Goal: Task Accomplishment & Management: Use online tool/utility

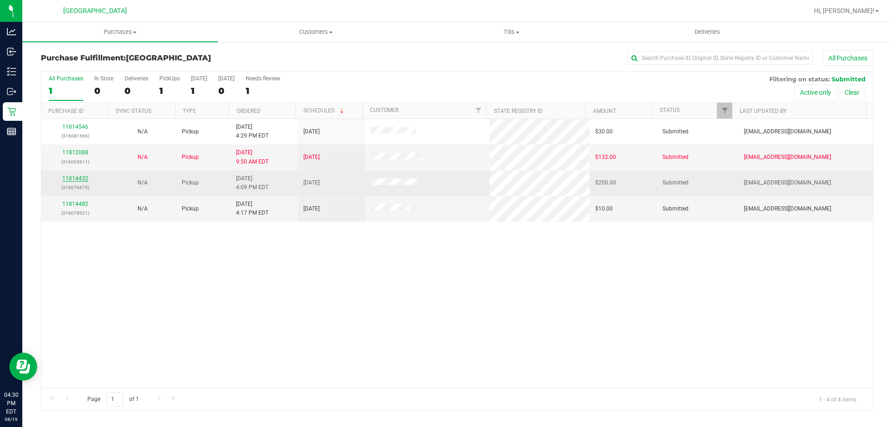
click at [74, 180] on link "11814432" at bounding box center [75, 178] width 26 height 7
click at [80, 180] on link "11814432" at bounding box center [75, 178] width 26 height 7
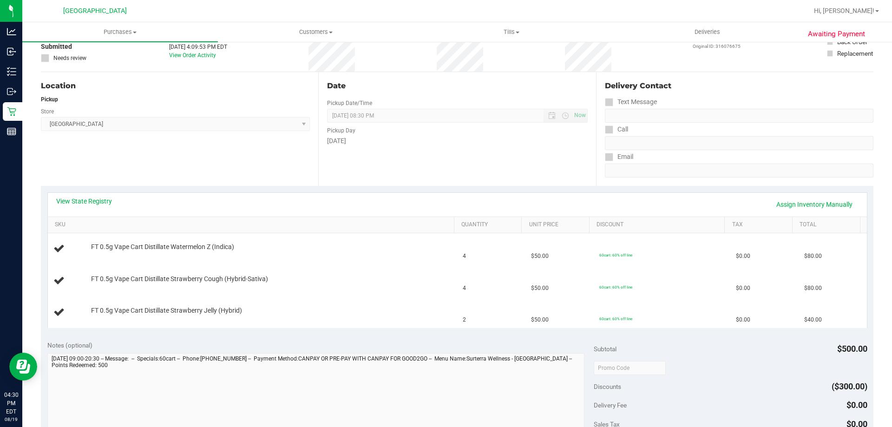
scroll to position [93, 0]
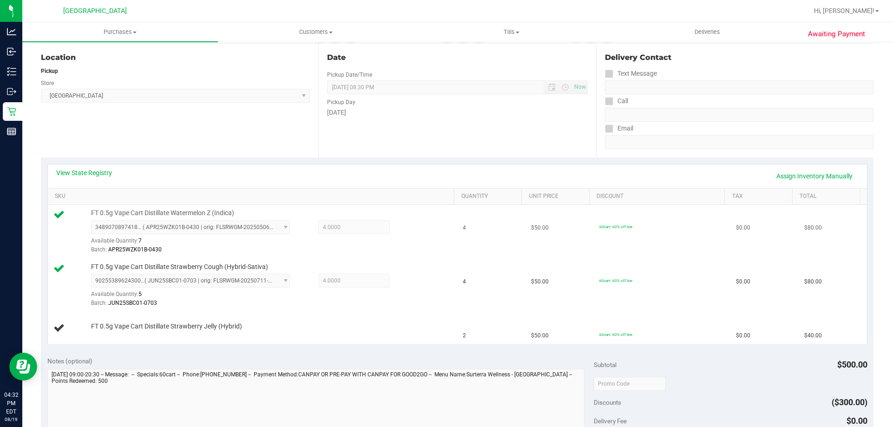
click at [509, 235] on td "4" at bounding box center [491, 232] width 68 height 54
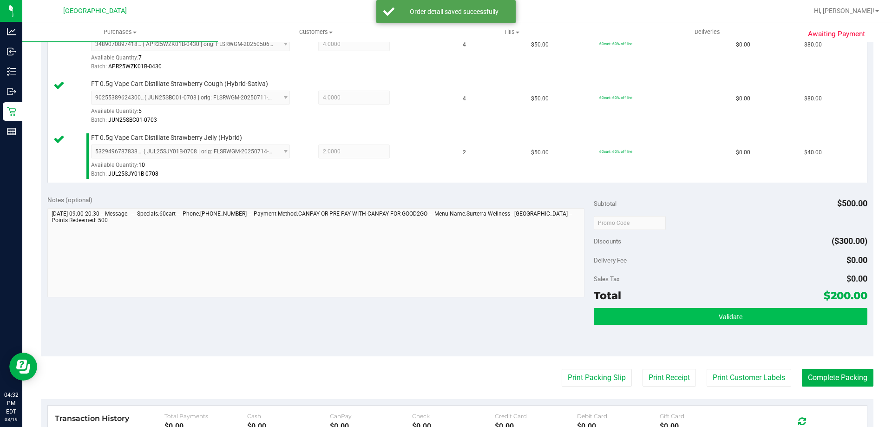
scroll to position [279, 0]
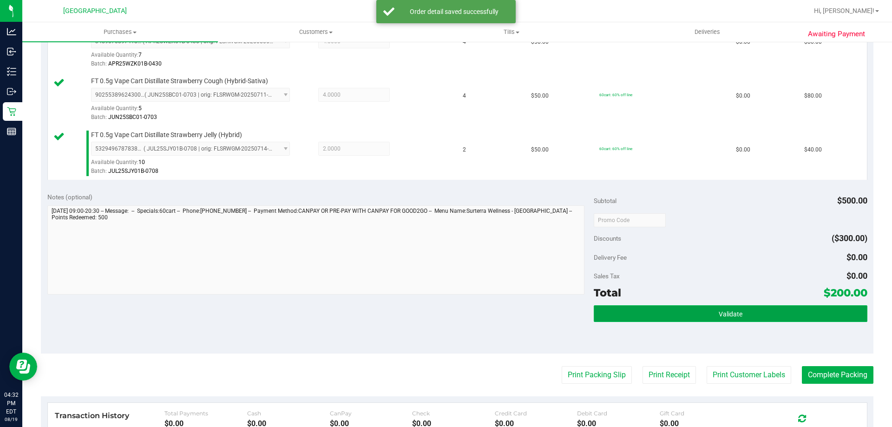
click at [665, 310] on button "Validate" at bounding box center [730, 313] width 273 height 17
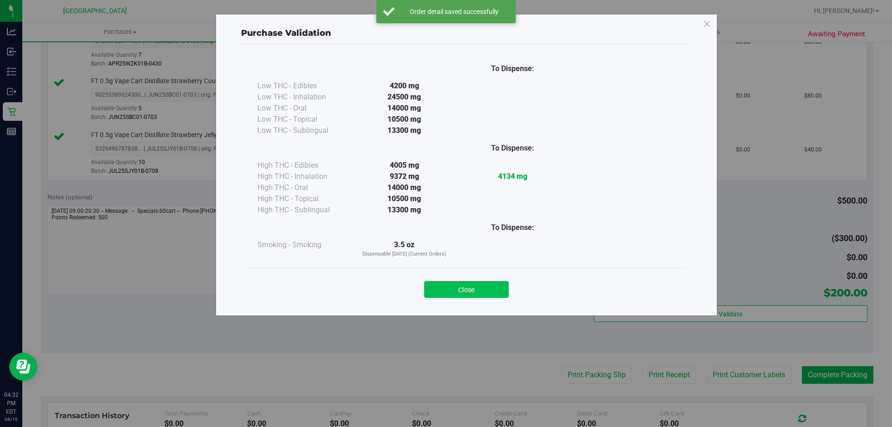
click at [482, 284] on button "Close" at bounding box center [466, 289] width 85 height 17
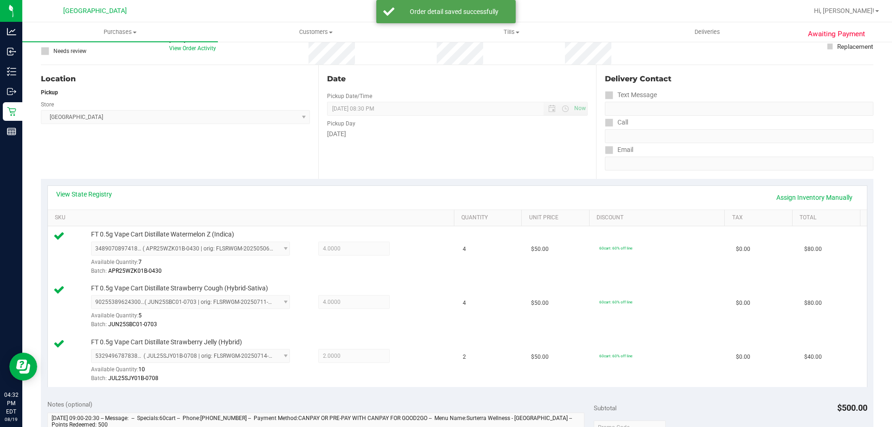
scroll to position [0, 0]
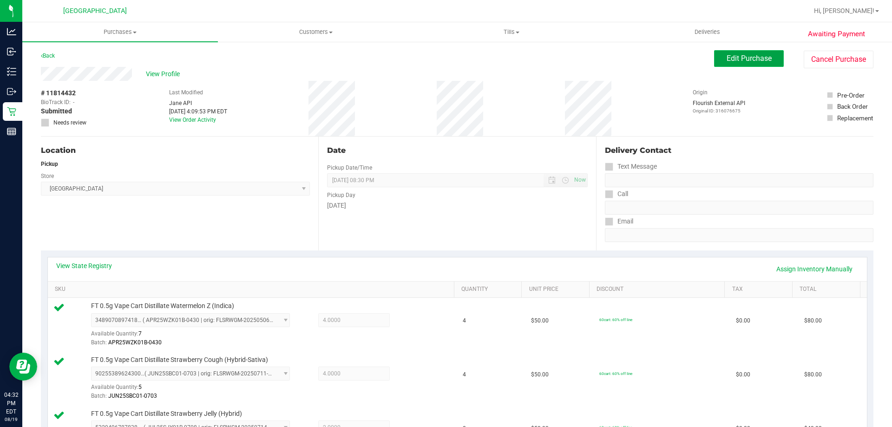
click at [736, 63] on button "Edit Purchase" at bounding box center [749, 58] width 70 height 17
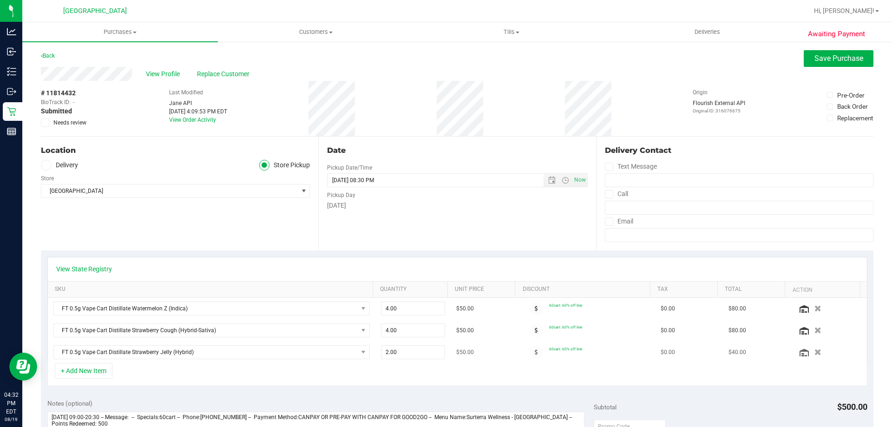
scroll to position [139, 0]
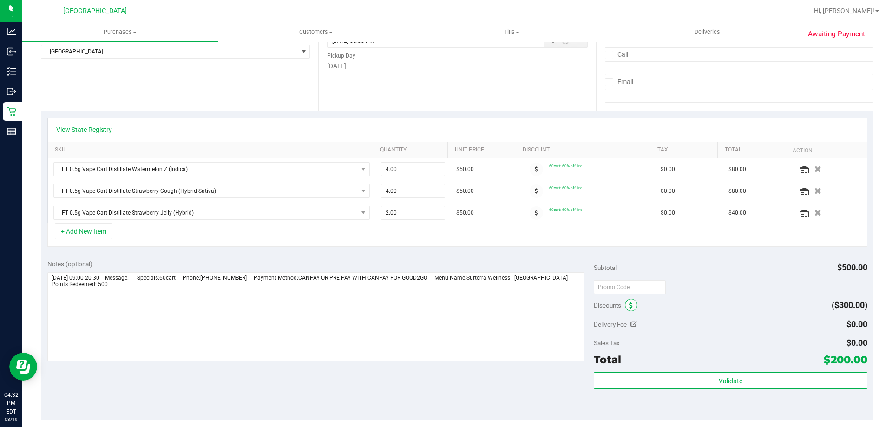
click at [625, 307] on span at bounding box center [631, 305] width 13 height 13
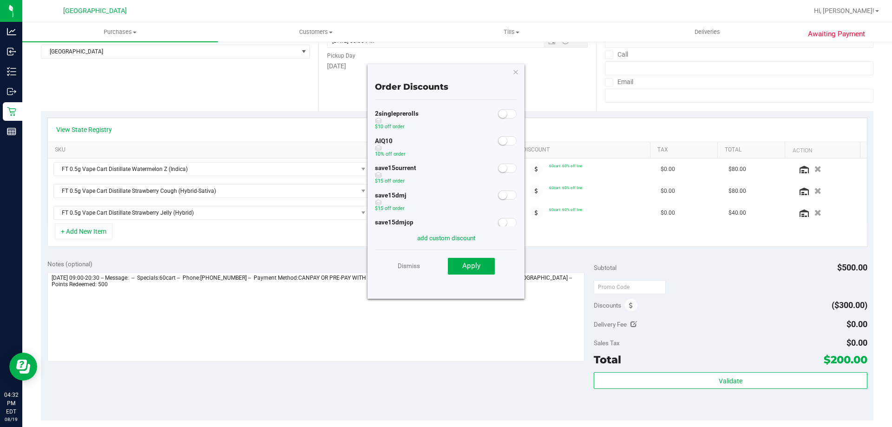
click at [498, 150] on div "AIQ10 10% off order" at bounding box center [446, 147] width 142 height 27
click at [501, 137] on span at bounding box center [507, 140] width 19 height 9
click at [465, 266] on span "Apply" at bounding box center [471, 265] width 18 height 8
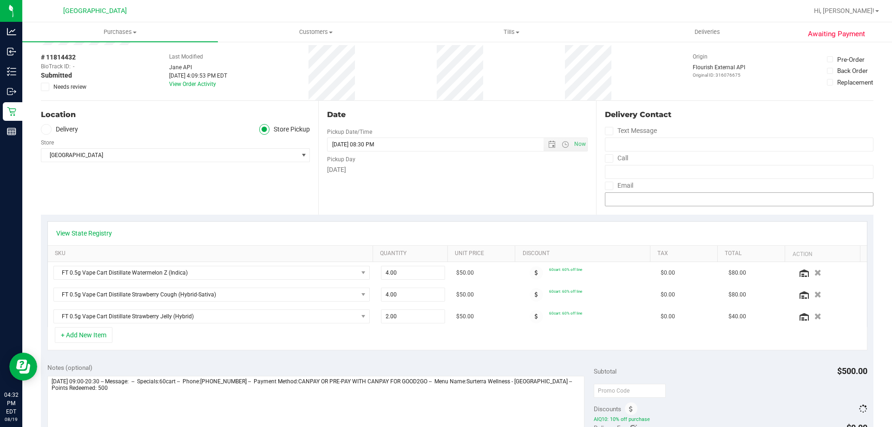
scroll to position [0, 0]
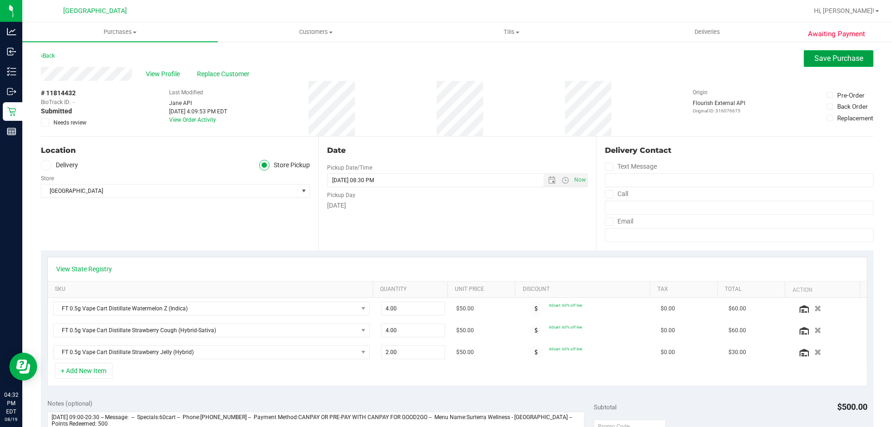
click at [823, 50] on button "Save Purchase" at bounding box center [838, 58] width 70 height 17
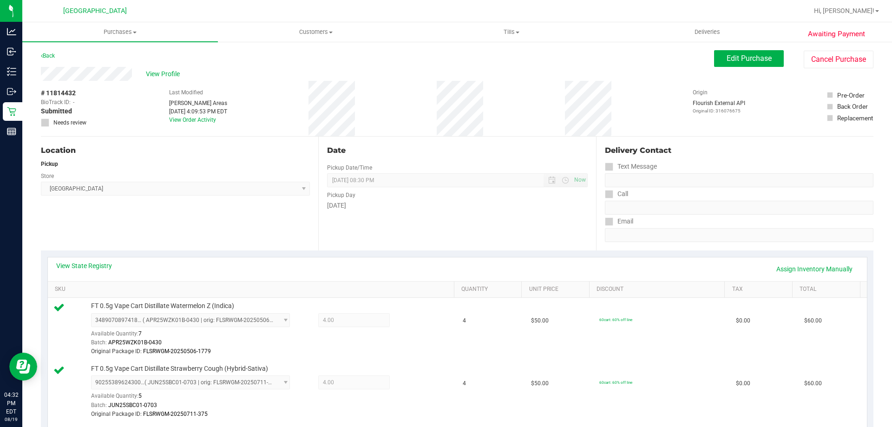
scroll to position [279, 0]
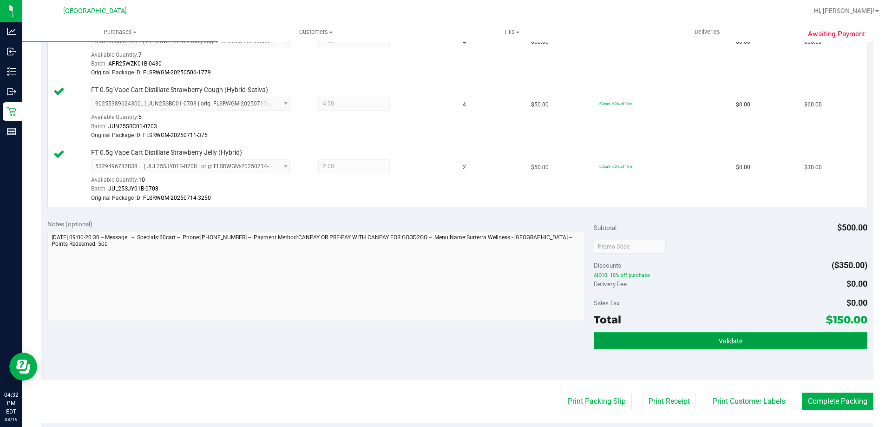
click at [682, 338] on button "Validate" at bounding box center [730, 340] width 273 height 17
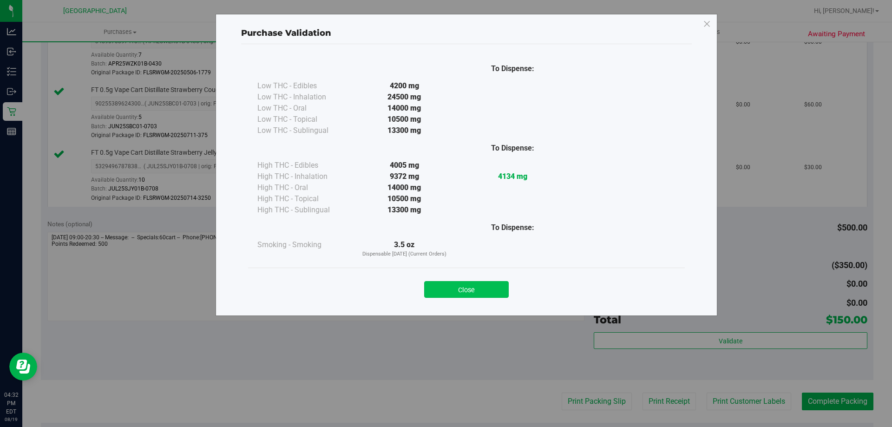
click at [451, 290] on button "Close" at bounding box center [466, 289] width 85 height 17
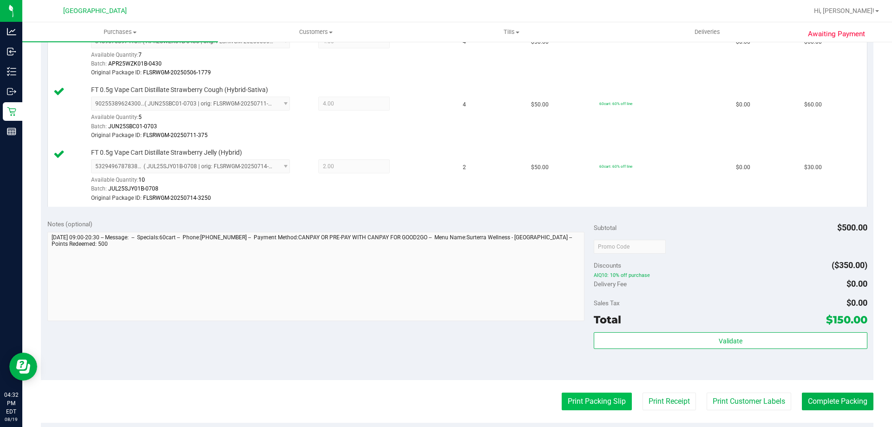
click at [597, 401] on button "Print Packing Slip" at bounding box center [597, 401] width 70 height 18
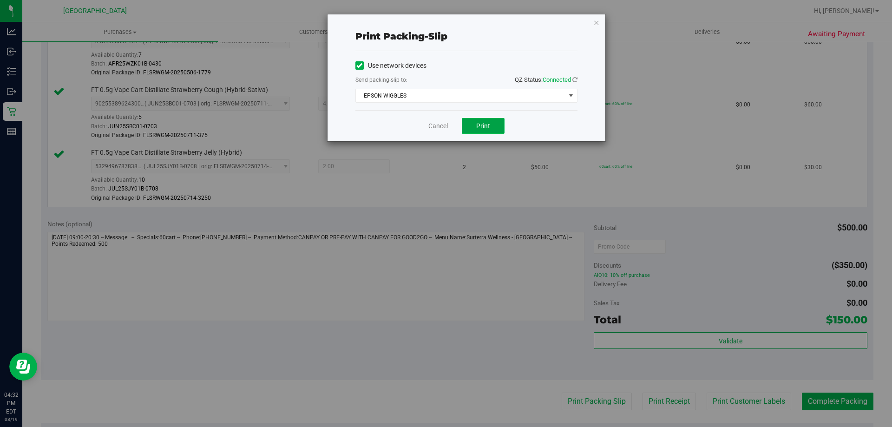
click at [489, 124] on span "Print" at bounding box center [483, 125] width 14 height 7
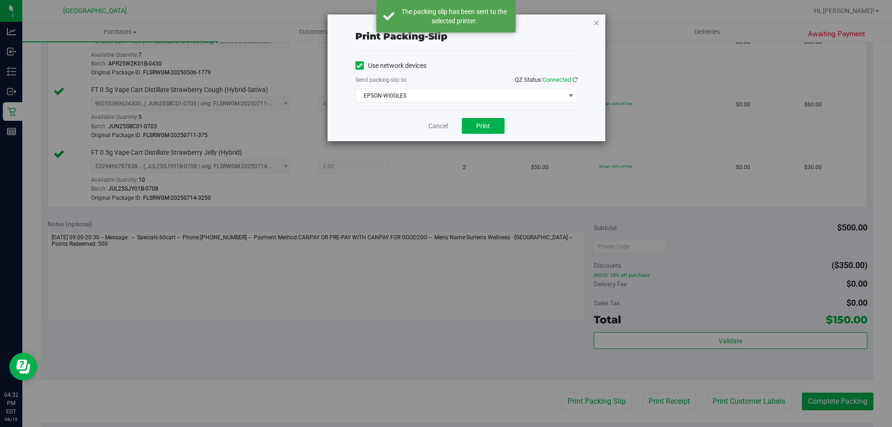
click at [594, 24] on icon "button" at bounding box center [596, 22] width 7 height 11
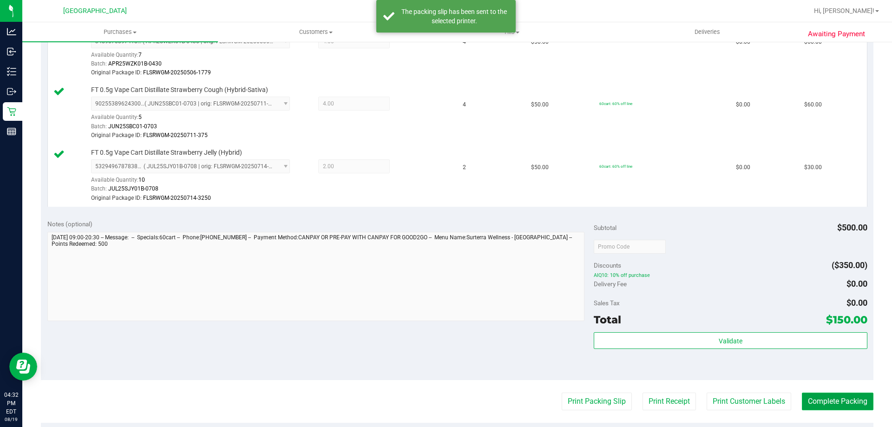
click at [848, 401] on button "Complete Packing" at bounding box center [838, 401] width 72 height 18
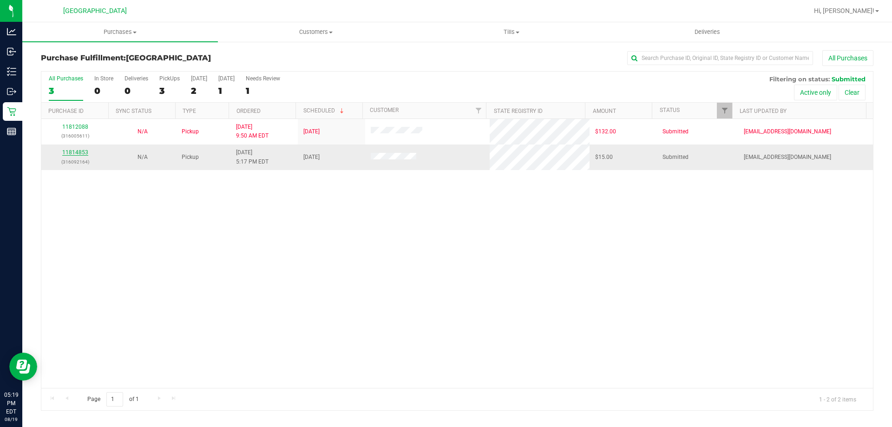
click at [87, 153] on div "11814853 (316092164)" at bounding box center [75, 157] width 56 height 18
click at [84, 153] on link "11814853" at bounding box center [75, 152] width 26 height 7
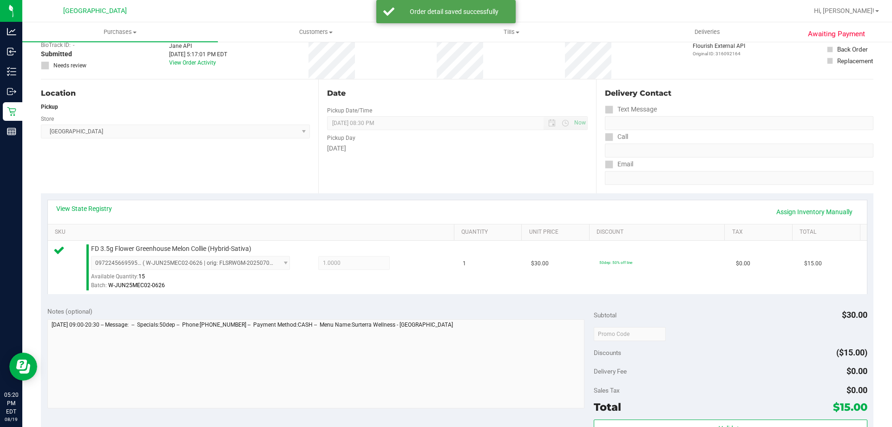
scroll to position [325, 0]
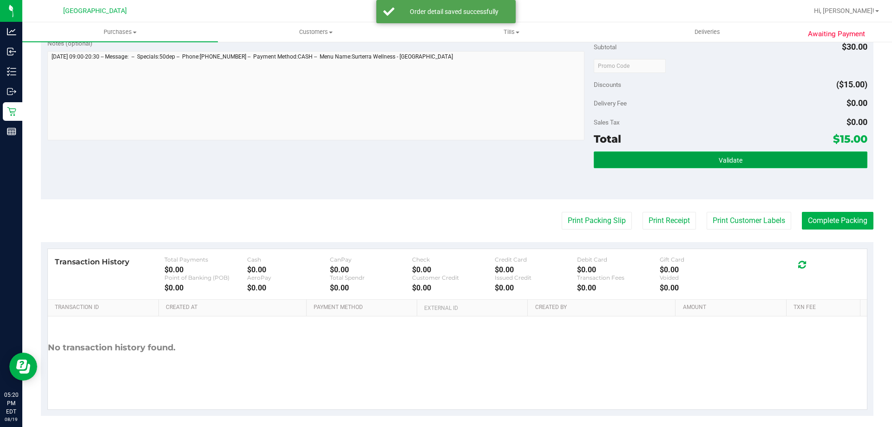
click at [725, 157] on span "Validate" at bounding box center [730, 160] width 24 height 7
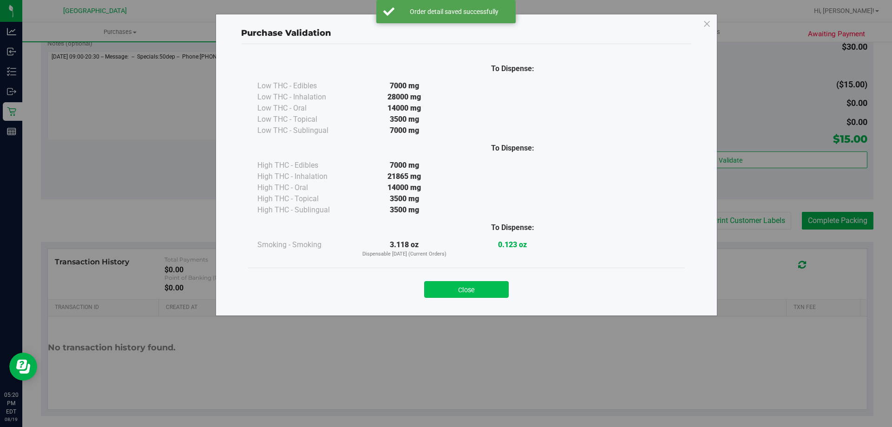
click at [466, 281] on button "Close" at bounding box center [466, 289] width 85 height 17
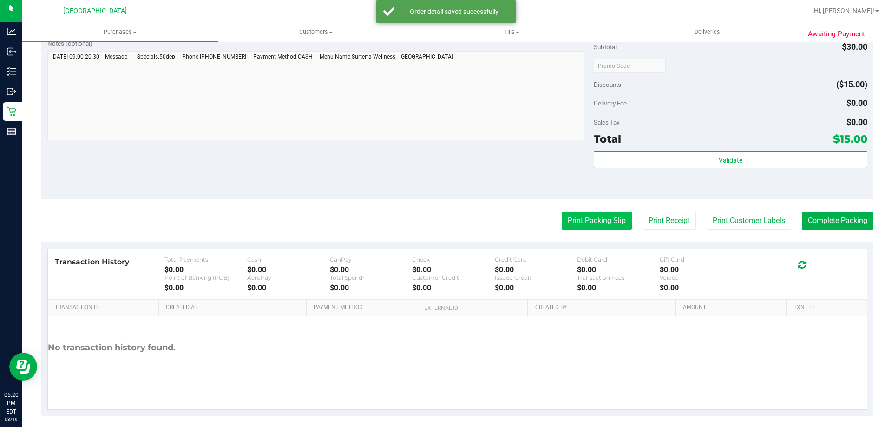
click at [604, 218] on button "Print Packing Slip" at bounding box center [597, 221] width 70 height 18
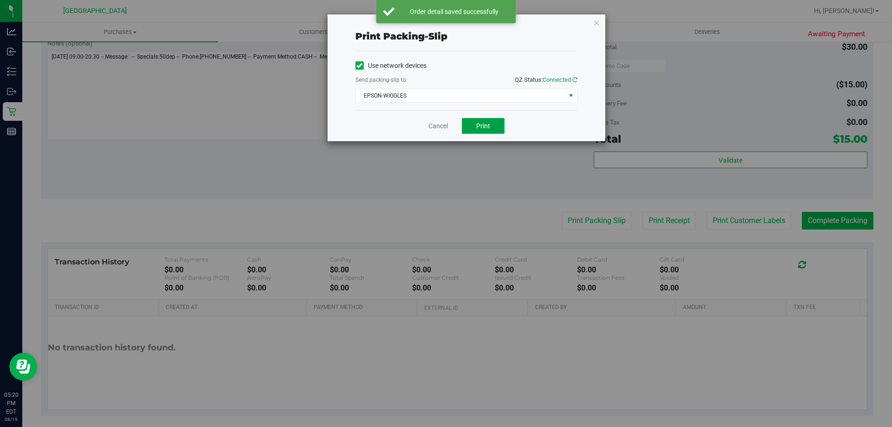
click at [499, 122] on button "Print" at bounding box center [483, 126] width 43 height 16
click at [599, 22] on icon "button" at bounding box center [596, 22] width 7 height 11
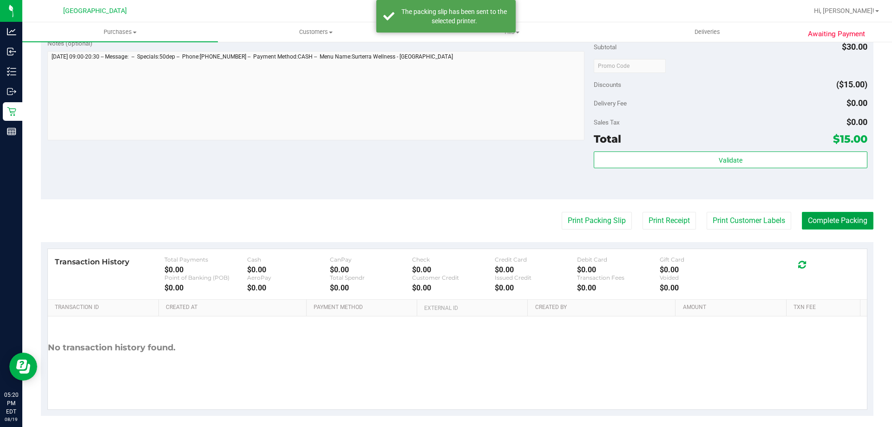
click at [821, 225] on button "Complete Packing" at bounding box center [838, 221] width 72 height 18
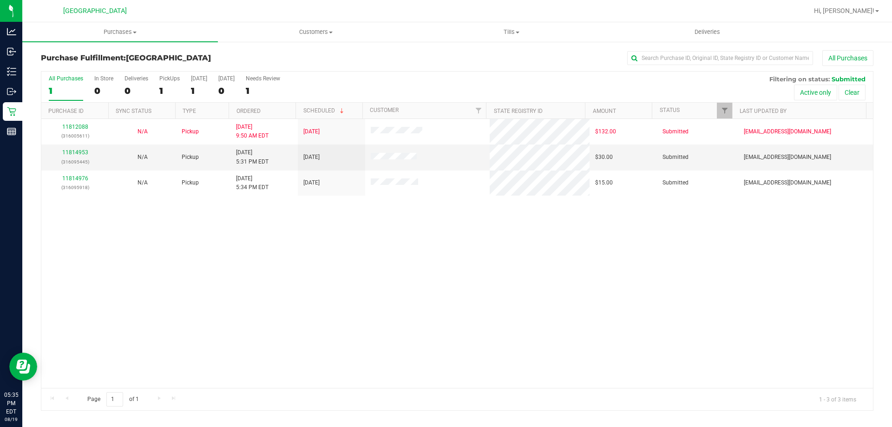
click at [433, 228] on div "11812088 (316005611) N/A Pickup 8/19/2025 9:50 AM EDT 8/19/2025 $132.00 Submitt…" at bounding box center [456, 253] width 831 height 269
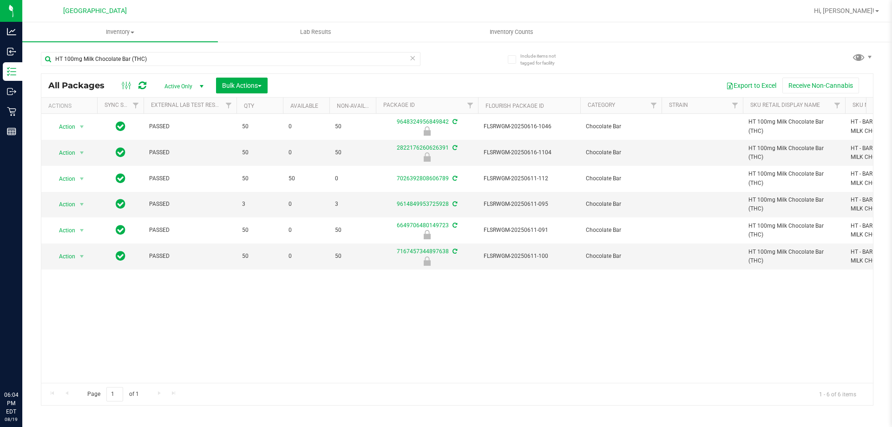
click at [184, 59] on input "HT 100mg Milk Chocolate Bar (THC)" at bounding box center [230, 59] width 379 height 14
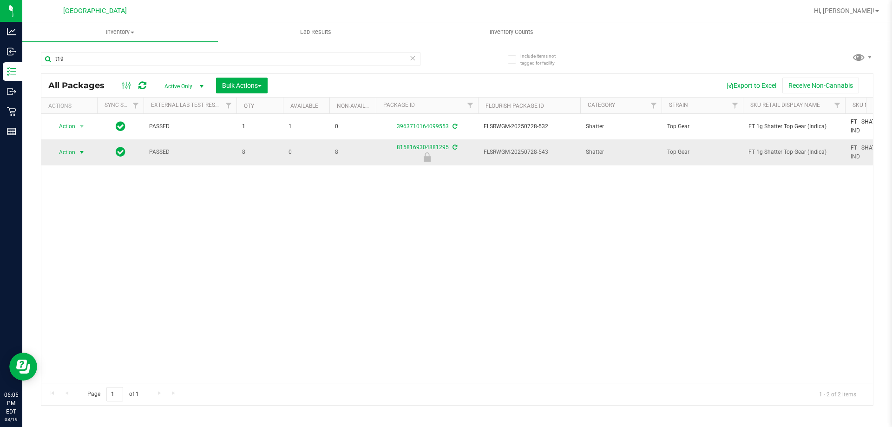
type input "t19"
click at [80, 154] on span "select" at bounding box center [81, 152] width 7 height 7
click at [70, 255] on li "Unlock package" at bounding box center [80, 262] width 59 height 14
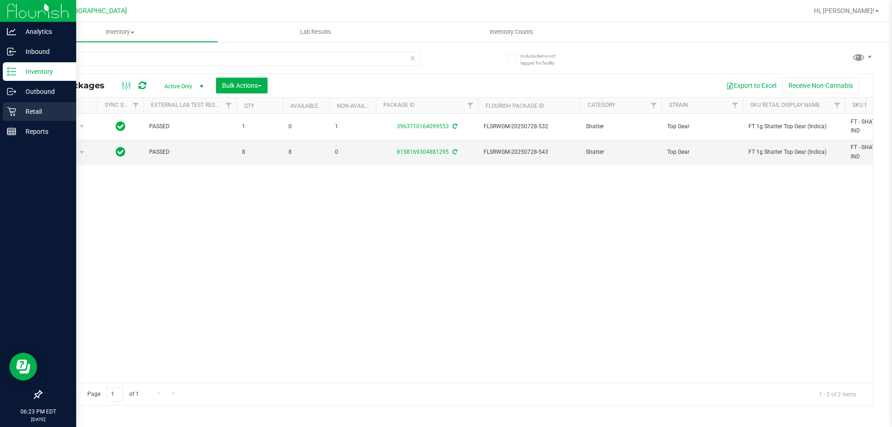
click at [17, 121] on link "Retail" at bounding box center [38, 112] width 76 height 20
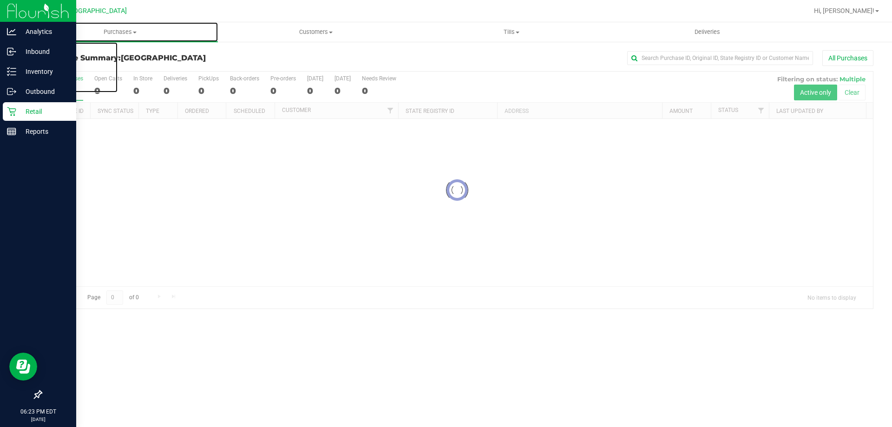
click at [114, 31] on span "Purchases" at bounding box center [120, 32] width 196 height 8
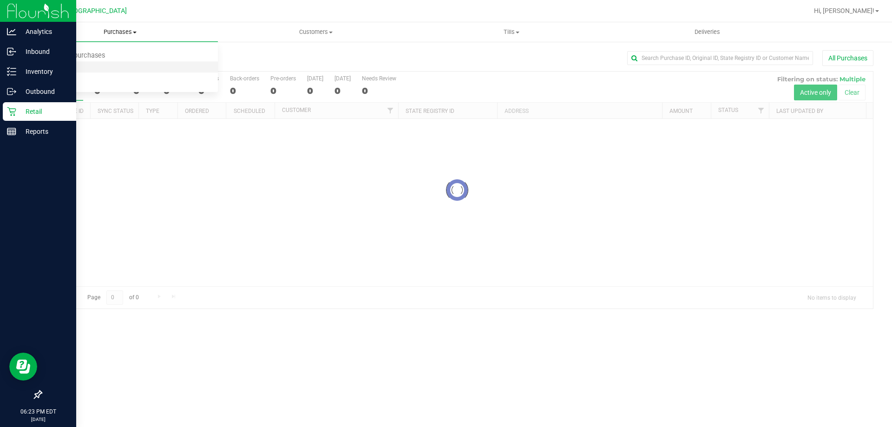
click at [88, 68] on li "Fulfillment" at bounding box center [120, 67] width 196 height 11
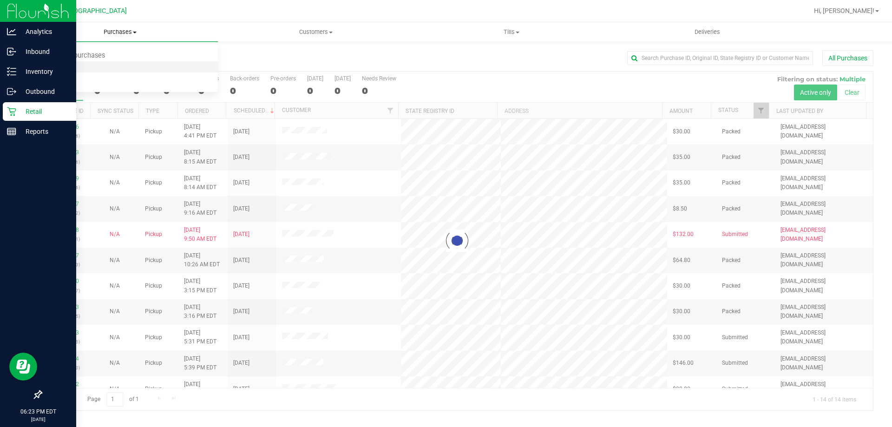
click at [88, 68] on li "Fulfillment" at bounding box center [120, 67] width 196 height 11
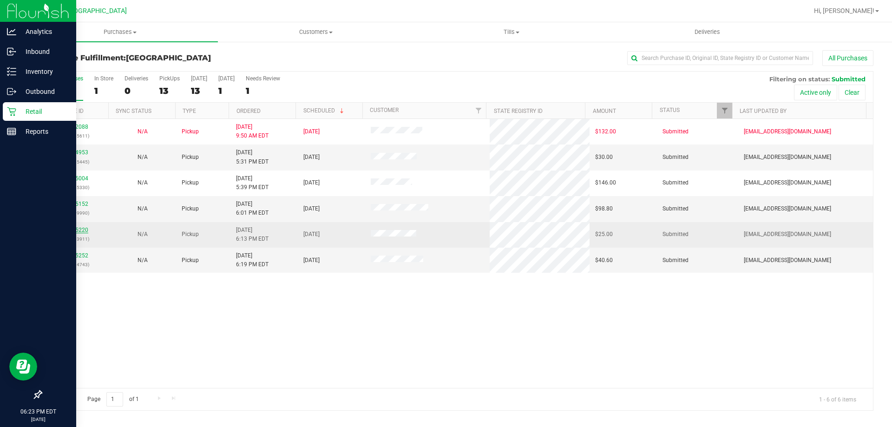
click at [79, 229] on link "11815220" at bounding box center [75, 230] width 26 height 7
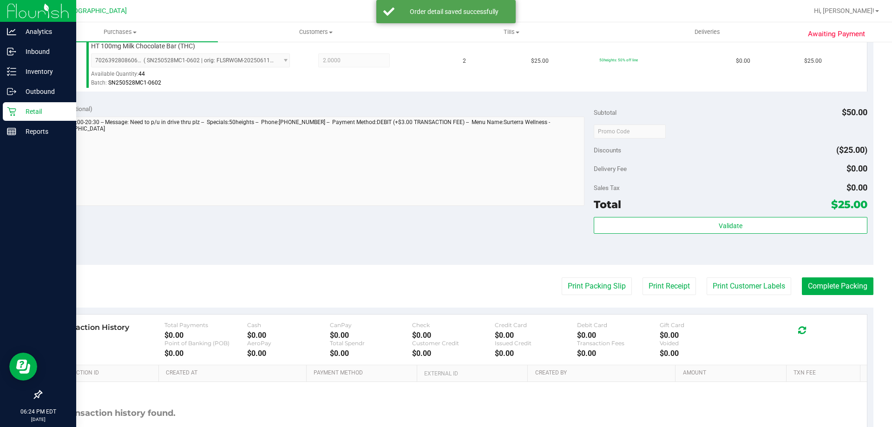
scroll to position [333, 0]
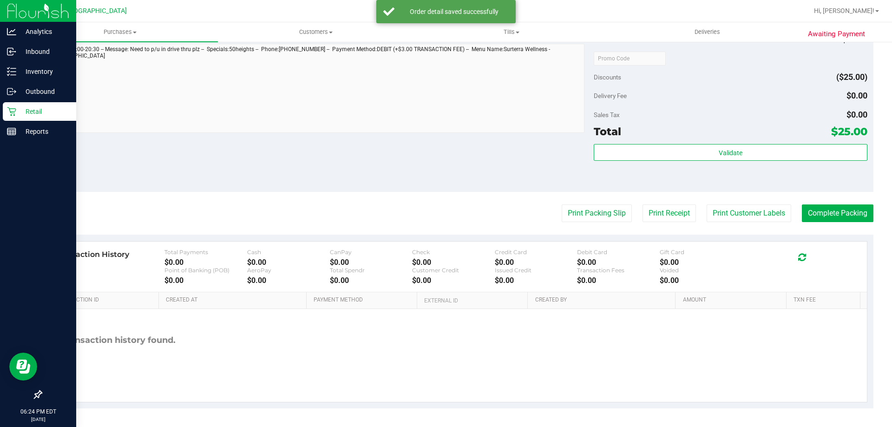
click at [628, 162] on div "Validate" at bounding box center [730, 165] width 273 height 42
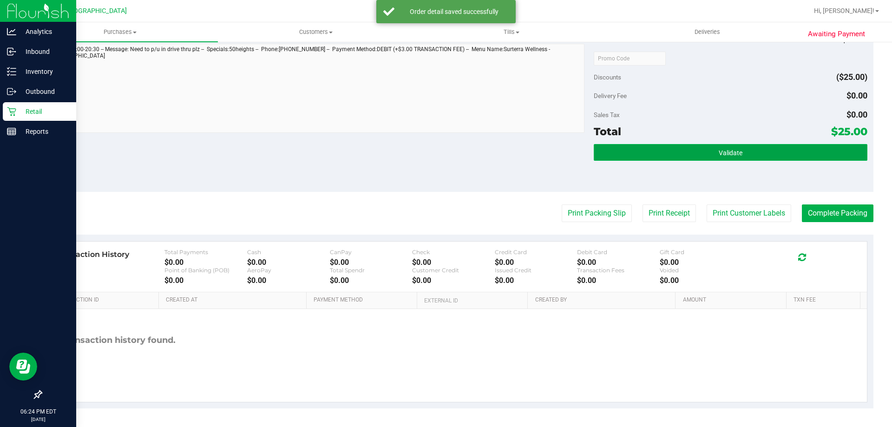
click at [634, 151] on button "Validate" at bounding box center [730, 152] width 273 height 17
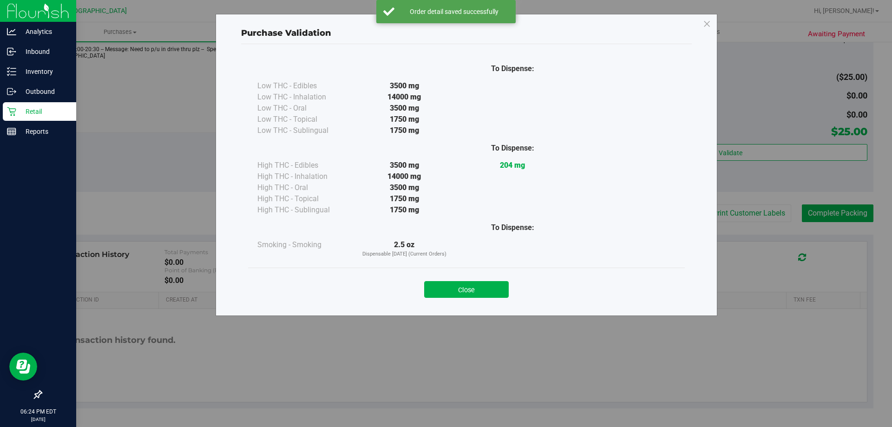
click at [467, 293] on button "Close" at bounding box center [466, 289] width 85 height 17
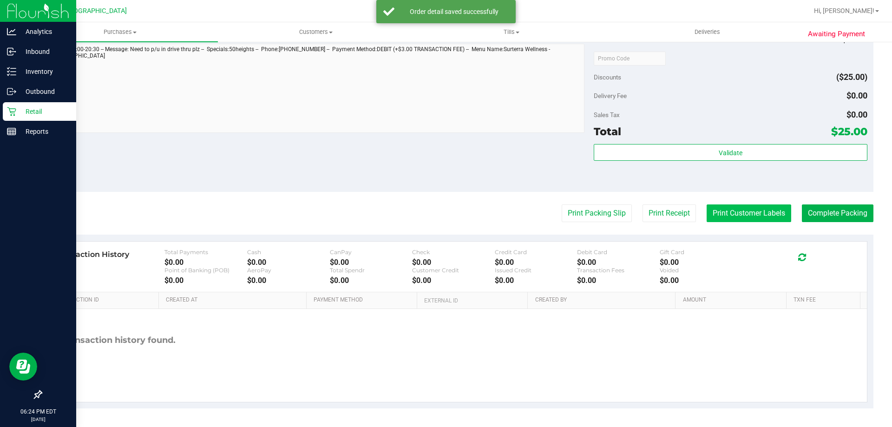
click at [738, 212] on button "Print Customer Labels" at bounding box center [748, 213] width 85 height 18
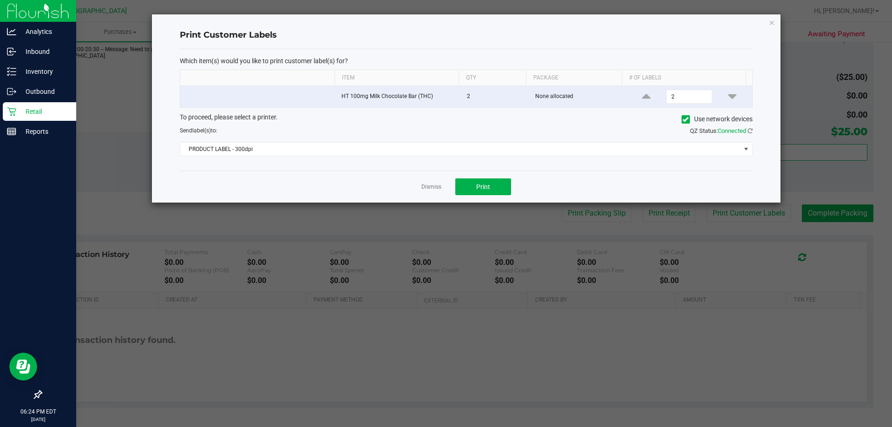
click at [492, 140] on div "To proceed, please select a printer. Use network devices Send label(s) to: QZ S…" at bounding box center [466, 134] width 573 height 44
click at [491, 145] on span "PRODUCT LABEL - 300dpi" at bounding box center [460, 149] width 560 height 13
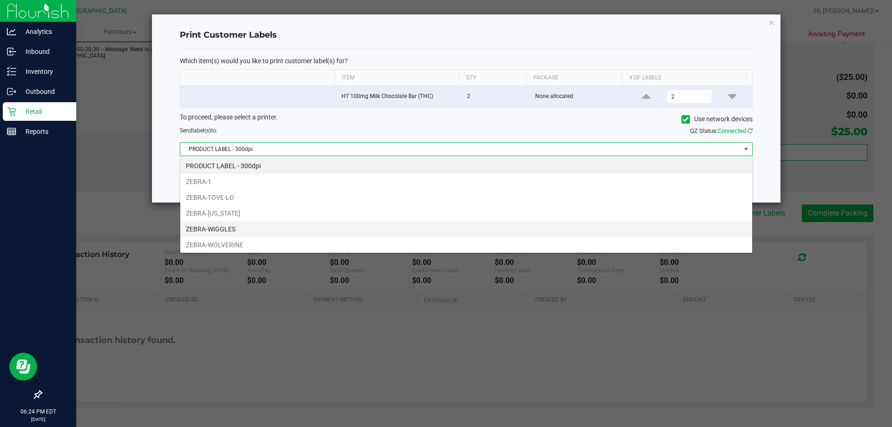
scroll to position [14, 572]
click at [237, 228] on li "ZEBRA-WIGGLES" at bounding box center [466, 229] width 572 height 16
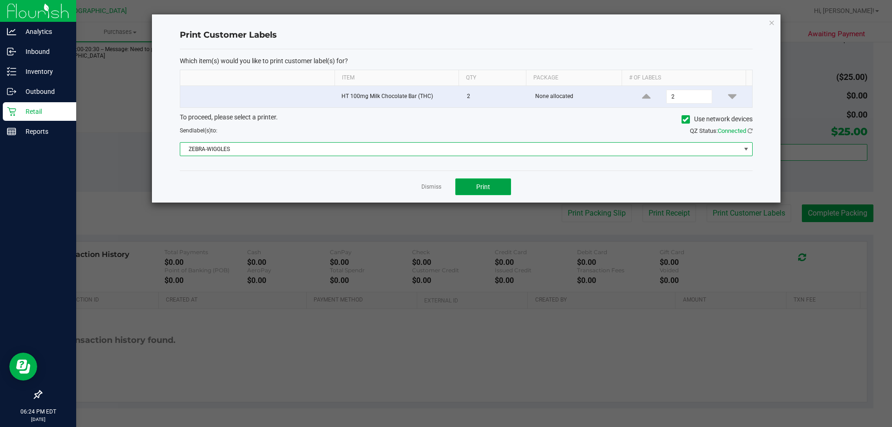
click at [464, 191] on button "Print" at bounding box center [483, 186] width 56 height 17
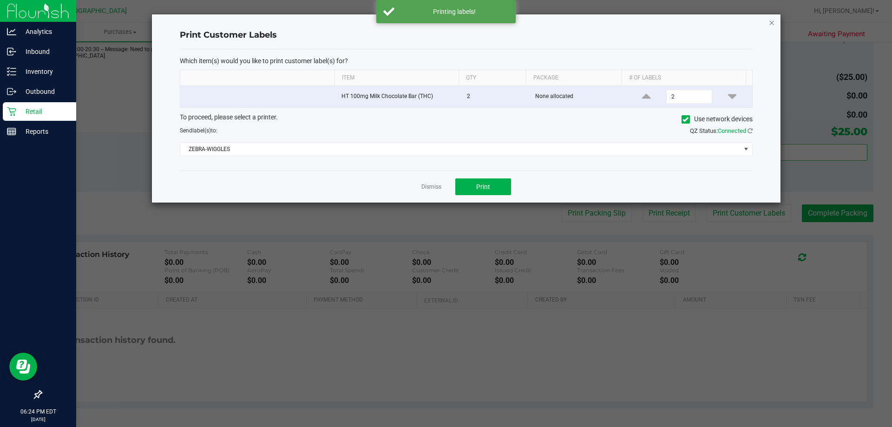
click at [769, 21] on icon "button" at bounding box center [771, 22] width 7 height 11
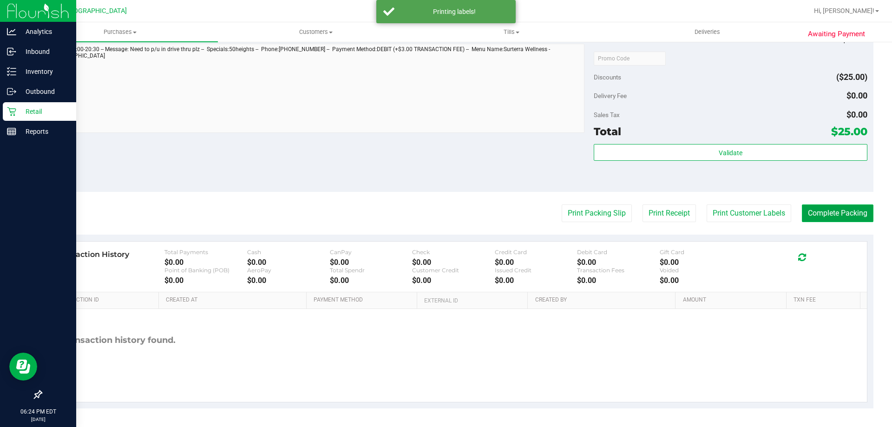
click at [837, 221] on button "Complete Packing" at bounding box center [838, 213] width 72 height 18
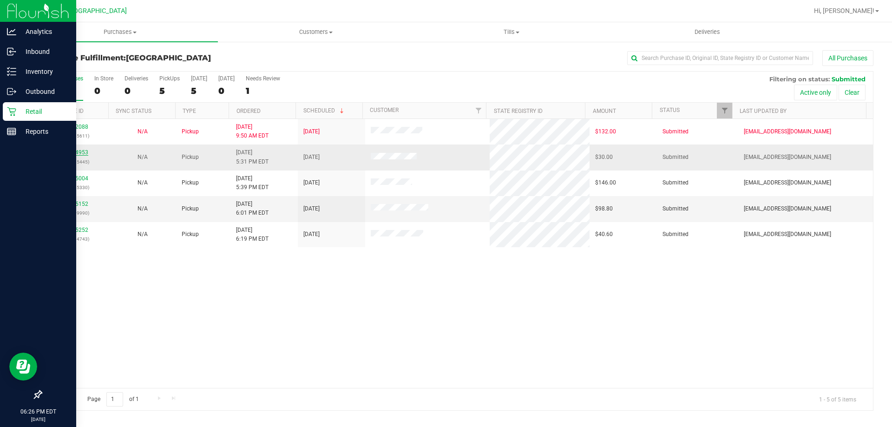
click at [86, 151] on link "11814953" at bounding box center [75, 152] width 26 height 7
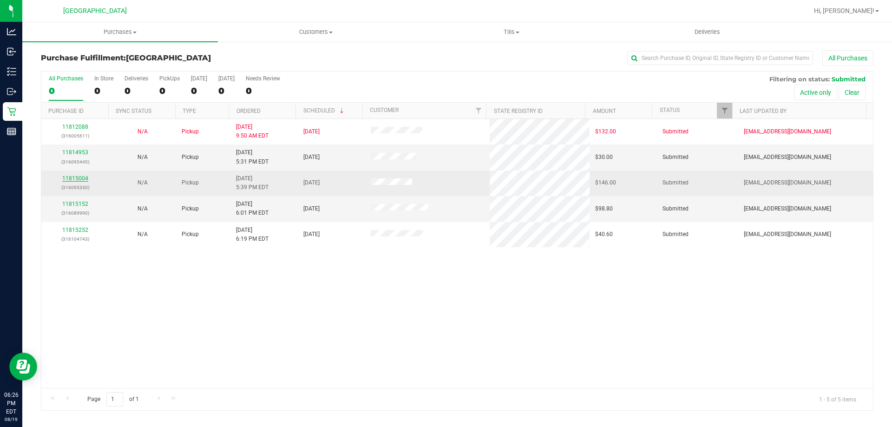
click at [78, 178] on link "11815004" at bounding box center [75, 178] width 26 height 7
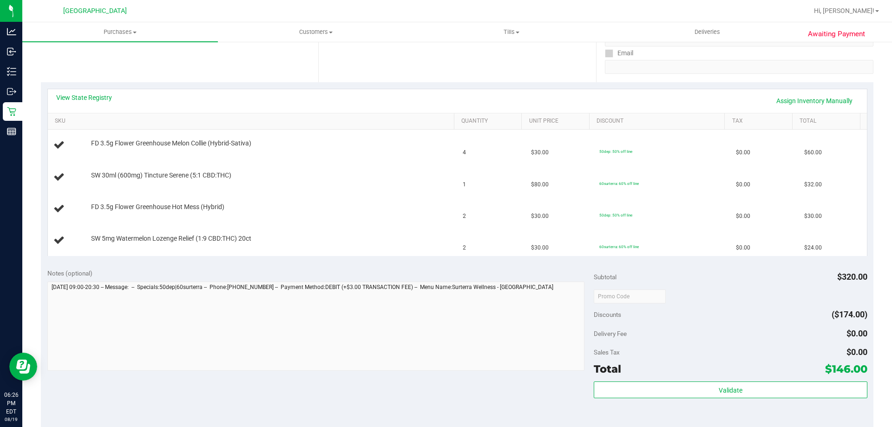
scroll to position [279, 0]
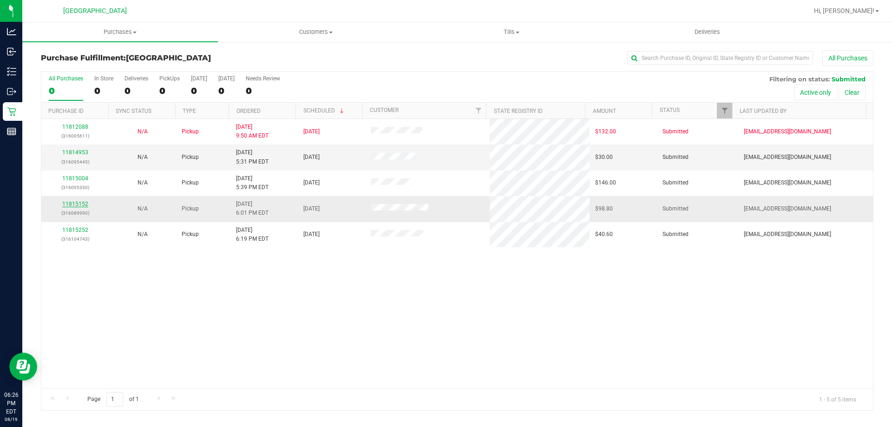
click at [79, 201] on link "11815152" at bounding box center [75, 204] width 26 height 7
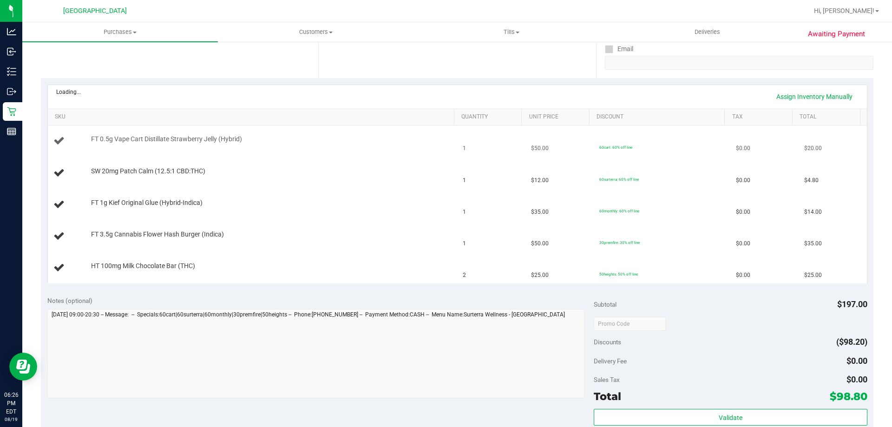
scroll to position [279, 0]
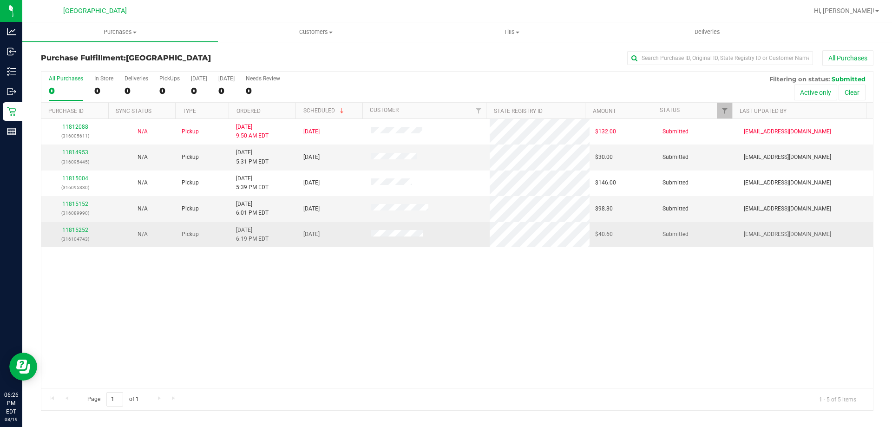
click at [74, 235] on p "(316104743)" at bounding box center [75, 239] width 56 height 9
click at [83, 226] on div "11815252 (316104743)" at bounding box center [75, 235] width 56 height 18
click at [85, 228] on link "11815252" at bounding box center [75, 230] width 26 height 7
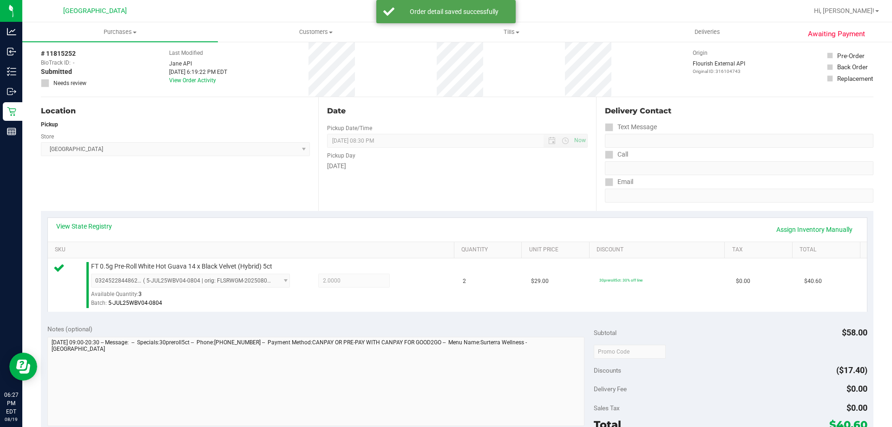
scroll to position [93, 0]
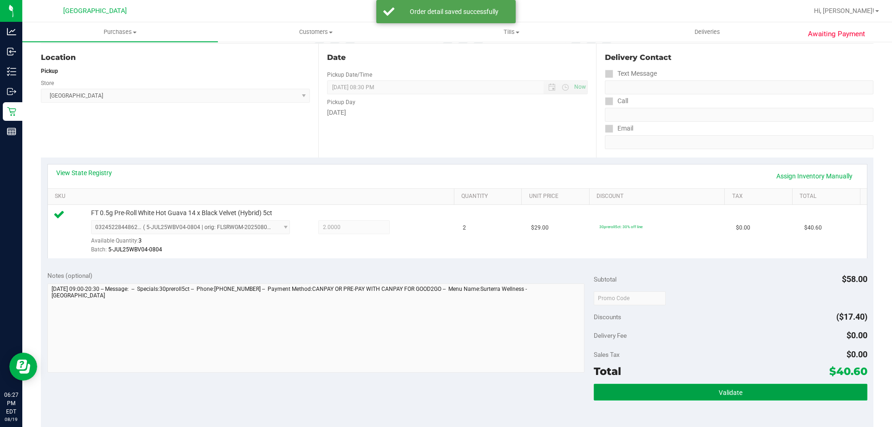
click at [683, 395] on button "Validate" at bounding box center [730, 392] width 273 height 17
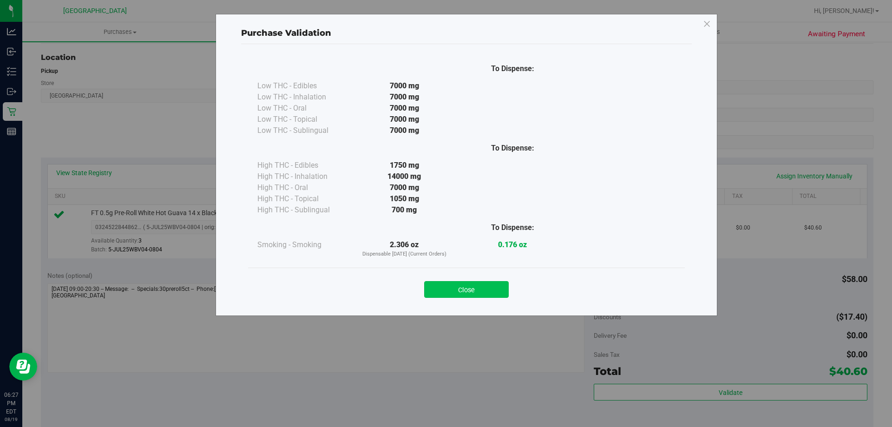
click at [452, 290] on button "Close" at bounding box center [466, 289] width 85 height 17
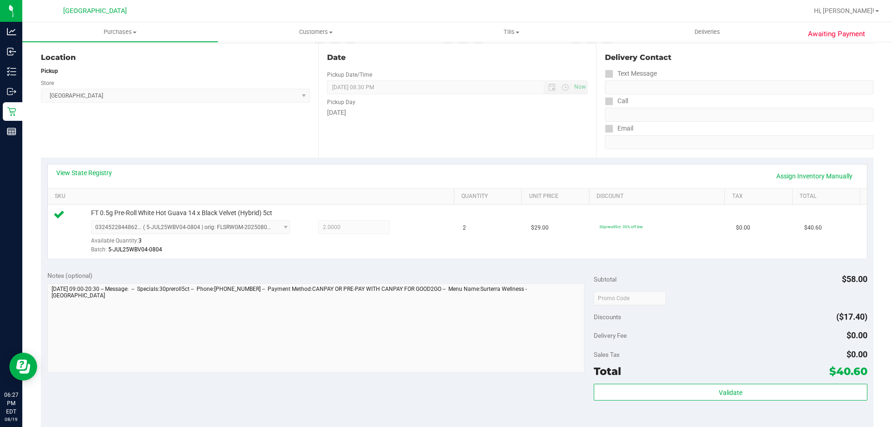
scroll to position [325, 0]
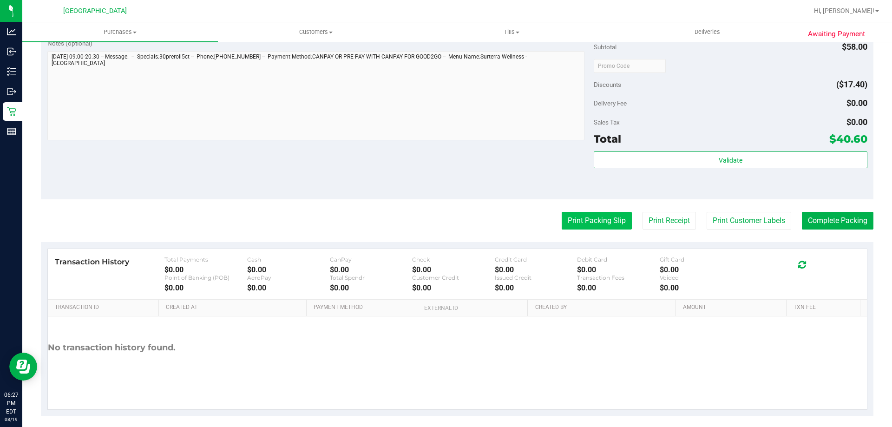
click at [598, 214] on button "Print Packing Slip" at bounding box center [597, 221] width 70 height 18
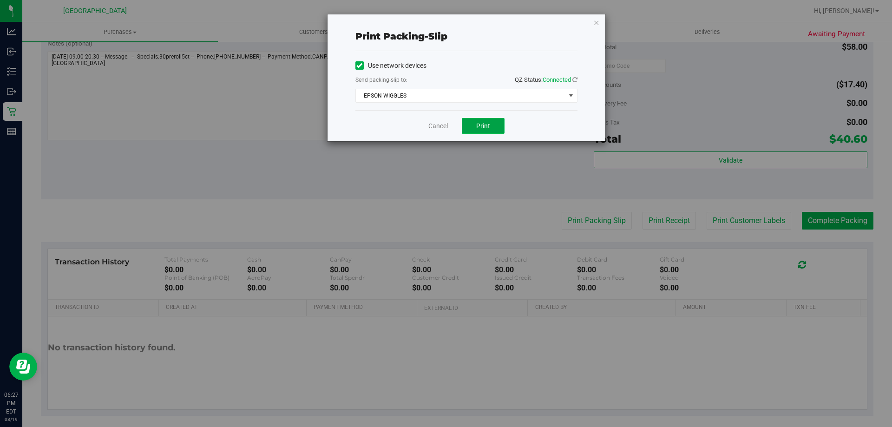
click at [477, 131] on button "Print" at bounding box center [483, 126] width 43 height 16
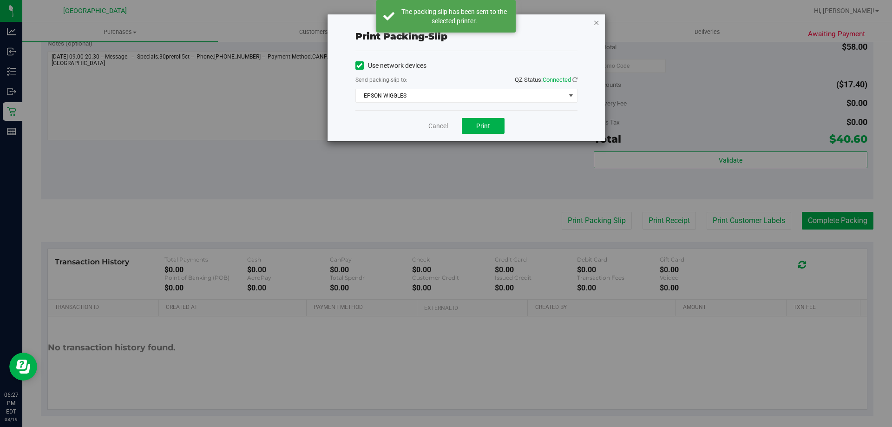
click at [597, 23] on icon "button" at bounding box center [596, 22] width 7 height 11
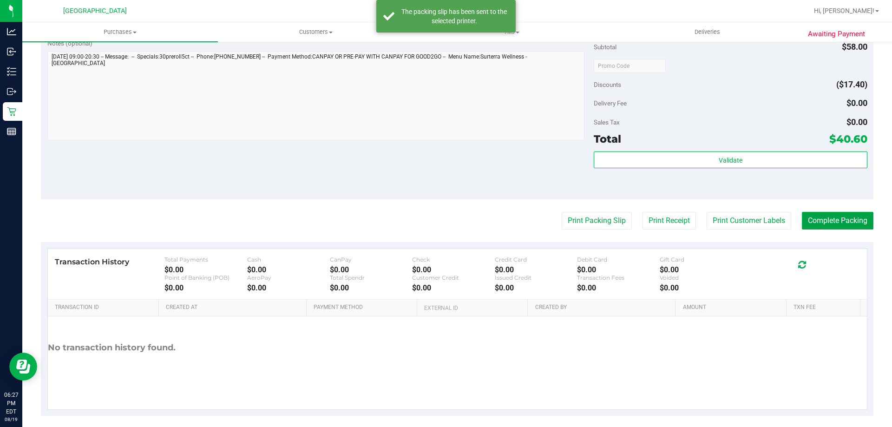
click at [838, 215] on button "Complete Packing" at bounding box center [838, 221] width 72 height 18
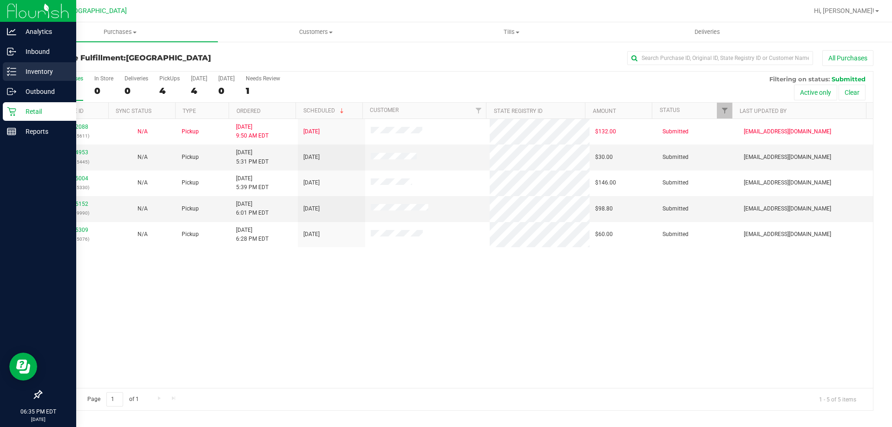
click at [24, 72] on p "Inventory" at bounding box center [44, 71] width 56 height 11
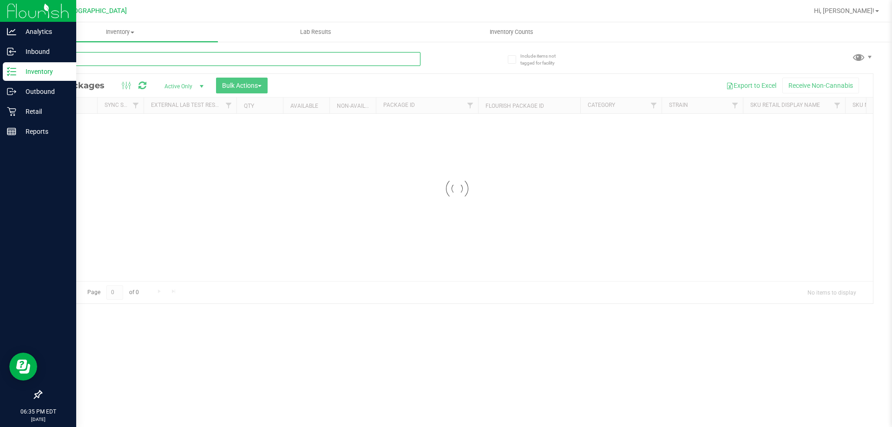
click at [207, 57] on input "text" at bounding box center [230, 59] width 379 height 14
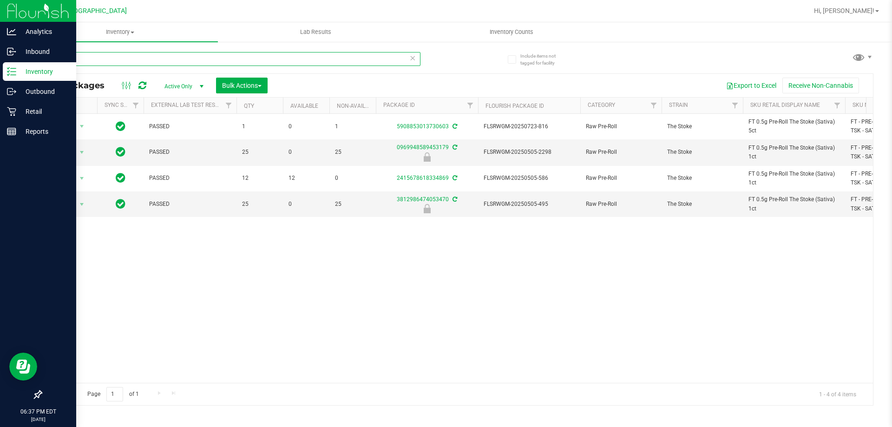
type input "t"
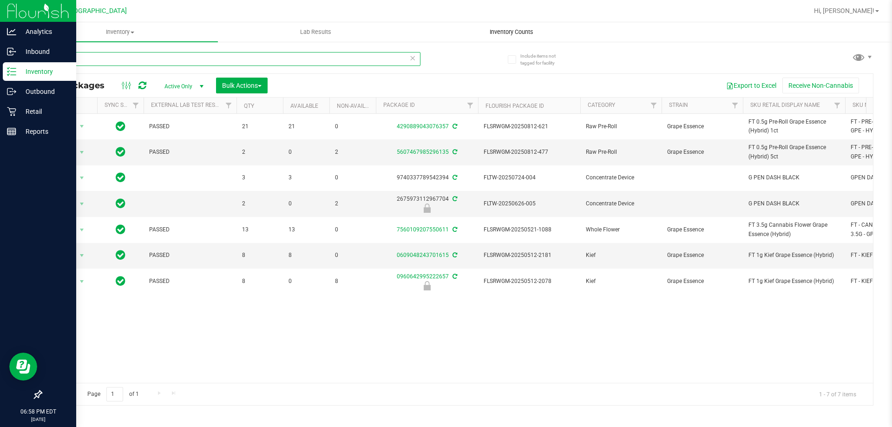
type input "gpe"
click at [508, 31] on span "Inventory Counts" at bounding box center [511, 32] width 69 height 8
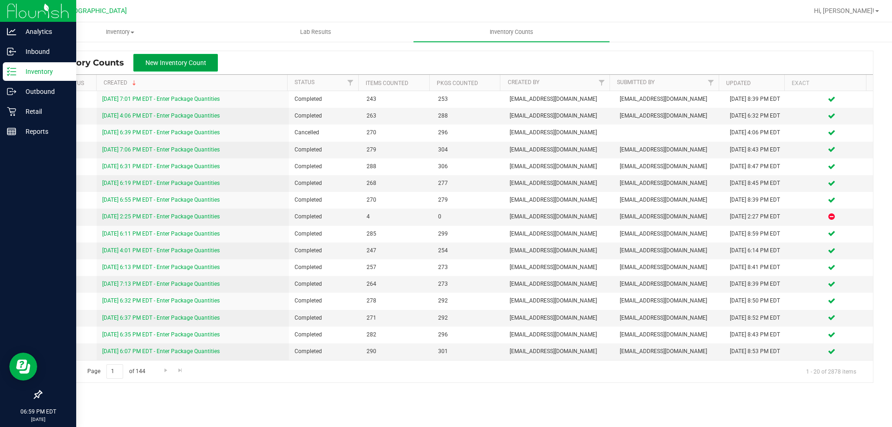
click at [147, 65] on span "New Inventory Count" at bounding box center [175, 62] width 61 height 7
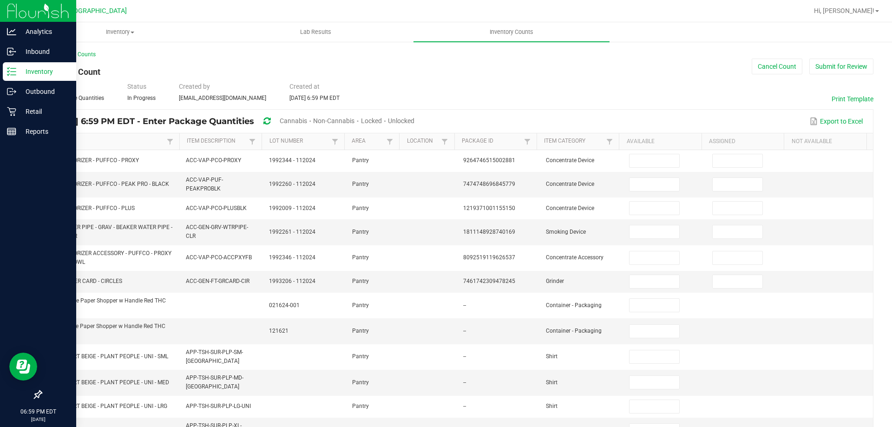
click at [307, 123] on span "Cannabis" at bounding box center [293, 120] width 27 height 7
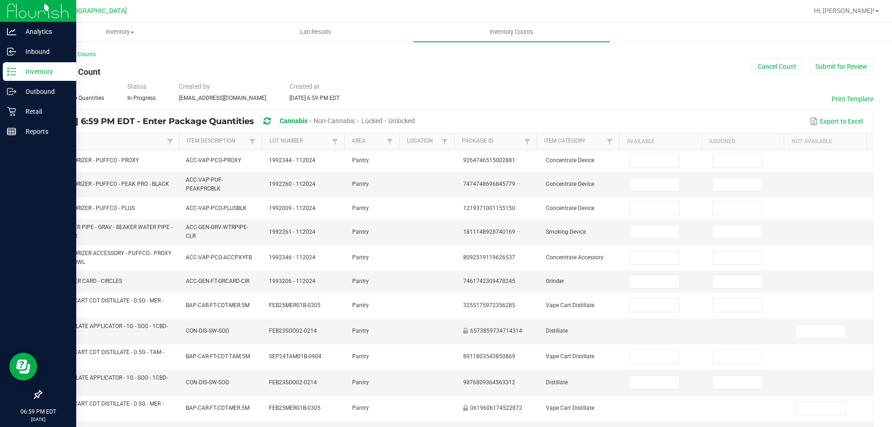
click at [460, 123] on div "Export to Excel" at bounding box center [644, 121] width 444 height 16
click at [415, 123] on span "Unlocked" at bounding box center [401, 120] width 26 height 7
click at [116, 142] on link "Item" at bounding box center [107, 140] width 115 height 7
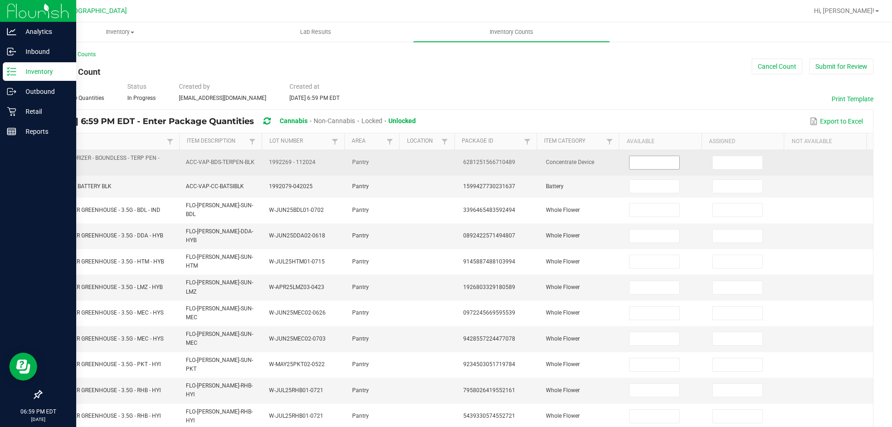
click at [655, 165] on input at bounding box center [653, 162] width 49 height 13
type input "2"
type input "1"
type input "16"
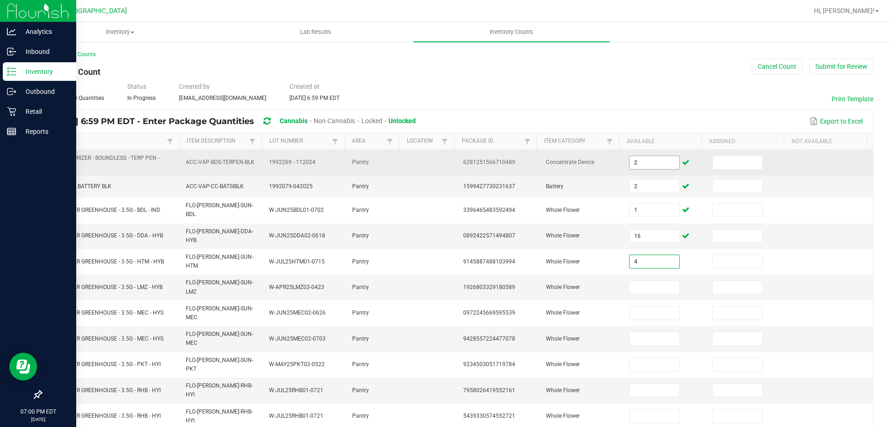
type input "4"
type input "11"
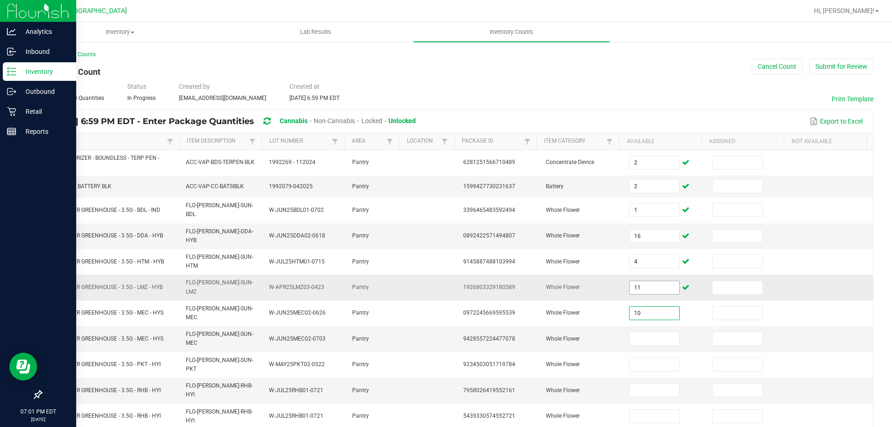
type input "10"
type input "0"
type input "14"
type input "2"
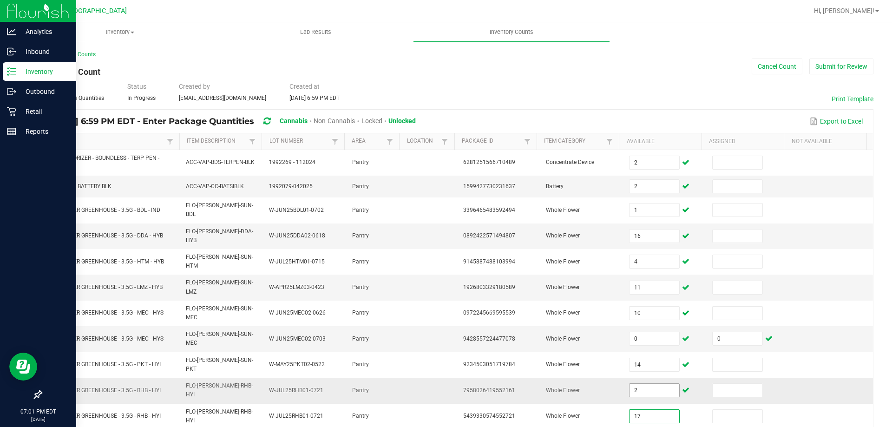
type input "17"
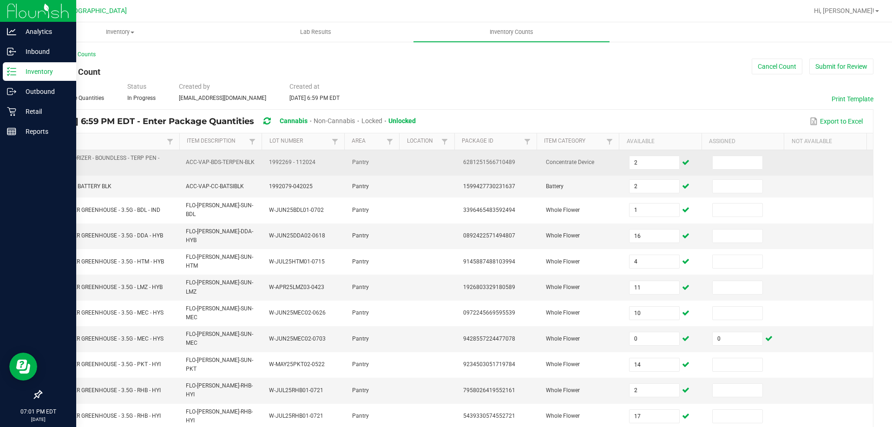
click at [111, 157] on span "BDS - VAPORIZER - BOUNDLESS - TERP PEN - BLACK" at bounding box center [103, 162] width 112 height 15
copy span "BDS - VAPORIZER - BOUNDLESS - TERP PEN - BLACK"
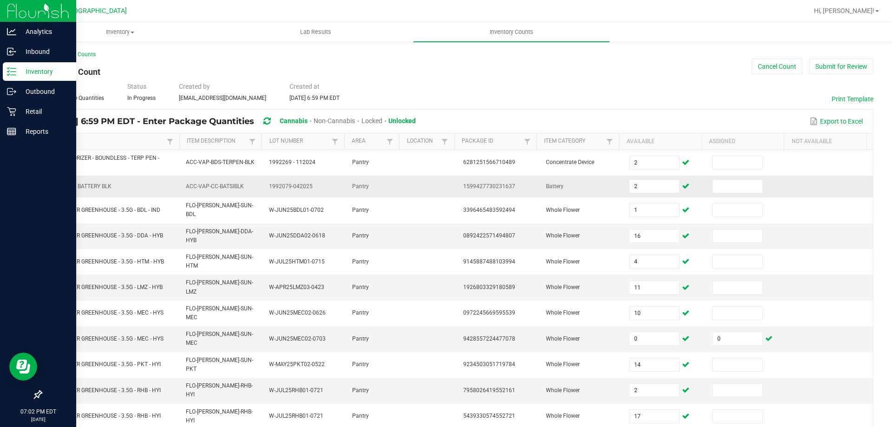
click at [73, 177] on td "CCELL SILO BATTERY BLK" at bounding box center [111, 187] width 138 height 22
click at [78, 181] on td "CCELL SILO BATTERY BLK" at bounding box center [111, 187] width 138 height 22
click at [79, 183] on td "CCELL SILO BATTERY BLK" at bounding box center [111, 187] width 138 height 22
click at [81, 185] on span "CCELL SILO BATTERY BLK" at bounding box center [79, 186] width 64 height 7
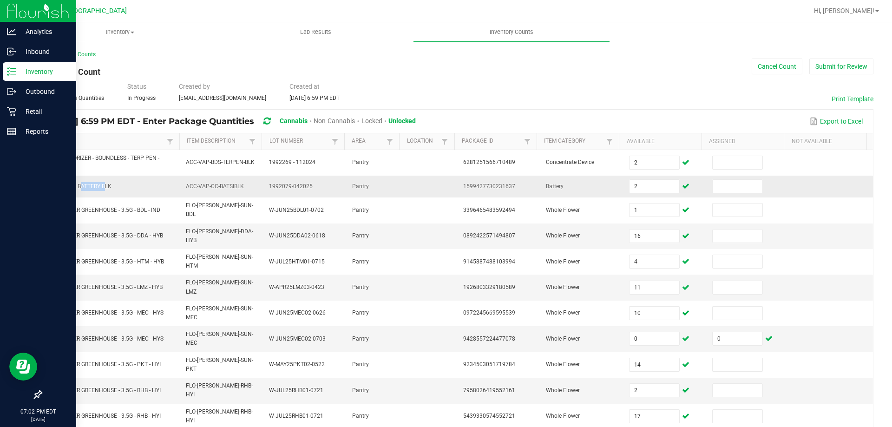
click at [81, 185] on span "CCELL SILO BATTERY BLK" at bounding box center [79, 186] width 64 height 7
drag, startPoint x: 81, startPoint y: 185, endPoint x: 75, endPoint y: 176, distance: 11.1
click at [75, 176] on td "CCELL SILO BATTERY BLK" at bounding box center [111, 187] width 138 height 22
click at [74, 184] on span "CCELL SILO BATTERY BLK" at bounding box center [79, 186] width 64 height 7
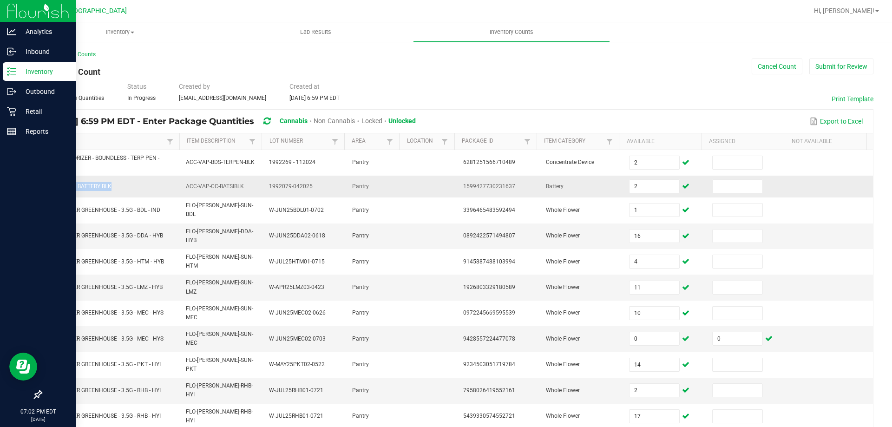
click at [74, 184] on span "CCELL SILO BATTERY BLK" at bounding box center [79, 186] width 64 height 7
copy span "CCELL SILO BATTERY BLK"
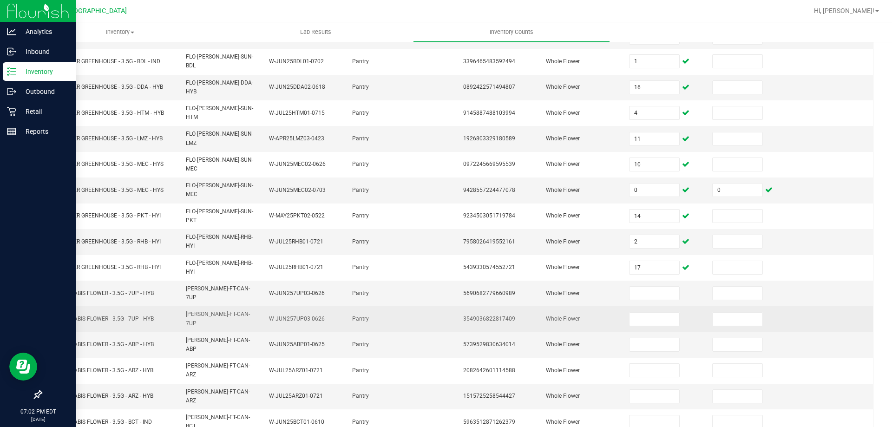
scroll to position [186, 0]
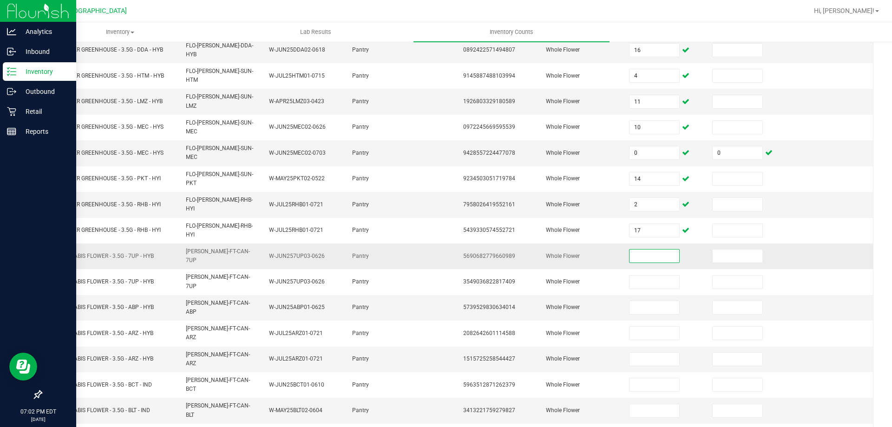
click at [635, 249] on input at bounding box center [653, 255] width 49 height 13
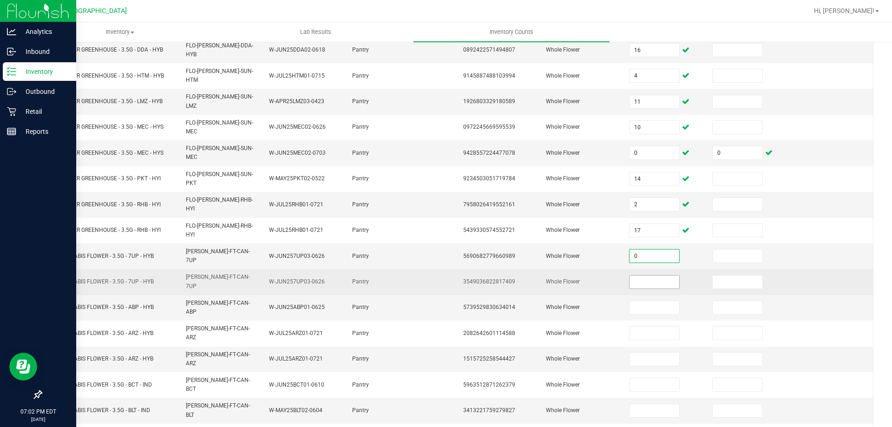
type input "0"
type input "2"
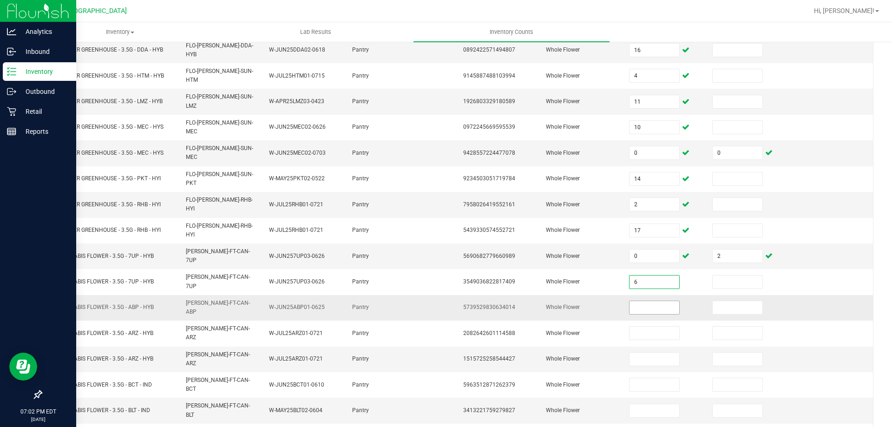
type input "6"
type input "13"
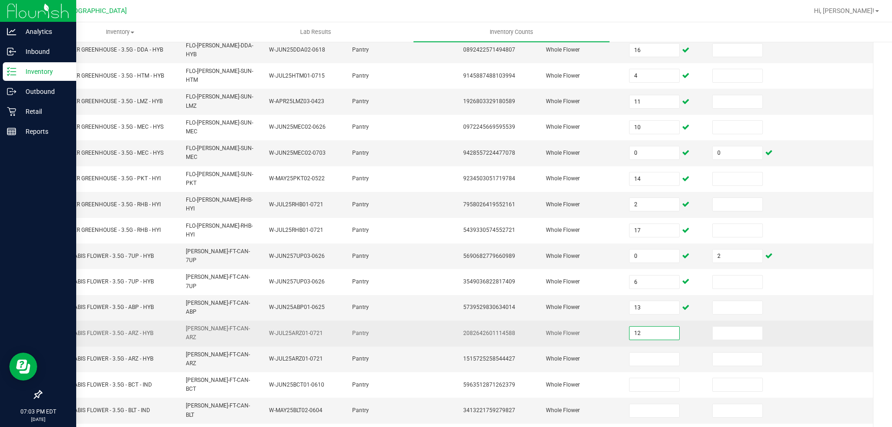
type input "12"
type input "2"
type input "1"
type input "9"
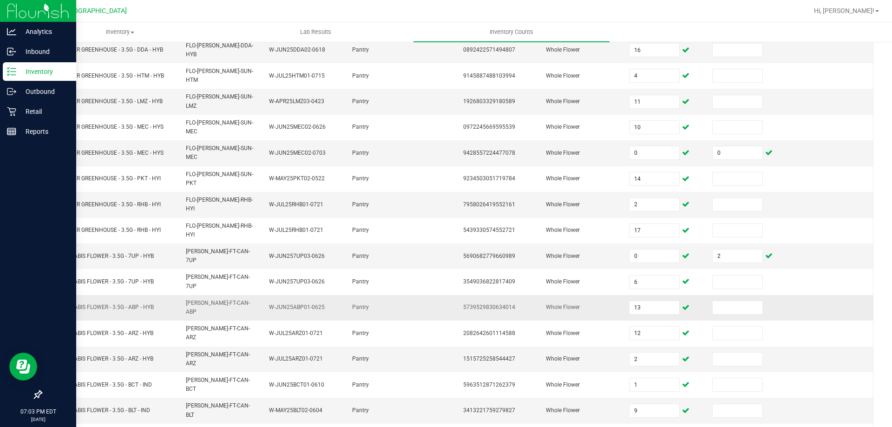
type input "11"
type input "16"
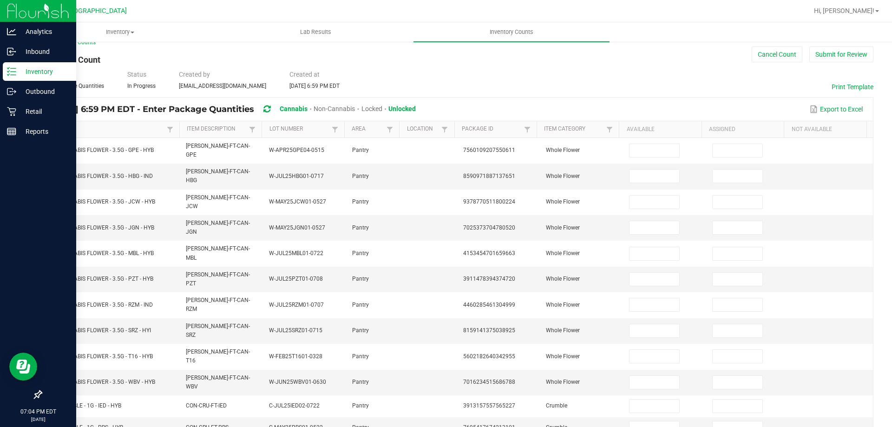
scroll to position [0, 0]
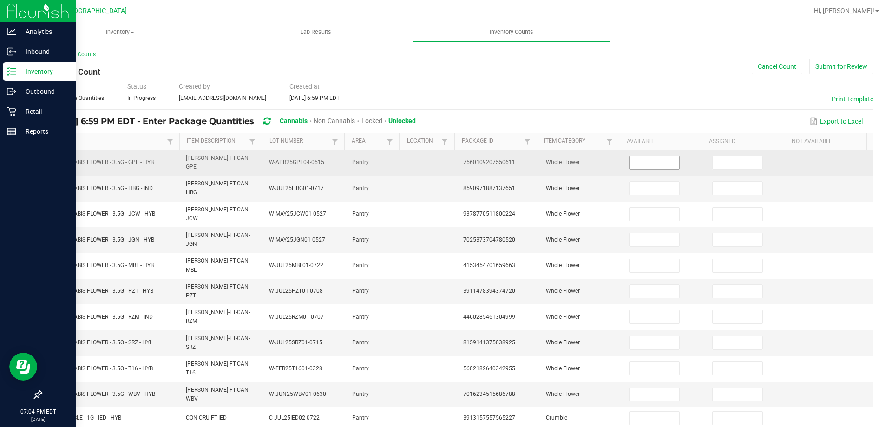
click at [638, 160] on input at bounding box center [653, 162] width 49 height 13
type input "13"
type input "8"
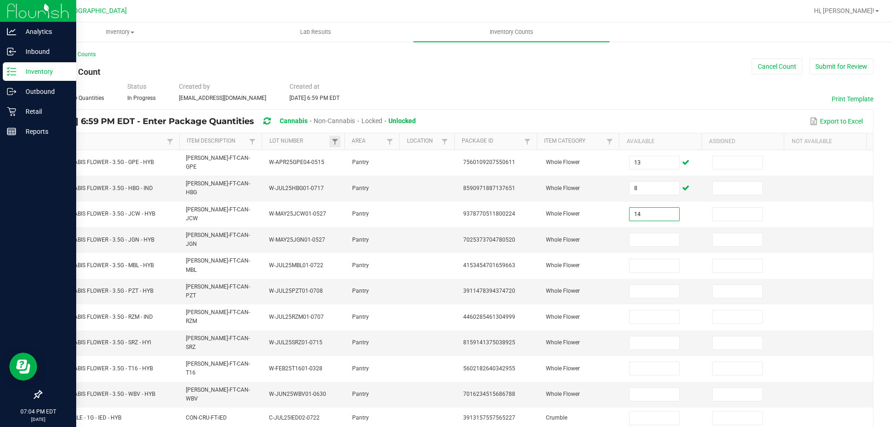
type input "14"
type input "4"
type input "8"
type input "7"
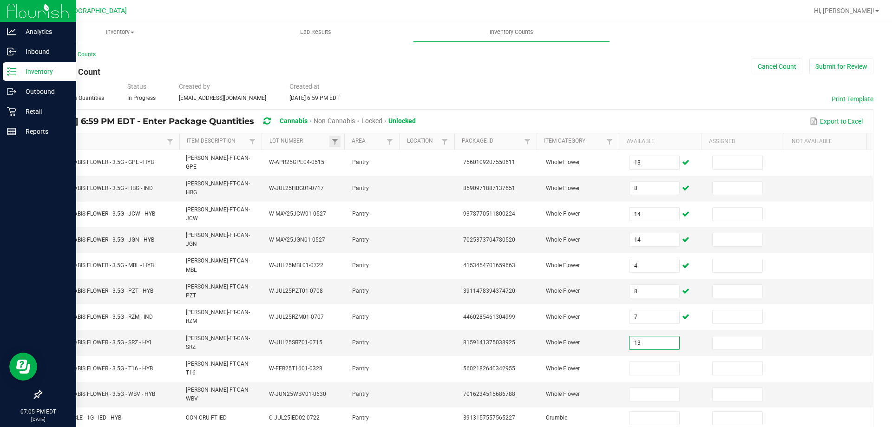
type input "13"
type input "17"
type input "20"
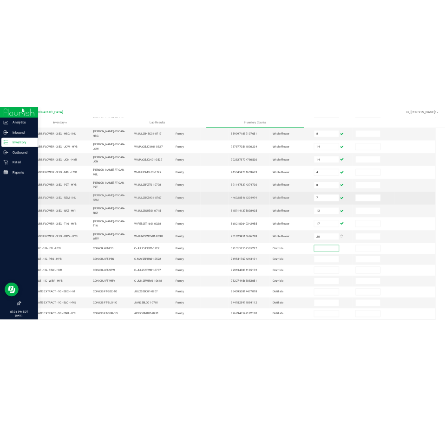
scroll to position [193, 0]
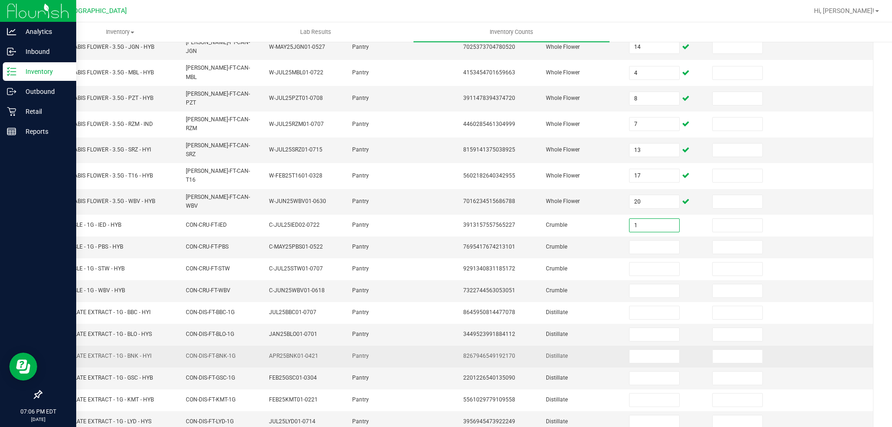
type input "1"
type input "6"
type input "4"
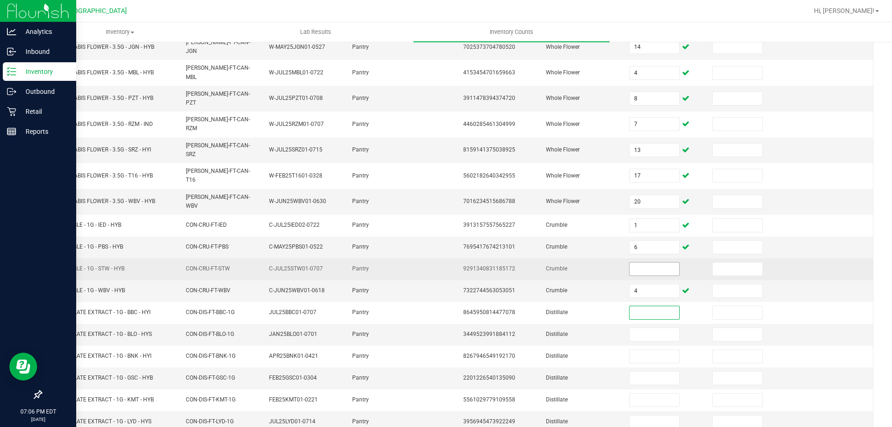
click at [629, 262] on input at bounding box center [653, 268] width 49 height 13
type input "4"
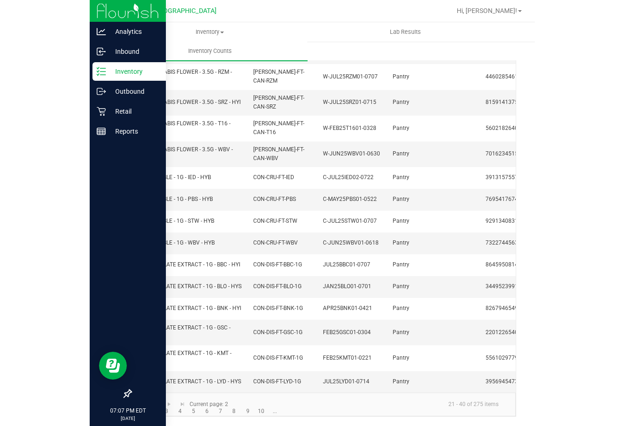
scroll to position [0, 326]
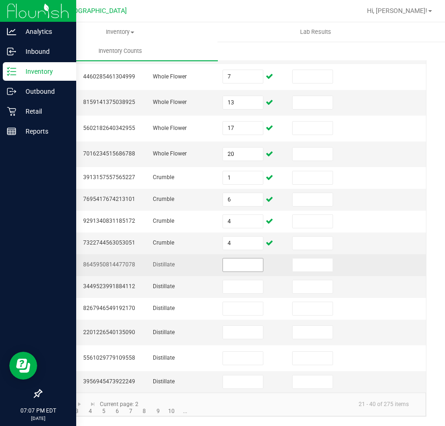
click at [223, 259] on input at bounding box center [243, 265] width 40 height 13
type input "6"
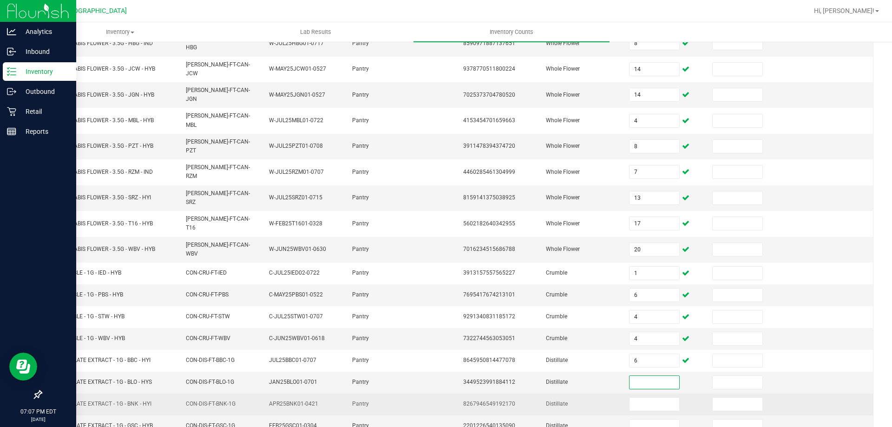
scroll to position [193, 0]
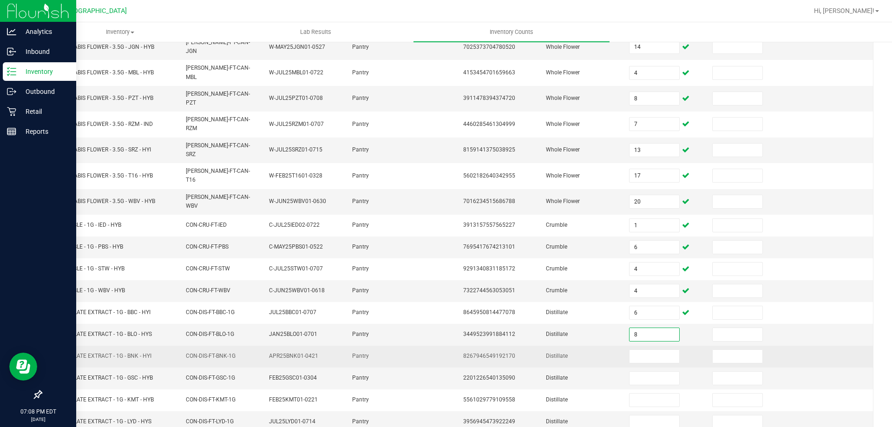
type input "8"
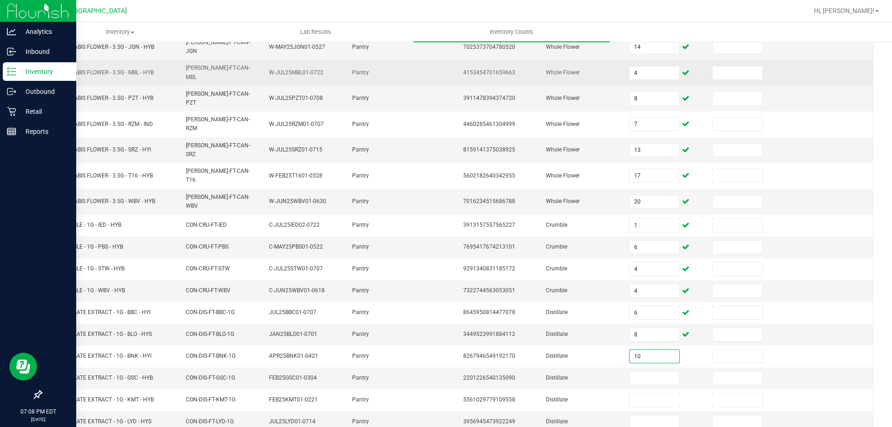
type input "10"
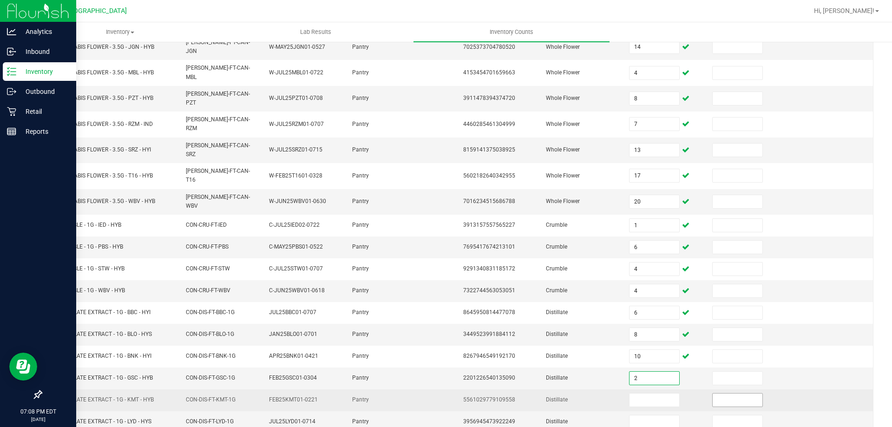
type input "2"
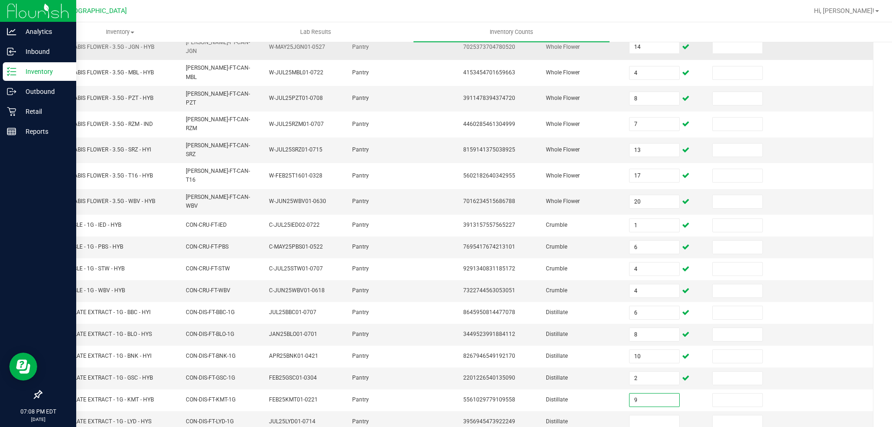
type input "9"
type input "7"
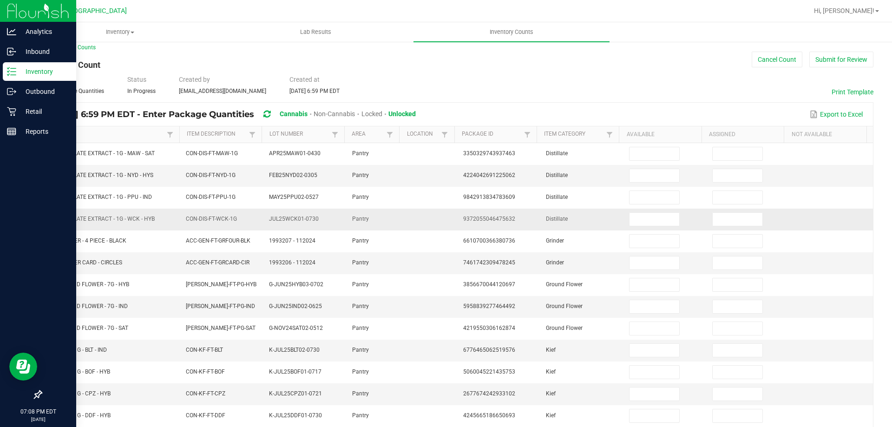
scroll to position [0, 0]
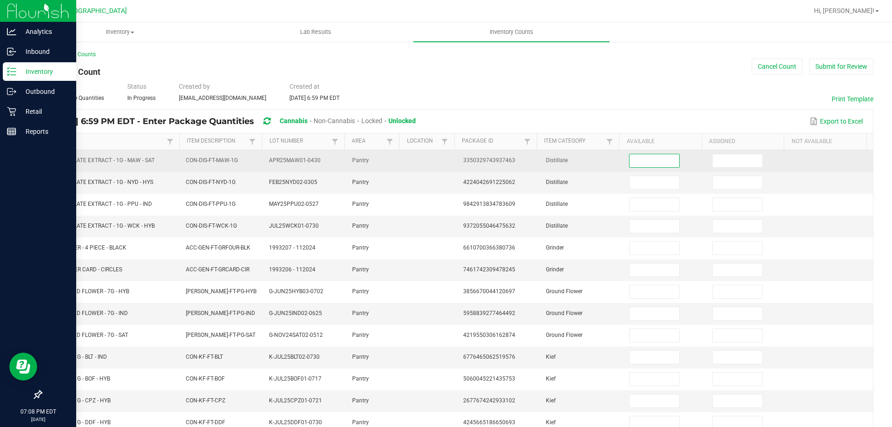
click at [633, 158] on input at bounding box center [653, 160] width 49 height 13
type input "5"
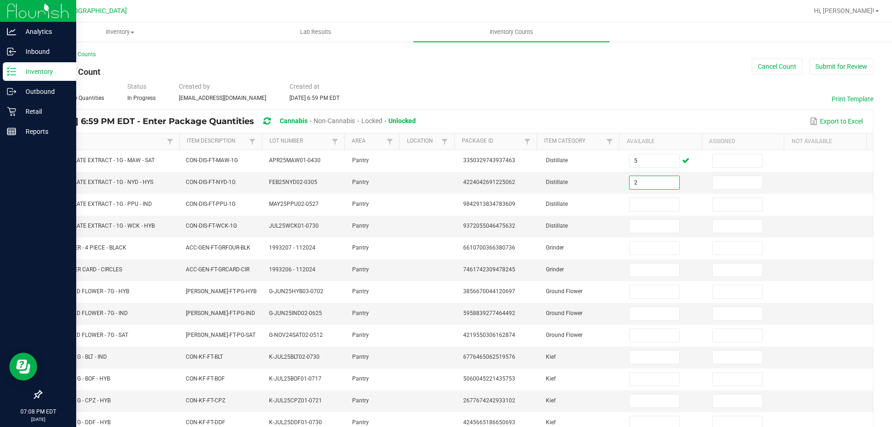
type input "2"
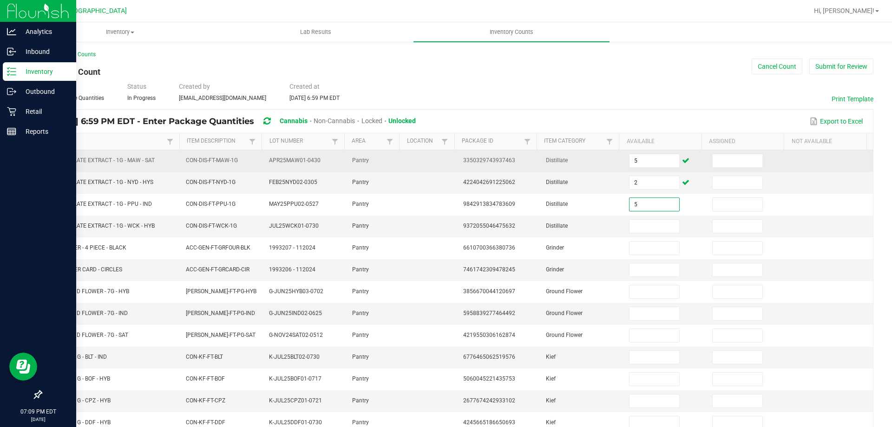
type input "5"
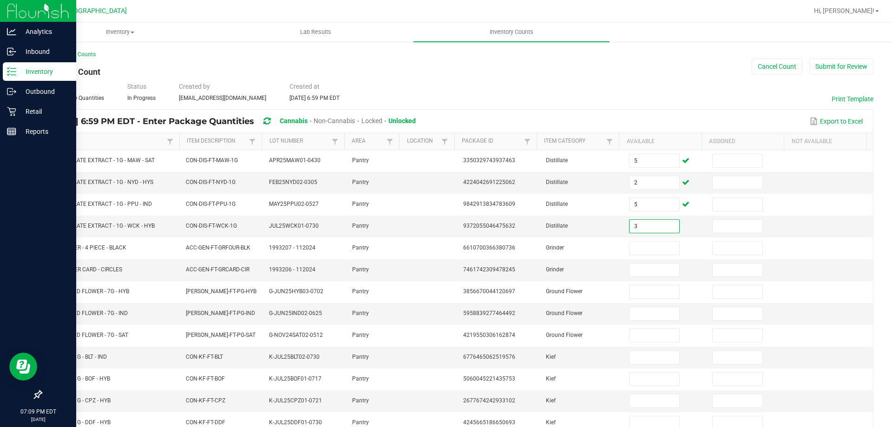
type input "3"
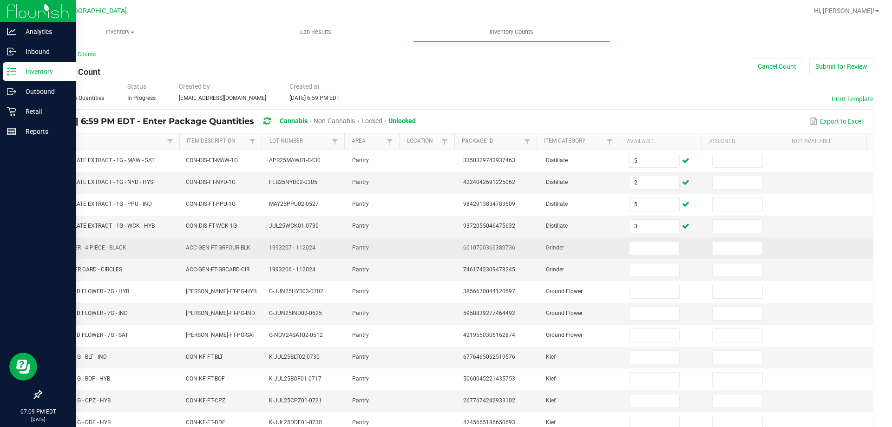
click at [104, 246] on span "FT - GRINDER - 4 PIECE - BLACK" at bounding box center [86, 247] width 79 height 7
copy span "FT - GRINDER - 4 PIECE - BLACK"
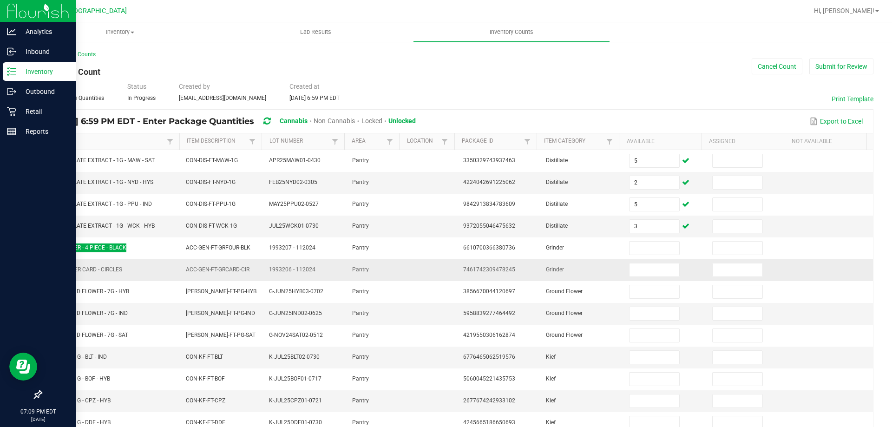
click at [112, 274] on span "FT - GRINDER CARD - CIRCLES" at bounding box center [84, 269] width 75 height 9
copy span "FT - GRINDER CARD - CIRCLES"
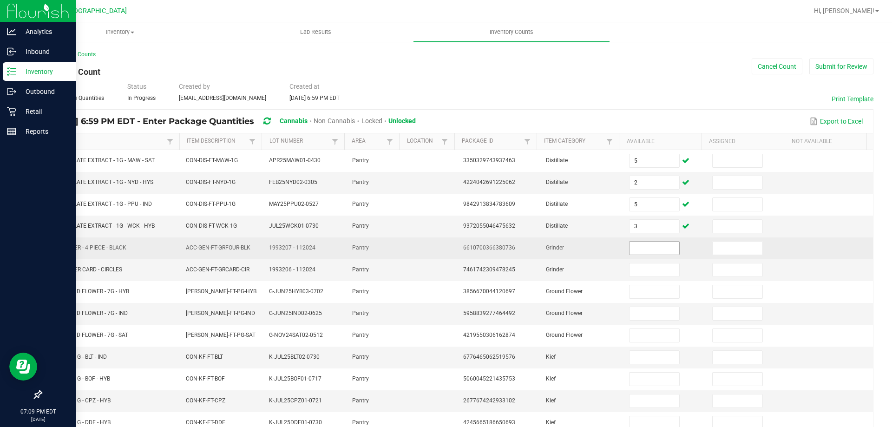
click at [638, 249] on input at bounding box center [653, 248] width 49 height 13
type input "3"
type input "1"
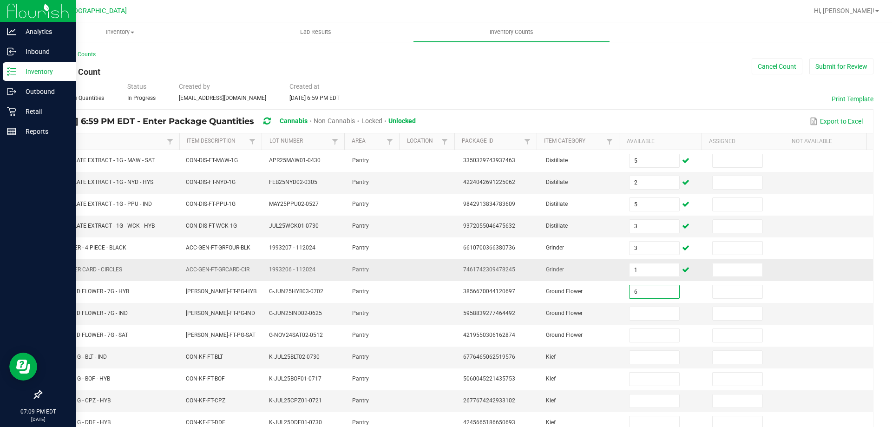
type input "6"
type input "7"
type input "9"
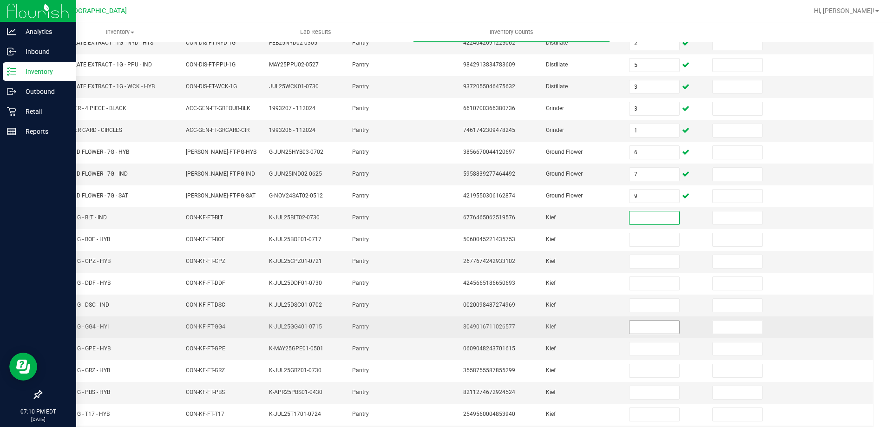
scroll to position [186, 0]
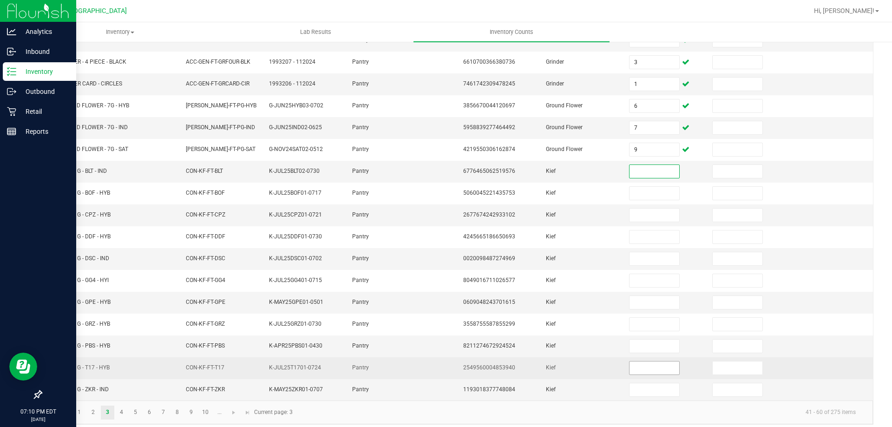
click at [629, 368] on input at bounding box center [653, 367] width 49 height 13
type input "5"
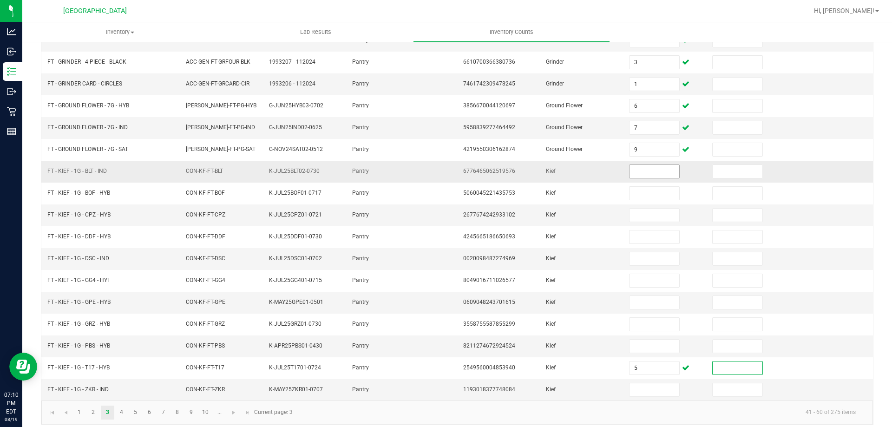
click at [639, 172] on input at bounding box center [653, 171] width 49 height 13
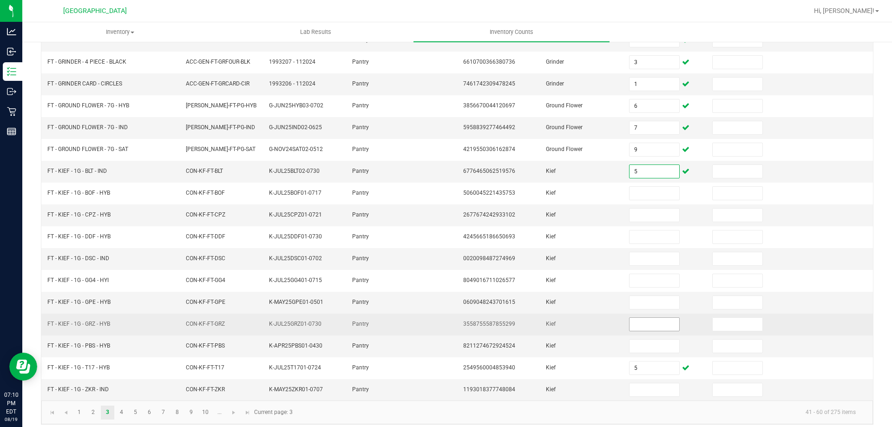
type input "5"
click at [645, 320] on input at bounding box center [653, 324] width 49 height 13
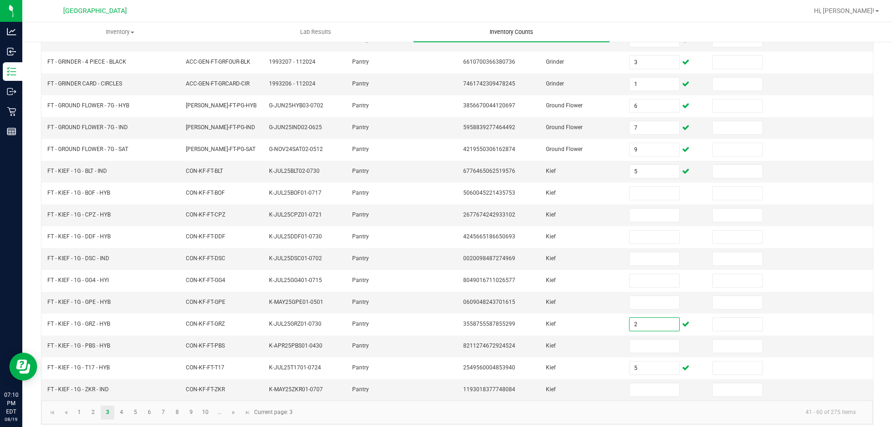
type input "2"
click at [668, 209] on span at bounding box center [654, 215] width 50 height 14
click at [630, 212] on input at bounding box center [653, 215] width 49 height 13
type input "7"
type input "8"
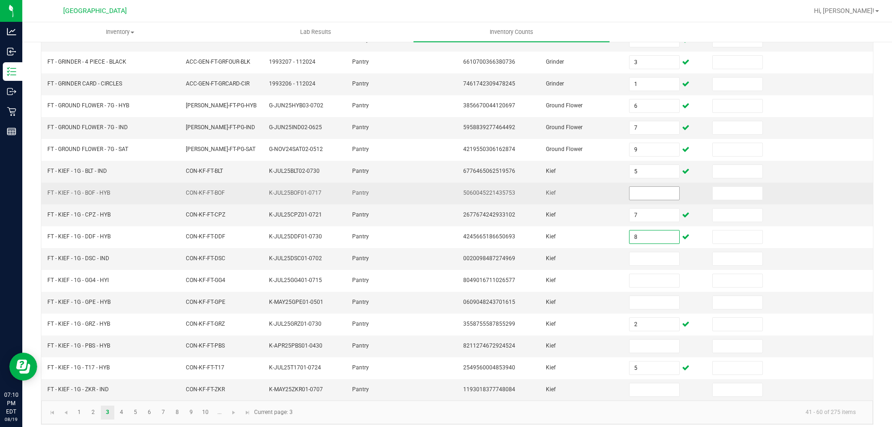
click at [634, 196] on input at bounding box center [653, 193] width 49 height 13
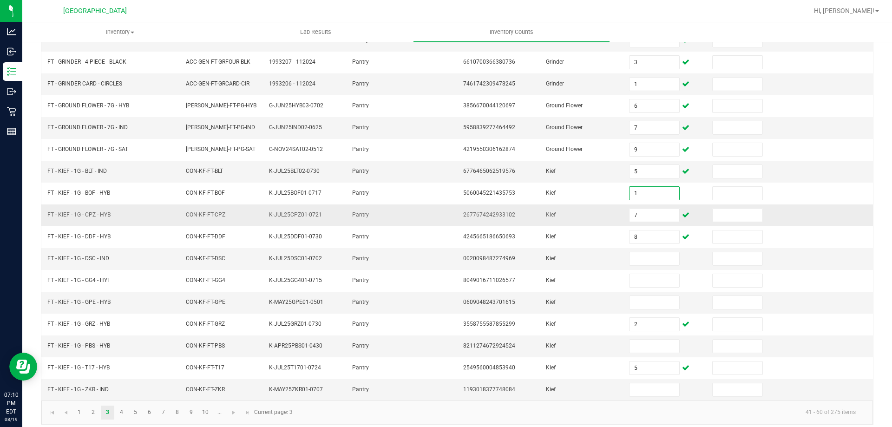
type input "1"
click at [636, 261] on input at bounding box center [653, 258] width 49 height 13
type input "8"
click at [646, 392] on input at bounding box center [653, 389] width 49 height 13
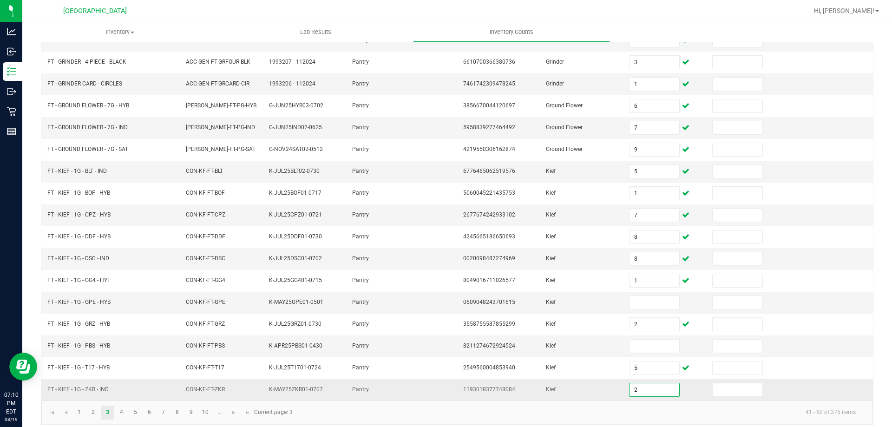
type input "2"
click at [629, 293] on td at bounding box center [664, 303] width 83 height 22
click at [630, 301] on input at bounding box center [653, 302] width 49 height 13
type input "8"
type input "1"
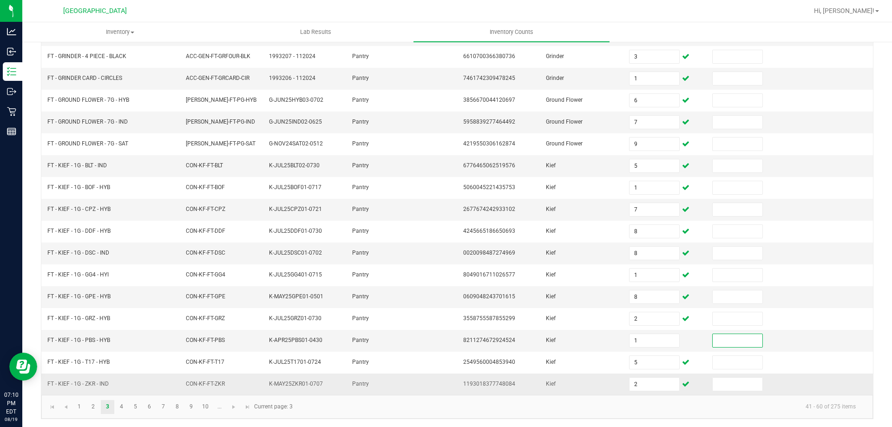
scroll to position [193, 0]
click at [123, 406] on link "4" at bounding box center [121, 405] width 13 height 14
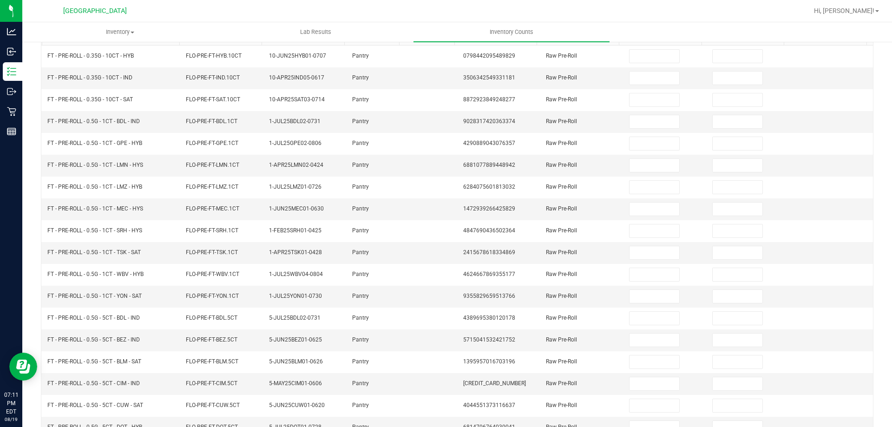
scroll to position [7, 0]
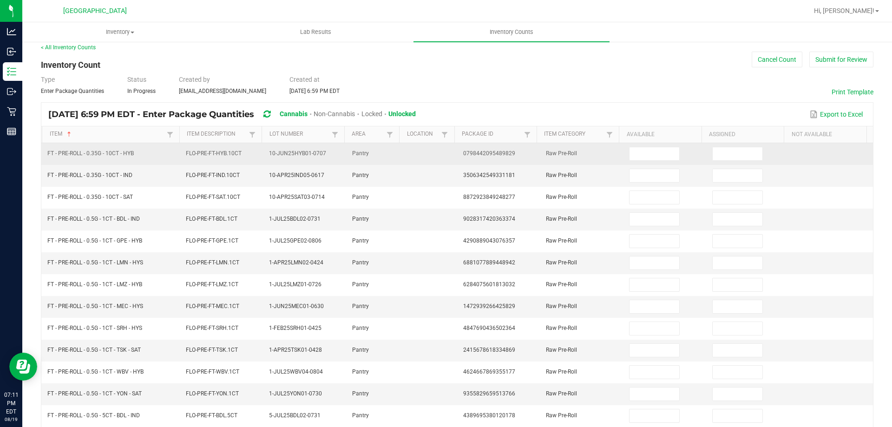
click at [103, 151] on span "FT - PRE-ROLL - 0.35G - 10CT - HYB" at bounding box center [90, 153] width 86 height 7
copy span "FT - PRE-ROLL - 0.35G - 10CT - HYB"
click at [642, 151] on input at bounding box center [653, 153] width 49 height 13
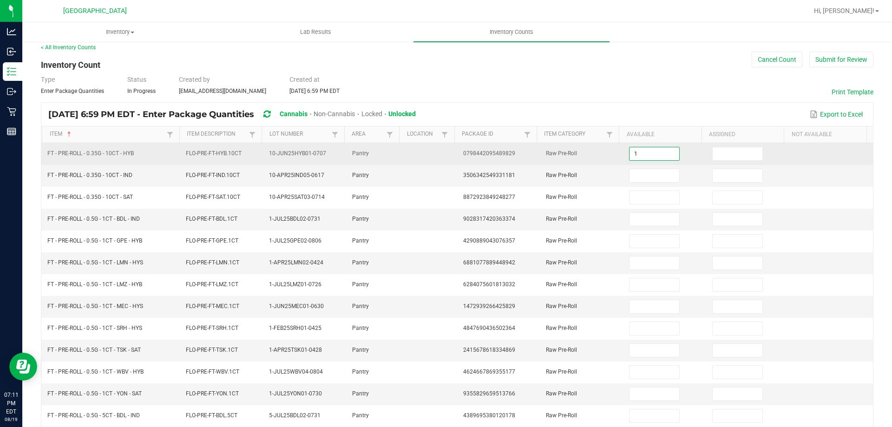
type input "1"
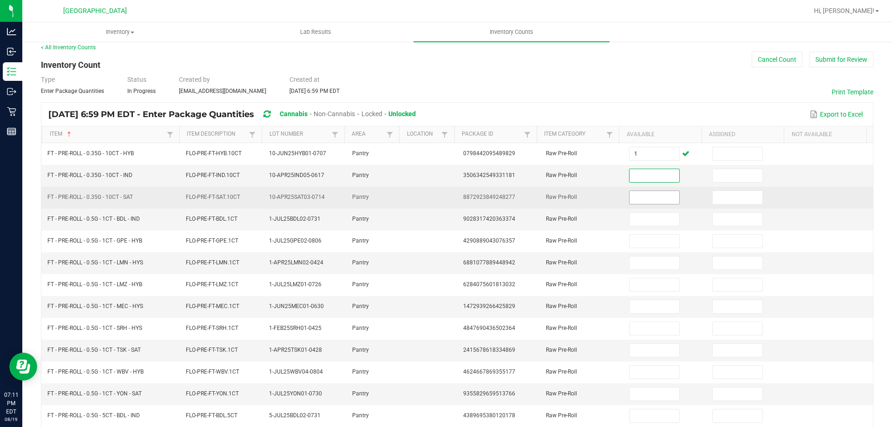
click at [641, 201] on input at bounding box center [653, 197] width 49 height 13
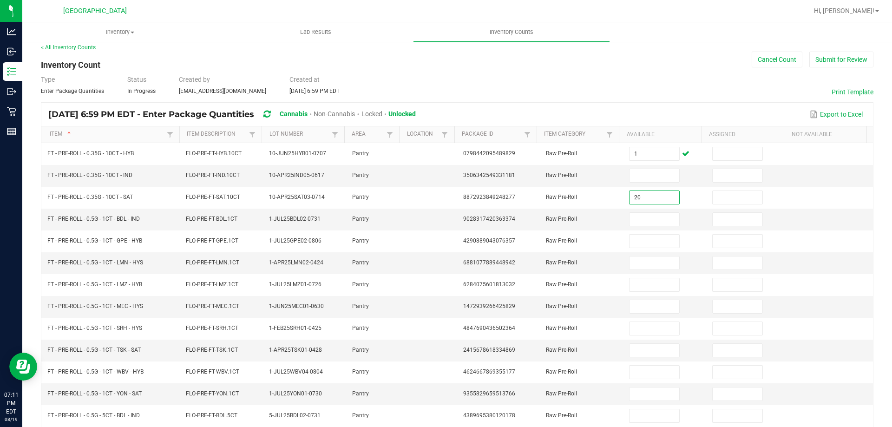
type input "20"
click at [640, 176] on input at bounding box center [653, 175] width 49 height 13
type input "20"
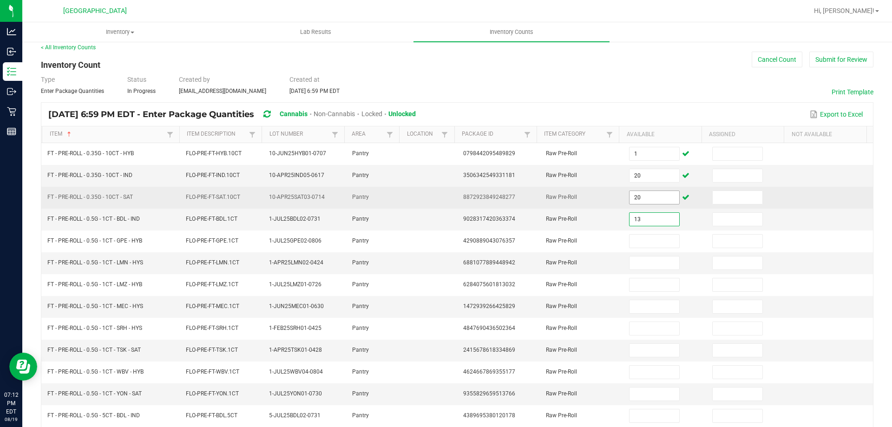
type input "13"
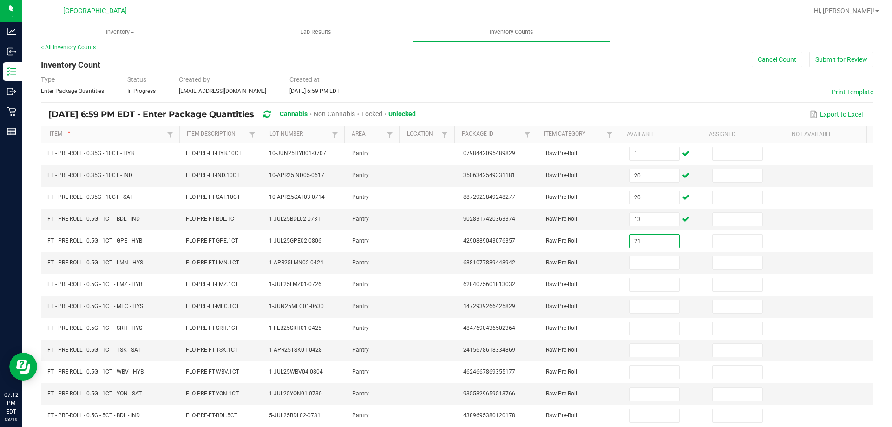
type input "21"
type input "4"
type input "1"
type input "18"
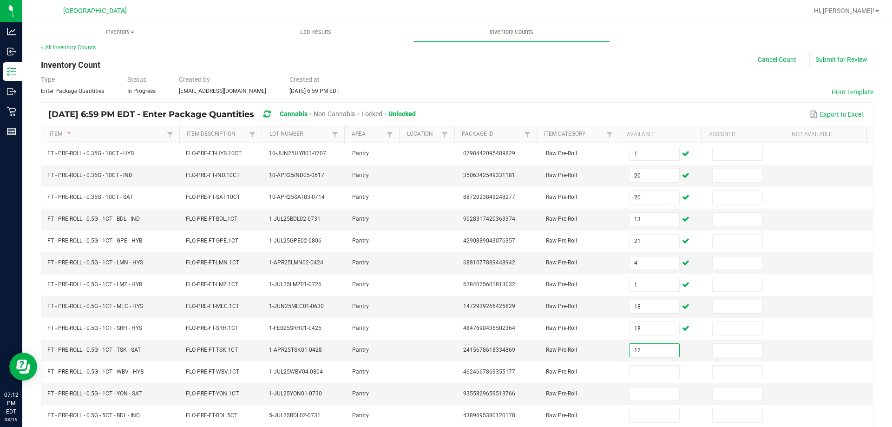
type input "12"
type input "17"
type input "18"
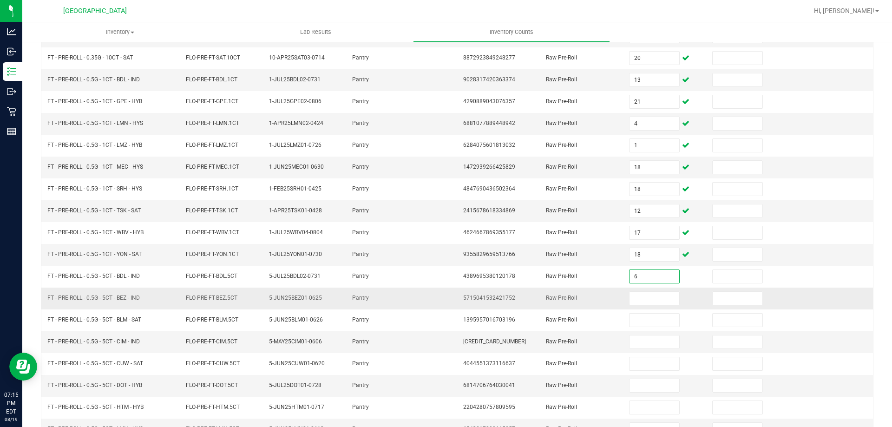
type input "6"
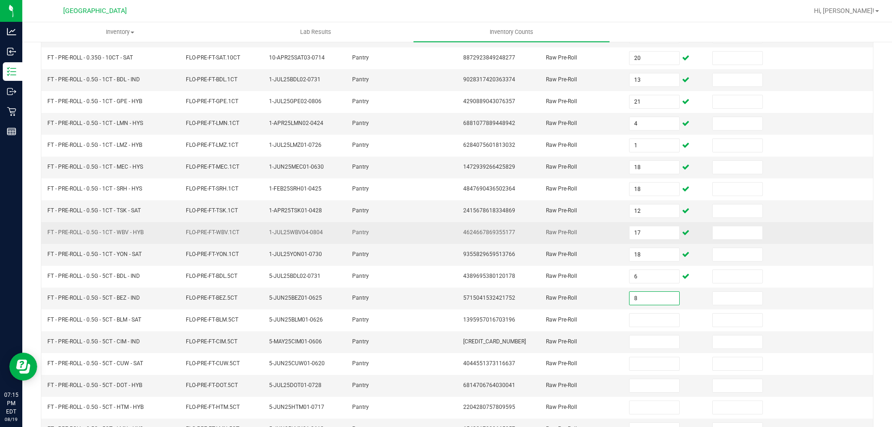
type input "8"
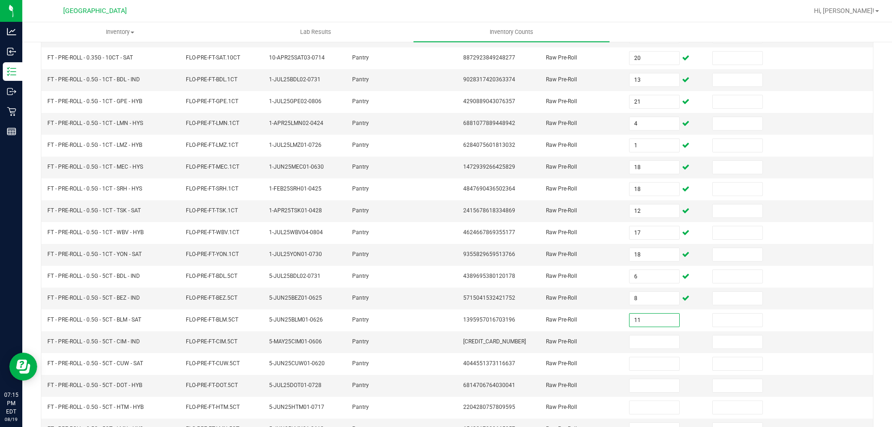
type input "11"
type input "2"
type input "6"
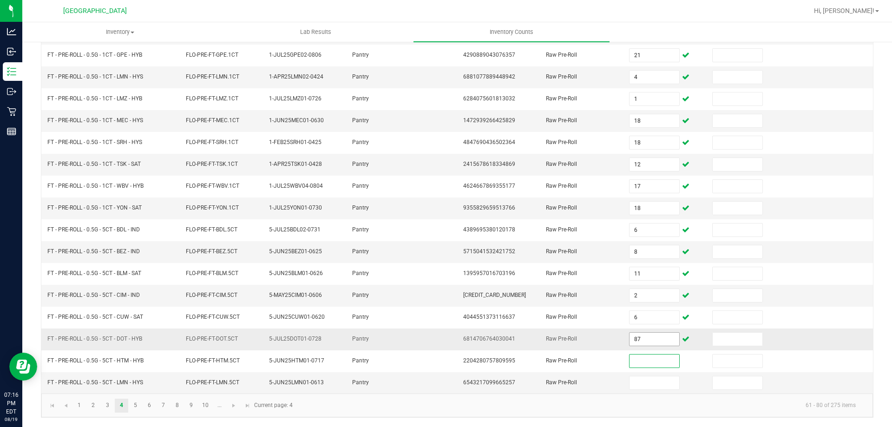
click at [629, 340] on input "87" at bounding box center [653, 339] width 49 height 13
type input "8"
type input "4"
click at [137, 407] on link "5" at bounding box center [135, 405] width 13 height 14
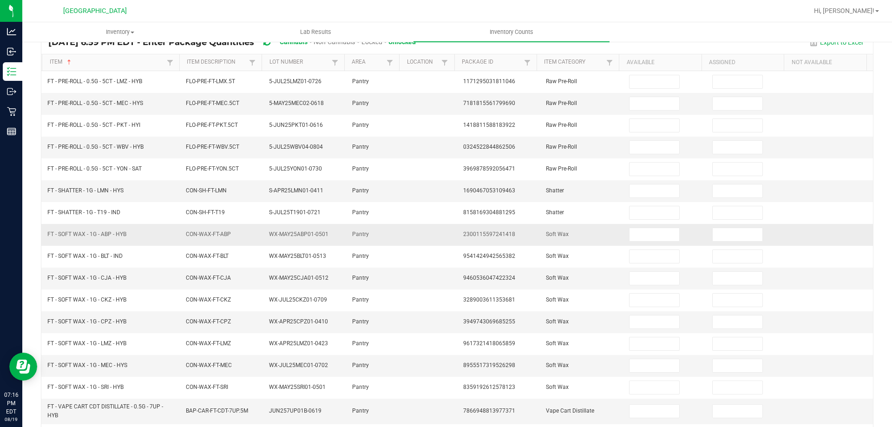
scroll to position [0, 0]
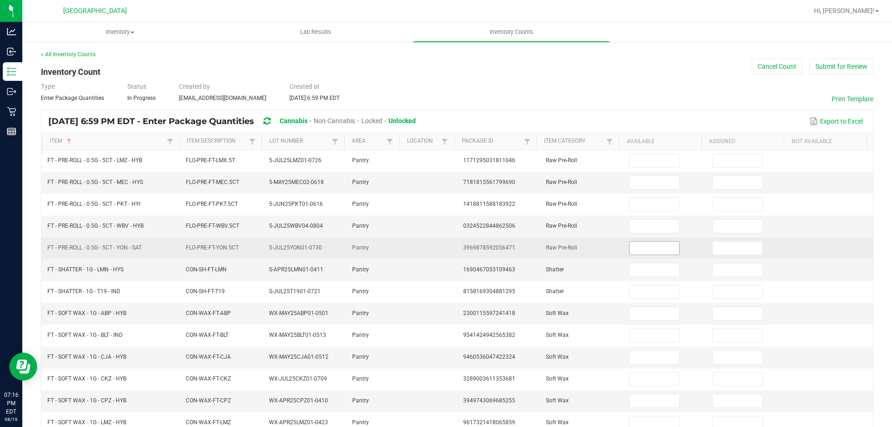
click at [629, 249] on span at bounding box center [654, 248] width 50 height 14
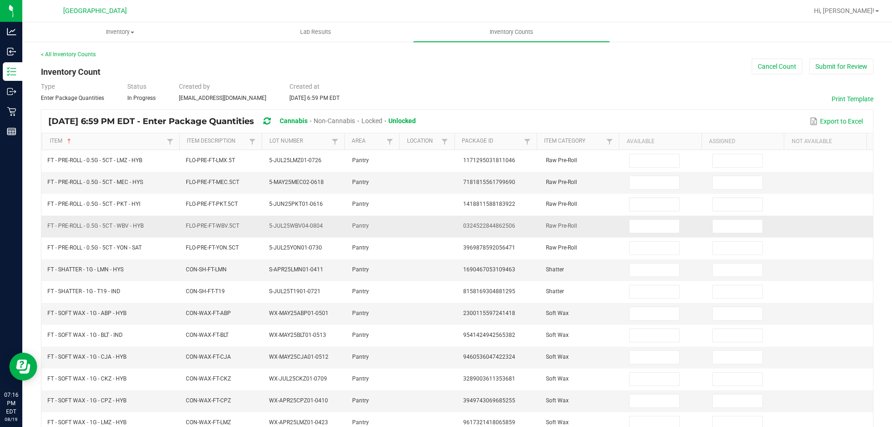
click at [630, 234] on td at bounding box center [664, 226] width 83 height 22
click at [629, 225] on input at bounding box center [653, 226] width 49 height 13
type input "0"
type input "4"
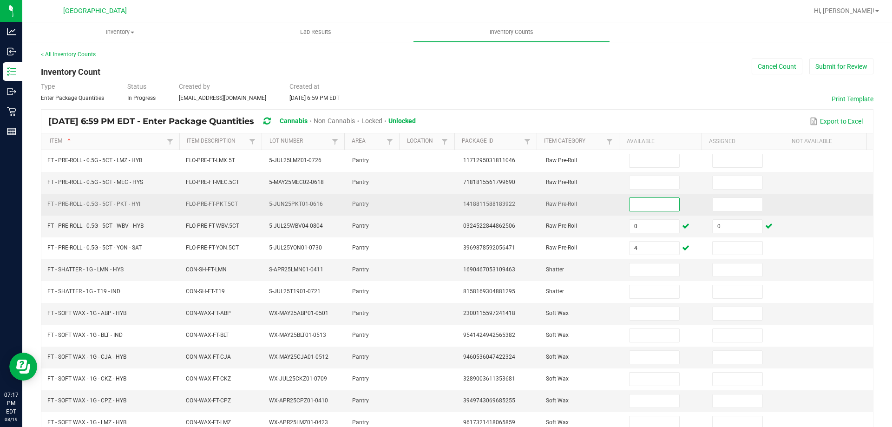
click at [631, 202] on input at bounding box center [653, 204] width 49 height 13
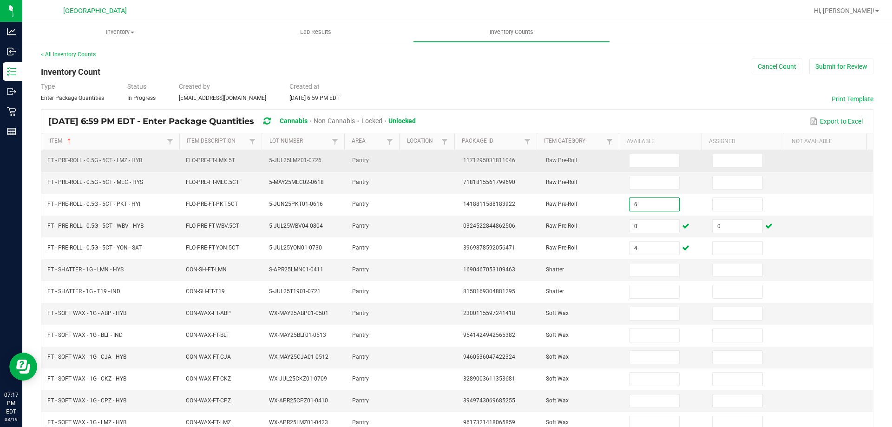
type input "6"
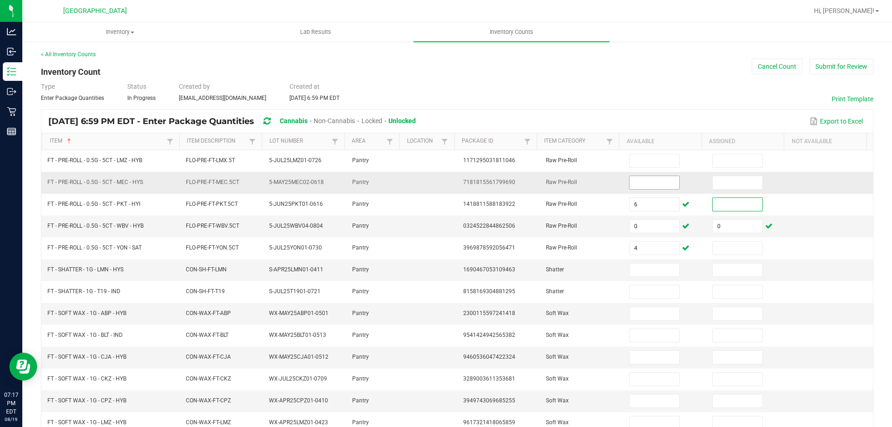
click at [645, 182] on input at bounding box center [653, 182] width 49 height 13
type input "1"
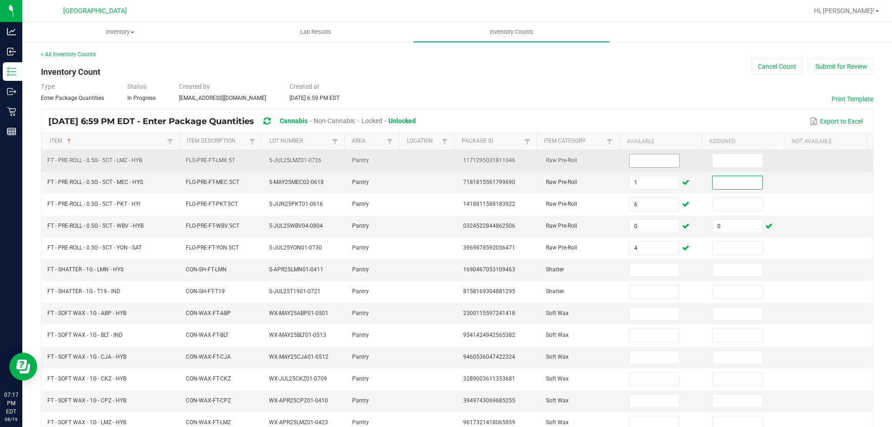
click at [629, 157] on input at bounding box center [653, 160] width 49 height 13
type input "11"
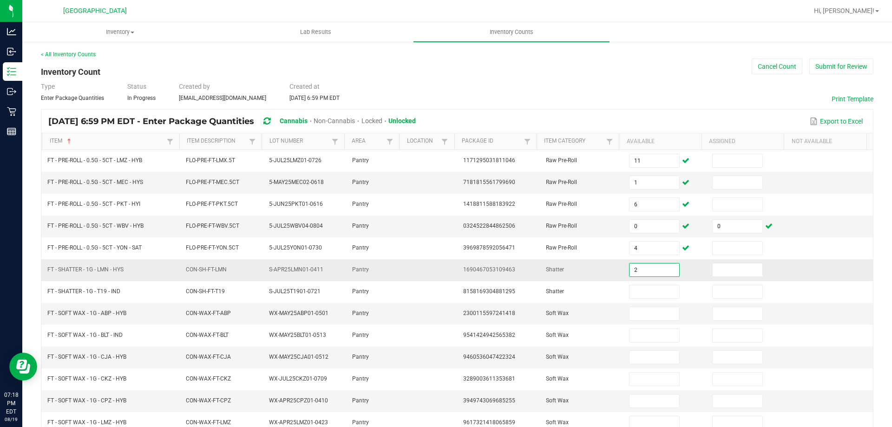
type input "2"
type input "8"
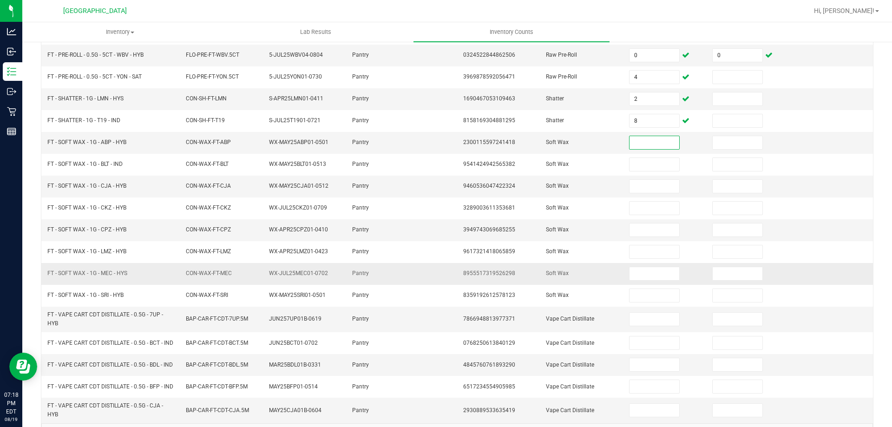
scroll to position [212, 0]
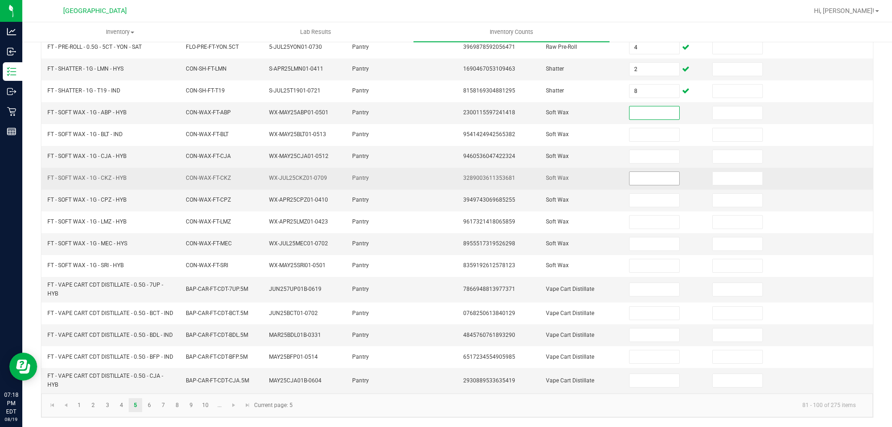
click at [644, 172] on input at bounding box center [653, 178] width 49 height 13
type input "1"
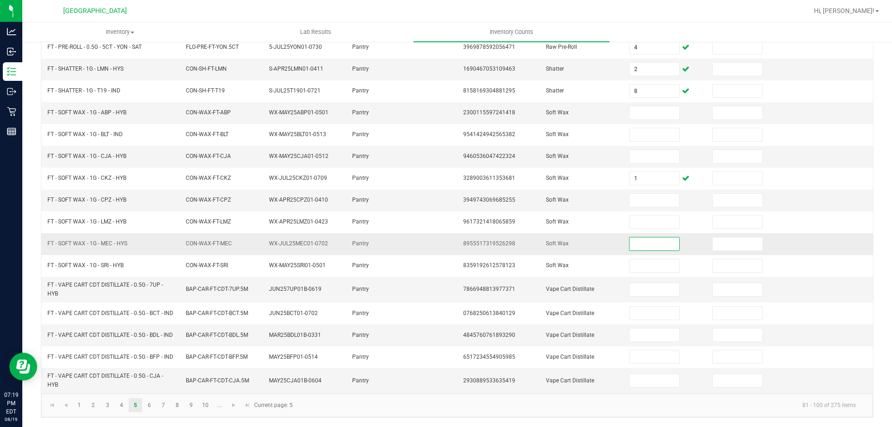
click at [655, 237] on input at bounding box center [653, 243] width 49 height 13
type input "6"
click at [634, 106] on input at bounding box center [653, 112] width 49 height 13
click at [635, 283] on input at bounding box center [653, 289] width 49 height 13
click at [116, 281] on span "FT - VAPE CART CDT DISTILLATE - 0.5G - 7UP - HYB" at bounding box center [105, 288] width 116 height 15
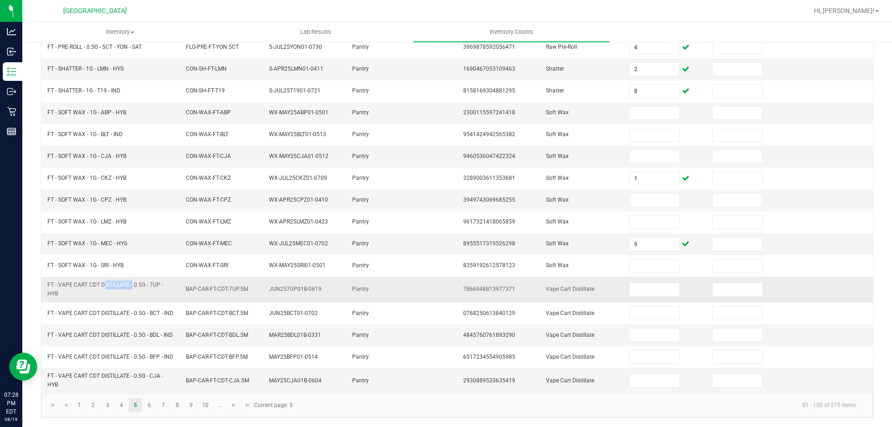
click at [116, 281] on span "FT - VAPE CART CDT DISTILLATE - 0.5G - 7UP - HYB" at bounding box center [105, 288] width 116 height 15
copy span "FT - VAPE CART CDT DISTILLATE - 0.5G - 7UP - HYB"
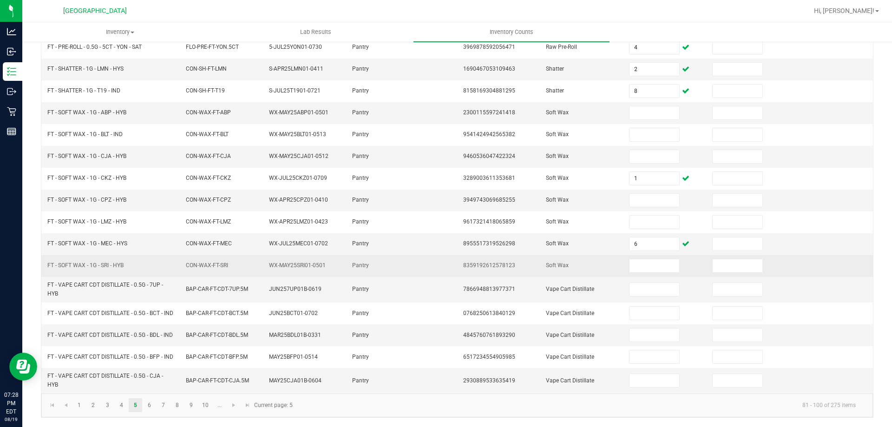
click at [144, 264] on td "FT - SOFT WAX - 1G - SRI - HYB" at bounding box center [111, 266] width 138 height 22
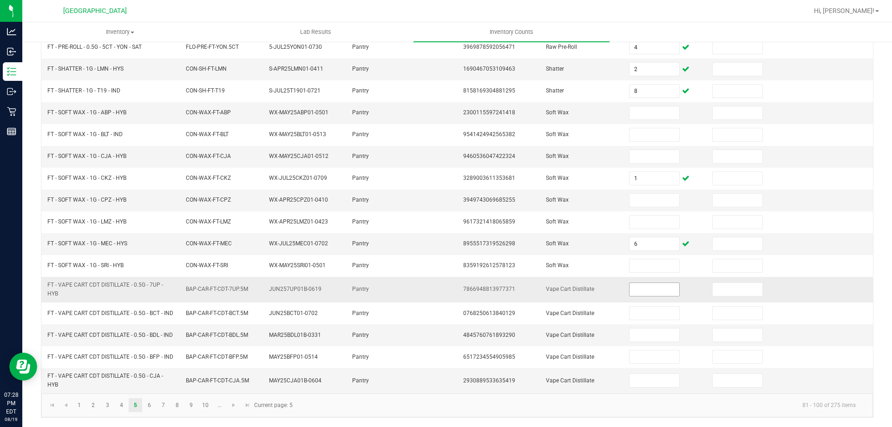
click at [629, 283] on input at bounding box center [653, 289] width 49 height 13
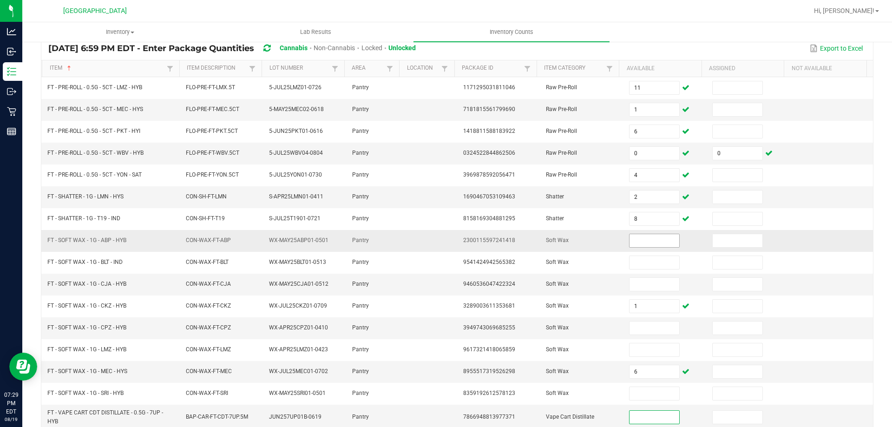
click at [650, 237] on input at bounding box center [653, 240] width 49 height 13
type input "0"
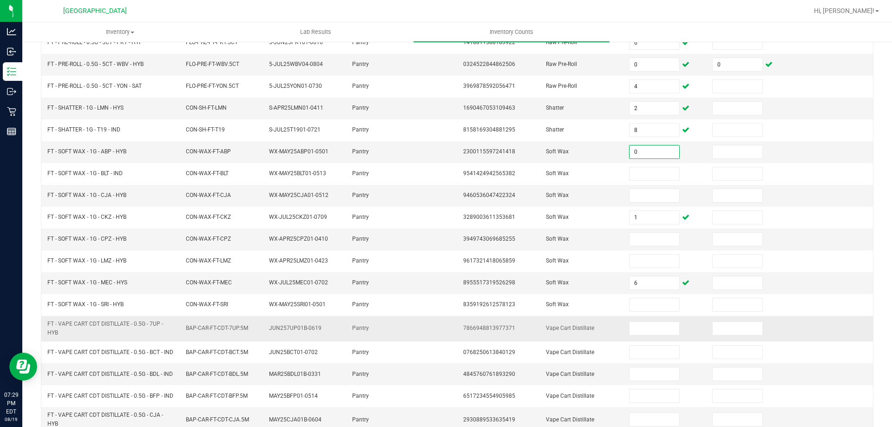
scroll to position [212, 0]
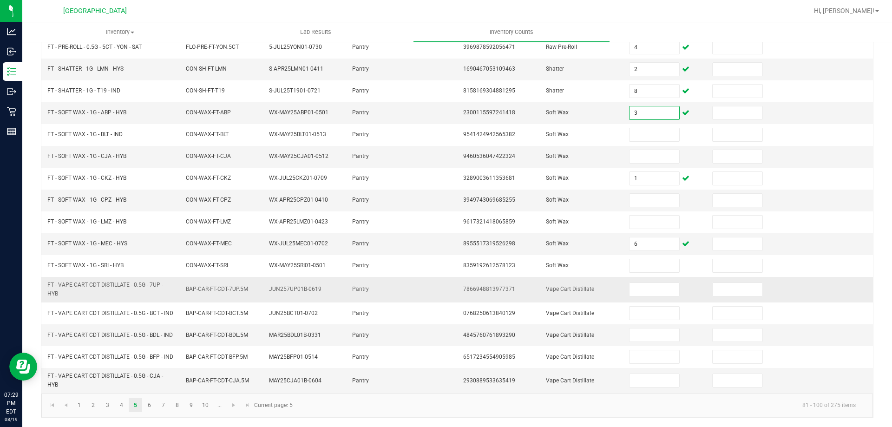
type input "3"
type input "2"
type input "5"
type input "3"
type input "6"
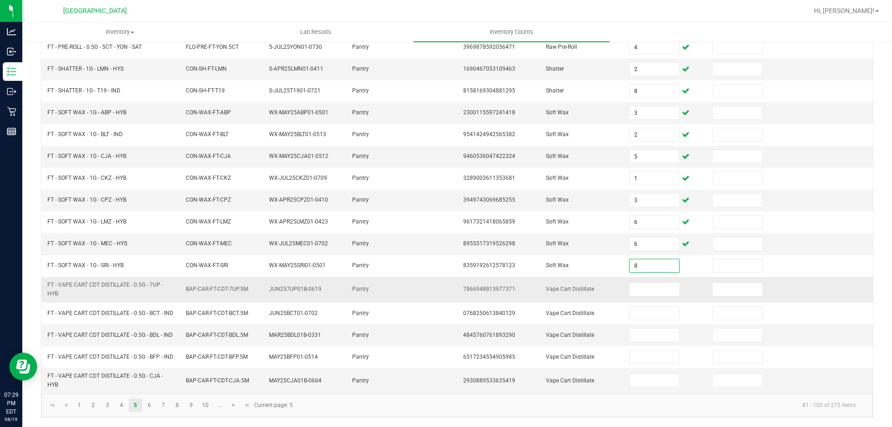
type input "8"
type input "1"
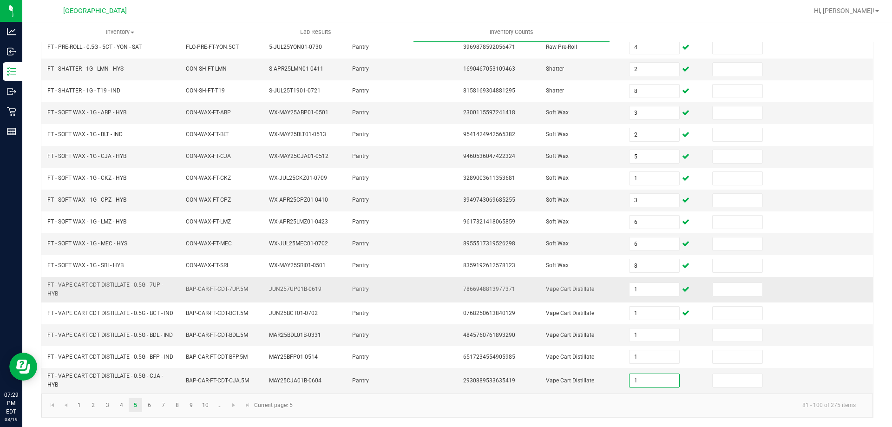
type input "1"
click at [143, 408] on link "6" at bounding box center [149, 405] width 13 height 14
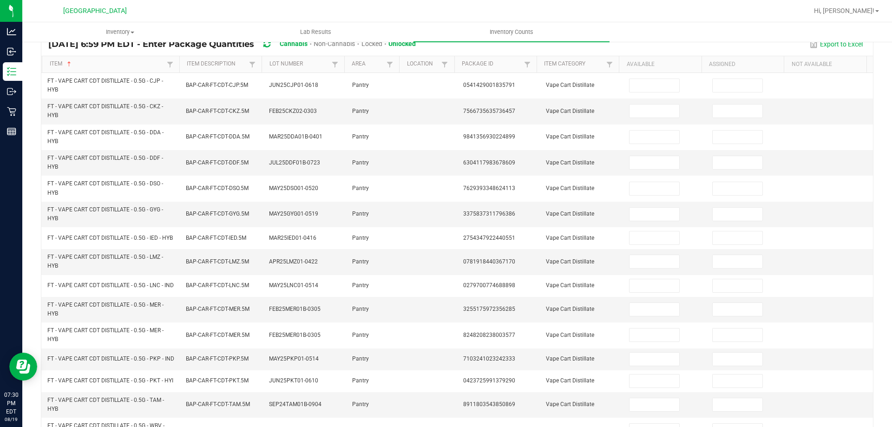
scroll to position [0, 0]
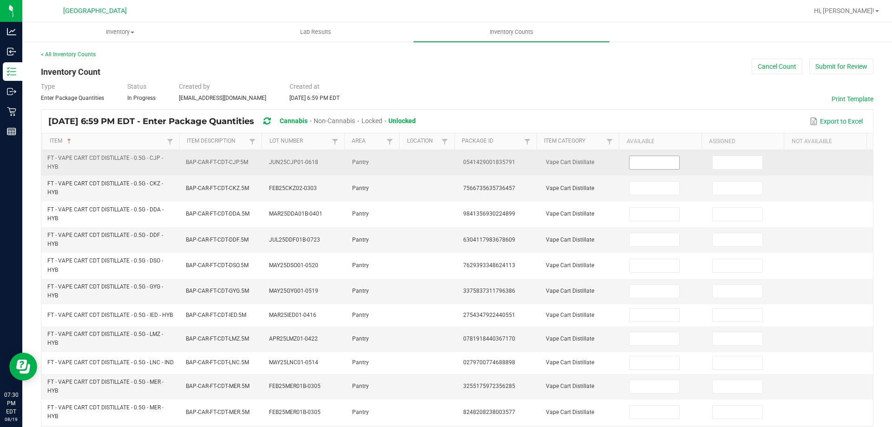
click at [643, 165] on input at bounding box center [653, 162] width 49 height 13
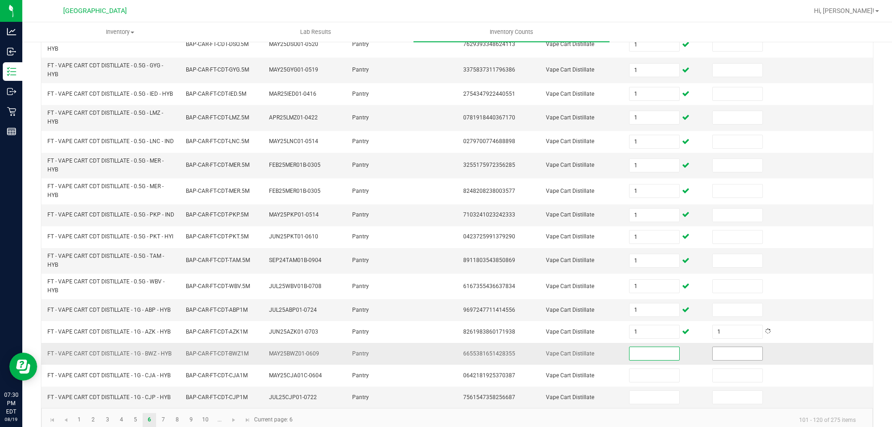
click at [743, 360] on input at bounding box center [736, 353] width 49 height 13
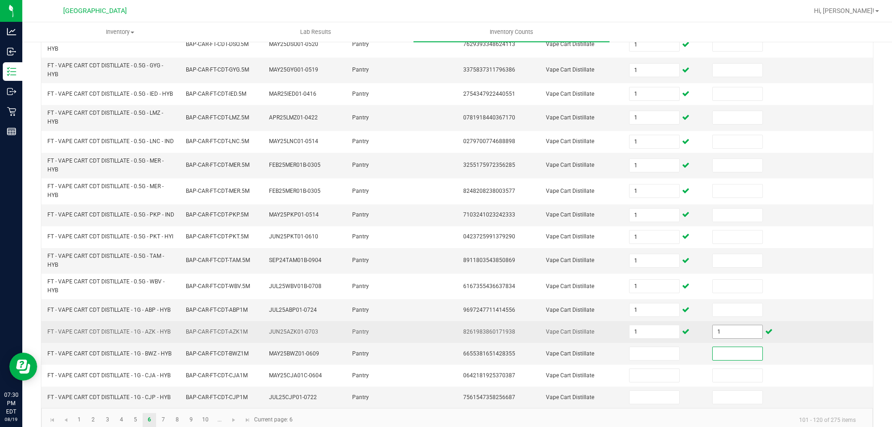
click at [743, 338] on input "1" at bounding box center [736, 331] width 49 height 13
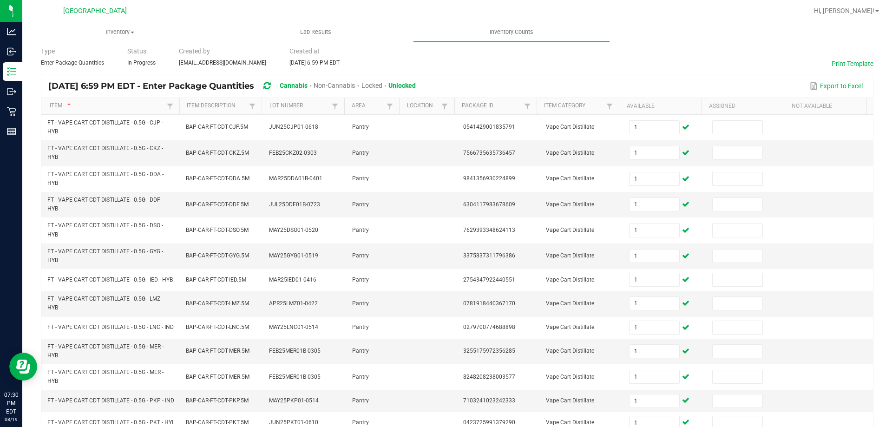
scroll to position [0, 0]
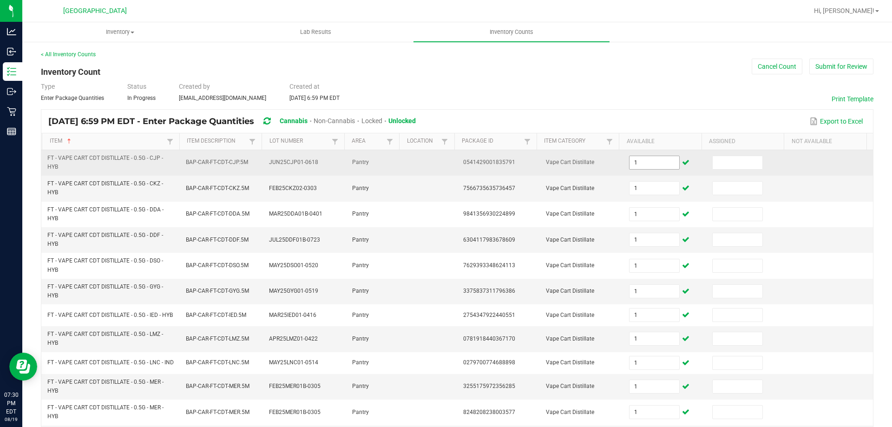
click at [647, 165] on input "1" at bounding box center [653, 162] width 49 height 13
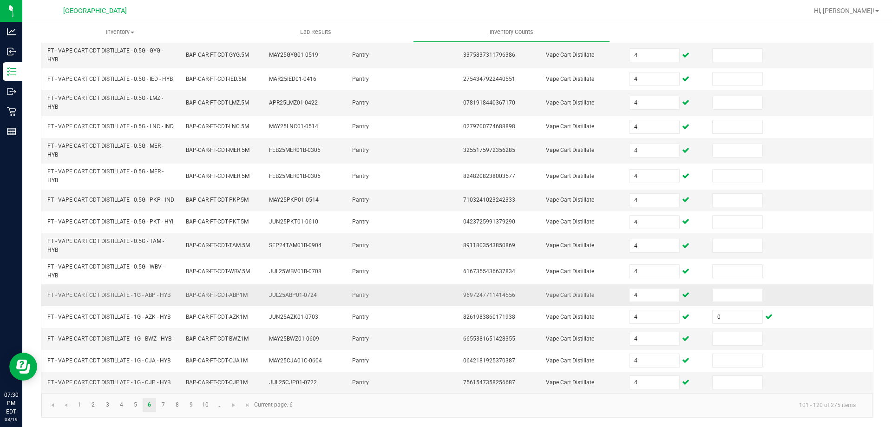
scroll to position [251, 0]
click at [160, 412] on kendo-pager "1 2 3 4 5 6 7 8 9 10 ... 101 - 120 of 275 items Current page: 6" at bounding box center [456, 405] width 831 height 24
click at [163, 405] on link "7" at bounding box center [163, 405] width 13 height 14
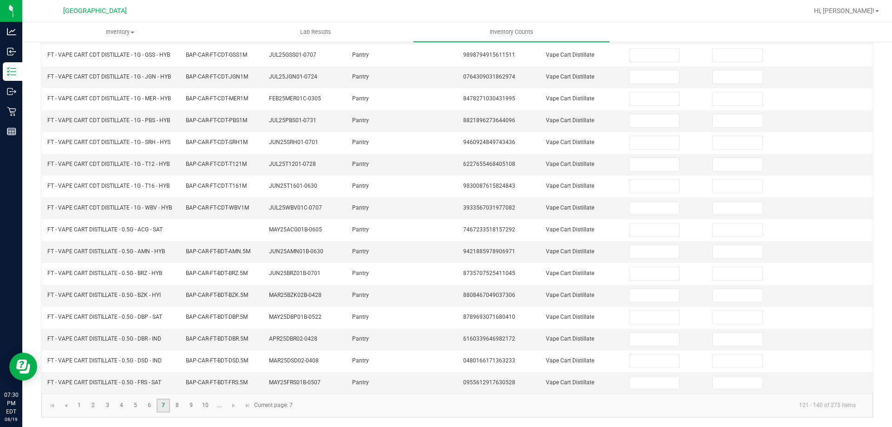
scroll to position [0, 0]
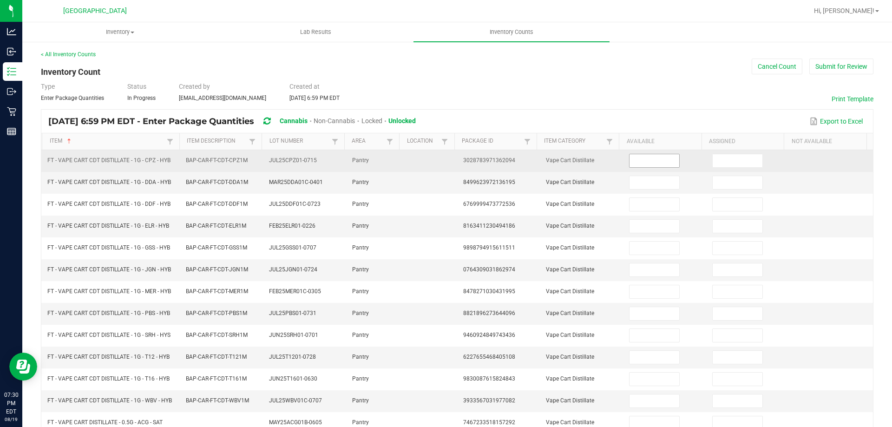
click at [641, 153] on td at bounding box center [664, 161] width 83 height 22
click at [640, 165] on input at bounding box center [653, 160] width 49 height 13
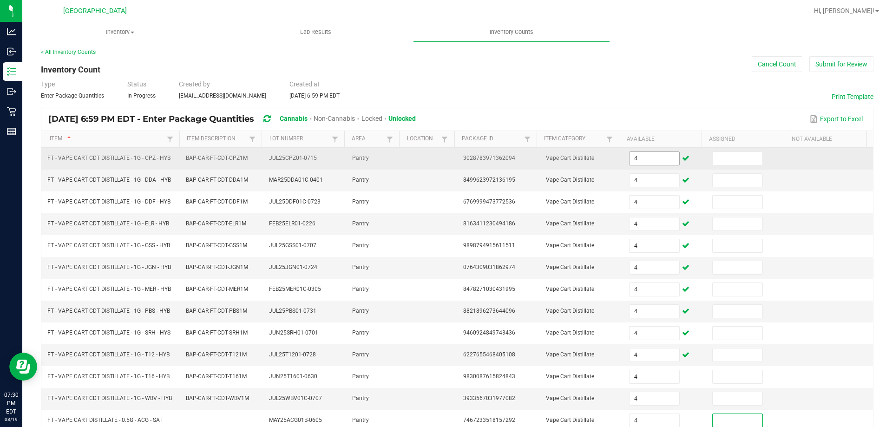
scroll to position [193, 0]
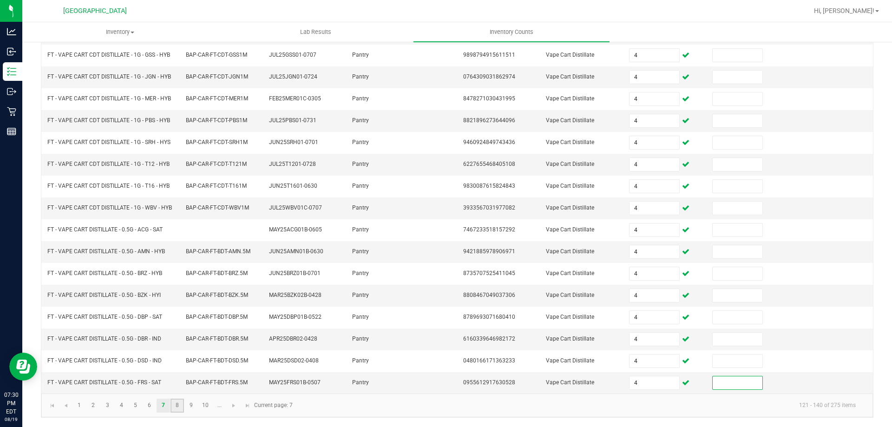
click at [174, 404] on link "8" at bounding box center [176, 405] width 13 height 14
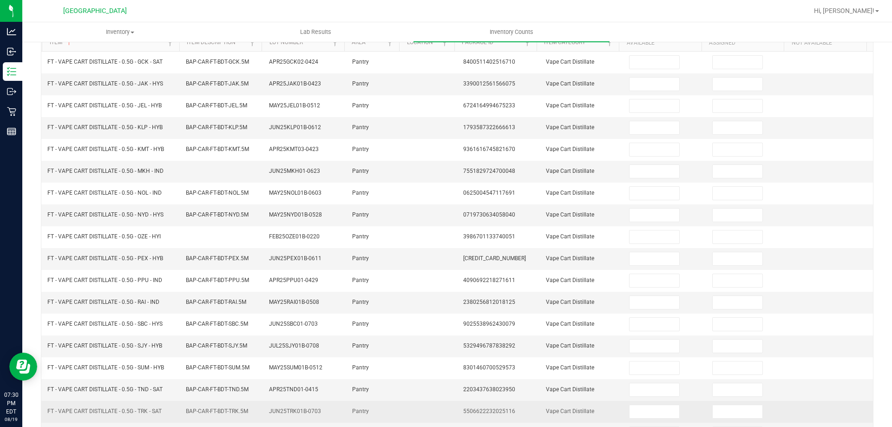
scroll to position [0, 0]
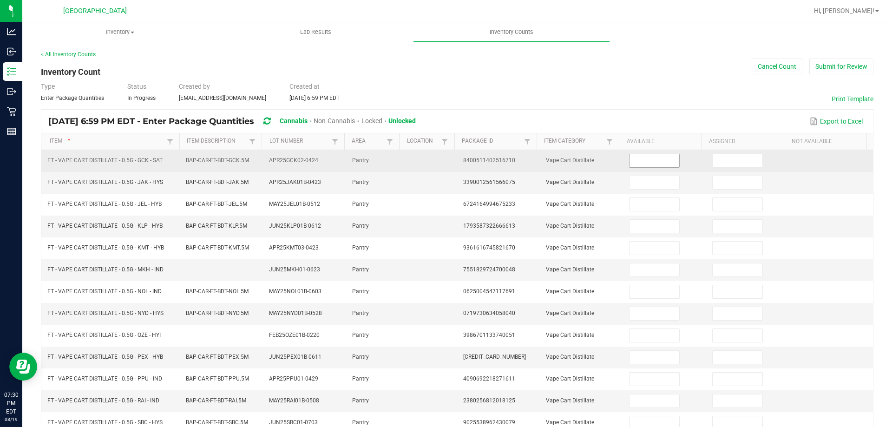
click at [666, 158] on input at bounding box center [653, 160] width 49 height 13
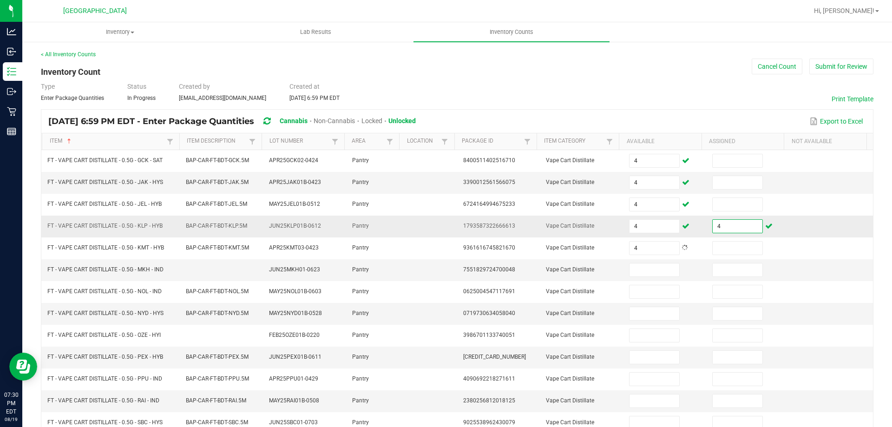
click at [728, 226] on input "4" at bounding box center [736, 226] width 49 height 13
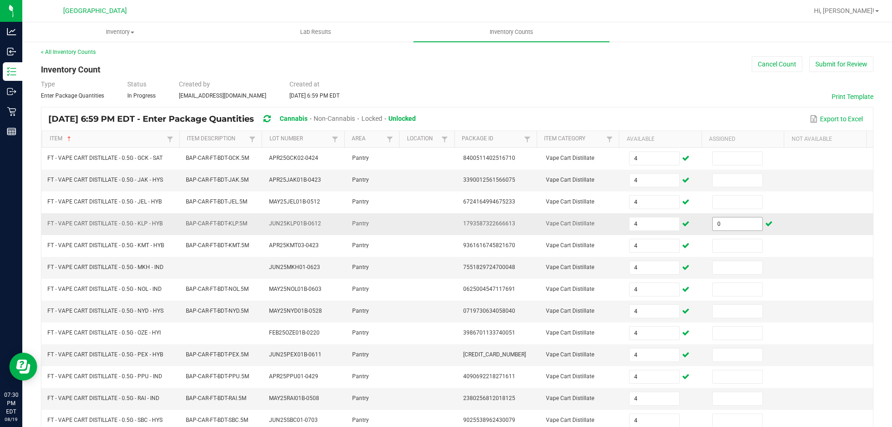
scroll to position [193, 0]
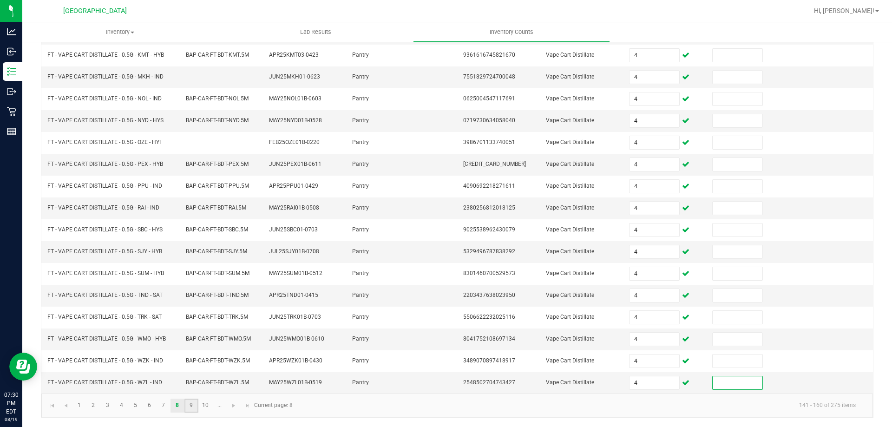
click at [192, 405] on link "9" at bounding box center [190, 405] width 13 height 14
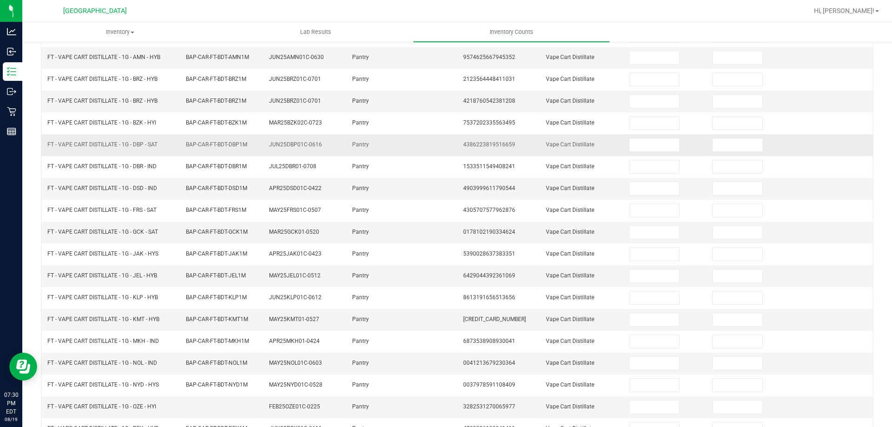
scroll to position [0, 0]
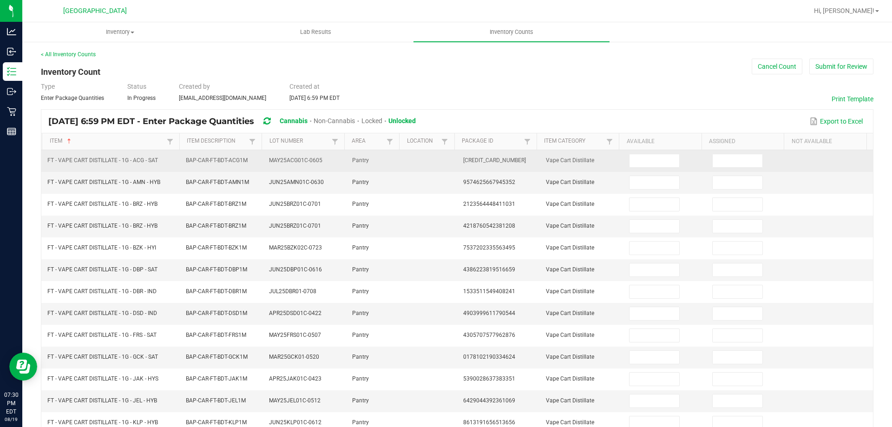
click at [657, 151] on td at bounding box center [664, 161] width 83 height 22
click at [652, 163] on input at bounding box center [653, 160] width 49 height 13
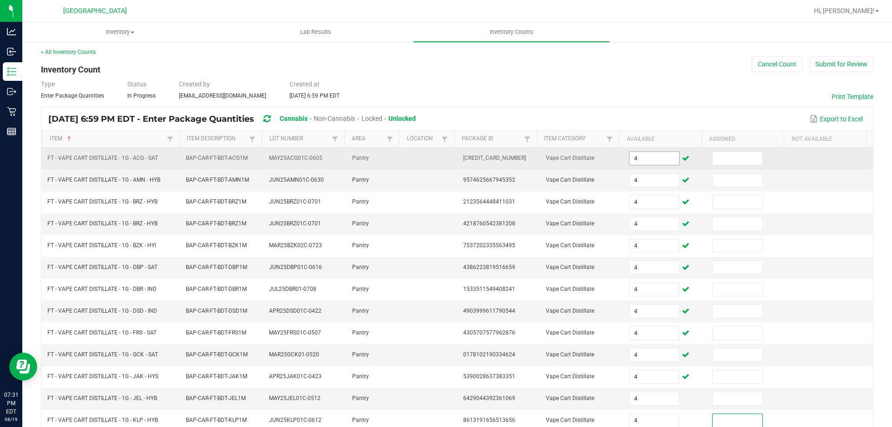
scroll to position [193, 0]
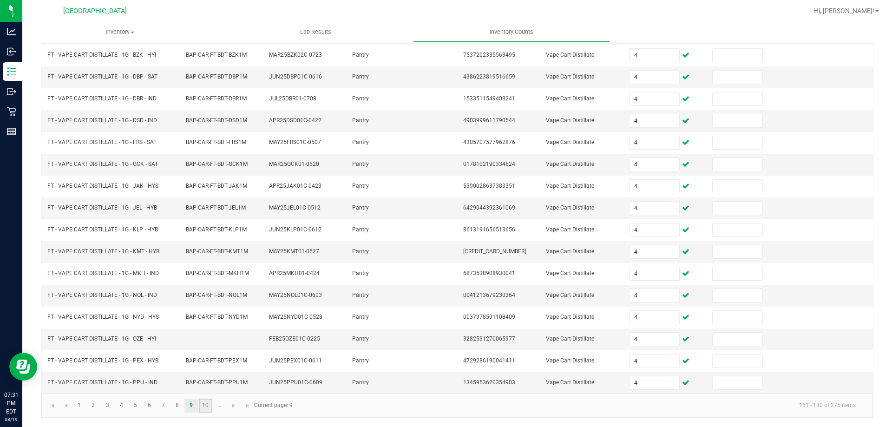
click at [209, 402] on link "10" at bounding box center [205, 405] width 13 height 14
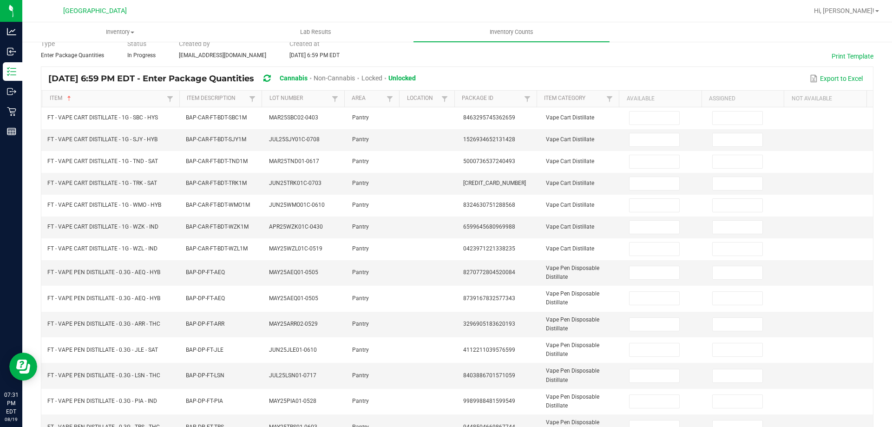
scroll to position [0, 0]
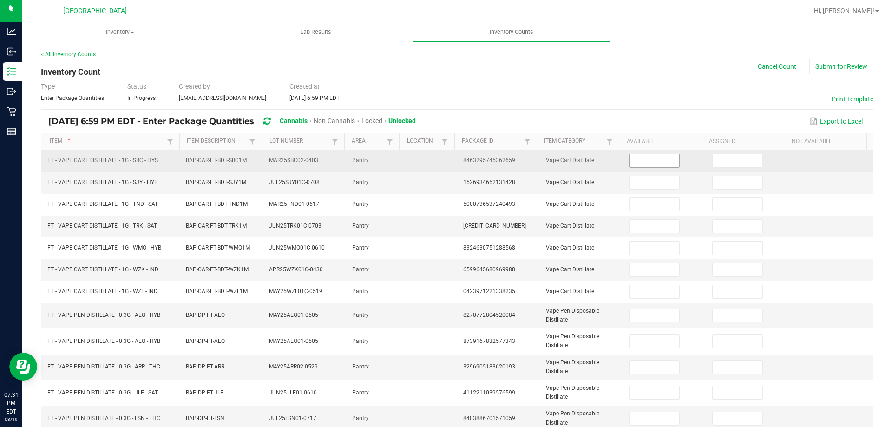
click at [639, 158] on input at bounding box center [653, 160] width 49 height 13
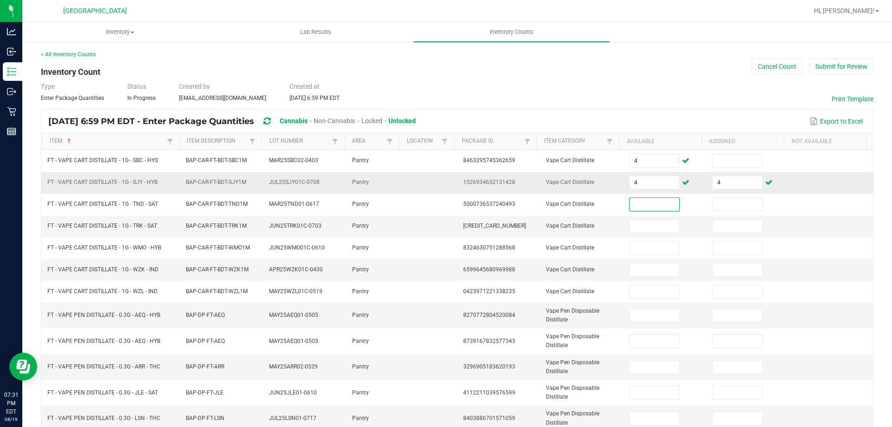
click at [732, 189] on td "4" at bounding box center [747, 183] width 83 height 22
click at [734, 183] on input "4" at bounding box center [736, 182] width 49 height 13
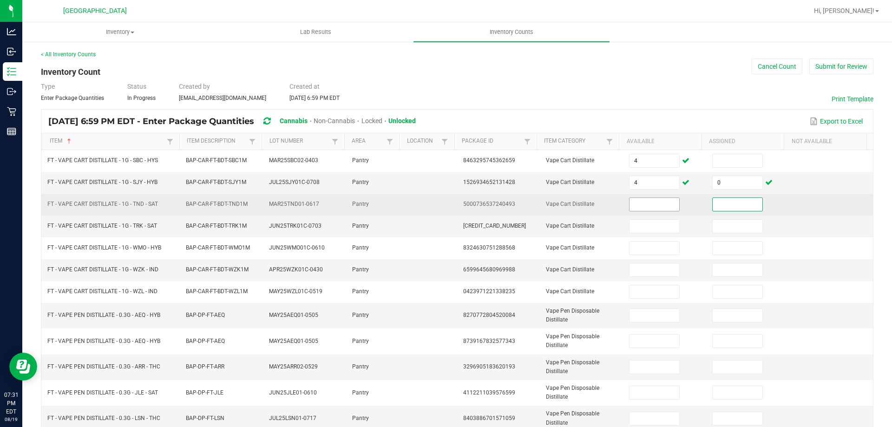
click at [630, 202] on input at bounding box center [653, 204] width 49 height 13
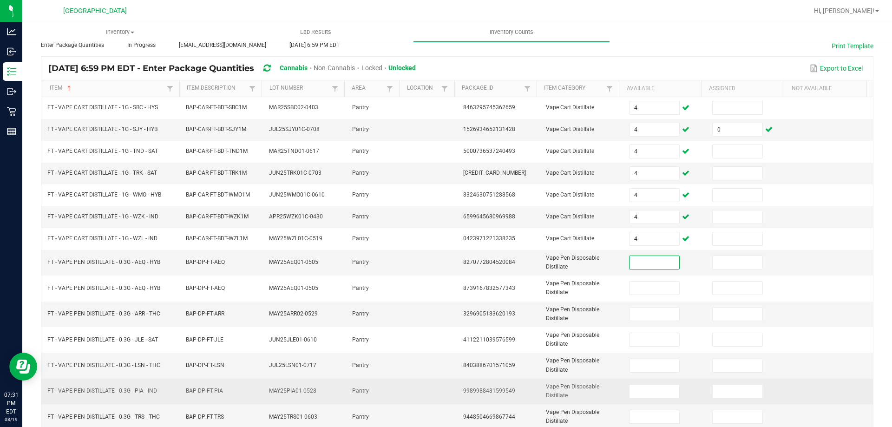
scroll to position [139, 0]
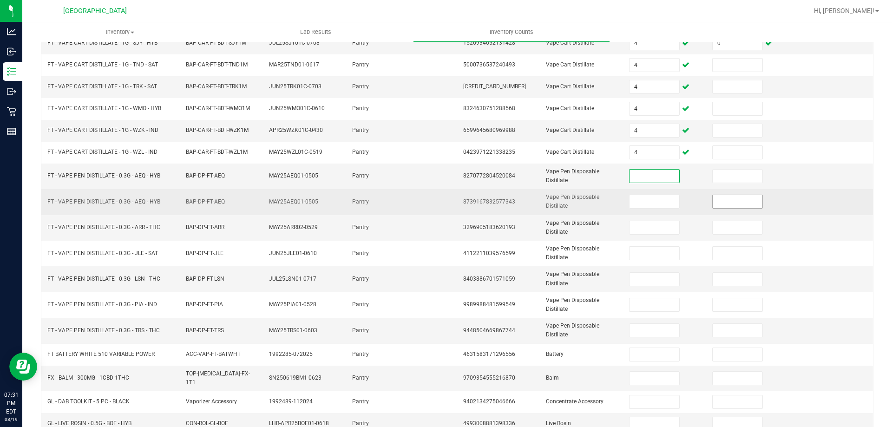
click at [745, 205] on input at bounding box center [736, 201] width 49 height 13
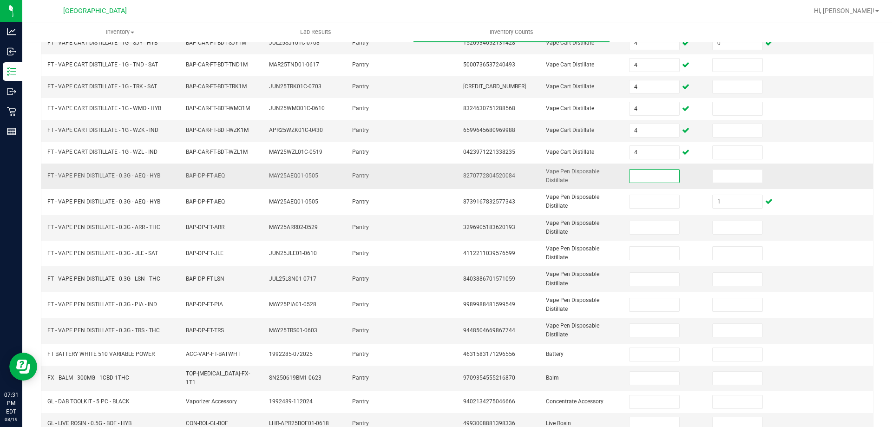
click at [638, 170] on input at bounding box center [653, 176] width 49 height 13
click at [644, 237] on td "8" at bounding box center [664, 228] width 83 height 26
click at [644, 233] on input "8" at bounding box center [653, 227] width 49 height 13
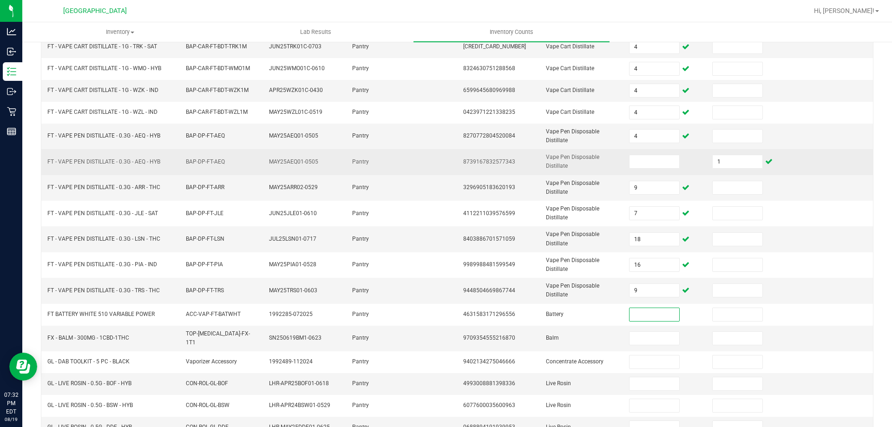
scroll to position [220, 0]
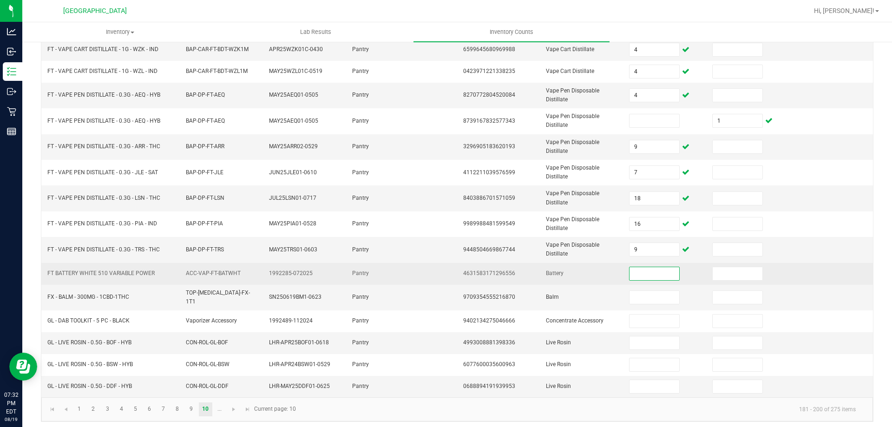
click at [129, 273] on span "FT BATTERY WHITE 510 VARIABLE POWER" at bounding box center [100, 273] width 107 height 7
copy span "FT BATTERY WHITE 510 VARIABLE POWER"
drag, startPoint x: 642, startPoint y: 282, endPoint x: 642, endPoint y: 274, distance: 8.4
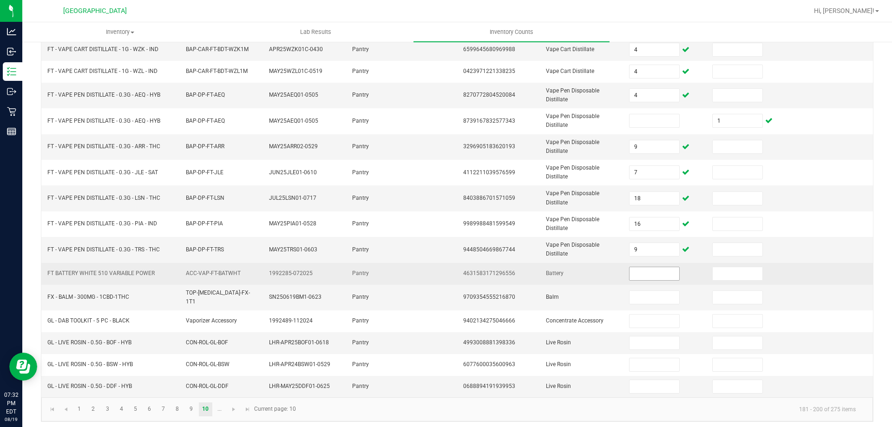
click at [642, 282] on td at bounding box center [664, 274] width 83 height 22
click at [642, 274] on input at bounding box center [653, 273] width 49 height 13
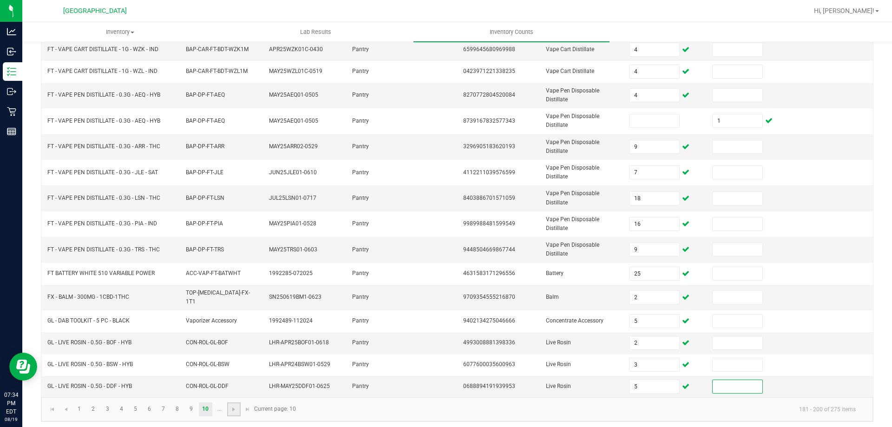
click at [238, 407] on link at bounding box center [233, 409] width 13 height 14
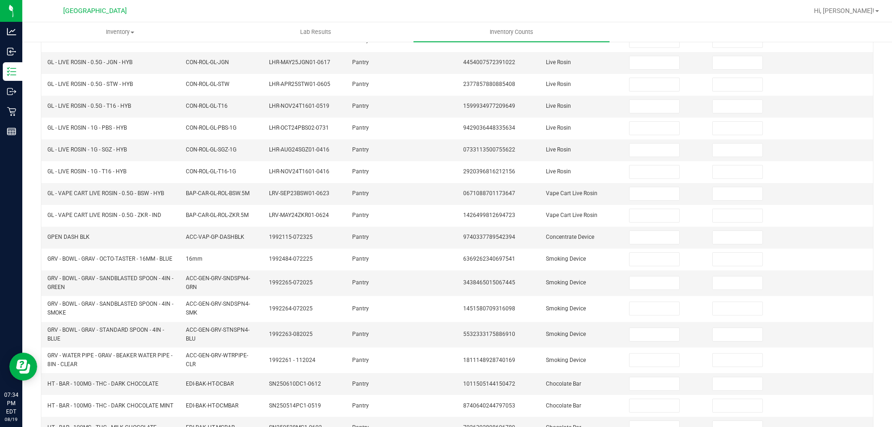
scroll to position [0, 0]
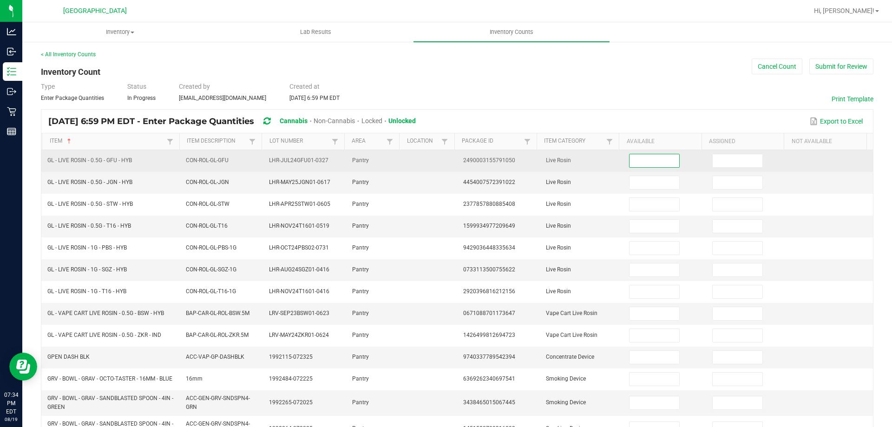
click at [630, 165] on input at bounding box center [653, 160] width 49 height 13
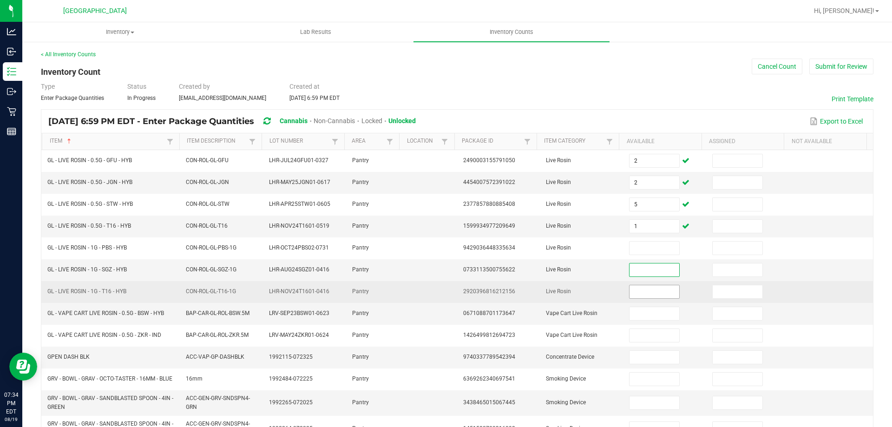
click at [638, 286] on input at bounding box center [653, 291] width 49 height 13
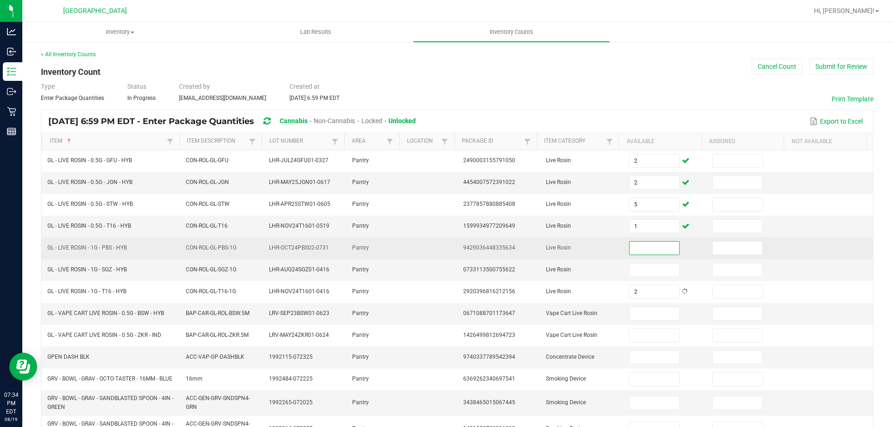
click at [641, 244] on input at bounding box center [653, 248] width 49 height 13
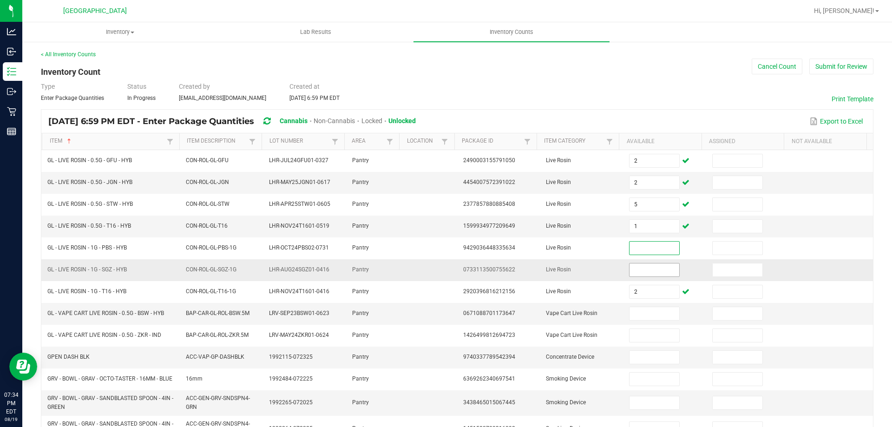
click at [653, 266] on input at bounding box center [653, 269] width 49 height 13
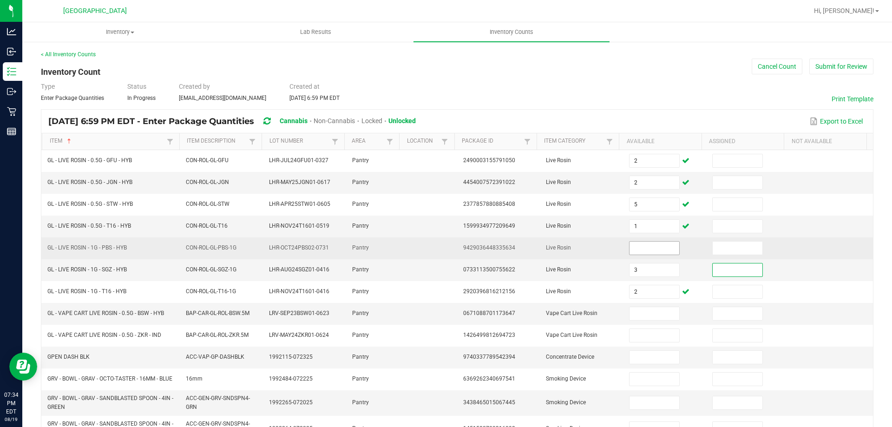
click at [649, 245] on input at bounding box center [653, 248] width 49 height 13
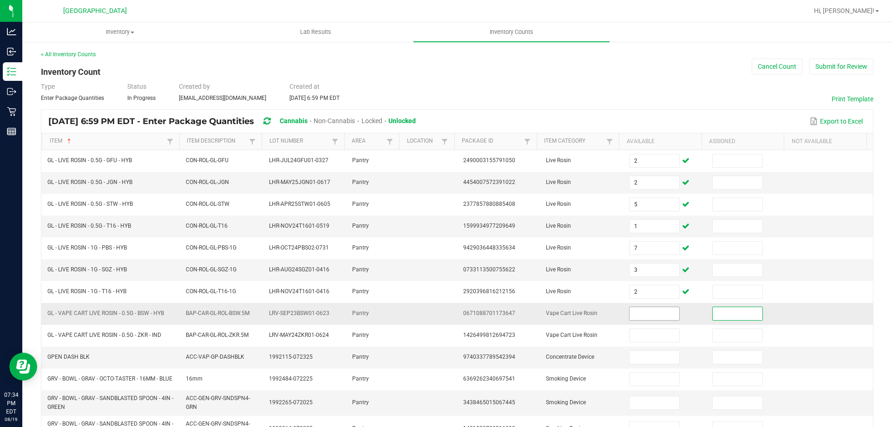
click at [632, 313] on input at bounding box center [653, 313] width 49 height 13
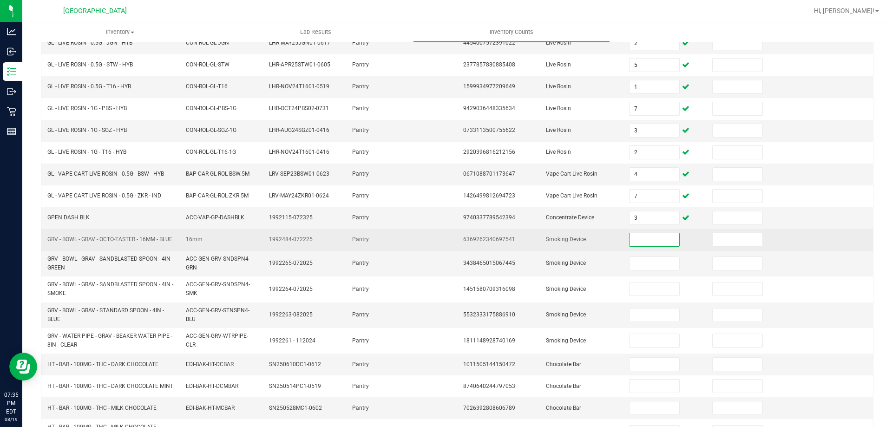
click at [149, 236] on span "GRV - BOWL - GRAV - OCTO-TASTER - 16MM - BLUE" at bounding box center [109, 239] width 125 height 7
copy span "GRV - BOWL - GRAV - OCTO-TASTER - 16MM - BLUE"
click at [623, 244] on td at bounding box center [664, 240] width 83 height 22
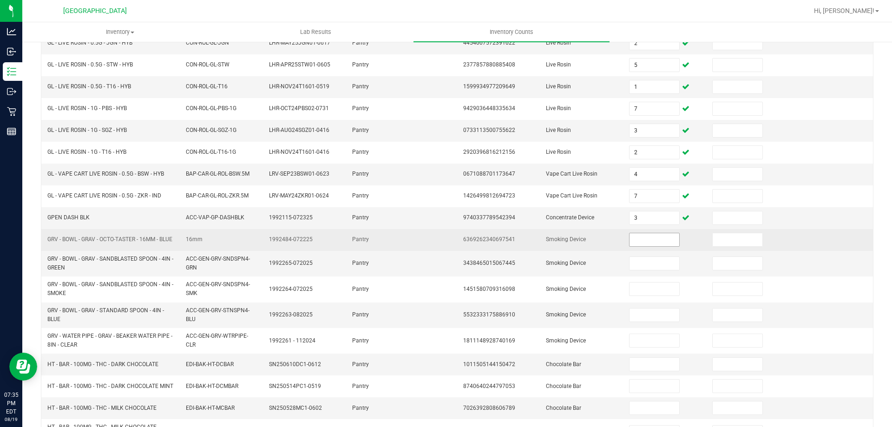
click at [631, 244] on input at bounding box center [653, 239] width 49 height 13
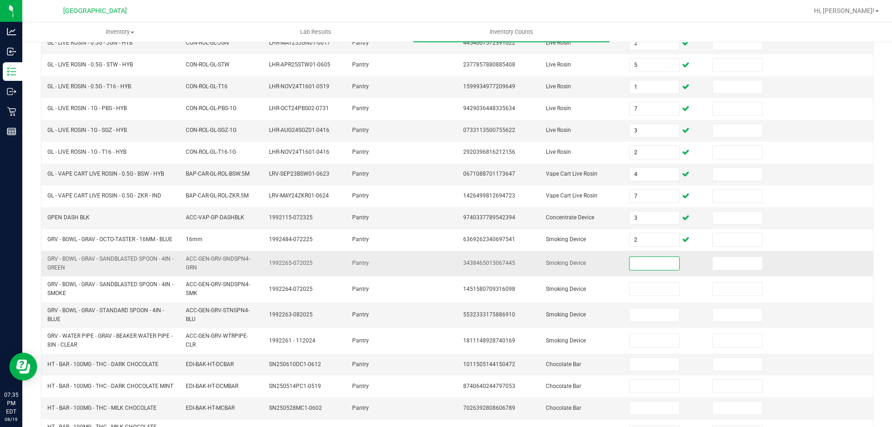
click at [127, 263] on span "GRV - BOWL - GRAV - SANDBLASTED SPOON - 4IN - GREEN" at bounding box center [110, 262] width 126 height 15
copy span "GRV - BOWL - GRAV - SANDBLASTED SPOON - 4IN - GREEN"
click at [642, 270] on input at bounding box center [653, 263] width 49 height 13
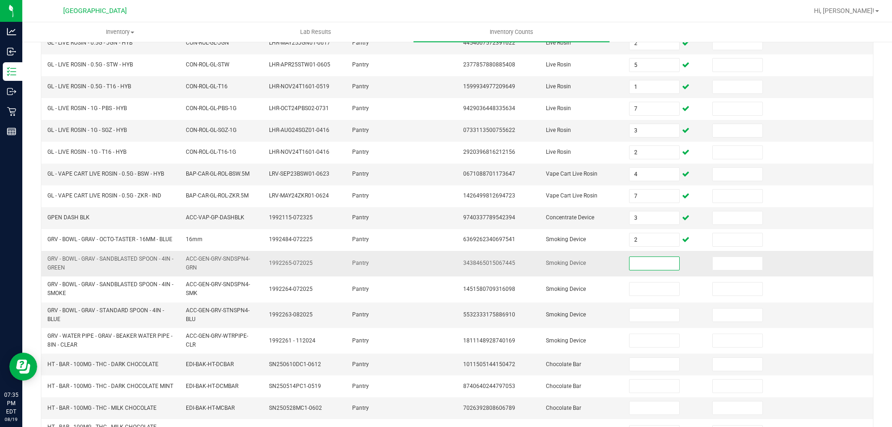
click at [641, 270] on input at bounding box center [653, 263] width 49 height 13
click at [640, 269] on input at bounding box center [653, 263] width 49 height 13
click at [142, 309] on td "GRV - BOWL - GRAV - STANDARD SPOON - 4IN - BLUE" at bounding box center [111, 315] width 138 height 26
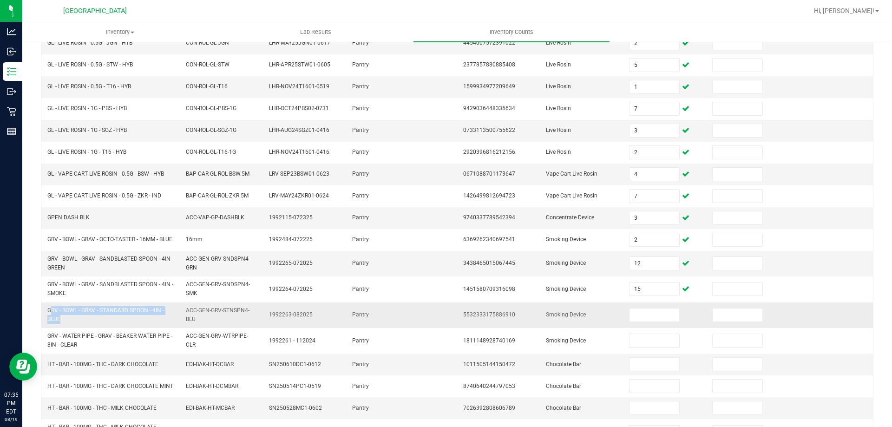
copy span "GRV - BOWL - GRAV - STANDARD SPOON - 4IN - BLUE"
click at [655, 321] on input at bounding box center [653, 314] width 49 height 13
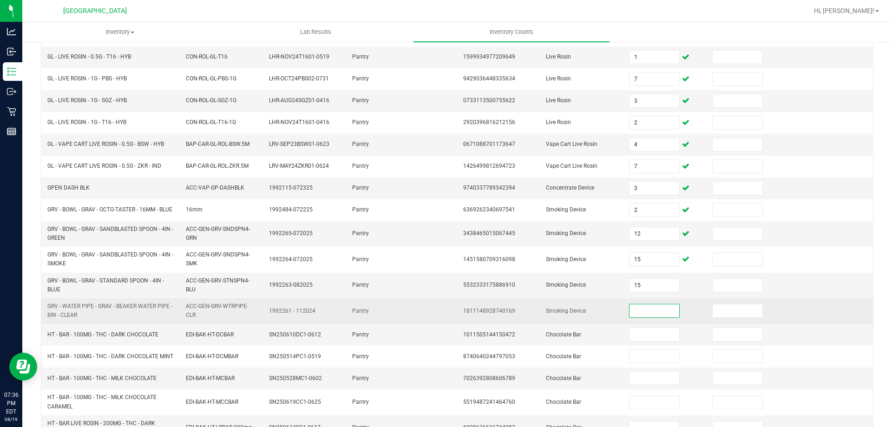
scroll to position [224, 0]
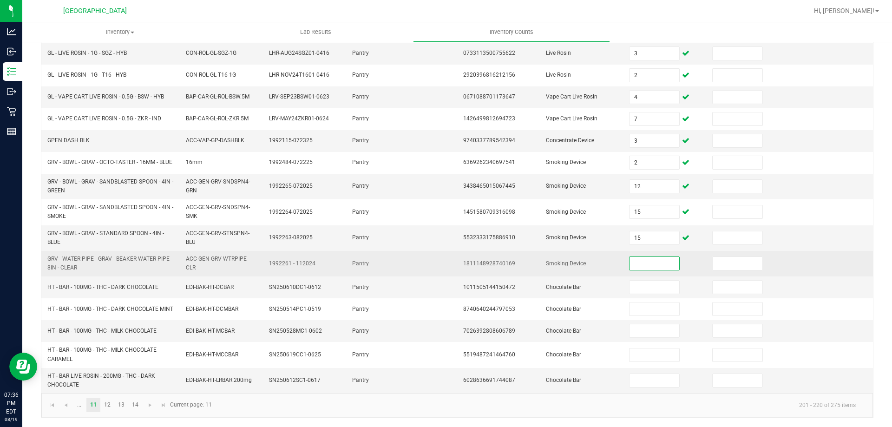
click at [145, 256] on span "GRV - WATER PIPE - GRAV - BEAKER WATER PIPE - 8IN - CLEAR" at bounding box center [109, 262] width 125 height 15
click at [629, 261] on input at bounding box center [653, 263] width 49 height 13
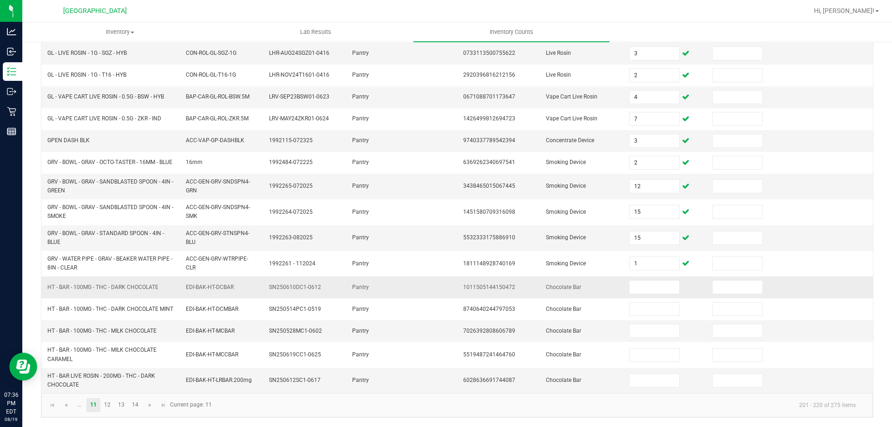
click at [147, 284] on span "HT - BAR - 100MG - THC - DARK CHOCOLATE" at bounding box center [102, 287] width 111 height 7
click at [633, 283] on input at bounding box center [653, 287] width 49 height 13
click at [111, 327] on span "HT - BAR - 100MG - THC - MILK CHOCOLATE" at bounding box center [101, 330] width 109 height 7
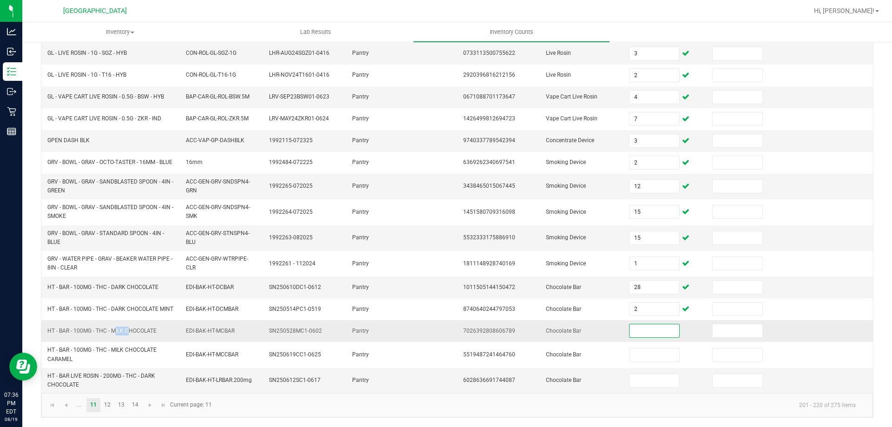
click at [111, 327] on span "HT - BAR - 100MG - THC - MILK CHOCOLATE" at bounding box center [101, 330] width 109 height 7
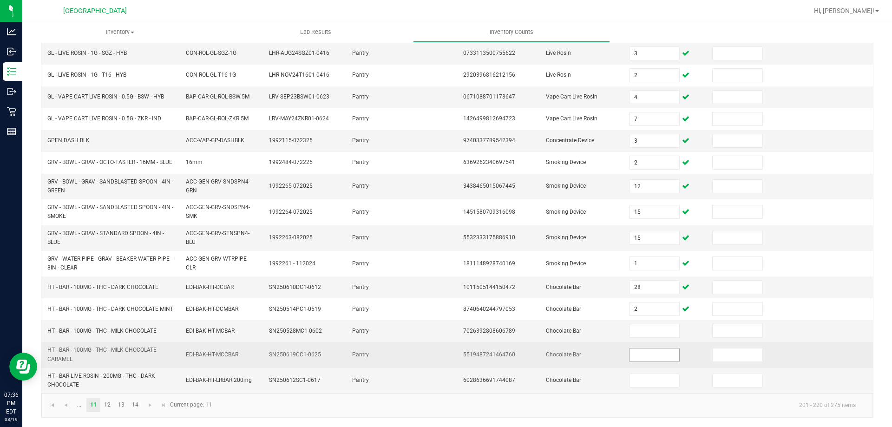
click at [631, 352] on input at bounding box center [653, 354] width 49 height 13
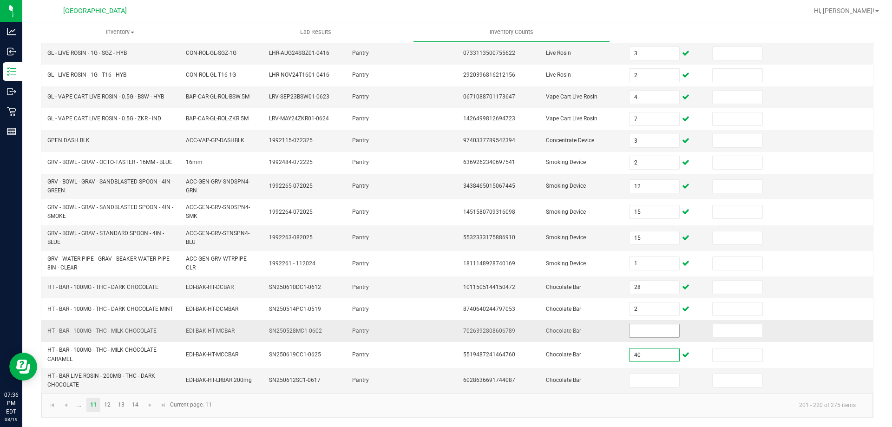
click at [655, 337] on input at bounding box center [653, 330] width 49 height 13
click at [138, 372] on span "HT - BAR LIVE ROSIN - 200MG - THC - DARK CHOCOLATE" at bounding box center [101, 379] width 108 height 15
click at [651, 379] on input at bounding box center [653, 380] width 49 height 13
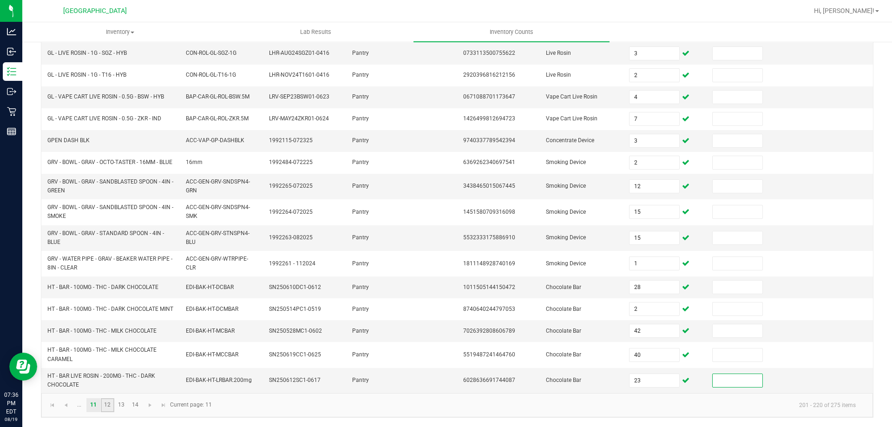
click at [111, 406] on link "12" at bounding box center [107, 405] width 13 height 14
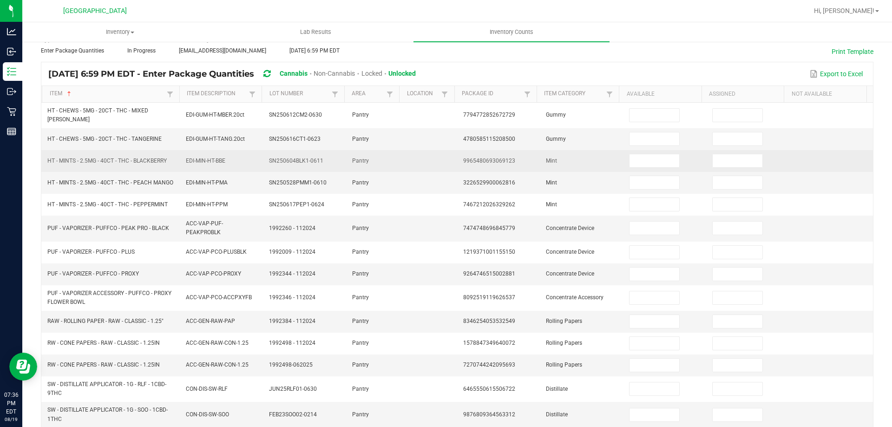
scroll to position [0, 0]
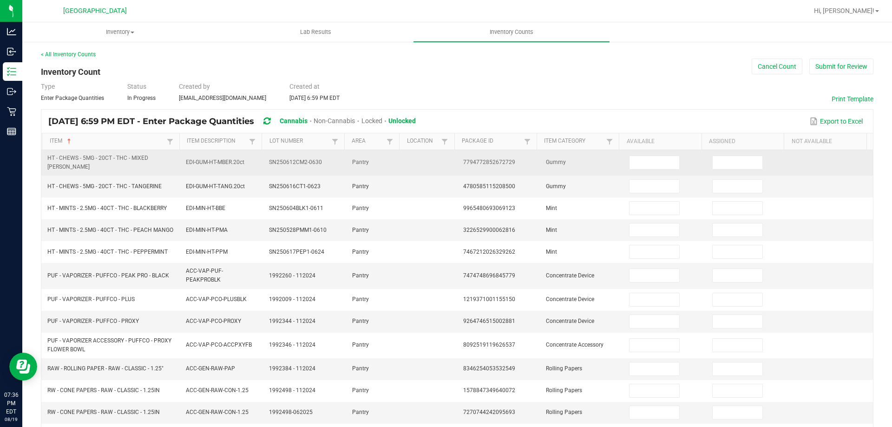
click at [128, 159] on span "HT - CHEWS - 5MG - 20CT - THC - MIXED BERRY" at bounding box center [97, 162] width 101 height 15
click at [639, 159] on input at bounding box center [653, 162] width 49 height 13
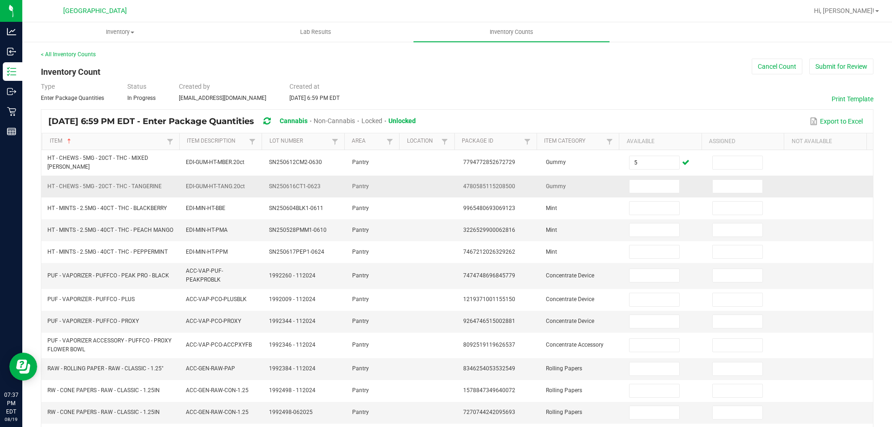
click at [127, 183] on span "HT - CHEWS - 5MG - 20CT - THC - TANGERINE" at bounding box center [104, 186] width 114 height 7
click at [632, 180] on input at bounding box center [653, 186] width 49 height 13
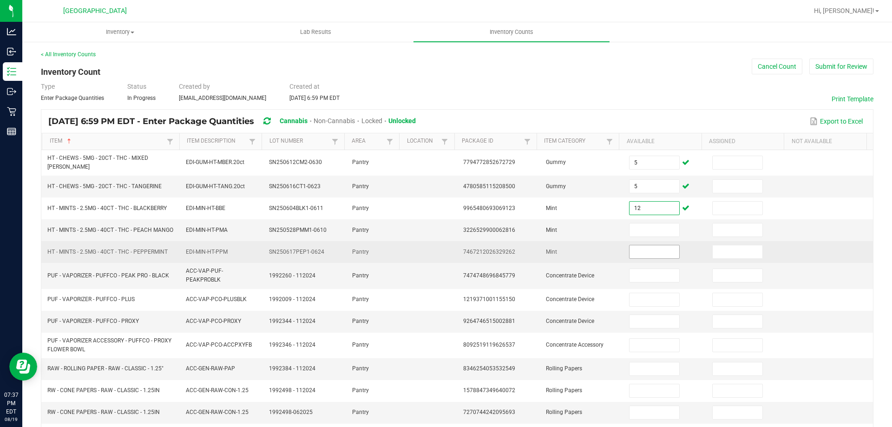
click at [664, 254] on td at bounding box center [664, 252] width 83 height 22
click at [656, 256] on input at bounding box center [653, 251] width 49 height 13
click at [653, 256] on input at bounding box center [653, 251] width 49 height 13
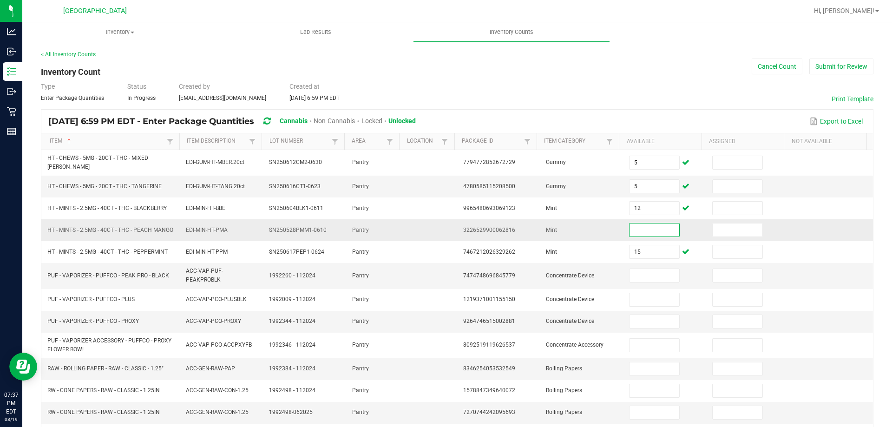
click at [629, 226] on input at bounding box center [653, 229] width 49 height 13
click at [640, 223] on input "7" at bounding box center [653, 229] width 49 height 13
click at [638, 223] on input "28" at bounding box center [653, 229] width 49 height 13
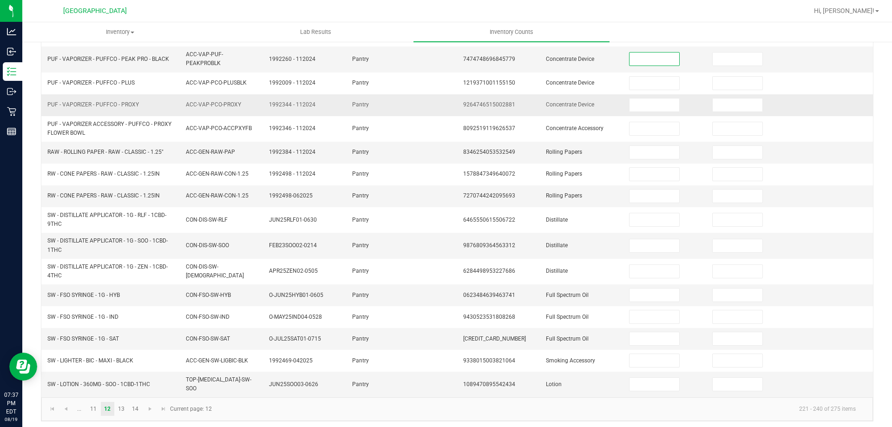
scroll to position [124, 0]
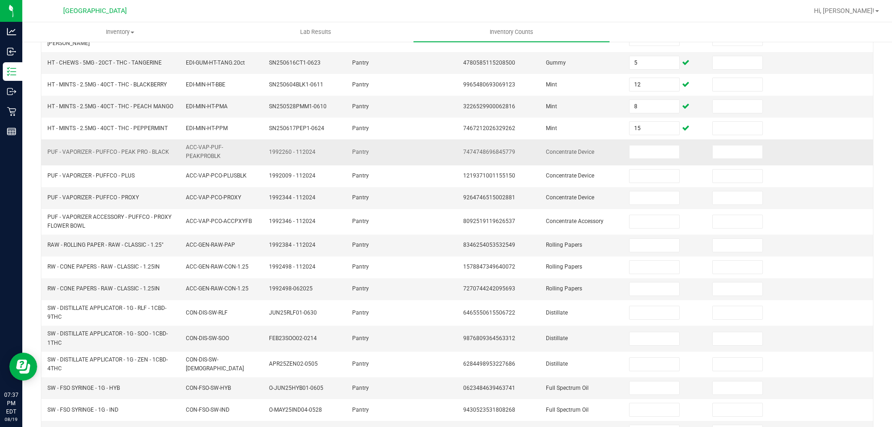
click at [106, 152] on span "PUF - VAPORIZER - PUFFCO - PEAK PRO - BLACK" at bounding box center [108, 152] width 122 height 7
click at [629, 154] on input at bounding box center [653, 151] width 49 height 13
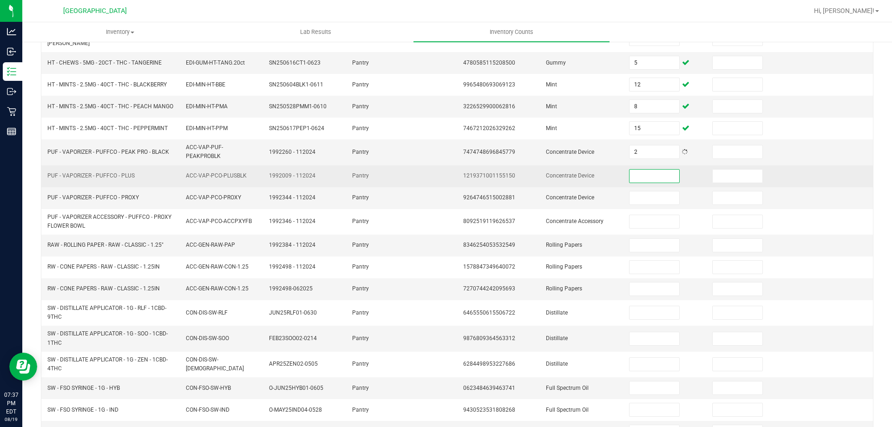
click at [130, 176] on span "PUF - VAPORIZER - PUFFCO - PLUS" at bounding box center [90, 175] width 87 height 7
click at [654, 174] on input at bounding box center [653, 176] width 49 height 13
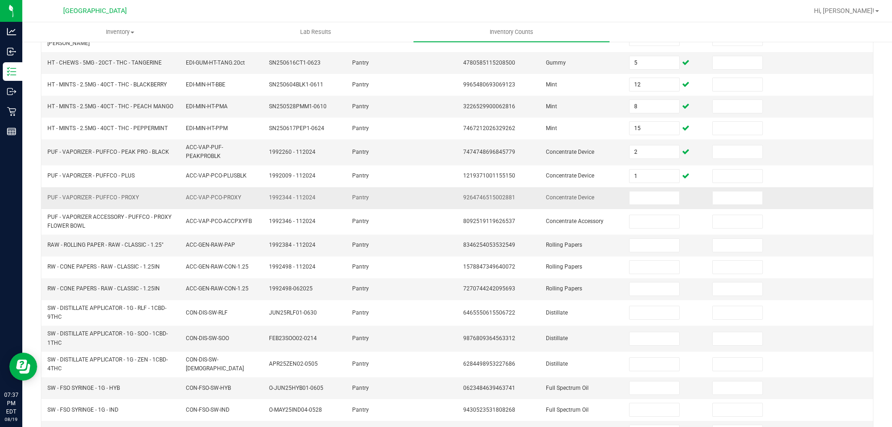
click at [104, 197] on span "PUF - VAPORIZER - PUFFCO - PROXY" at bounding box center [92, 197] width 91 height 7
click at [629, 201] on input at bounding box center [653, 197] width 49 height 13
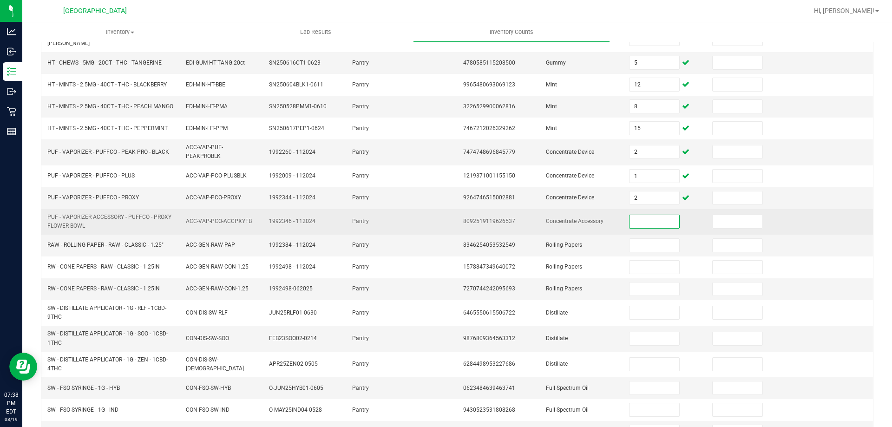
click at [131, 212] on td "PUF - VAPORIZER ACCESSORY - PUFFCO - PROXY FLOWER BOWL" at bounding box center [111, 222] width 138 height 26
click at [653, 217] on input at bounding box center [653, 221] width 49 height 13
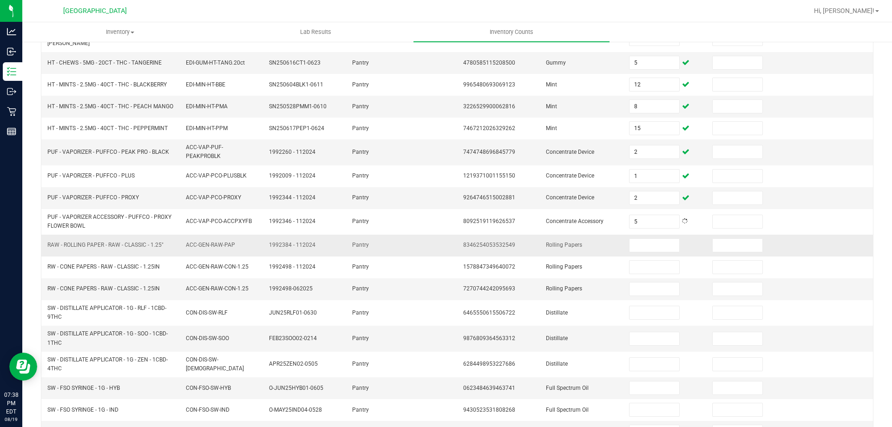
click at [122, 244] on span "RAW - ROLLING PAPER - RAW - CLASSIC - 1.25"" at bounding box center [105, 245] width 116 height 7
click at [651, 247] on input at bounding box center [653, 245] width 49 height 13
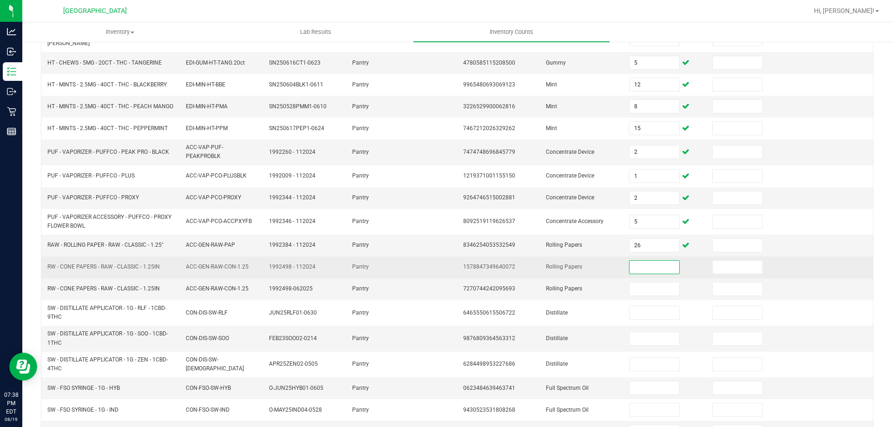
click at [149, 266] on span "RW - CONE PAPERS - RAW - CLASSIC - 1.25IN" at bounding box center [103, 266] width 112 height 7
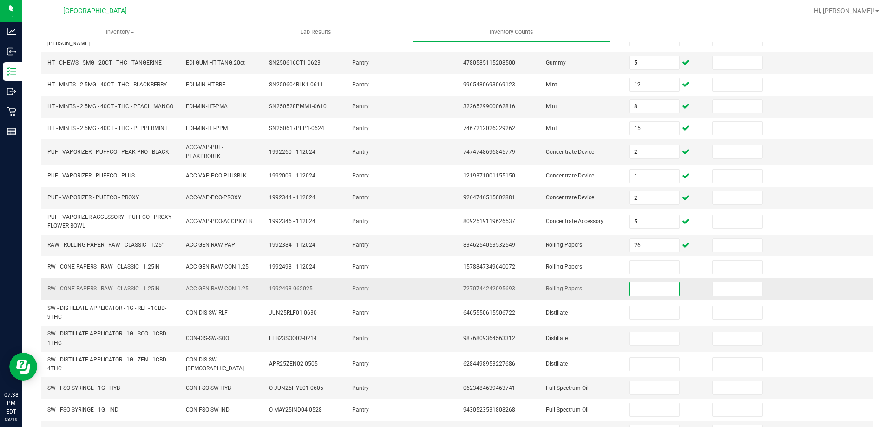
click at [639, 291] on input at bounding box center [653, 288] width 49 height 13
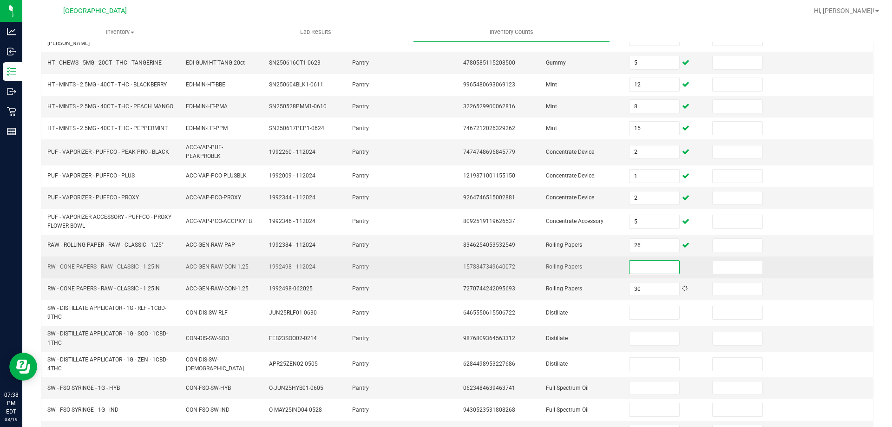
click at [642, 262] on input at bounding box center [653, 267] width 49 height 13
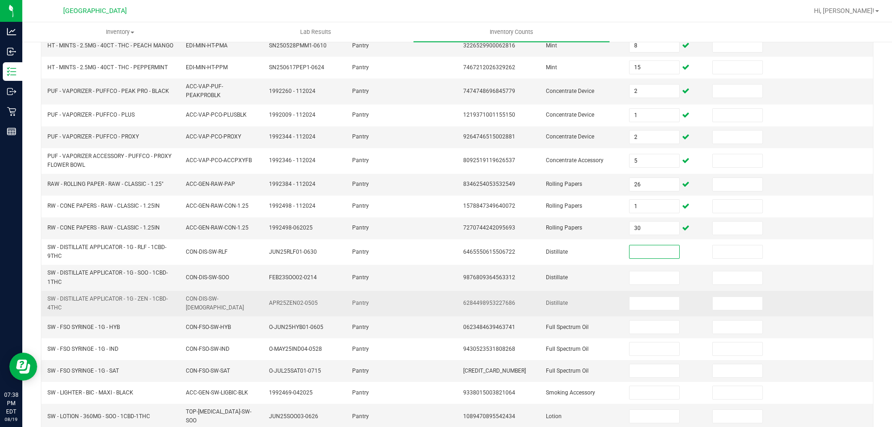
scroll to position [216, 0]
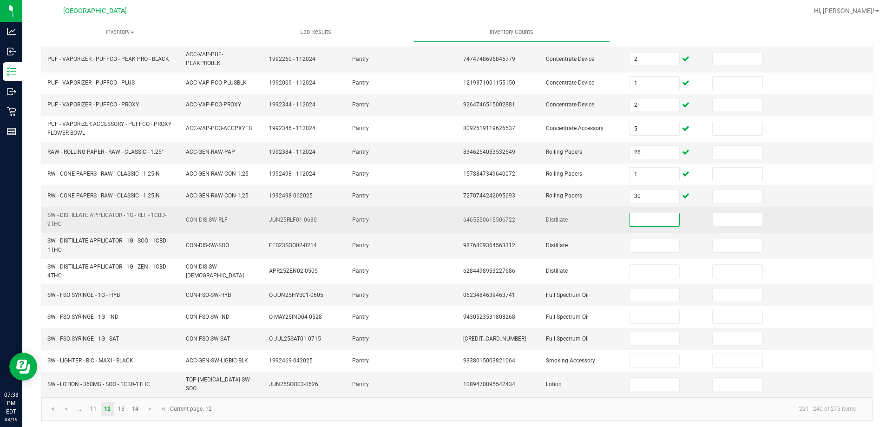
click at [145, 214] on span "SW - DISTILLATE APPLICATOR - 1G - RLF - 1CBD-9THC" at bounding box center [106, 219] width 119 height 15
click at [649, 222] on input at bounding box center [653, 219] width 49 height 13
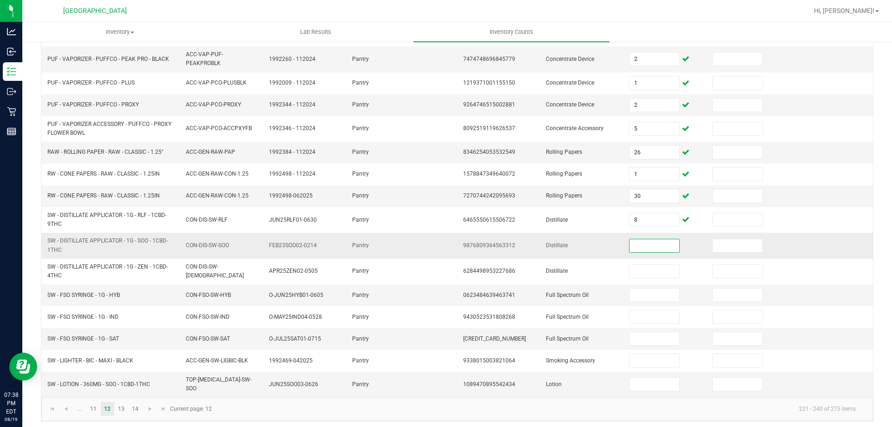
click at [130, 245] on span "SW - DISTILLATE APPLICATOR - 1G - SOO - 1CBD-1THC" at bounding box center [110, 245] width 127 height 18
click at [647, 235] on td at bounding box center [664, 246] width 83 height 26
click at [641, 247] on input at bounding box center [653, 245] width 49 height 13
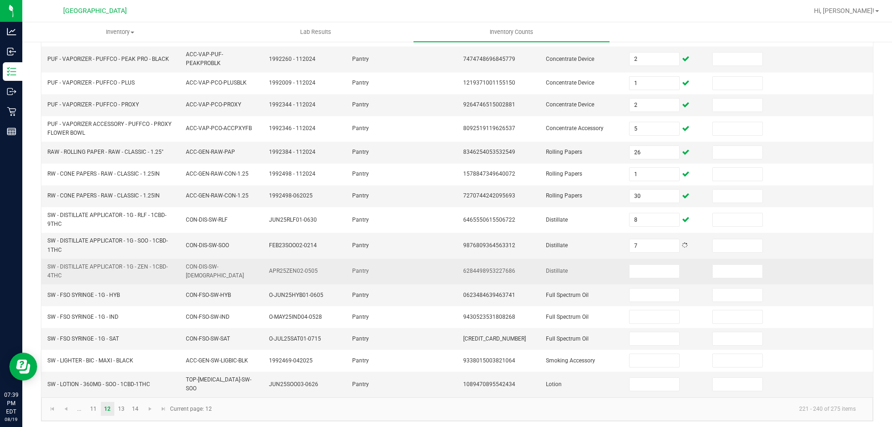
click at [93, 273] on span "SW - DISTILLATE APPLICATOR - 1G - ZEN - 1CBD-4THC" at bounding box center [110, 271] width 127 height 18
click at [108, 264] on span "SW - DISTILLATE APPLICATOR - 1G - ZEN - 1CBD-4THC" at bounding box center [107, 270] width 120 height 15
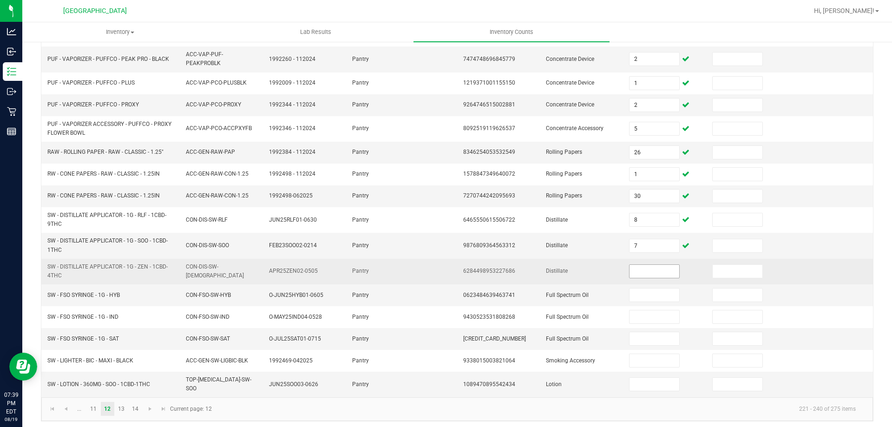
click at [638, 266] on input at bounding box center [653, 271] width 49 height 13
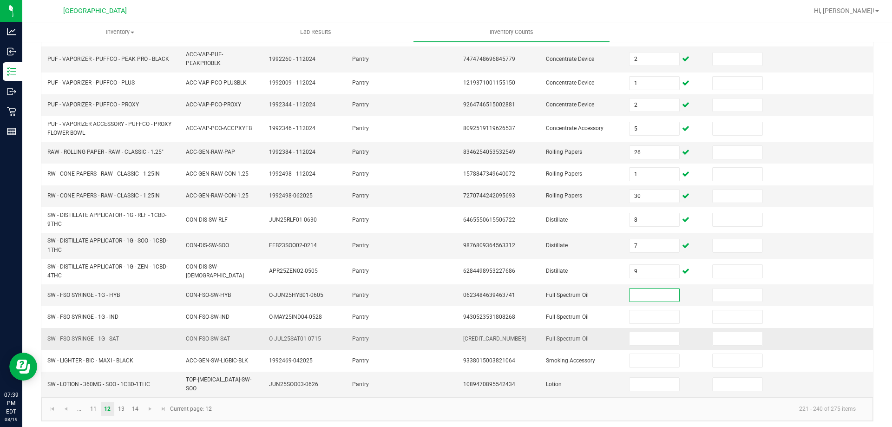
click at [661, 348] on td at bounding box center [664, 339] width 83 height 22
click at [660, 347] on td at bounding box center [664, 339] width 83 height 22
click at [659, 341] on input at bounding box center [653, 338] width 49 height 13
click at [635, 294] on input at bounding box center [653, 294] width 49 height 13
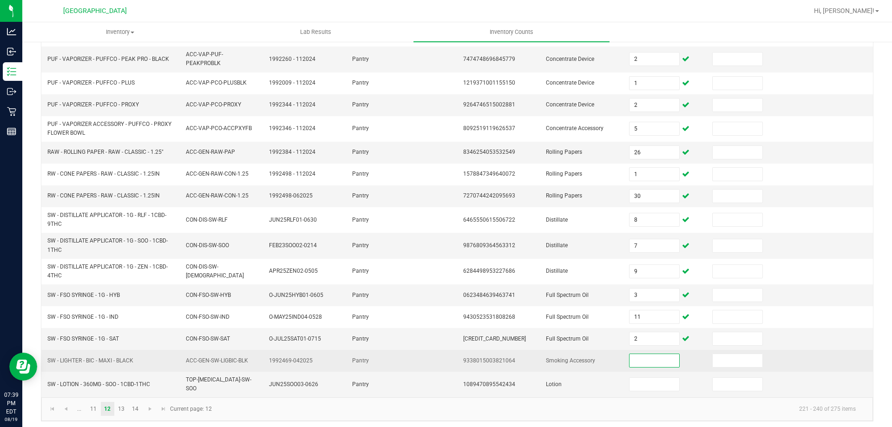
click at [117, 361] on span "SW - LIGHTER - BIC - MAXI - BLACK" at bounding box center [90, 360] width 86 height 7
click at [659, 365] on input at bounding box center [653, 360] width 49 height 13
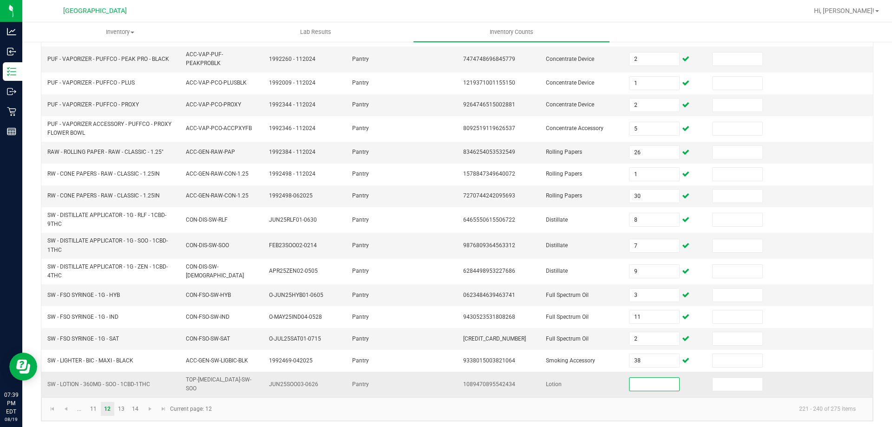
click at [139, 386] on span "SW - LOTION - 360MG - SOO - 1CBD-1THC" at bounding box center [98, 384] width 103 height 9
click at [635, 381] on input at bounding box center [653, 384] width 49 height 13
click at [120, 402] on link "13" at bounding box center [121, 409] width 13 height 14
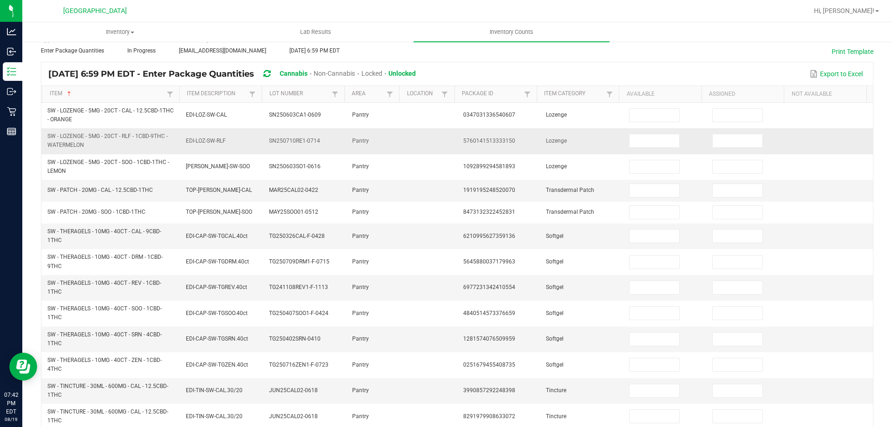
scroll to position [31, 0]
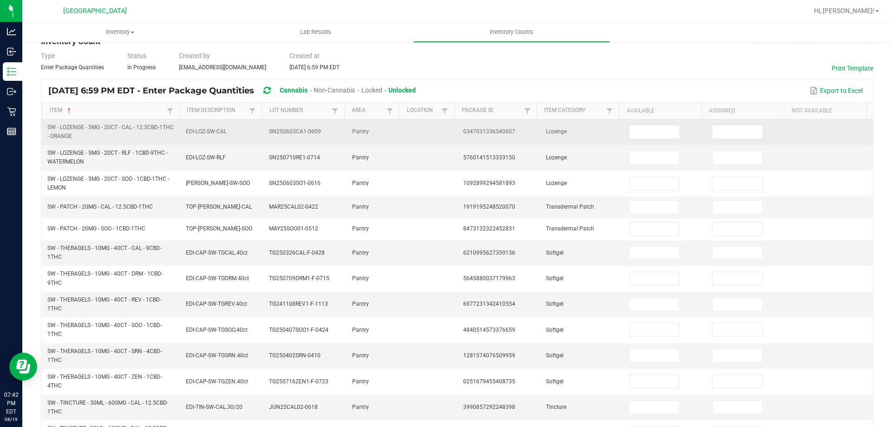
click at [84, 130] on span "SW - LOZENGE - 5MG - 20CT - CAL - 12.5CBD-1THC - ORANGE" at bounding box center [110, 131] width 126 height 15
click at [651, 129] on input at bounding box center [653, 131] width 49 height 13
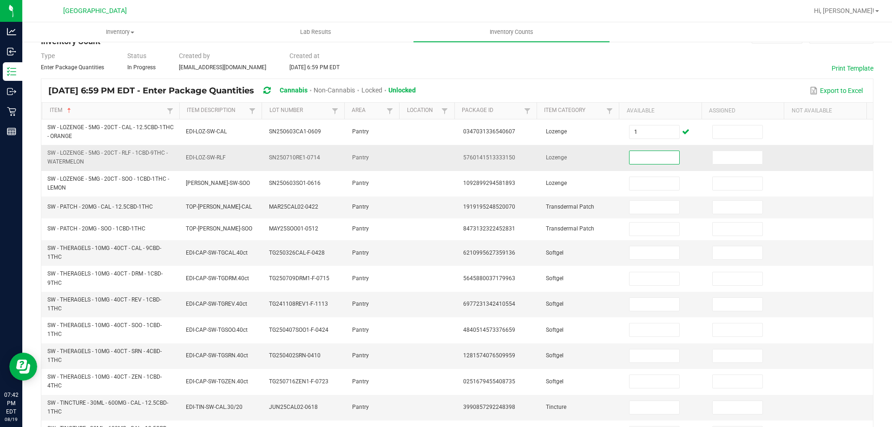
click at [122, 150] on span "SW - LOZENGE - 5MG - 20CT - RLF - 1CBD-9THC - WATERMELON" at bounding box center [107, 157] width 120 height 15
click at [638, 146] on td at bounding box center [664, 158] width 83 height 26
click at [640, 154] on input at bounding box center [653, 157] width 49 height 13
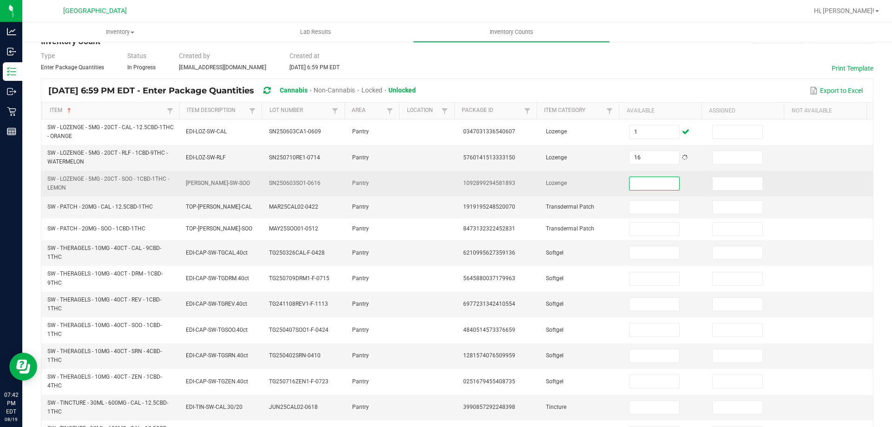
click at [79, 183] on span "SW - LOZENGE - 5MG - 20CT - SOO - 1CBD-1THC - LEMON" at bounding box center [110, 184] width 127 height 18
click at [647, 187] on input at bounding box center [653, 183] width 49 height 13
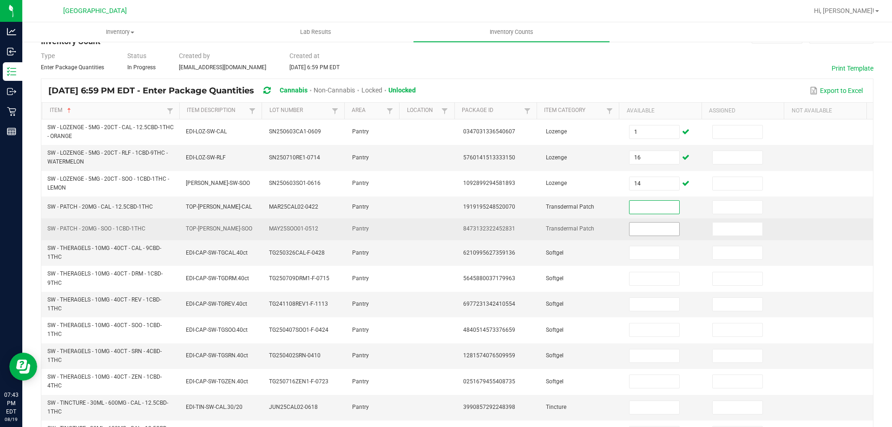
click at [648, 230] on input at bounding box center [653, 228] width 49 height 13
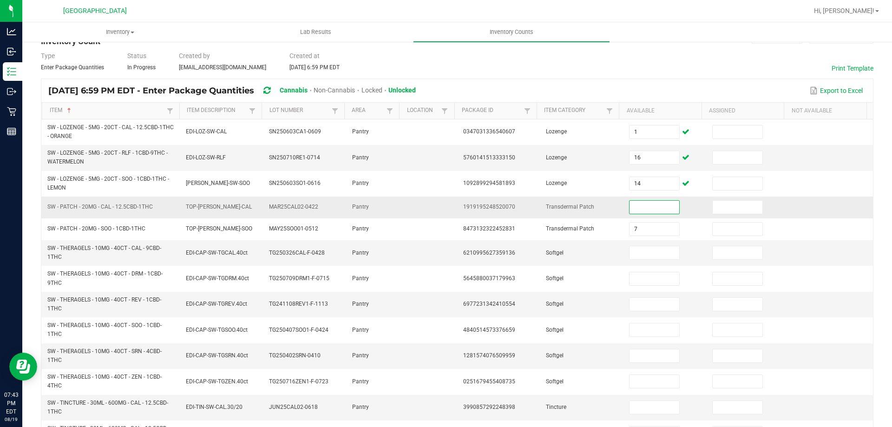
click at [645, 202] on input at bounding box center [653, 207] width 49 height 13
click at [546, 249] on span "Softgel" at bounding box center [555, 252] width 18 height 7
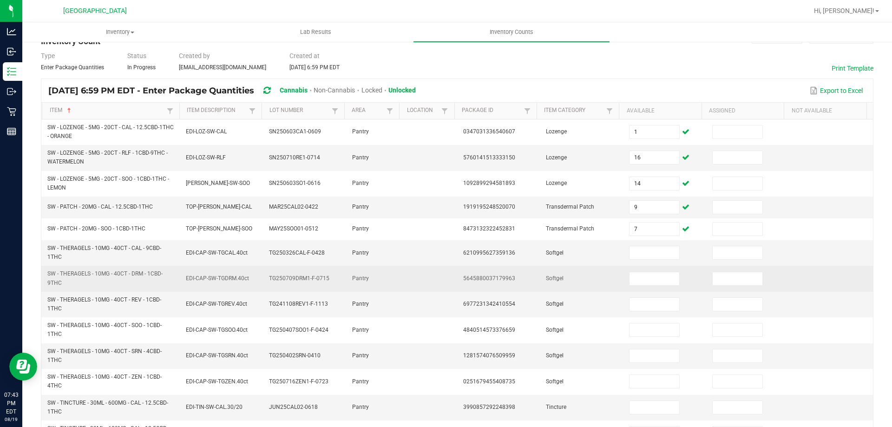
click at [549, 283] on td "Softgel" at bounding box center [581, 279] width 83 height 26
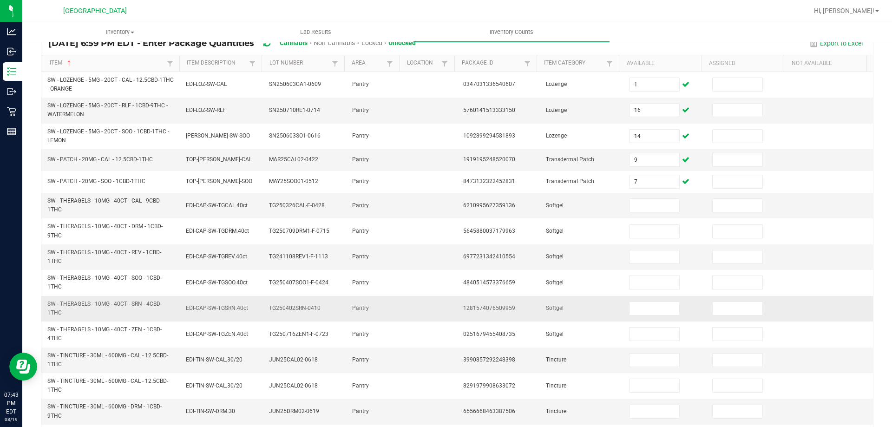
scroll to position [78, 0]
click at [144, 199] on span "SW - THERAGELS - 10MG - 40CT - CAL - 9CBD-1THC" at bounding box center [104, 205] width 114 height 15
click at [631, 201] on input at bounding box center [653, 205] width 49 height 13
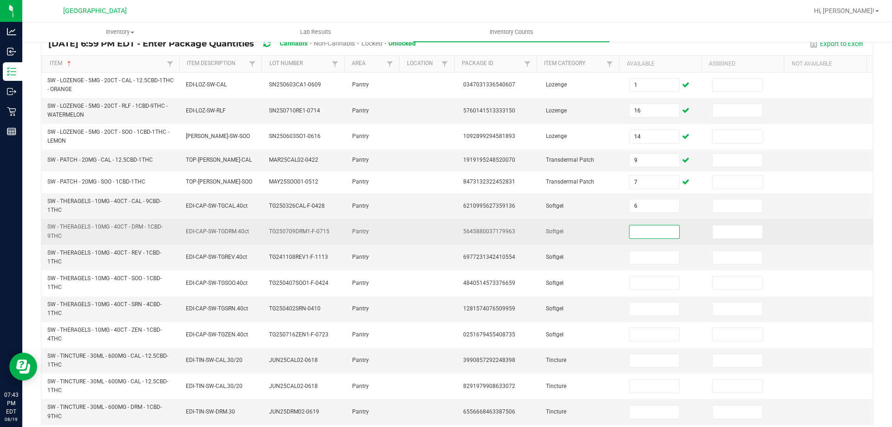
click at [128, 227] on span "SW - THERAGELS - 10MG - 40CT - DRM - 1CBD-9THC" at bounding box center [104, 230] width 115 height 15
click at [643, 231] on input at bounding box center [653, 231] width 49 height 13
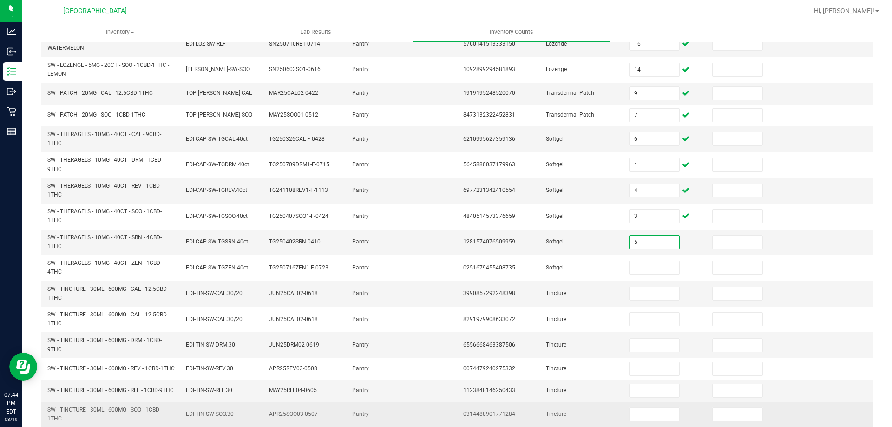
scroll to position [217, 0]
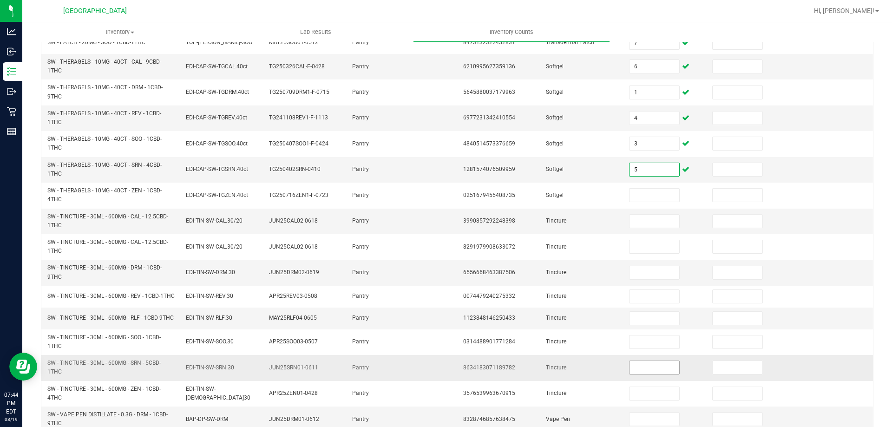
click at [629, 370] on input at bounding box center [653, 367] width 49 height 13
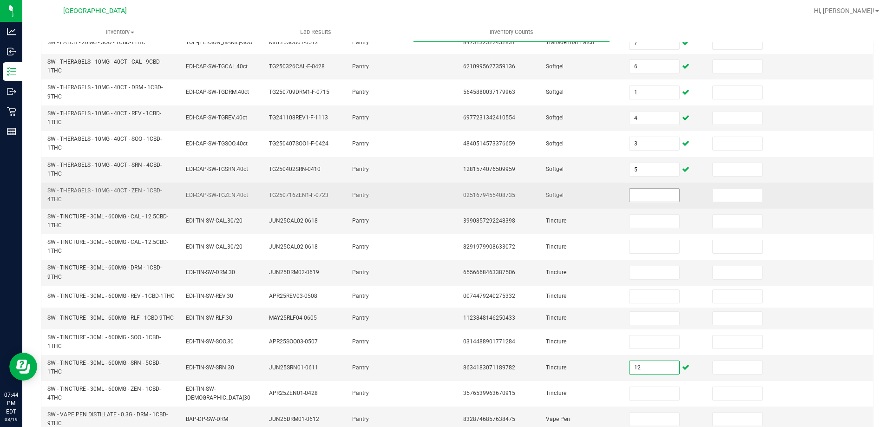
click at [656, 196] on input at bounding box center [653, 195] width 49 height 13
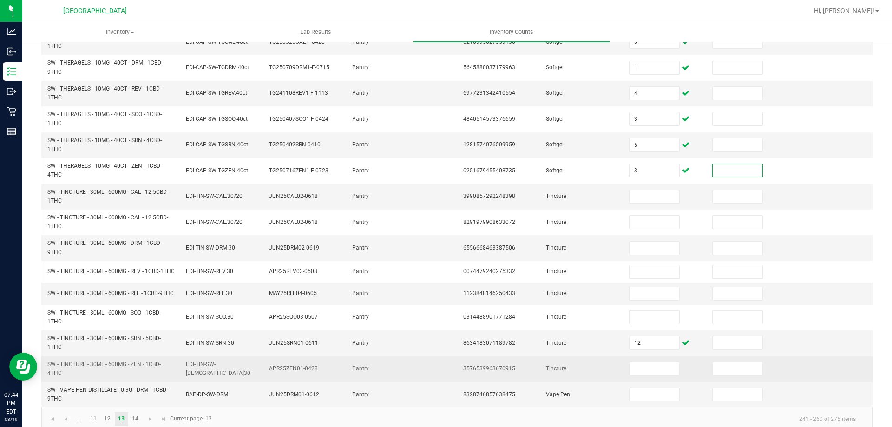
scroll to position [263, 0]
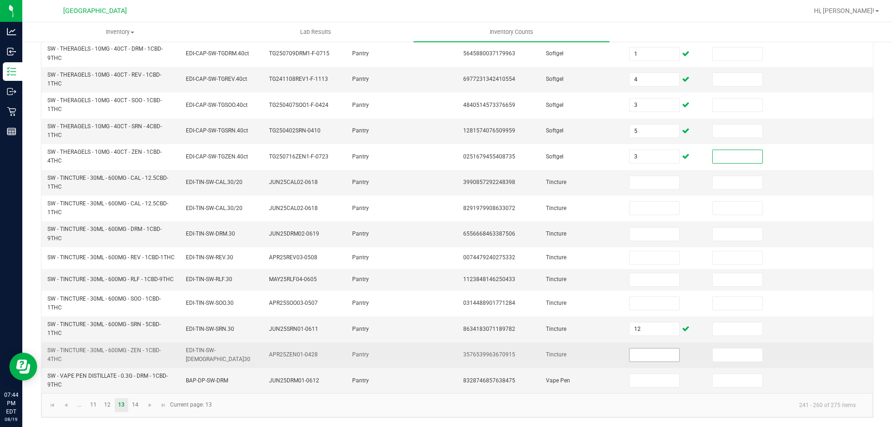
click at [654, 358] on input at bounding box center [653, 354] width 49 height 13
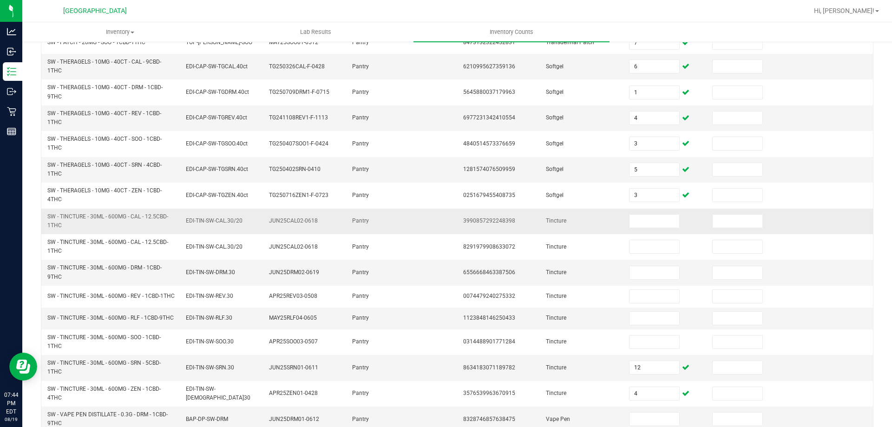
click at [641, 230] on td at bounding box center [664, 222] width 83 height 26
click at [646, 220] on input at bounding box center [653, 221] width 49 height 13
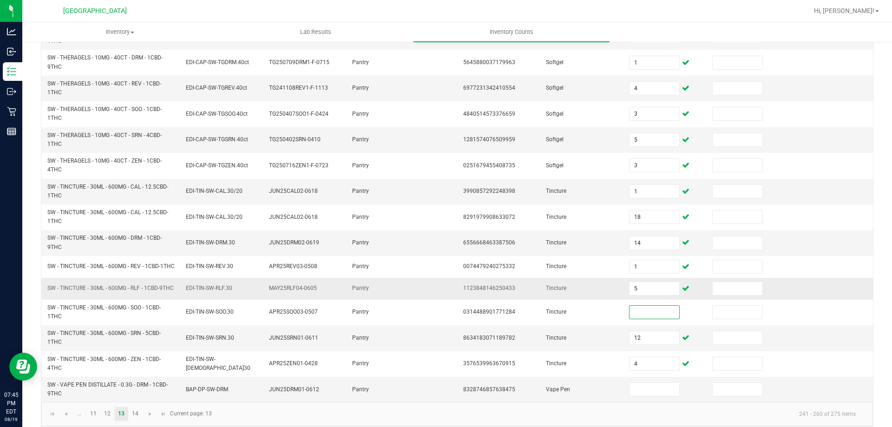
scroll to position [263, 0]
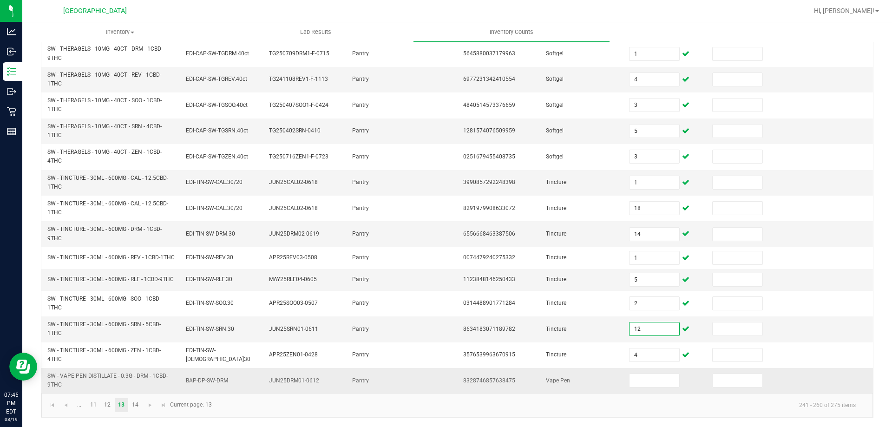
click at [119, 379] on span "SW - VAPE PEN DISTILLATE - 0.3G - DRM - 1CBD-9THC" at bounding box center [110, 381] width 127 height 18
click at [667, 380] on input at bounding box center [653, 380] width 49 height 13
click at [132, 402] on link "14" at bounding box center [135, 405] width 13 height 14
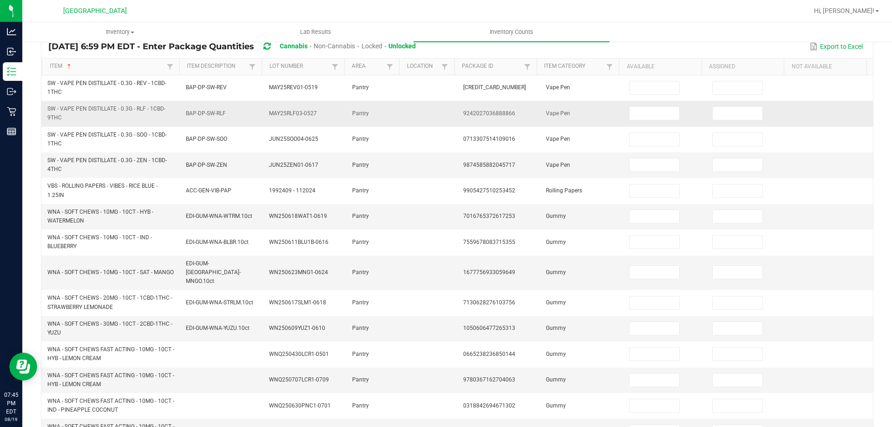
scroll to position [0, 0]
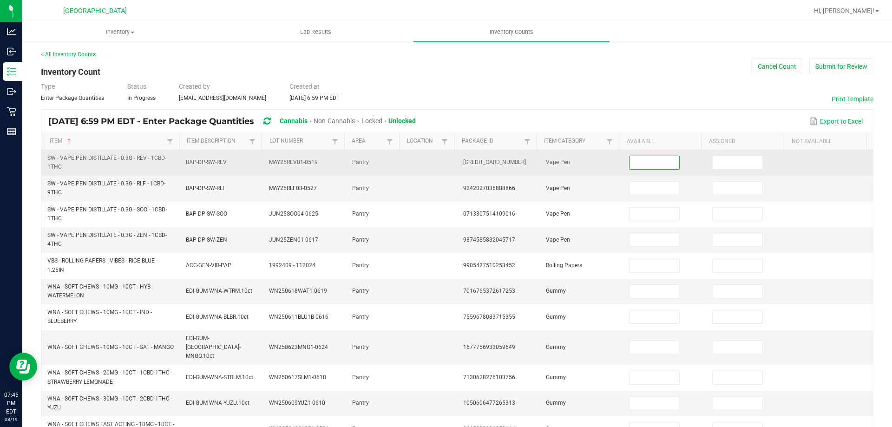
click at [639, 163] on input at bounding box center [653, 162] width 49 height 13
click at [96, 153] on td "SW - VAPE PEN DISTILLATE - 0.3G - REV - 1CBD-1THC" at bounding box center [111, 163] width 138 height 26
click at [141, 161] on span "SW - VAPE PEN DISTILLATE - 0.3G - REV - 1CBD-1THC" at bounding box center [106, 162] width 119 height 15
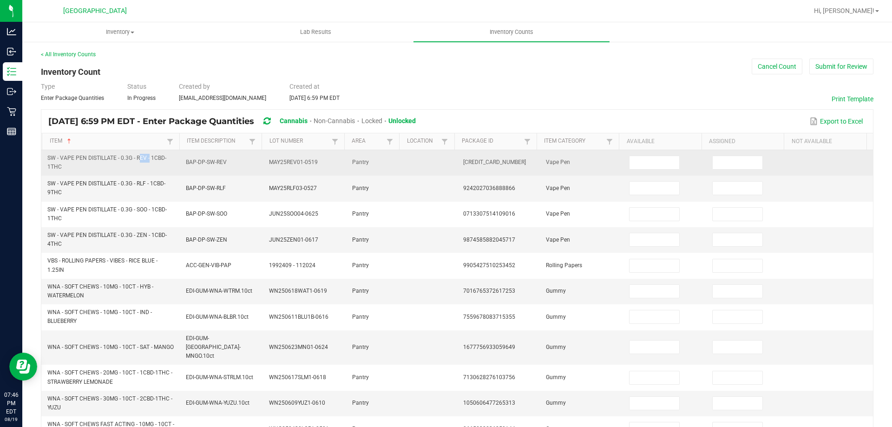
click at [141, 161] on span "SW - VAPE PEN DISTILLATE - 0.3G - REV - 1CBD-1THC" at bounding box center [106, 162] width 119 height 15
click at [648, 164] on input at bounding box center [653, 162] width 49 height 13
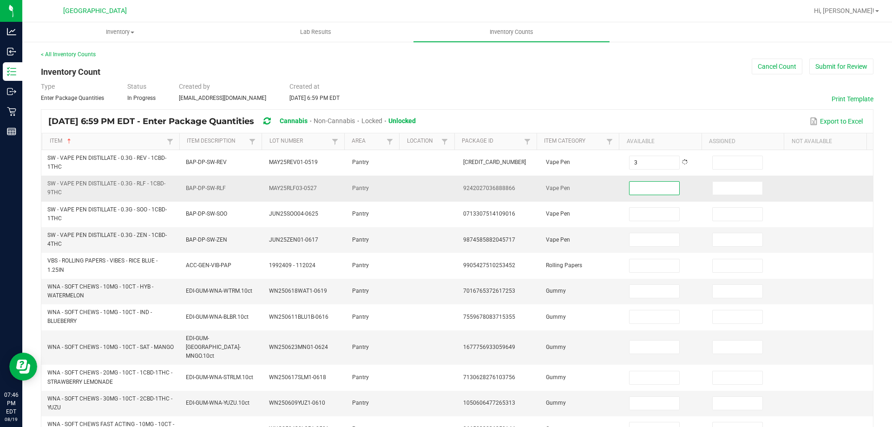
click at [159, 177] on td "SW - VAPE PEN DISTILLATE - 0.3G - RLF - 1CBD-9THC" at bounding box center [111, 189] width 138 height 26
click at [151, 183] on span "SW - VAPE PEN DISTILLATE - 0.3G - RLF - 1CBD-9THC" at bounding box center [106, 187] width 118 height 15
click at [650, 183] on input at bounding box center [653, 188] width 49 height 13
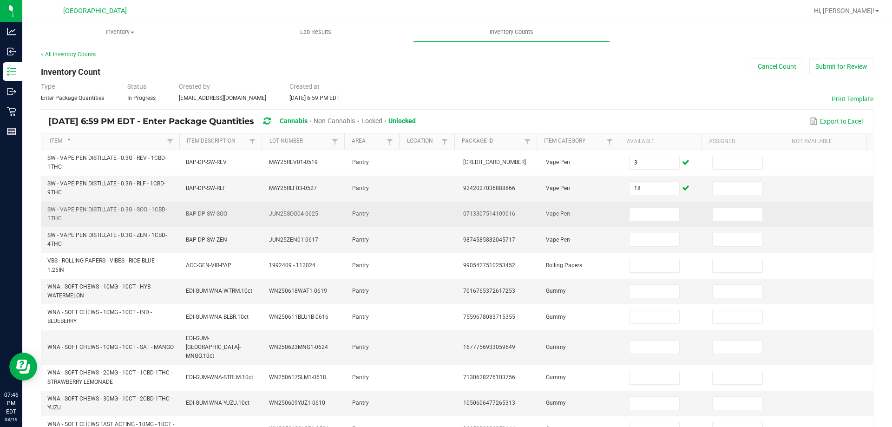
click at [145, 215] on span "SW - VAPE PEN DISTILLATE - 0.3G - SOO - 1CBD-1THC" at bounding box center [110, 214] width 127 height 18
click at [639, 216] on input at bounding box center [653, 214] width 49 height 13
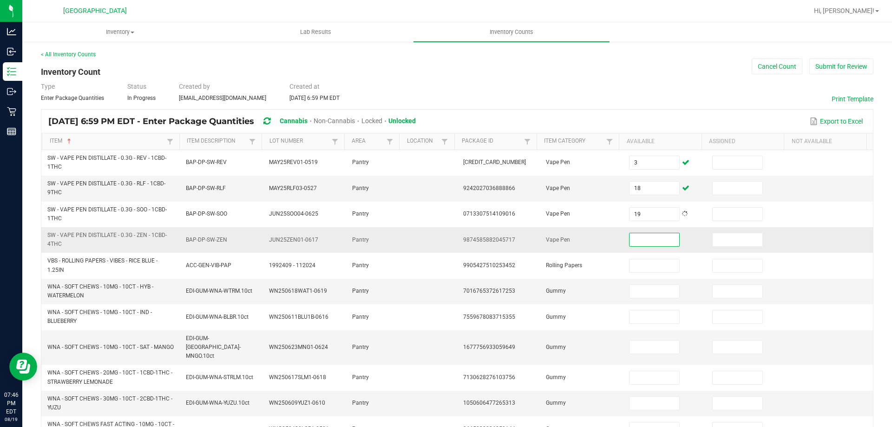
click at [106, 228] on td "SW - VAPE PEN DISTILLATE - 0.3G - ZEN - 1CBD-4THC" at bounding box center [111, 240] width 138 height 26
click at [107, 235] on span "SW - VAPE PEN DISTILLATE - 0.3G - ZEN - 1CBD-4THC" at bounding box center [106, 239] width 119 height 15
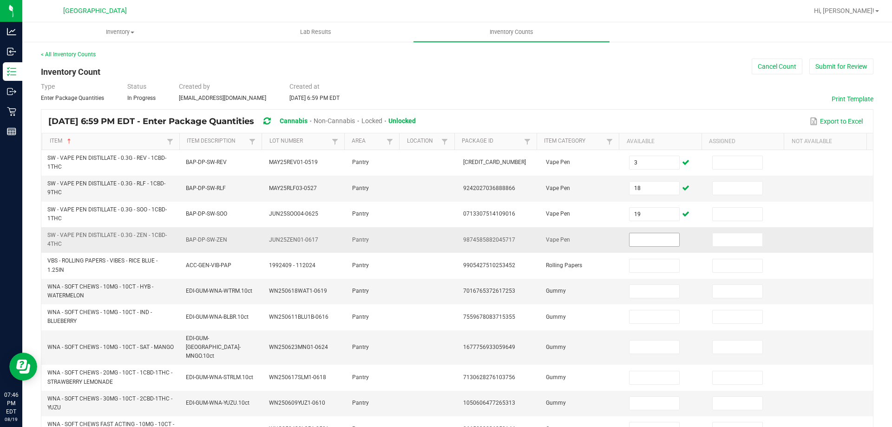
click at [645, 233] on input at bounding box center [653, 239] width 49 height 13
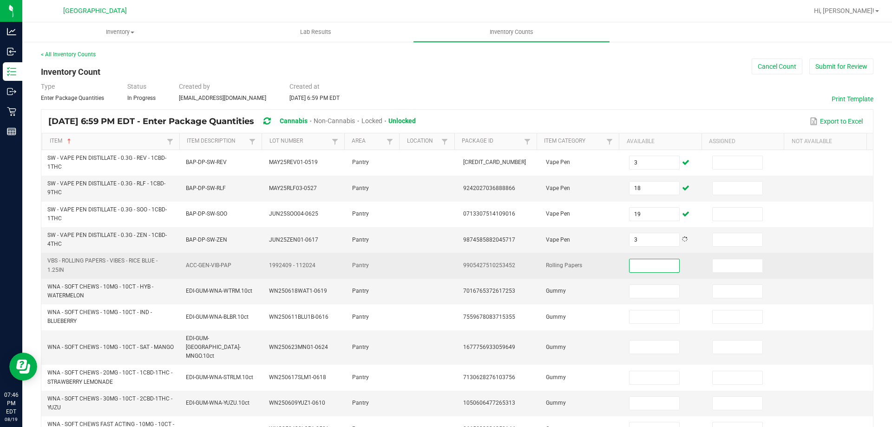
click at [71, 266] on span "VBS - ROLLING PAPERS - VIBES - RICE BLUE - 1.25IN" at bounding box center [110, 265] width 127 height 18
click at [646, 265] on input at bounding box center [653, 265] width 49 height 13
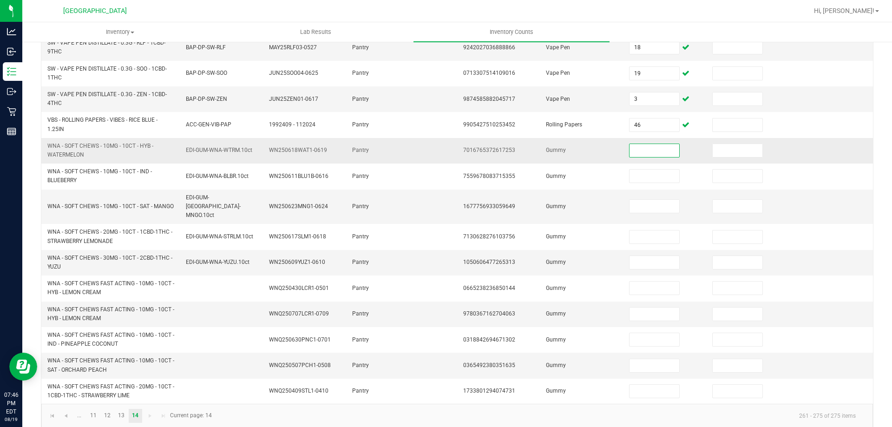
scroll to position [142, 0]
click at [669, 309] on span at bounding box center [655, 312] width 52 height 7
click at [646, 306] on input at bounding box center [653, 312] width 49 height 13
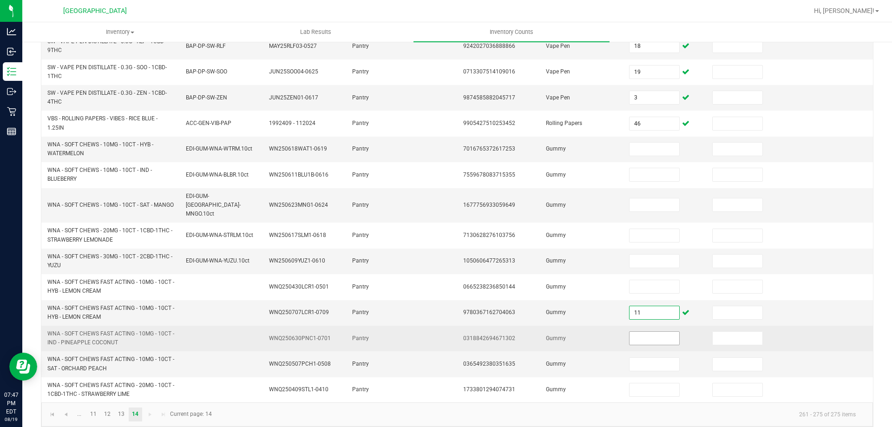
click at [640, 332] on input at bounding box center [653, 338] width 49 height 13
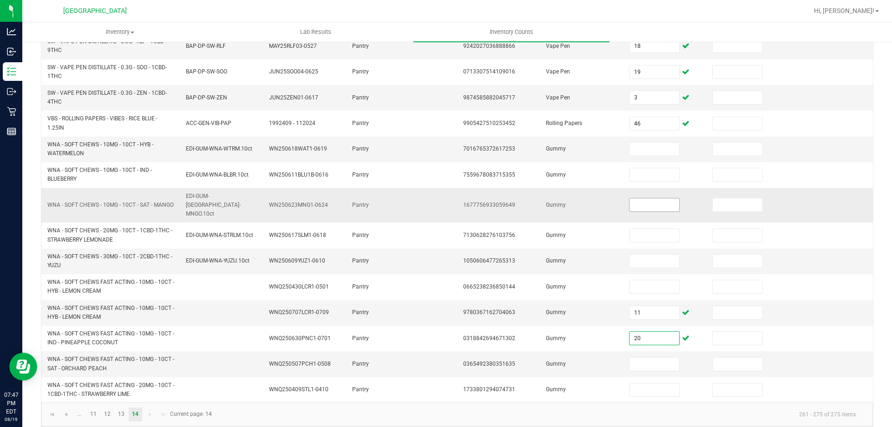
click at [645, 207] on input at bounding box center [653, 204] width 49 height 13
click at [654, 152] on input at bounding box center [653, 149] width 49 height 13
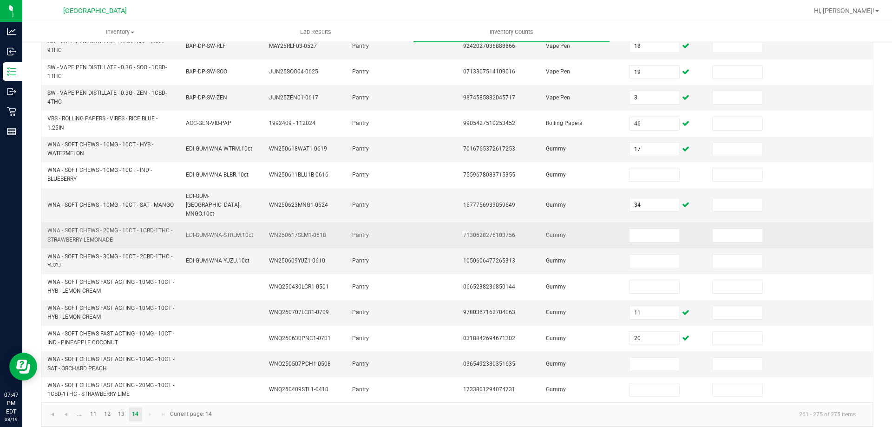
click at [602, 230] on td "Gummy" at bounding box center [581, 235] width 83 height 26
click at [637, 229] on input at bounding box center [653, 235] width 49 height 13
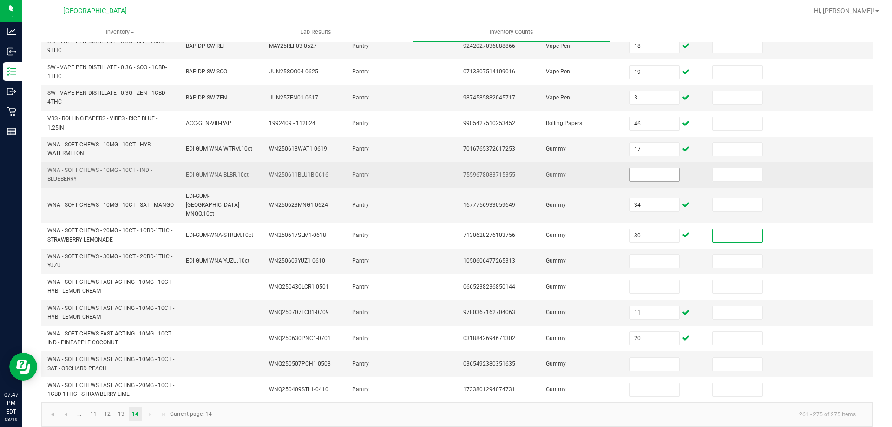
click at [646, 172] on input at bounding box center [653, 174] width 49 height 13
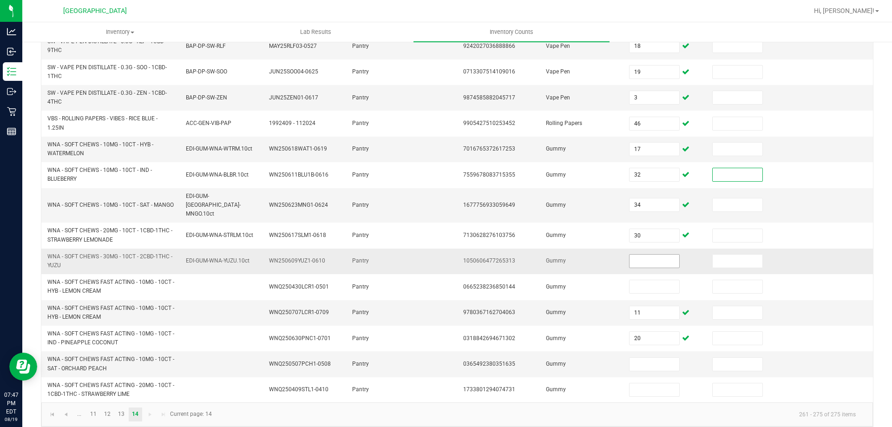
click at [651, 255] on input at bounding box center [653, 261] width 49 height 13
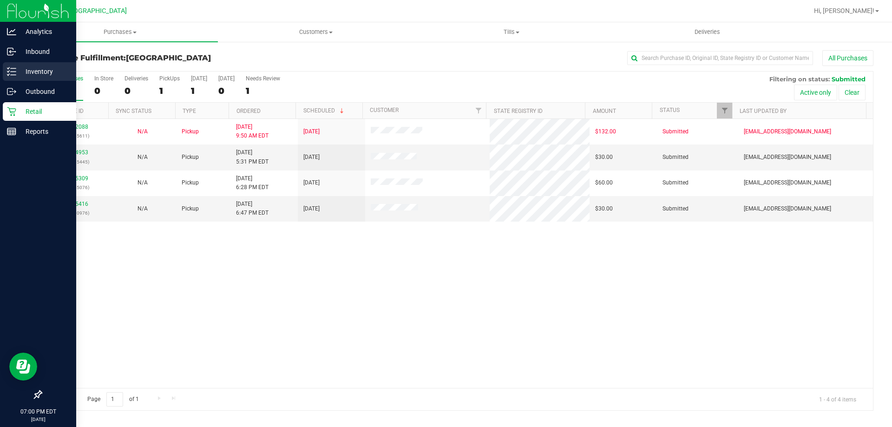
click at [26, 72] on p "Inventory" at bounding box center [44, 71] width 56 height 11
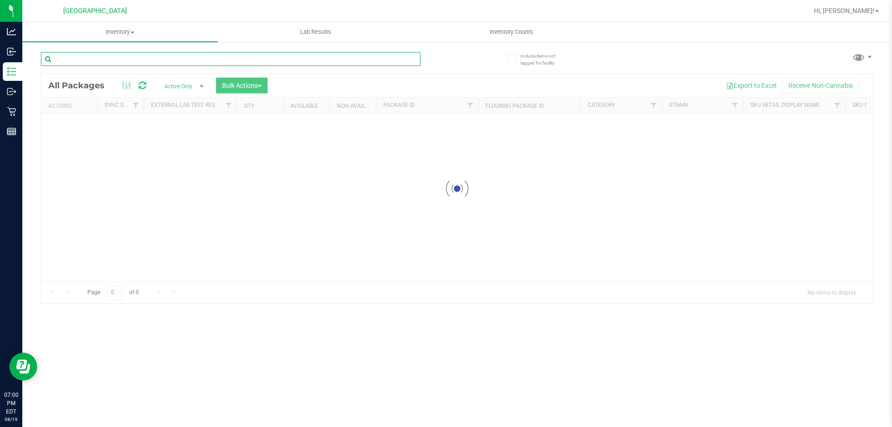
click at [312, 62] on input "text" at bounding box center [230, 59] width 379 height 14
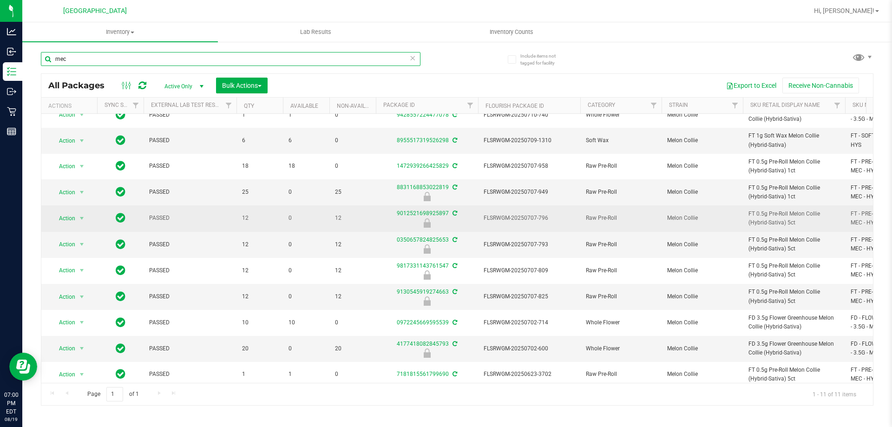
scroll to position [23, 0]
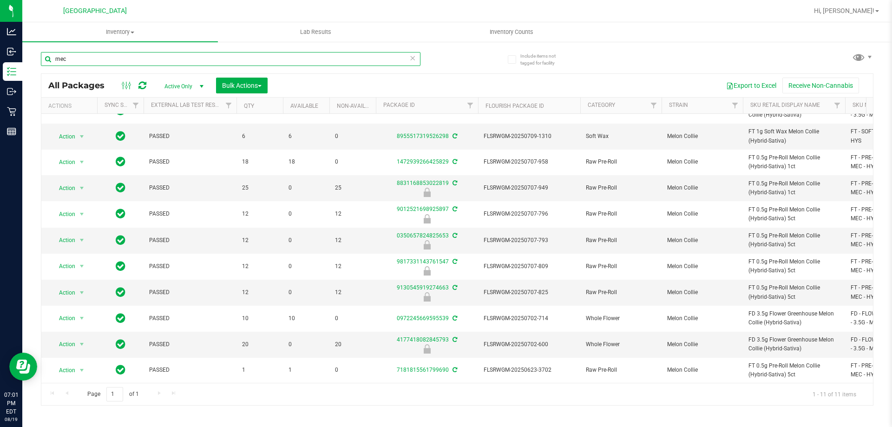
click at [151, 54] on input "mec" at bounding box center [230, 59] width 379 height 14
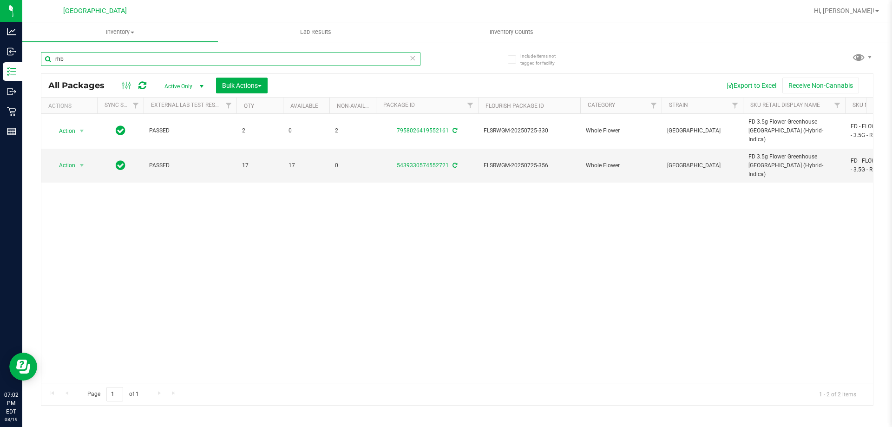
click at [101, 63] on input "rhb" at bounding box center [230, 59] width 379 height 14
paste input "BDS - VAPORIZER - BOUNDLESS - TERP PEN - BLACK"
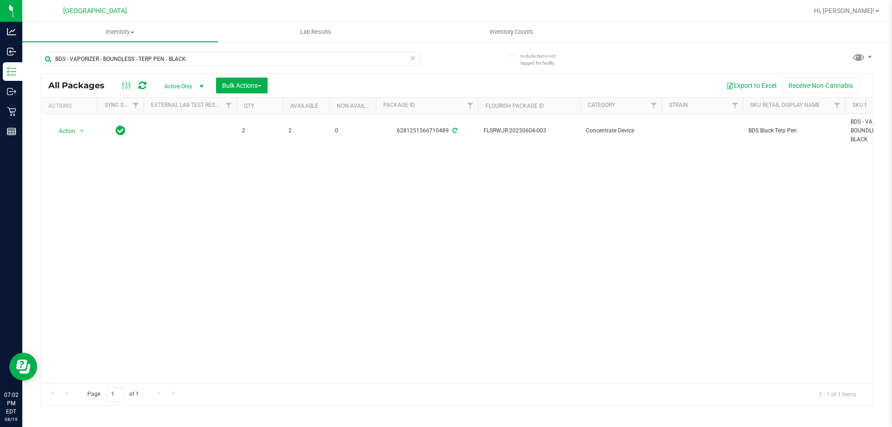
click at [206, 66] on div "BDS - VAPORIZER - BOUNDLESS - TERP PEN - BLACK" at bounding box center [230, 62] width 379 height 21
click at [206, 58] on input "BDS - VAPORIZER - BOUNDLESS - TERP PEN - BLACK" at bounding box center [230, 59] width 379 height 14
paste input "CCELL SILO BATTERY BL"
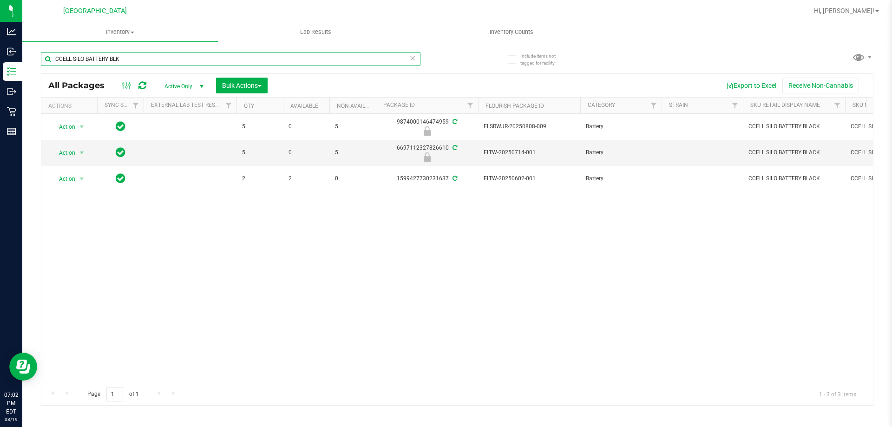
click at [296, 54] on input "CCELL SILO BATTERY BLK" at bounding box center [230, 59] width 379 height 14
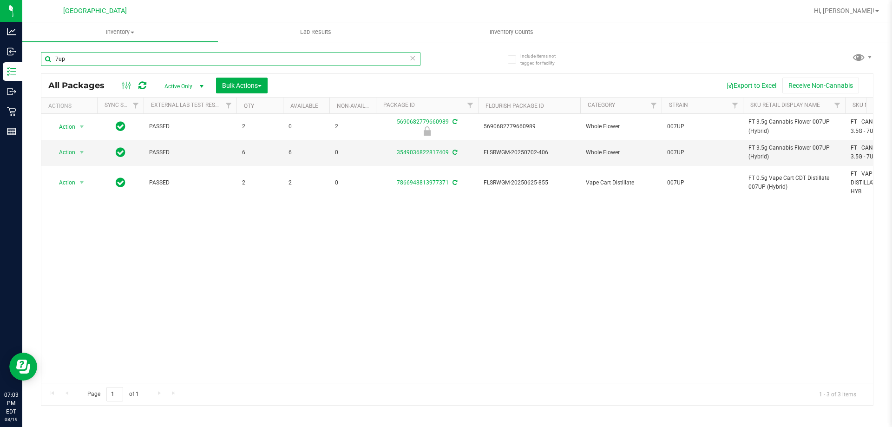
click at [147, 60] on input "7up" at bounding box center [230, 59] width 379 height 14
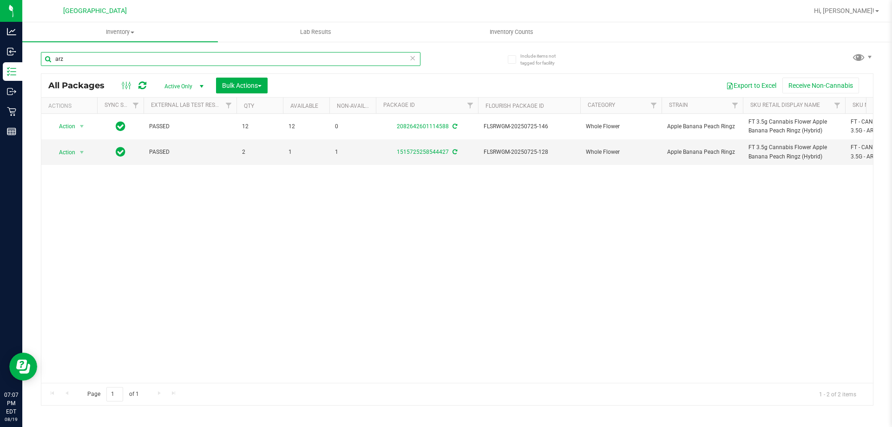
click at [106, 59] on input "arz" at bounding box center [230, 59] width 379 height 14
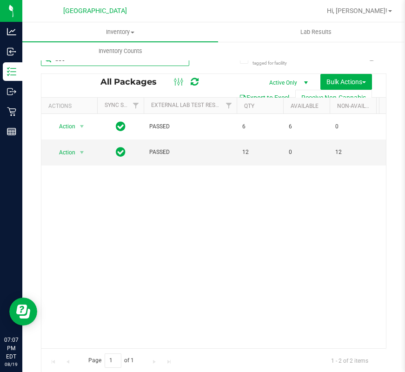
type input "bbc"
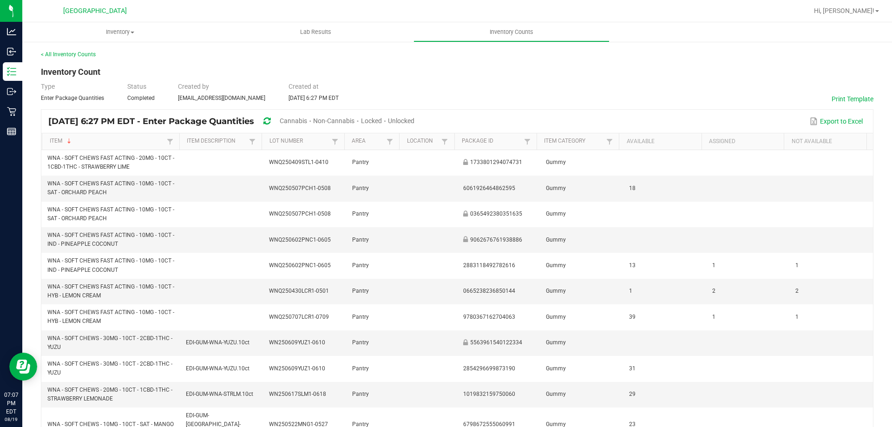
click at [304, 119] on span "Cannabis" at bounding box center [293, 120] width 27 height 7
click at [415, 121] on span "Unlocked" at bounding box center [401, 120] width 26 height 7
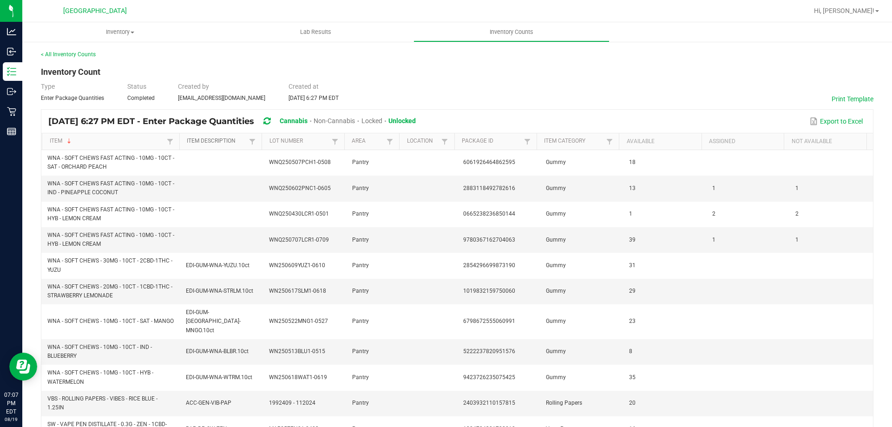
click at [222, 144] on link "Item Description" at bounding box center [217, 140] width 60 height 7
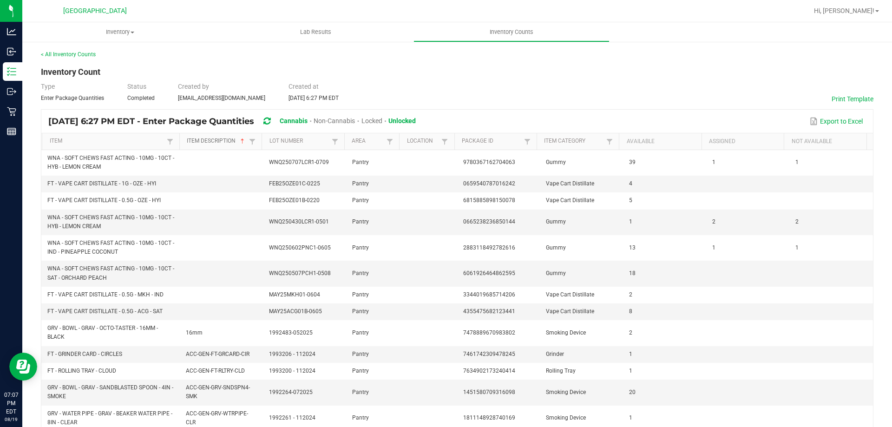
click at [224, 142] on link "Item Description" at bounding box center [217, 140] width 60 height 7
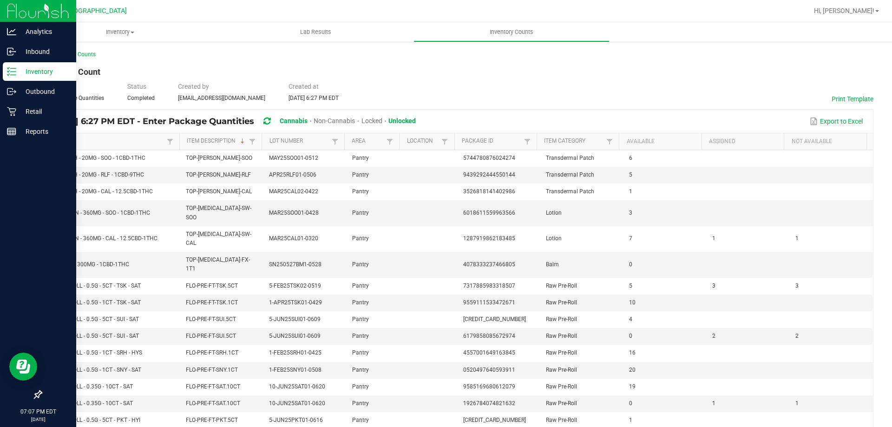
click at [37, 75] on p "Inventory" at bounding box center [44, 71] width 56 height 11
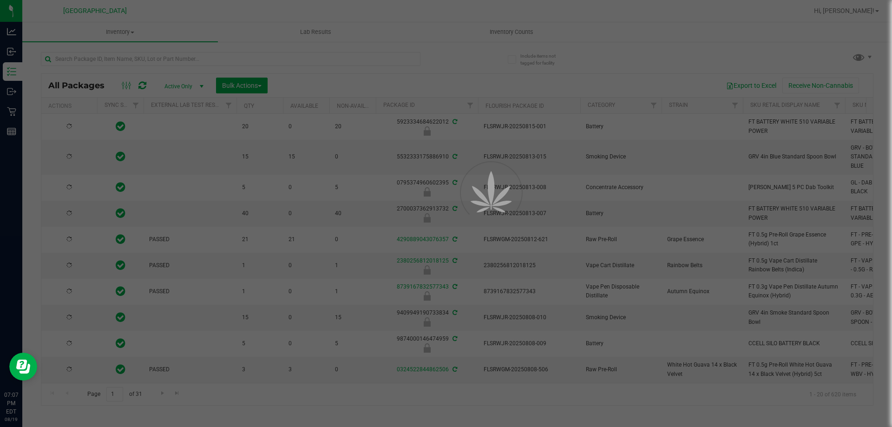
click at [191, 64] on div at bounding box center [446, 213] width 892 height 427
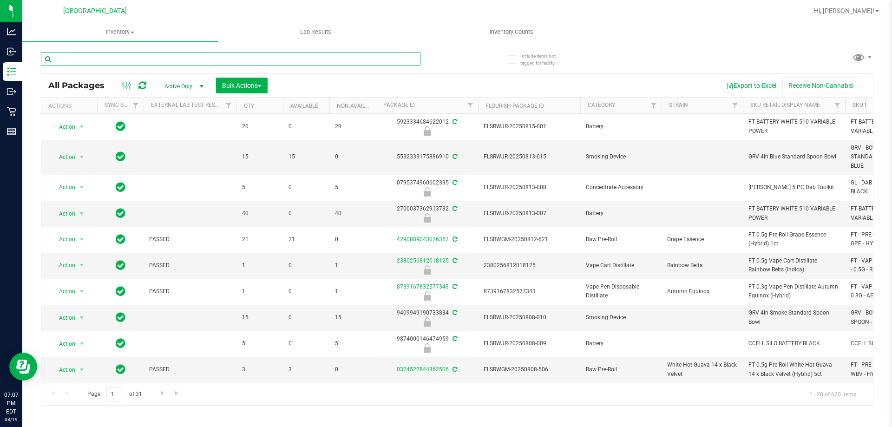
click at [191, 63] on input "text" at bounding box center [230, 59] width 379 height 14
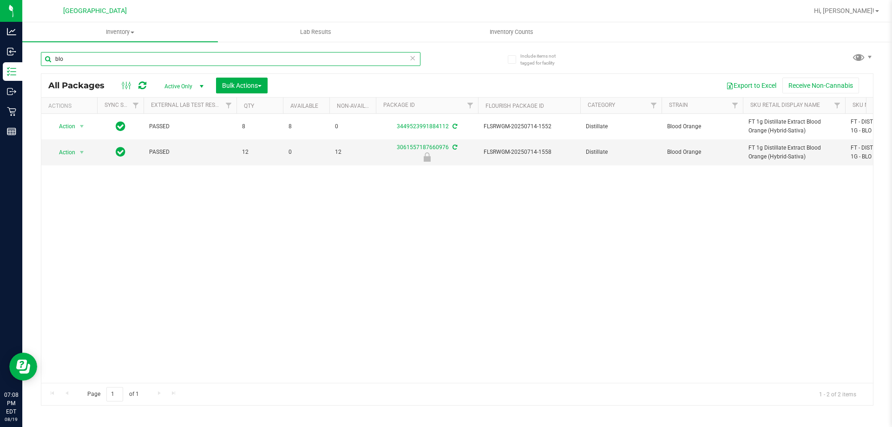
click at [189, 64] on input "blo" at bounding box center [230, 59] width 379 height 14
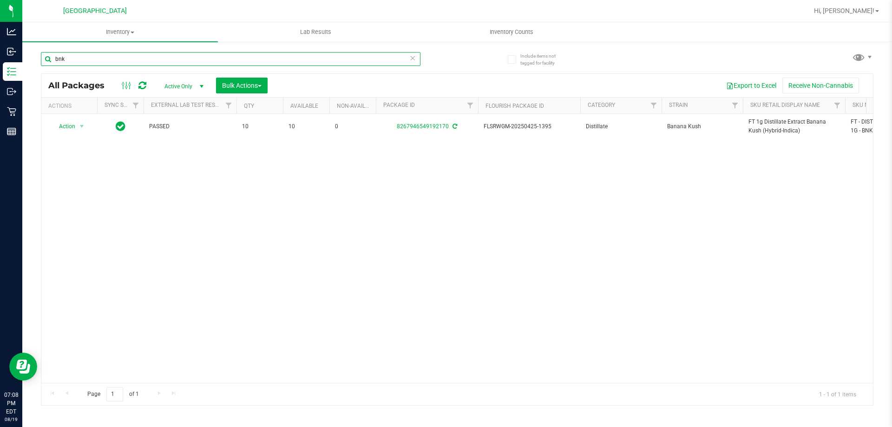
click at [157, 65] on input "bnk" at bounding box center [230, 59] width 379 height 14
type input "d"
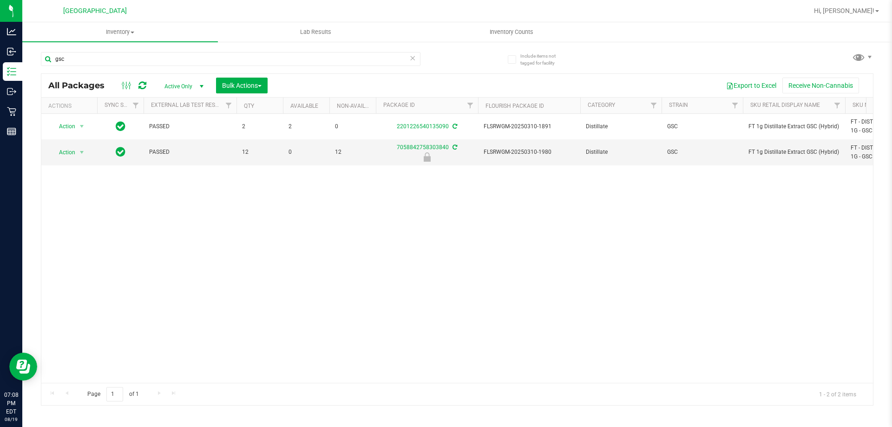
click at [134, 71] on div "gsc" at bounding box center [230, 62] width 379 height 21
click at [137, 64] on input "gsc" at bounding box center [230, 59] width 379 height 14
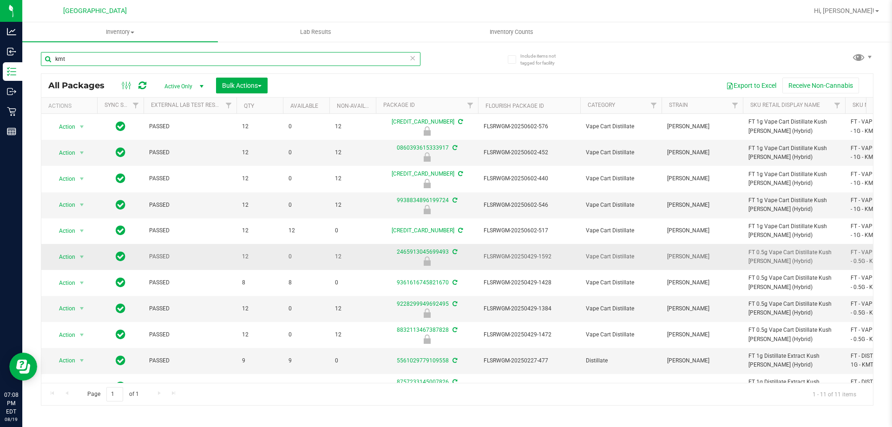
scroll to position [24, 0]
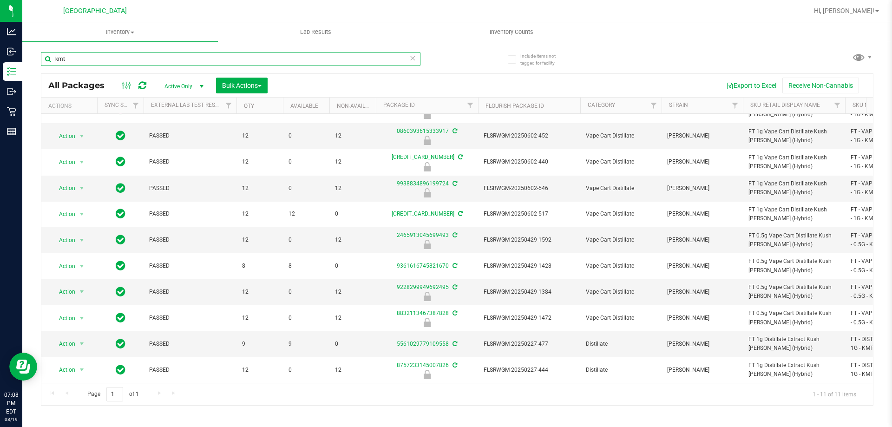
click at [110, 58] on input "kmt" at bounding box center [230, 59] width 379 height 14
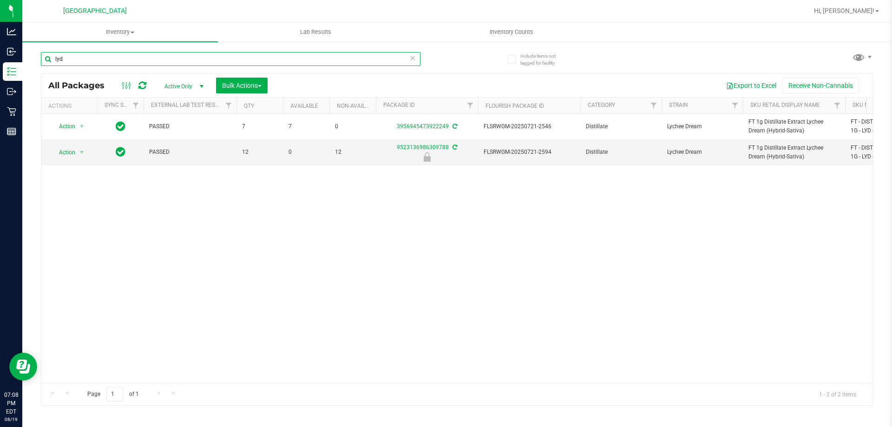
click at [170, 59] on input "lyd" at bounding box center [230, 59] width 379 height 14
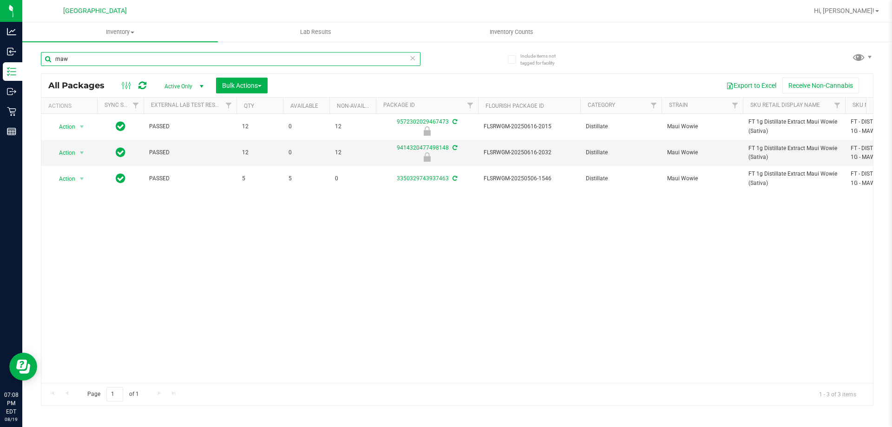
click at [120, 60] on input "maw" at bounding box center [230, 59] width 379 height 14
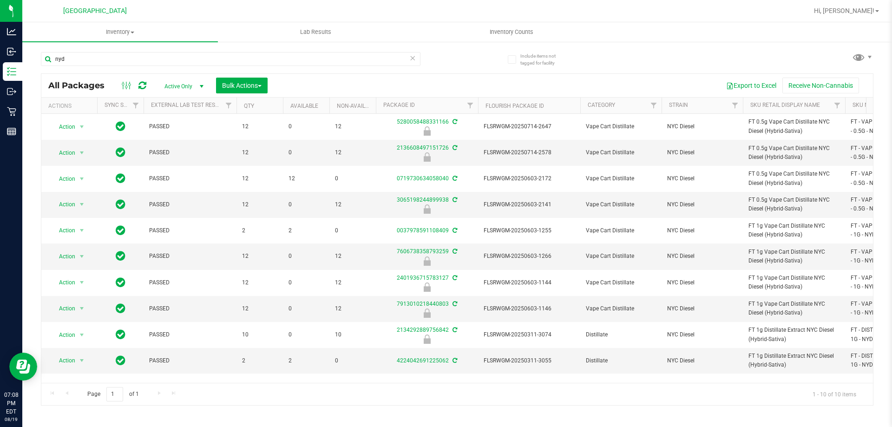
click at [132, 68] on div "nyd" at bounding box center [230, 62] width 379 height 21
click at [134, 56] on input "nyd" at bounding box center [230, 59] width 379 height 14
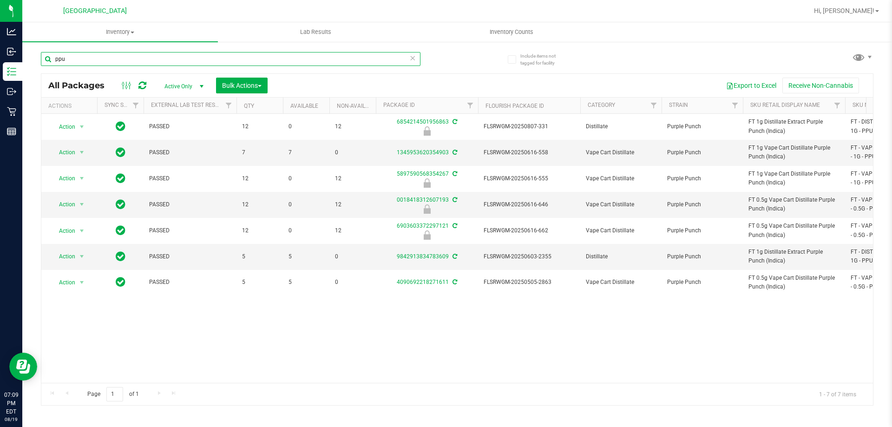
click at [115, 55] on input "ppu" at bounding box center [230, 59] width 379 height 14
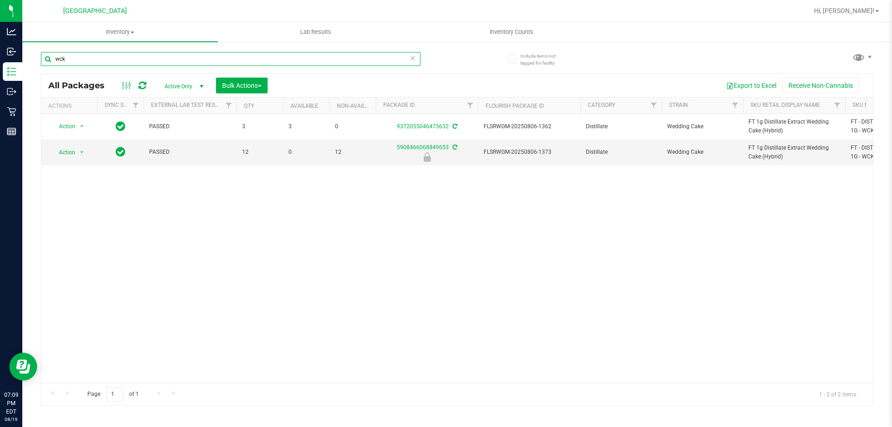
click at [130, 63] on input "wck" at bounding box center [230, 59] width 379 height 14
paste input "FT - GRINDER - 4 PIECE - BLACK"
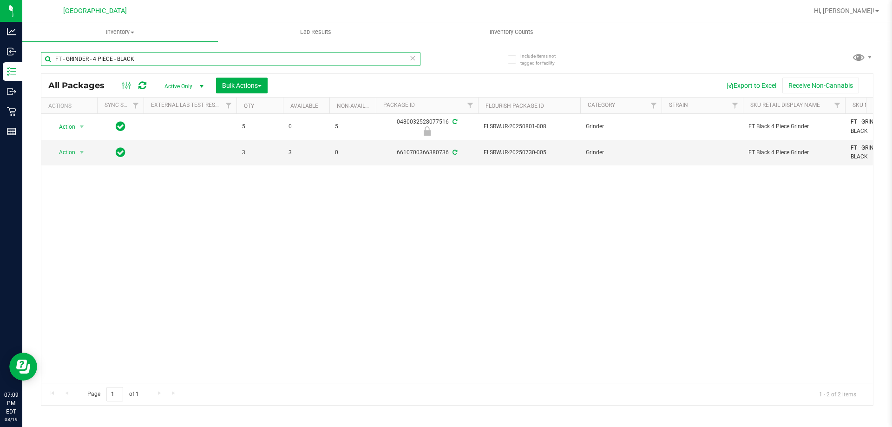
click at [267, 55] on input "FT - GRINDER - 4 PIECE - BLACK" at bounding box center [230, 59] width 379 height 14
click at [267, 54] on input "FT - GRINDER - 4 PIECE - BLACK" at bounding box center [230, 59] width 379 height 14
paste input "CARD - CIRCLES"
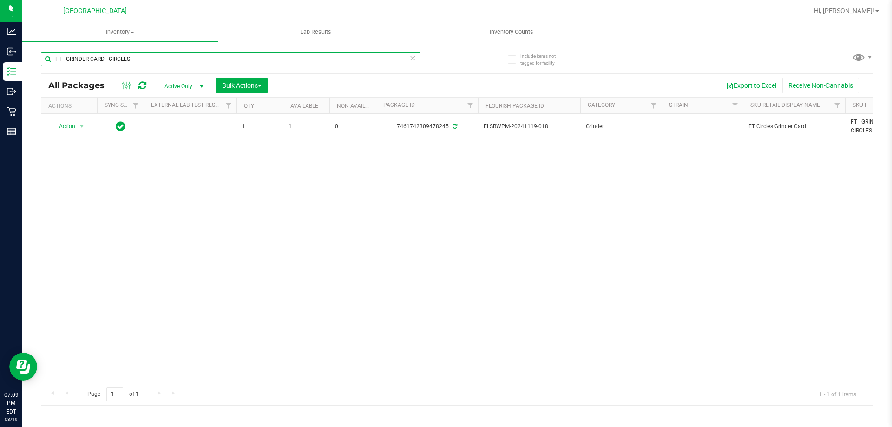
click at [144, 62] on input "FT - GRINDER CARD - CIRCLES" at bounding box center [230, 59] width 379 height 14
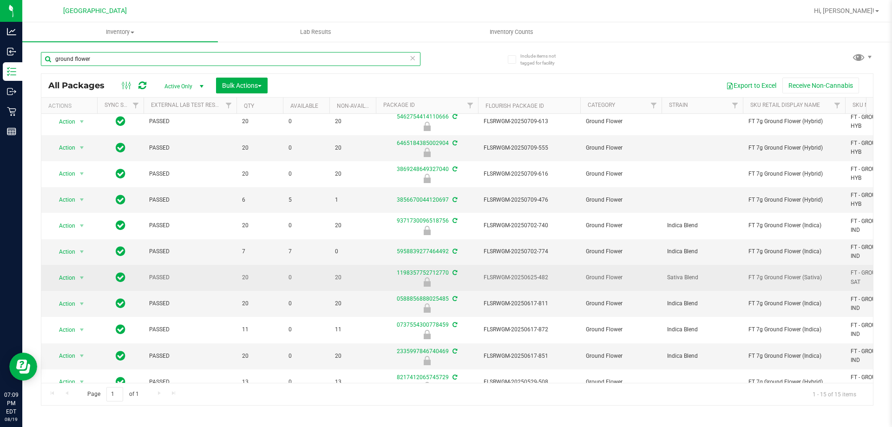
scroll to position [128, 0]
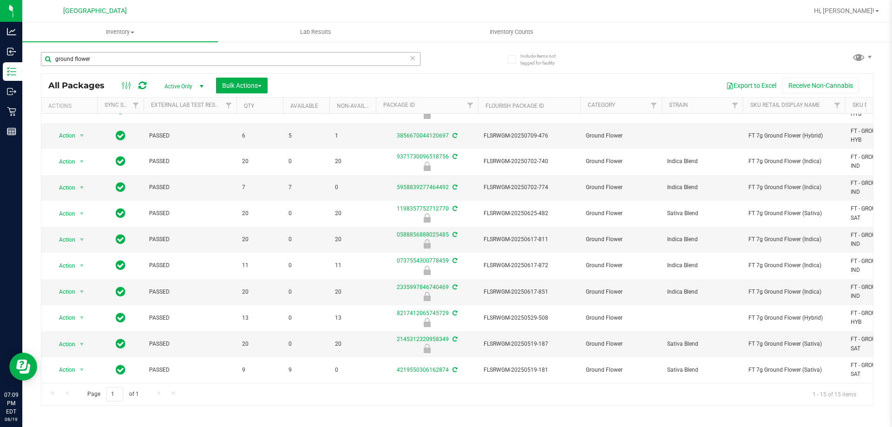
click at [100, 67] on div "ground flower" at bounding box center [230, 62] width 379 height 21
click at [103, 51] on div "ground flower" at bounding box center [249, 59] width 416 height 30
click at [103, 65] on input "ground flower" at bounding box center [230, 59] width 379 height 14
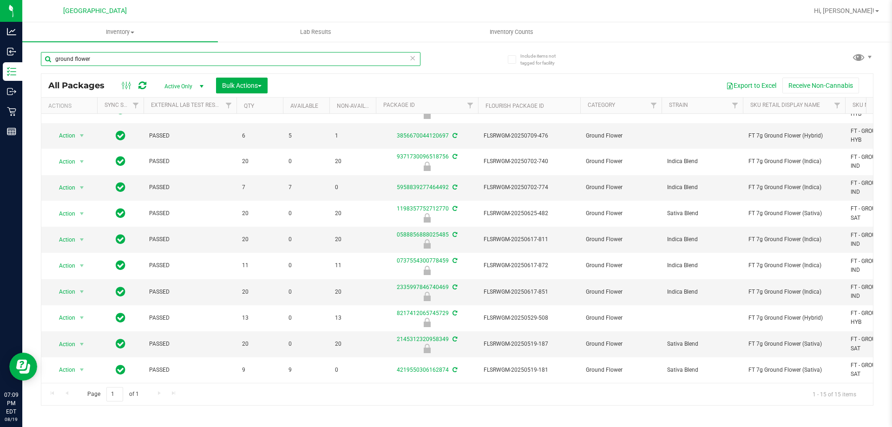
click at [103, 65] on input "ground flower" at bounding box center [230, 59] width 379 height 14
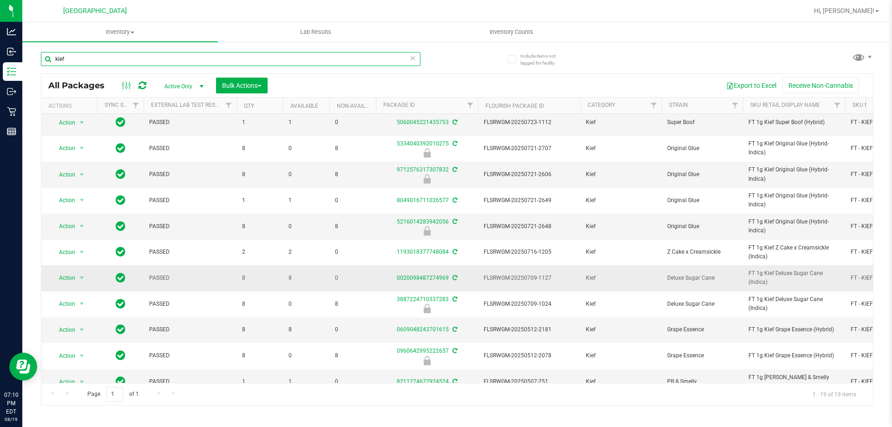
scroll to position [229, 0]
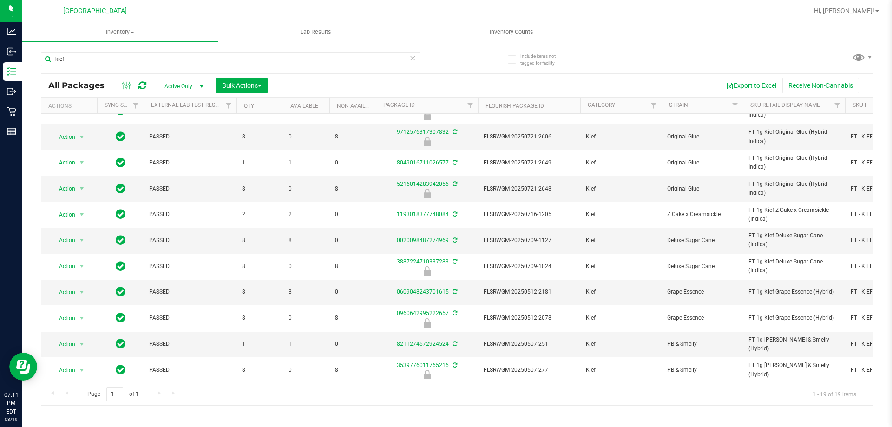
click at [156, 48] on div "kief" at bounding box center [249, 59] width 416 height 30
click at [144, 72] on div "kief" at bounding box center [230, 62] width 379 height 21
click at [141, 65] on input "kief" at bounding box center [230, 59] width 379 height 14
click at [140, 65] on input "kief" at bounding box center [230, 59] width 379 height 14
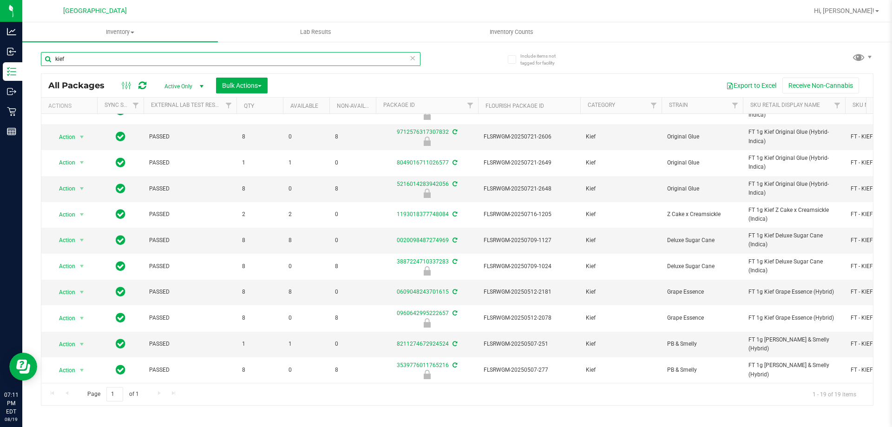
click at [140, 65] on input "kief" at bounding box center [230, 59] width 379 height 14
paste input "FT - PRE-ROLL - 0.35G - 10CT - HYB"
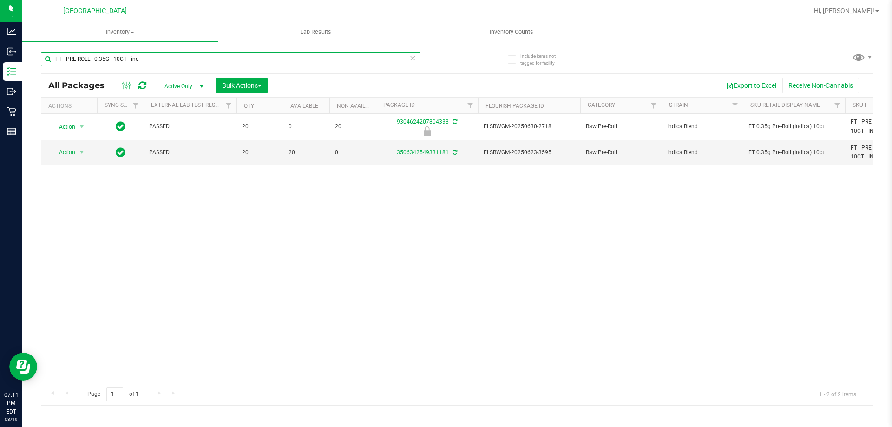
click at [116, 60] on input "FT - PRE-ROLL - 0.35G - 10CT - ind" at bounding box center [230, 59] width 379 height 14
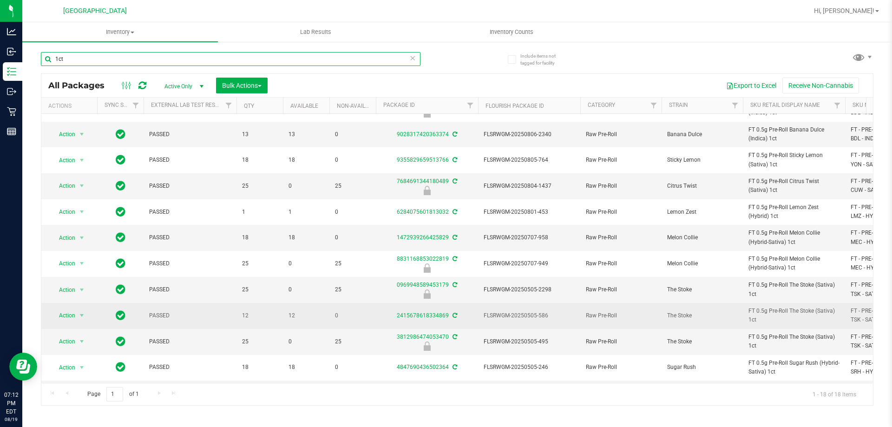
scroll to position [65, 0]
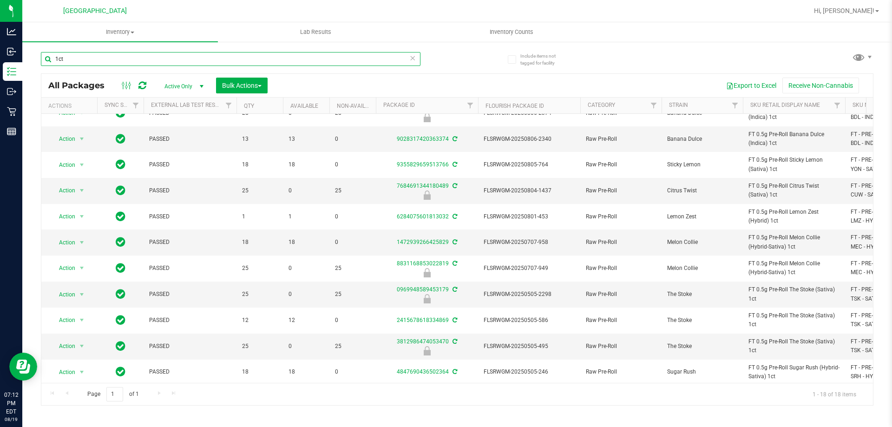
click at [98, 55] on input "1ct" at bounding box center [230, 59] width 379 height 14
type input "5ct"
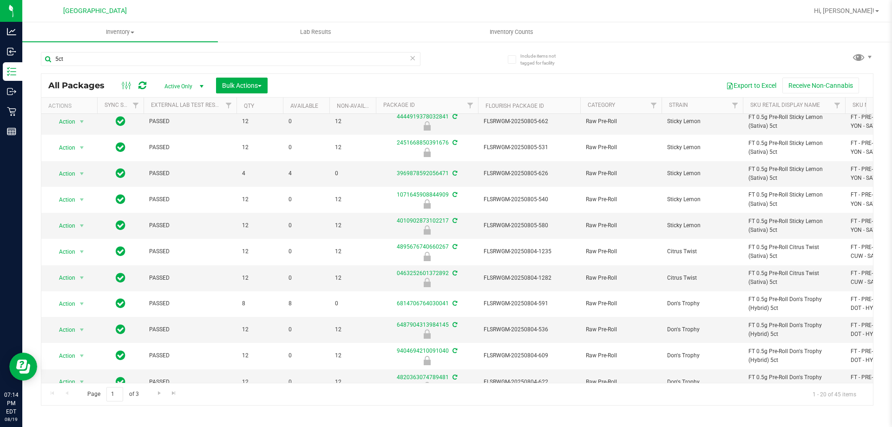
scroll to position [72, 0]
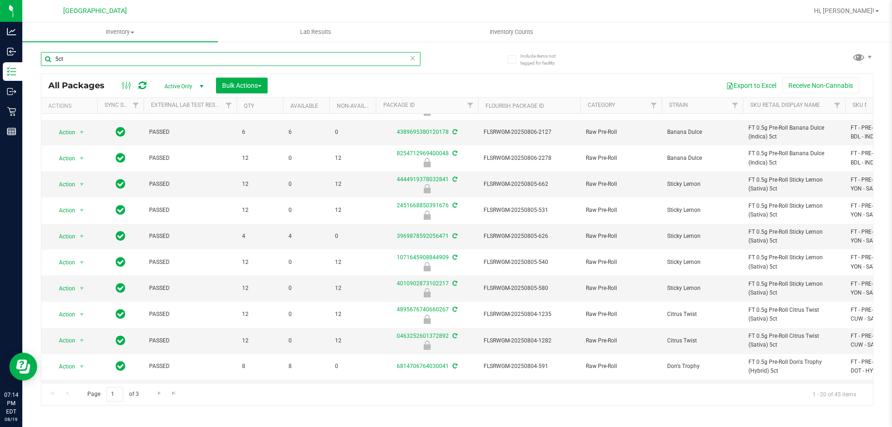
click at [119, 54] on input "5ct" at bounding box center [230, 59] width 379 height 14
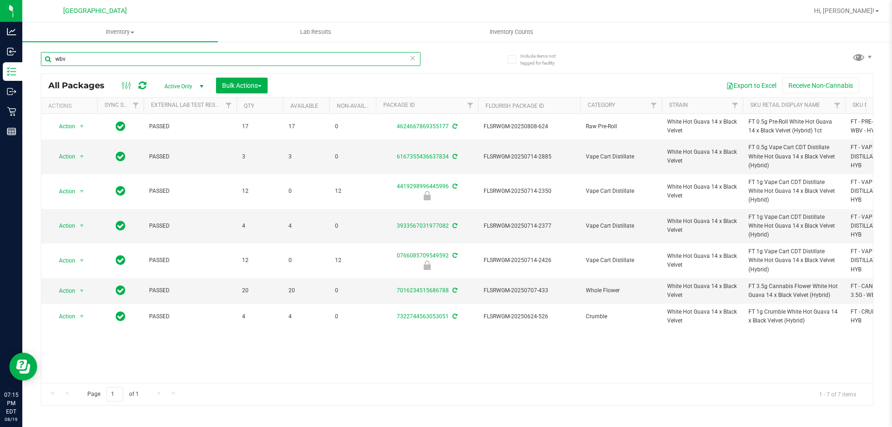
click at [119, 54] on input "wbv" at bounding box center [230, 59] width 379 height 14
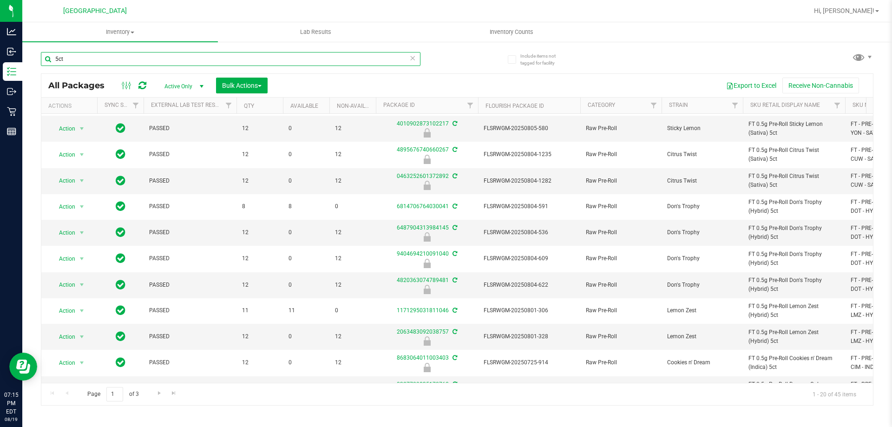
scroll to position [258, 0]
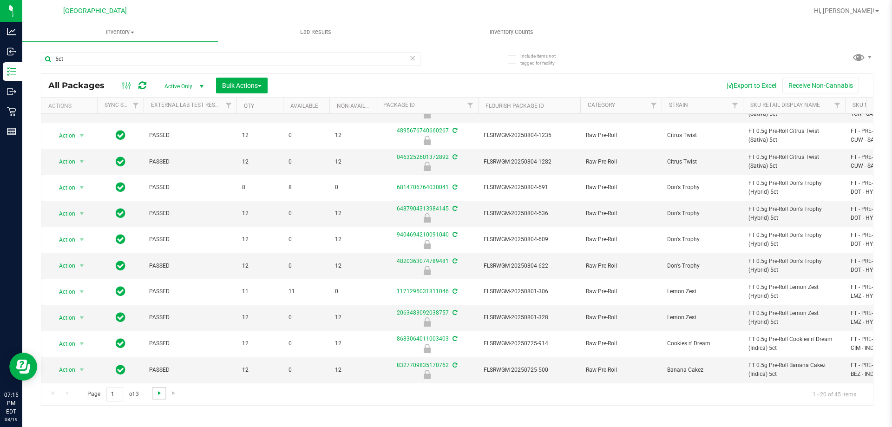
click at [156, 394] on span "Go to the next page" at bounding box center [159, 392] width 7 height 7
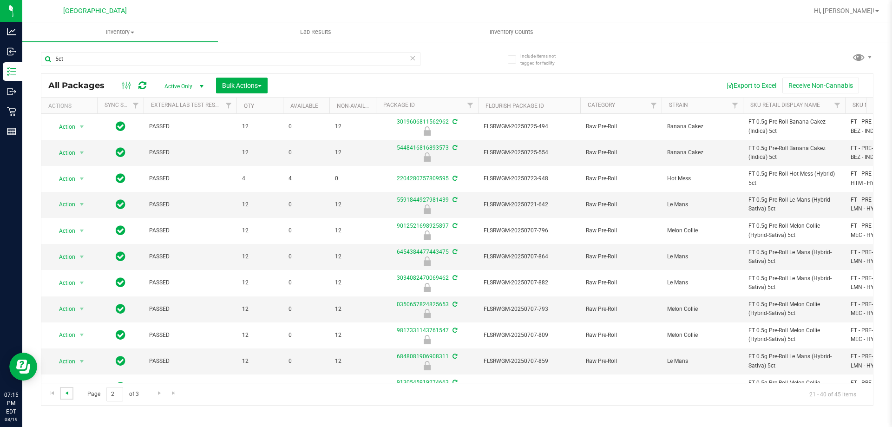
click at [68, 394] on span "Go to the previous page" at bounding box center [66, 392] width 7 height 7
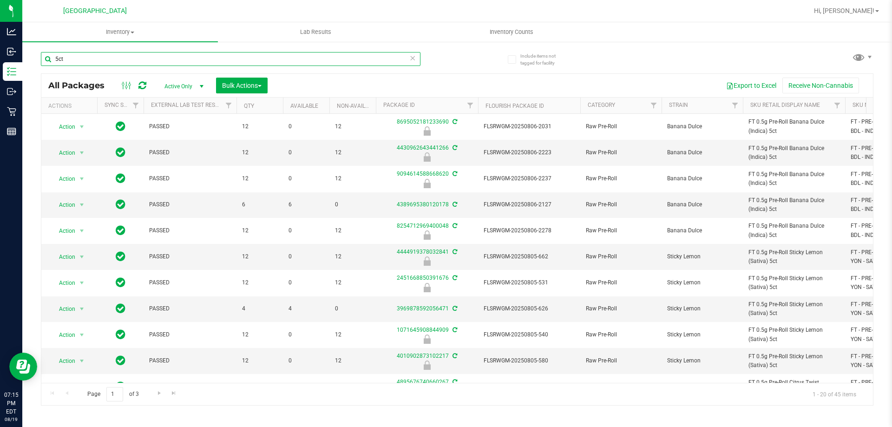
click at [130, 57] on input "5ct" at bounding box center [230, 59] width 379 height 14
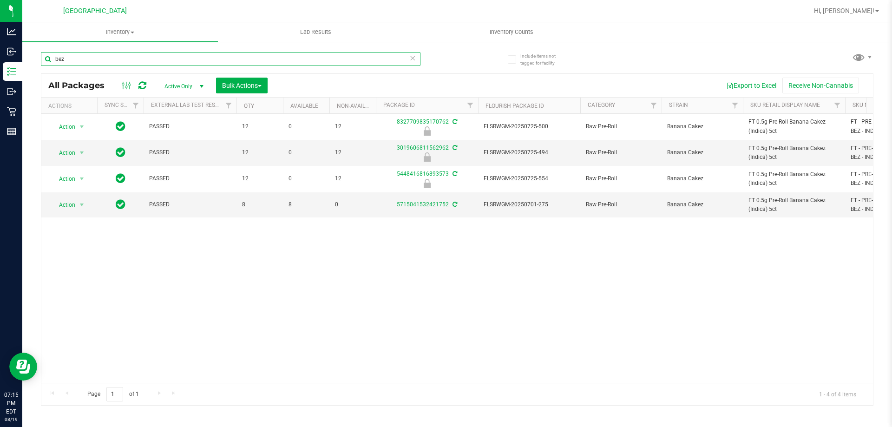
click at [127, 53] on input "bez" at bounding box center [230, 59] width 379 height 14
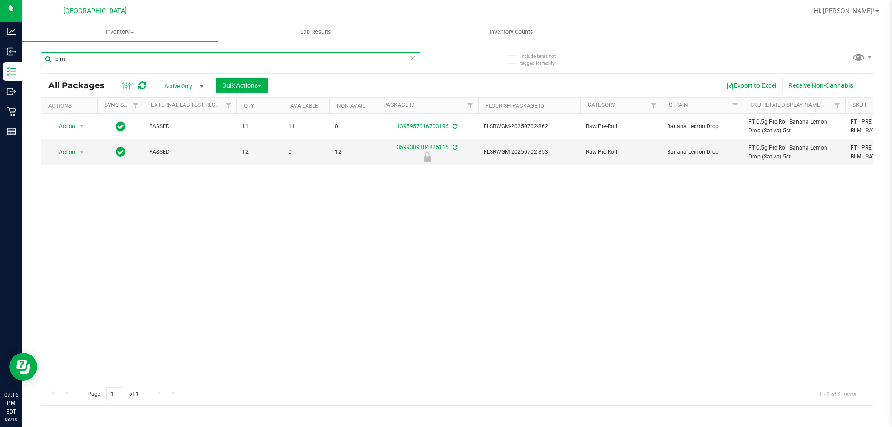
click at [107, 56] on input "blm" at bounding box center [230, 59] width 379 height 14
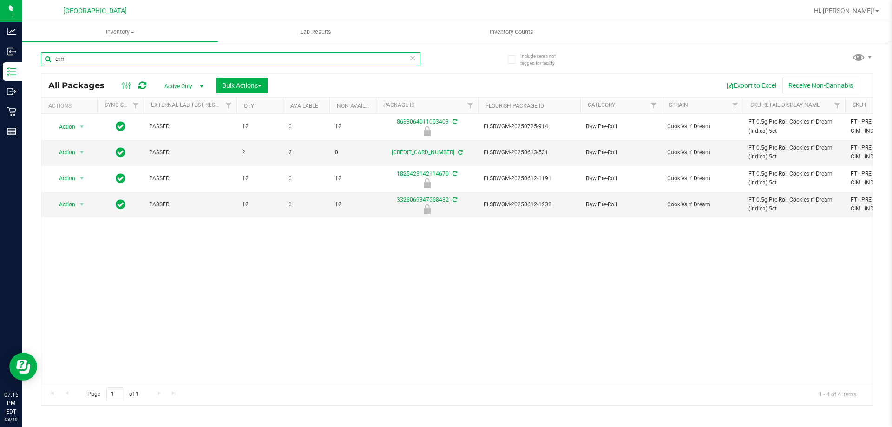
click at [144, 59] on input "cim" at bounding box center [230, 59] width 379 height 14
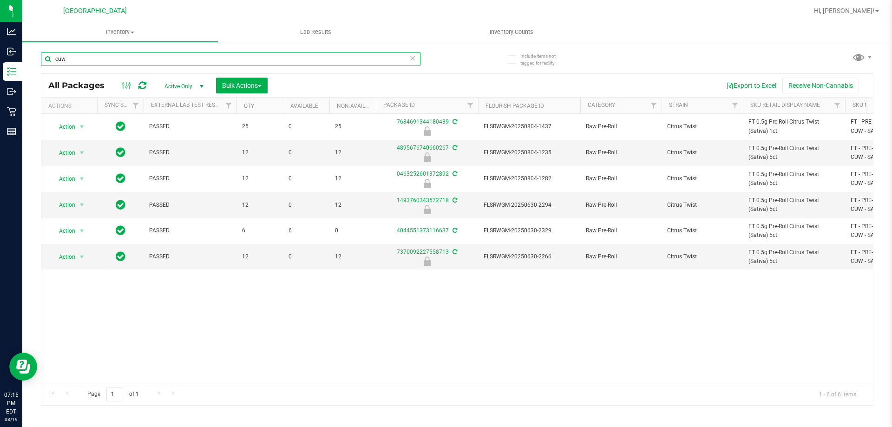
click at [154, 61] on input "cuw" at bounding box center [230, 59] width 379 height 14
type input "a"
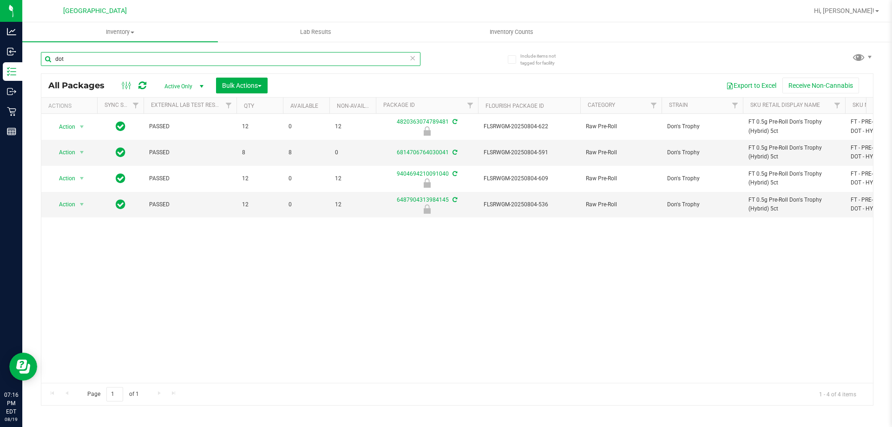
click at [111, 65] on input "dot" at bounding box center [230, 59] width 379 height 14
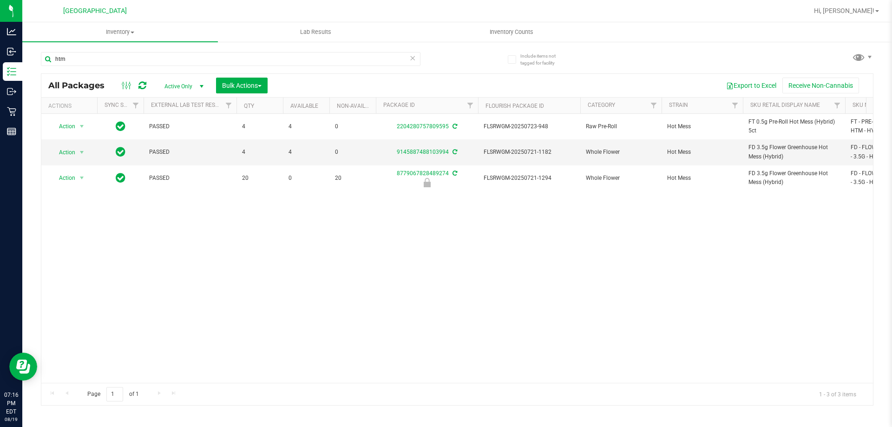
click at [156, 49] on div "htm" at bounding box center [249, 59] width 416 height 30
click at [151, 59] on input "htm" at bounding box center [230, 59] width 379 height 14
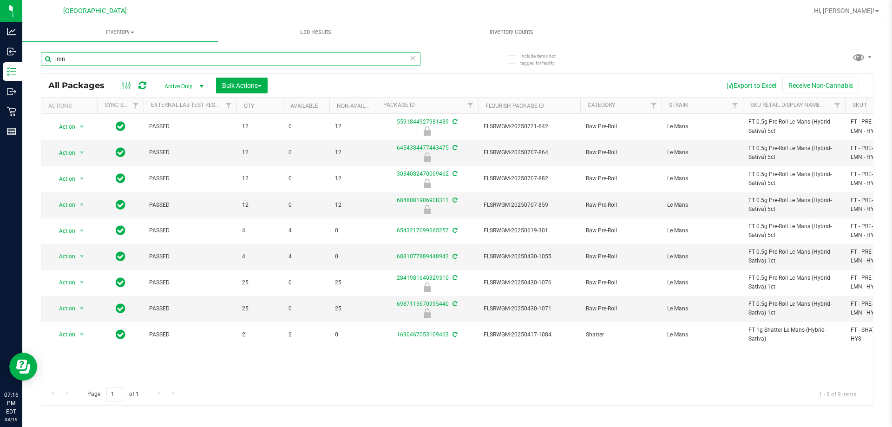
click at [219, 63] on input "lmn" at bounding box center [230, 59] width 379 height 14
click at [220, 63] on input "lmn" at bounding box center [230, 59] width 379 height 14
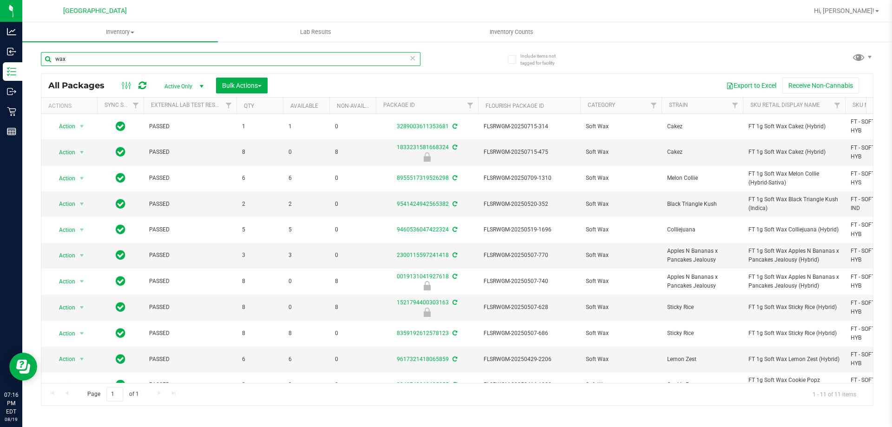
click at [118, 52] on input "wax" at bounding box center [230, 59] width 379 height 14
click at [113, 64] on input "wax" at bounding box center [230, 59] width 379 height 14
type input "y"
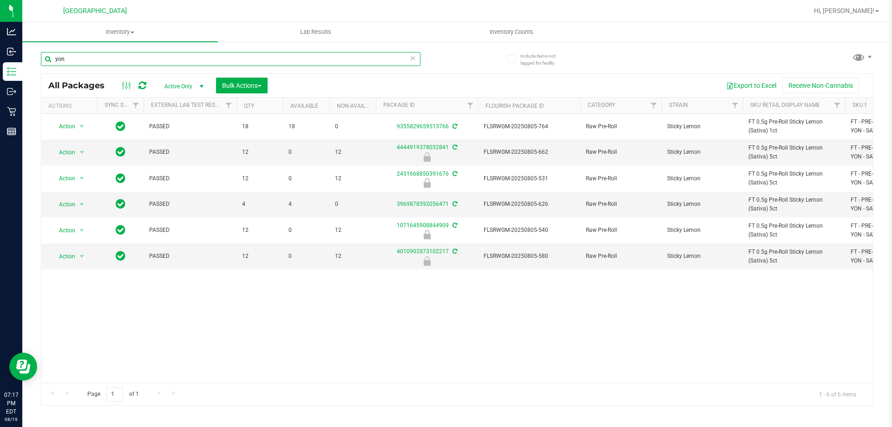
click at [139, 63] on input "yon" at bounding box center [230, 59] width 379 height 14
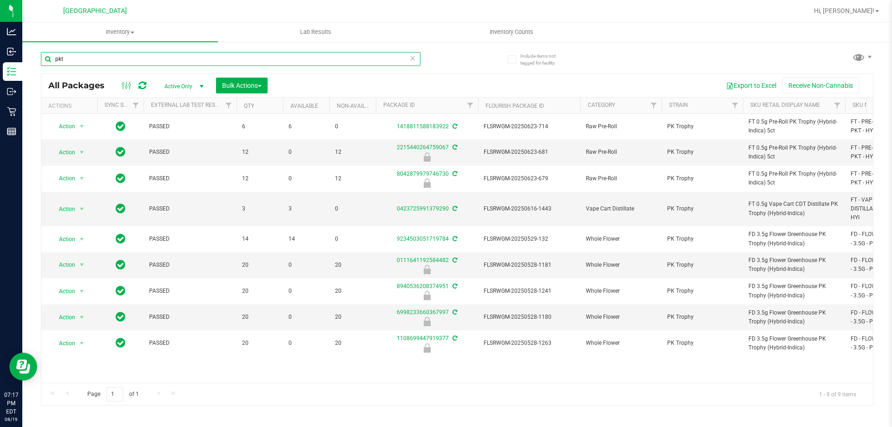
click at [105, 64] on input "pkt" at bounding box center [230, 59] width 379 height 14
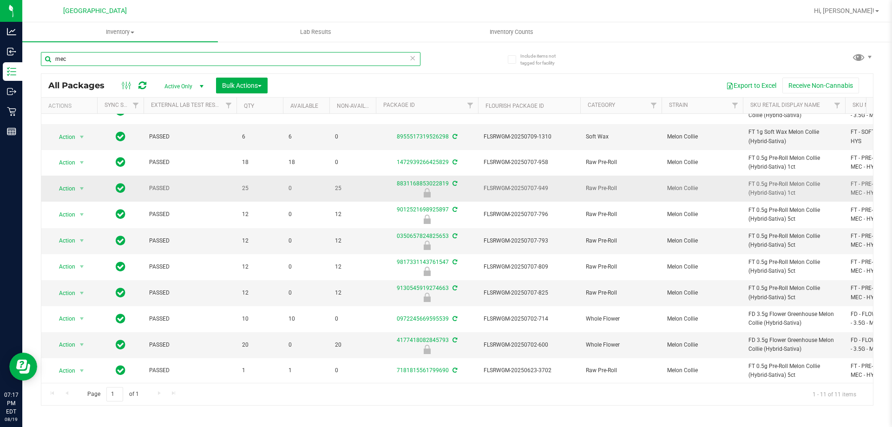
scroll to position [23, 0]
click at [170, 61] on input "mec" at bounding box center [230, 59] width 379 height 14
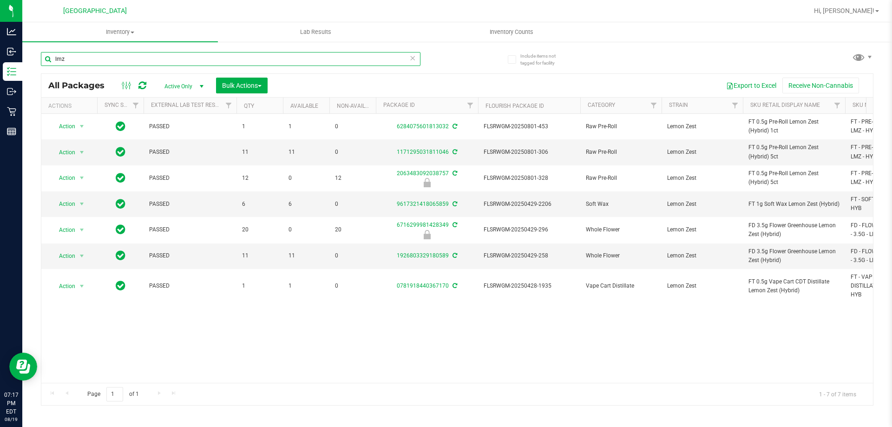
click at [141, 54] on input "lmz" at bounding box center [230, 59] width 379 height 14
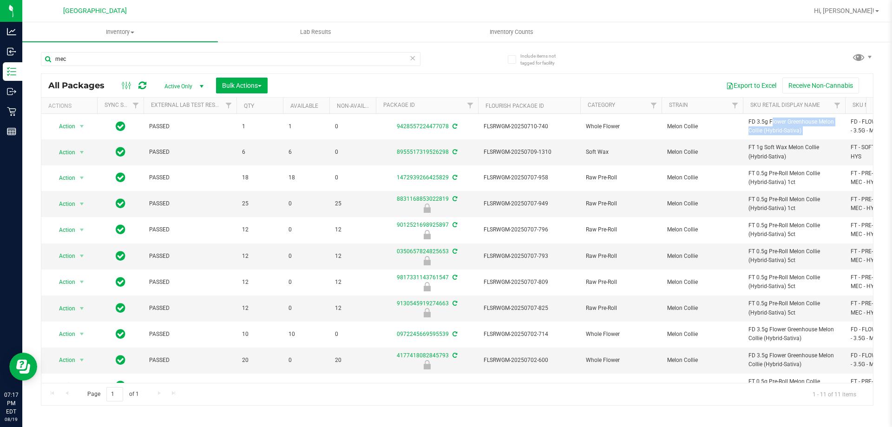
click at [766, 122] on span "FD 3.5g Flower Greenhouse Melon Collie (Hybrid-Sativa)" at bounding box center [793, 127] width 91 height 18
click at [373, 61] on input "mec" at bounding box center [230, 59] width 379 height 14
paste input "FD 3.5g Flower Greenhouse Melon Collie (Hybrid-Sativa)"
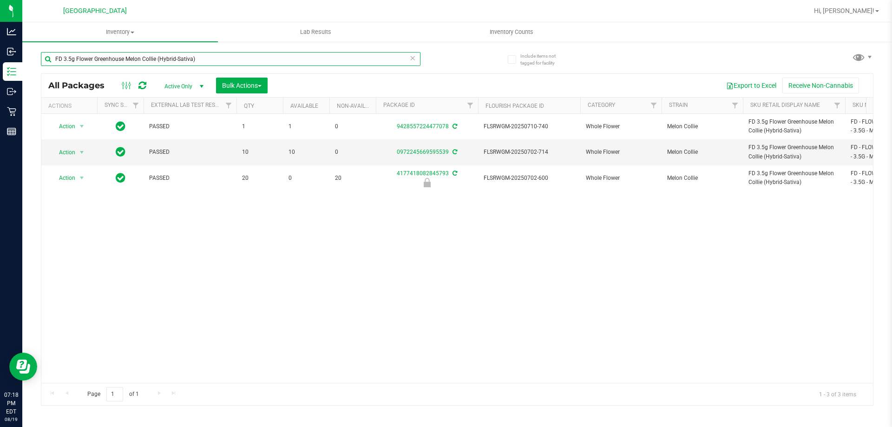
click at [138, 55] on input "FD 3.5g Flower Greenhouse Melon Collie (Hybrid-Sativa)" at bounding box center [230, 59] width 379 height 14
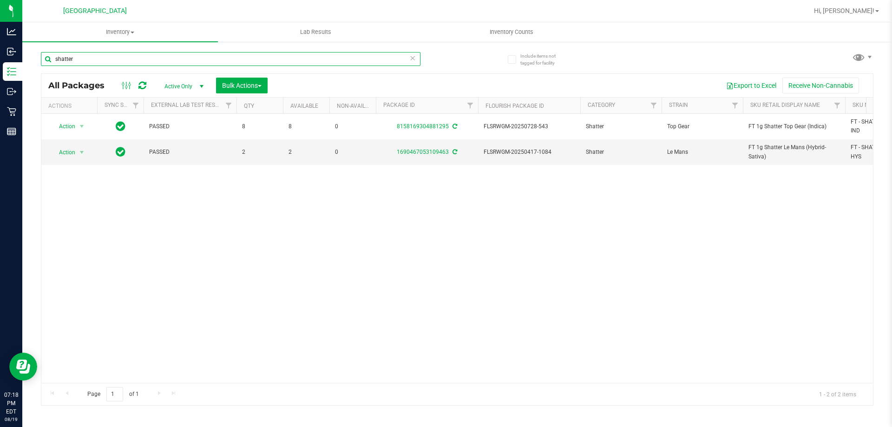
click at [175, 55] on input "shatter" at bounding box center [230, 59] width 379 height 14
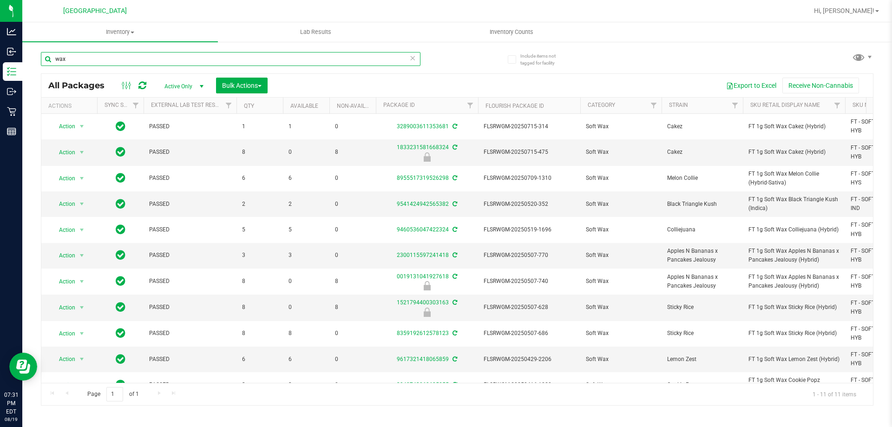
click at [142, 57] on input "wax" at bounding box center [230, 59] width 379 height 14
type input "z"
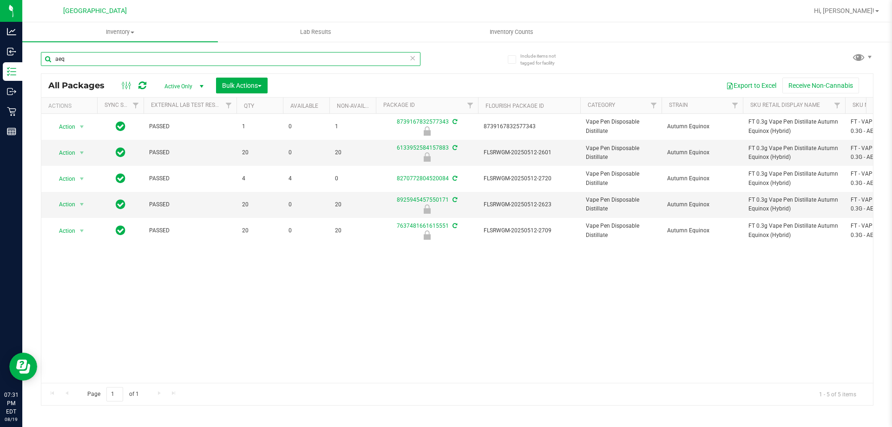
click at [128, 59] on input "aeq" at bounding box center [230, 59] width 379 height 14
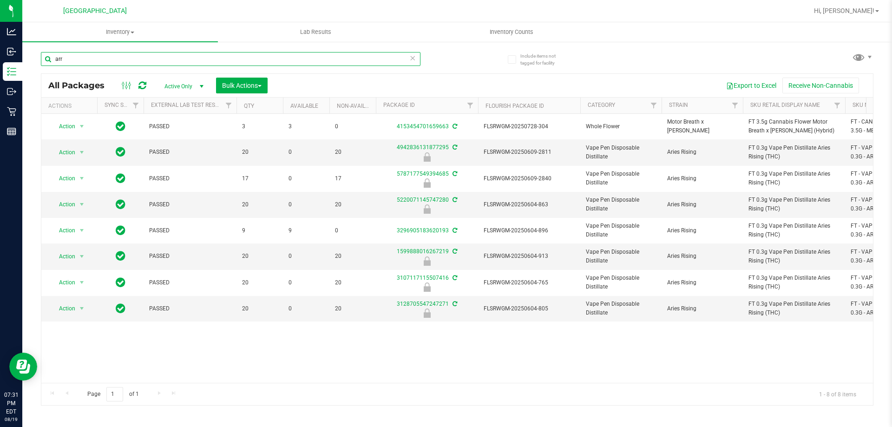
click at [109, 59] on input "arr" at bounding box center [230, 59] width 379 height 14
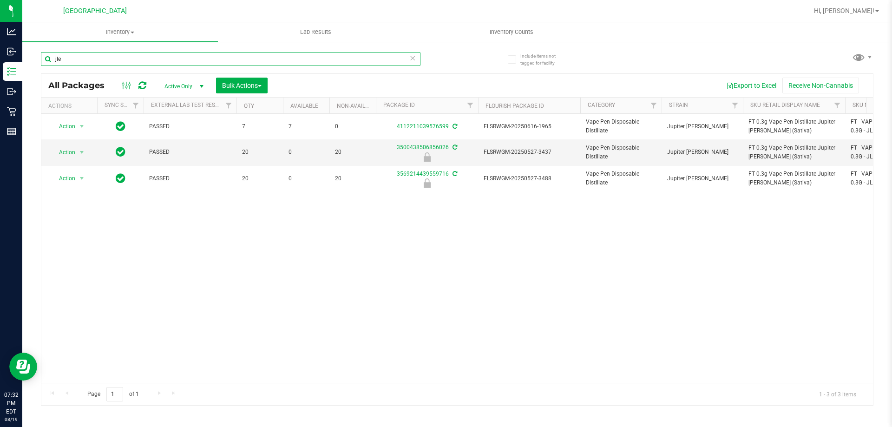
click at [118, 59] on input "jle" at bounding box center [230, 59] width 379 height 14
click at [124, 60] on input "lsn" at bounding box center [230, 59] width 379 height 14
click at [107, 54] on input "pia" at bounding box center [230, 59] width 379 height 14
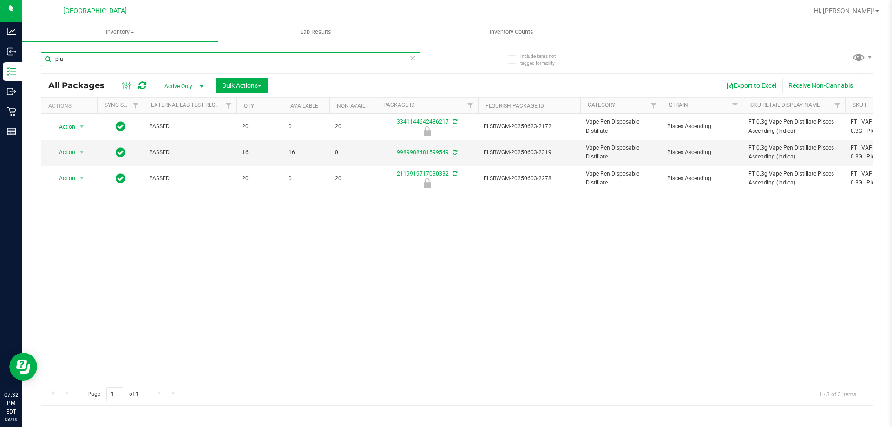
click at [107, 54] on input "pia" at bounding box center [230, 59] width 379 height 14
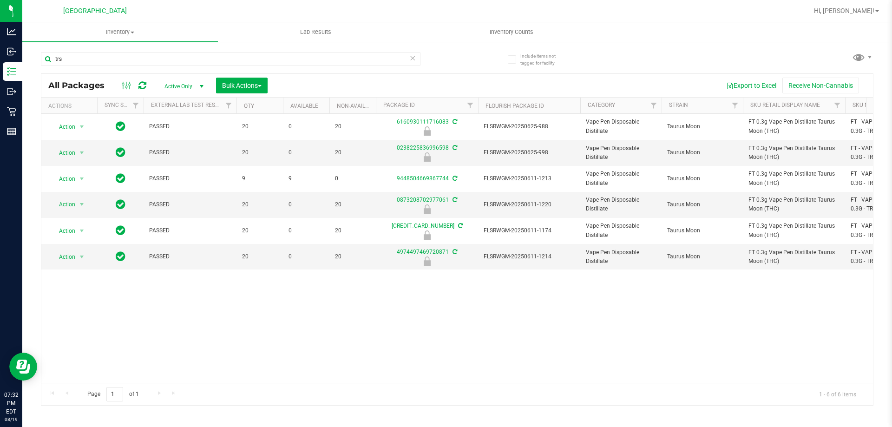
click at [182, 51] on div "trs" at bounding box center [249, 59] width 416 height 30
click at [176, 64] on input "trs" at bounding box center [230, 59] width 379 height 14
paste input "FT BATTERY WHITE 510 VARIABLE POWER"
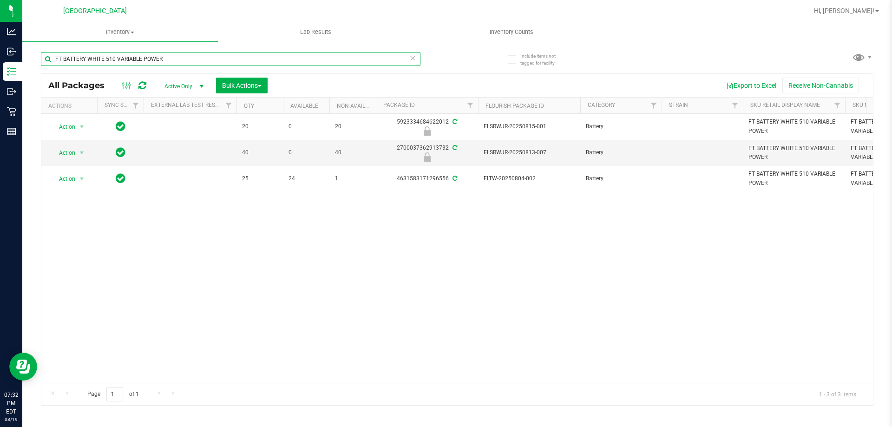
click at [131, 59] on input "FT BATTERY WHITE 510 VARIABLE POWER" at bounding box center [230, 59] width 379 height 14
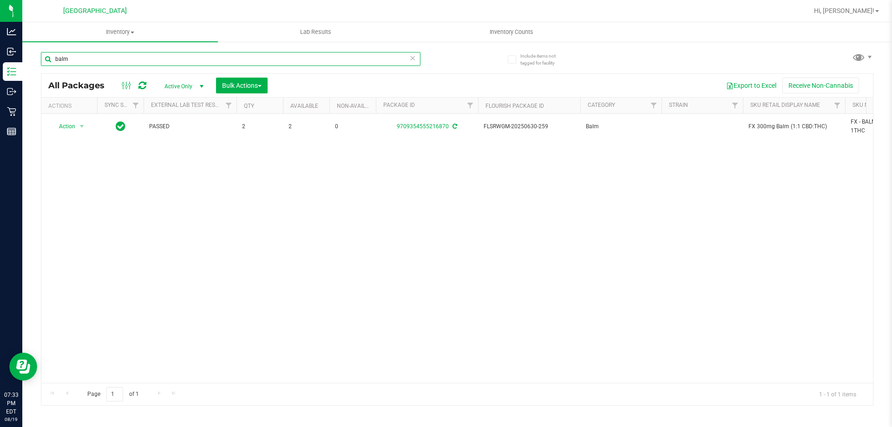
click at [117, 62] on input "balm" at bounding box center [230, 59] width 379 height 14
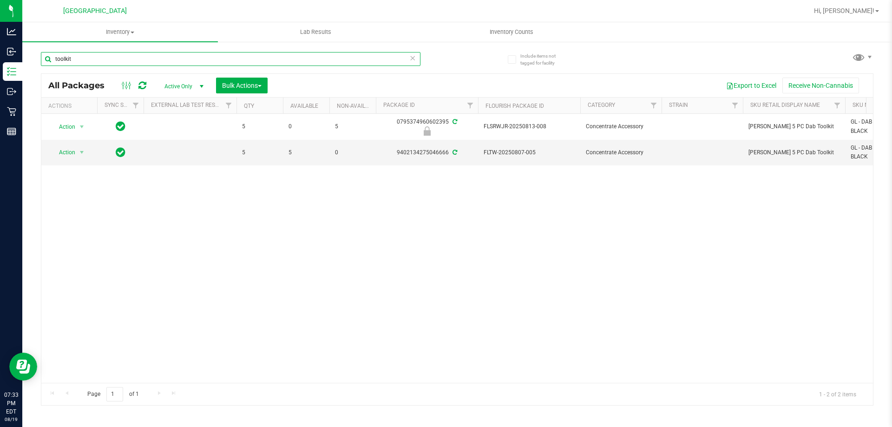
click at [144, 61] on input "toolkit" at bounding box center [230, 59] width 379 height 14
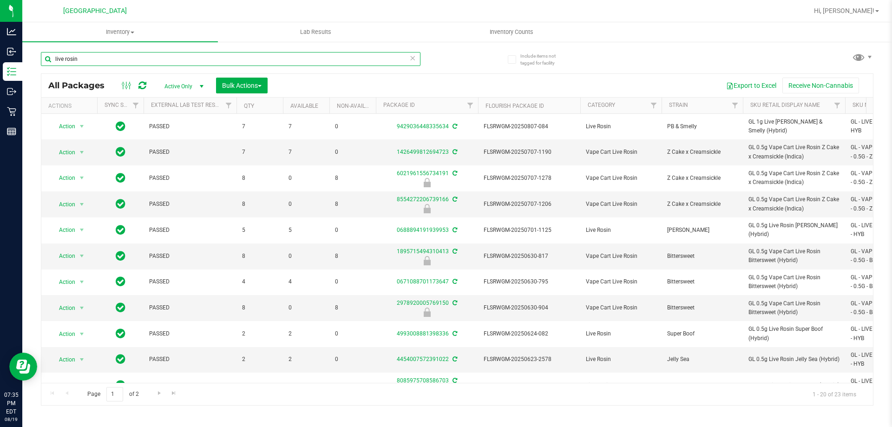
click at [105, 59] on input "live rosin" at bounding box center [230, 59] width 379 height 14
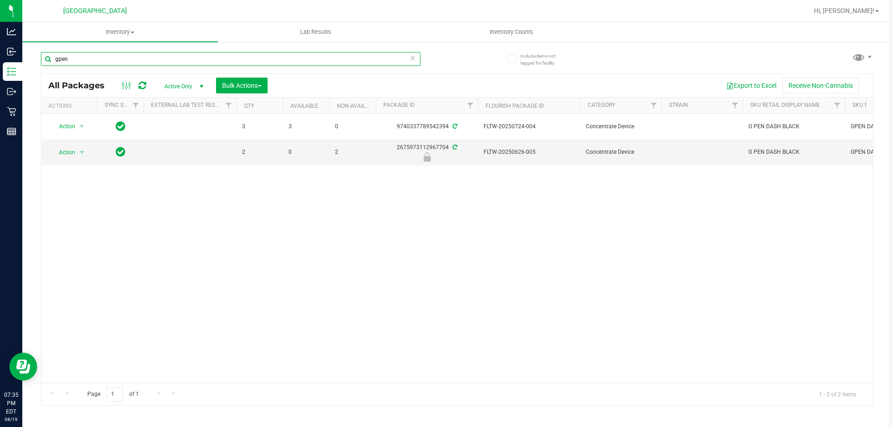
click at [123, 62] on input "gpen" at bounding box center [230, 59] width 379 height 14
paste input "GRV - BOWL - GRAV - OCTO-TASTER - 16MM - BLUE"
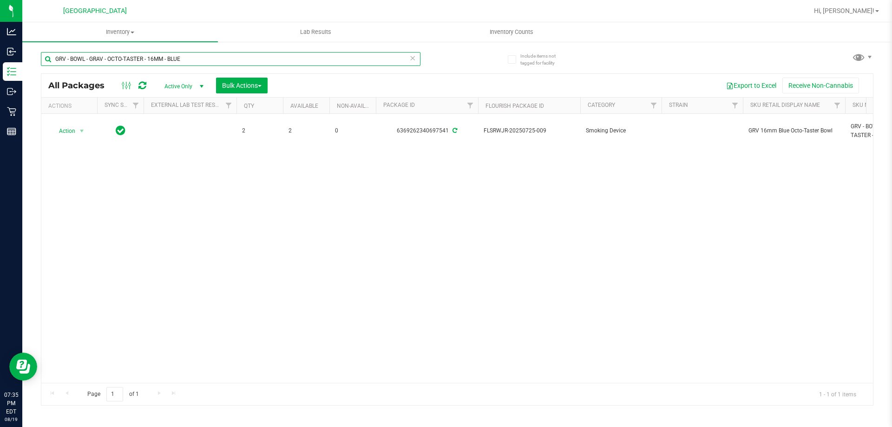
click at [127, 52] on input "GRV - BOWL - GRAV - OCTO-TASTER - 16MM - BLUE" at bounding box center [230, 59] width 379 height 14
paste input "SANDBLASTED SPOON - 4IN - GREEN"
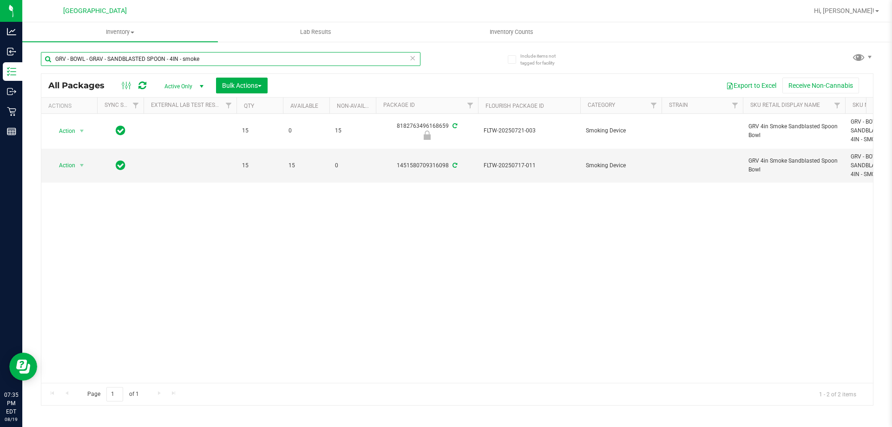
click at [221, 60] on input "GRV - BOWL - GRAV - SANDBLASTED SPOON - 4IN - smoke" at bounding box center [230, 59] width 379 height 14
type input "GRV - BOWL - GRAV - SANDBLASTED SPOON - 4IN - blue"
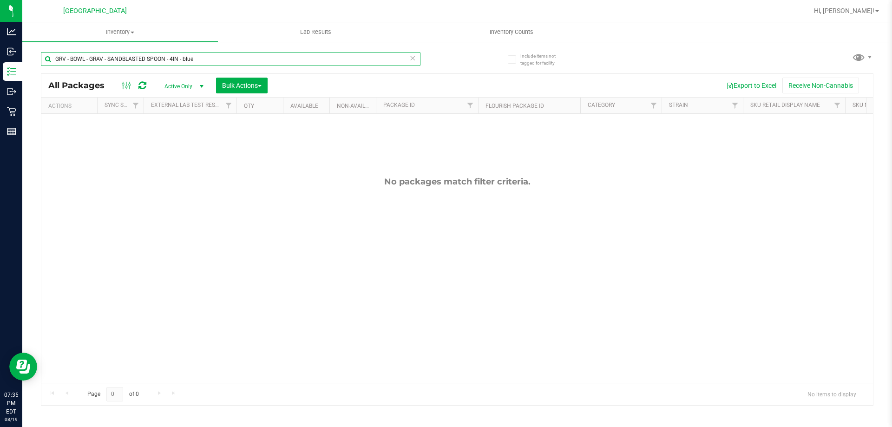
click at [235, 54] on input "GRV - BOWL - GRAV - SANDBLASTED SPOON - 4IN - blue" at bounding box center [230, 59] width 379 height 14
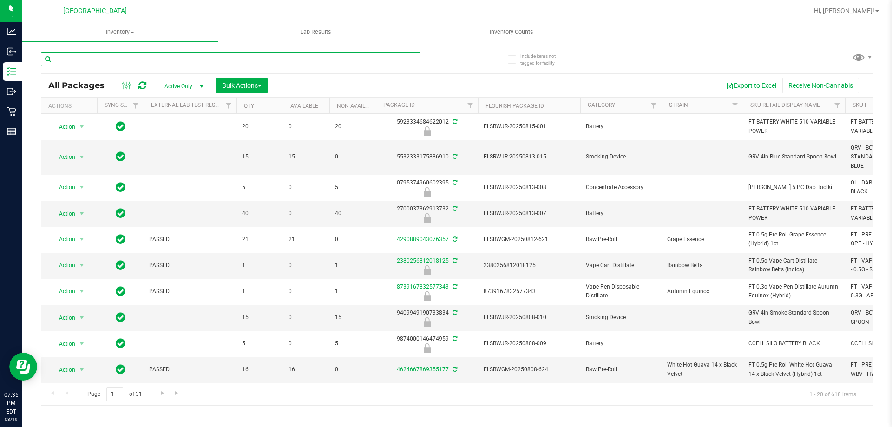
click at [151, 64] on input "text" at bounding box center [230, 59] width 379 height 14
click at [150, 62] on input "text" at bounding box center [230, 59] width 379 height 14
paste input "GRV - BOWL - GRAV - STANDARD SPOON - 4IN - BLUE"
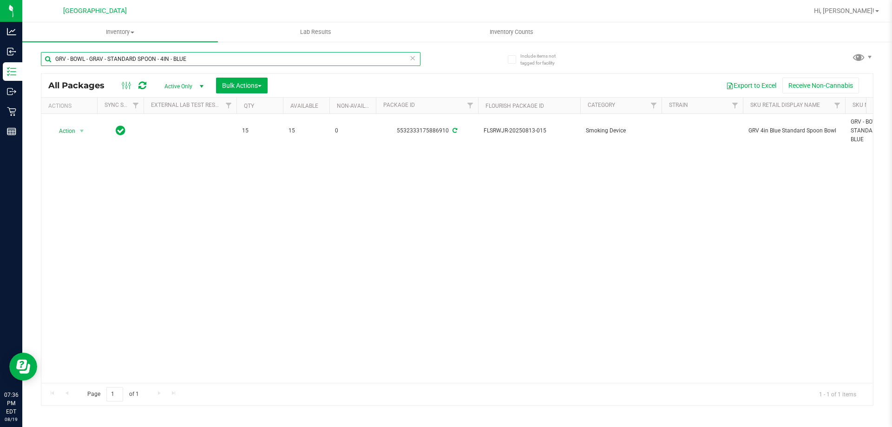
click at [153, 57] on input "GRV - BOWL - GRAV - STANDARD SPOON - 4IN - BLUE" at bounding box center [230, 59] width 379 height 14
paste input "WATER PIPE - GRAV - BEAKER WATER PIPE - 8IN - CLEAR"
click at [117, 53] on input "GRV - WATER PIPE - GRAV - BEAKER WATER PIPE - 8IN - CLEAR" at bounding box center [230, 59] width 379 height 14
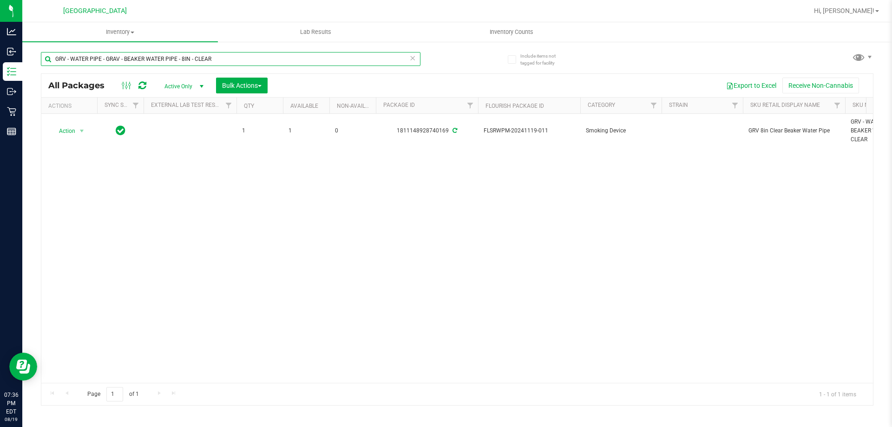
click at [117, 53] on input "GRV - WATER PIPE - GRAV - BEAKER WATER PIPE - 8IN - CLEAR" at bounding box center [230, 59] width 379 height 14
paste input "HT - BAR - 100MG - THC - DARK CHOCOLATE"
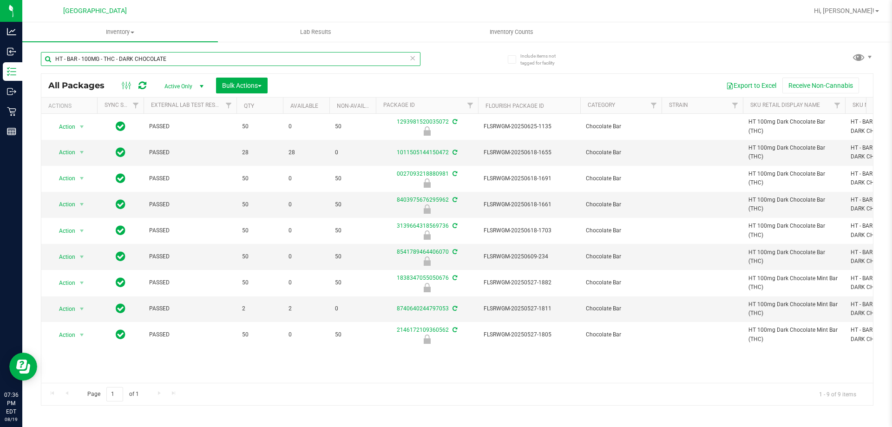
click at [153, 58] on input "HT - BAR - 100MG - THC - DARK CHOCOLATE" at bounding box center [230, 59] width 379 height 14
paste input "MIL"
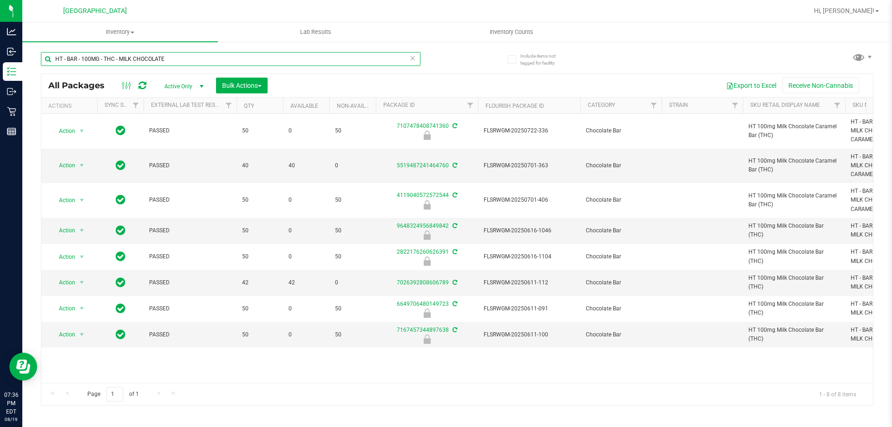
click at [175, 56] on input "HT - BAR - 100MG - THC - MILK CHOCOLATE" at bounding box center [230, 59] width 379 height 14
paste input "LIVE ROSIN - 200MG - THC - DAR"
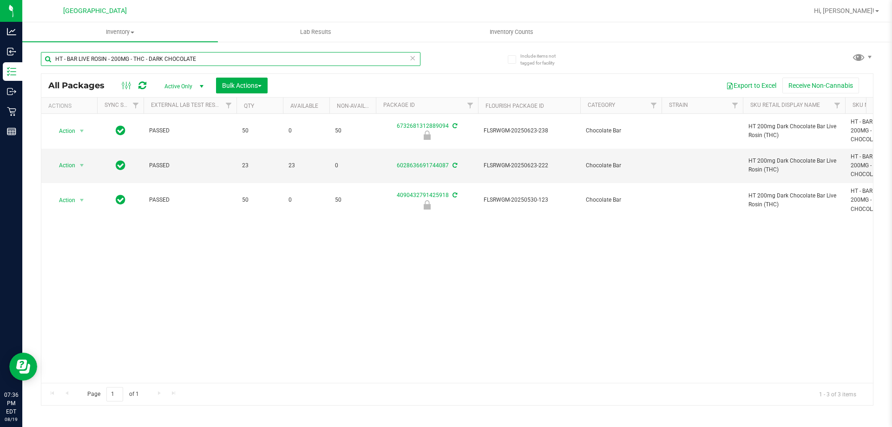
click at [177, 60] on input "HT - BAR LIVE ROSIN - 200MG - THC - DARK CHOCOLATE" at bounding box center [230, 59] width 379 height 14
paste input "CHEWS - 5MG - 20CT - THC - MIXED BERRY"
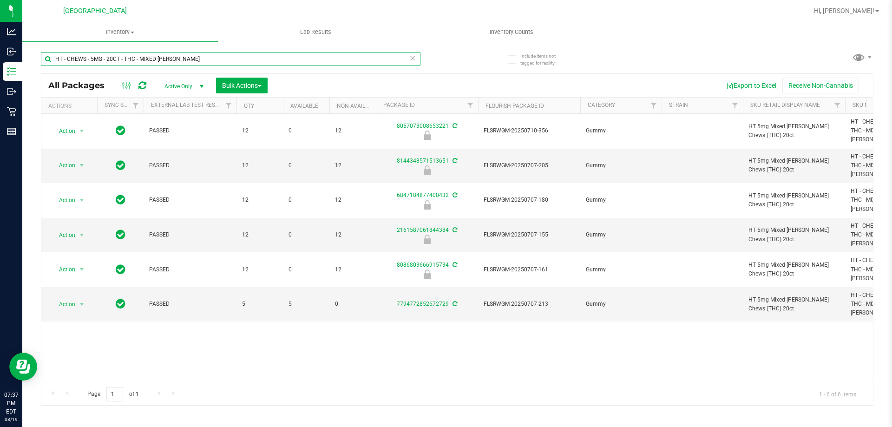
click at [181, 59] on input "HT - CHEWS - 5MG - 20CT - THC - MIXED BERRY" at bounding box center [230, 59] width 379 height 14
paste input "TANGERINE"
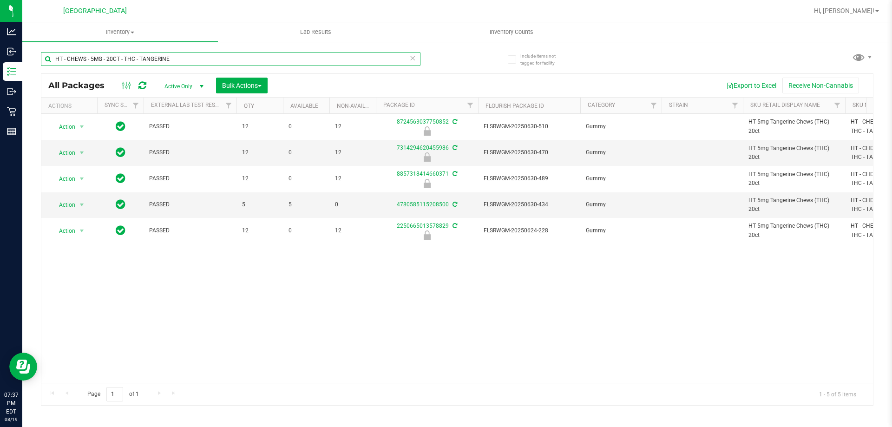
click at [200, 60] on input "HT - CHEWS - 5MG - 20CT - THC - TANGERINE" at bounding box center [230, 59] width 379 height 14
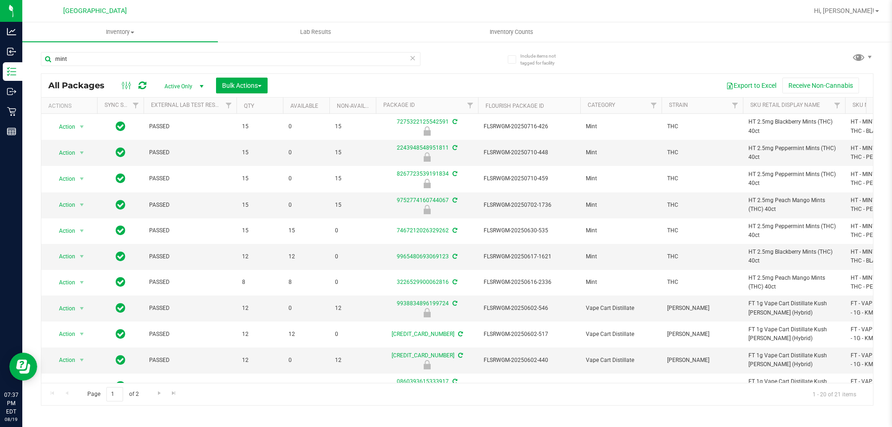
click at [192, 51] on div "mint" at bounding box center [249, 59] width 416 height 30
click at [190, 57] on input "mint" at bounding box center [230, 59] width 379 height 14
paste input "PUF - VAPORIZER - PUFFCO - PEAK PRO - BLACK"
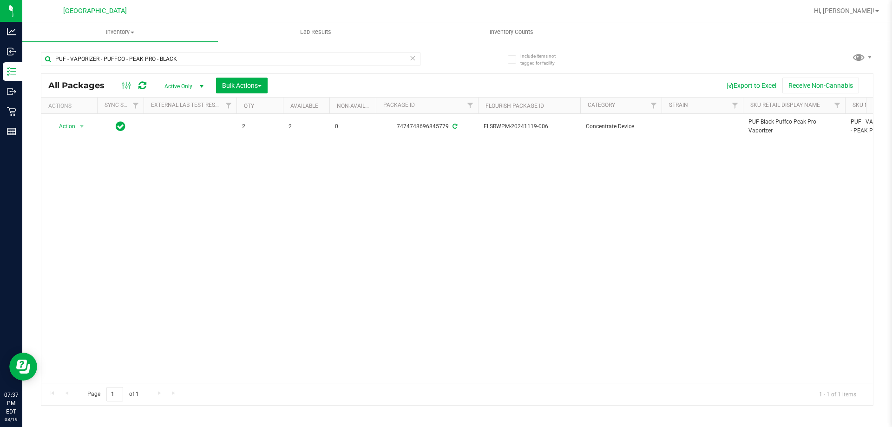
click at [158, 66] on div "PUF - VAPORIZER - PUFFCO - PEAK PRO - BLACK" at bounding box center [230, 62] width 379 height 21
click at [166, 62] on input "PUF - VAPORIZER - PUFFCO - PEAK PRO - BLACK" at bounding box center [230, 59] width 379 height 14
paste input "LUS"
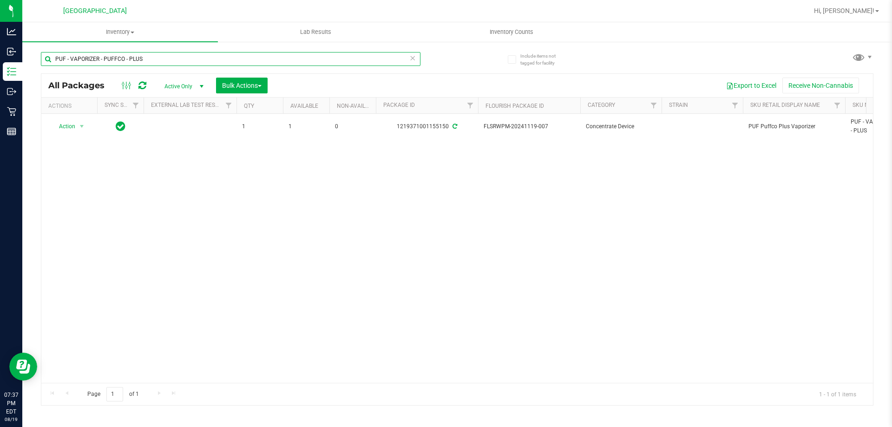
click at [159, 62] on input "PUF - VAPORIZER - PUFFCO - PLUS" at bounding box center [230, 59] width 379 height 14
paste input "ROXY"
click at [158, 67] on div "PUF - VAPORIZER - PUFFCO - PROXY" at bounding box center [230, 62] width 379 height 21
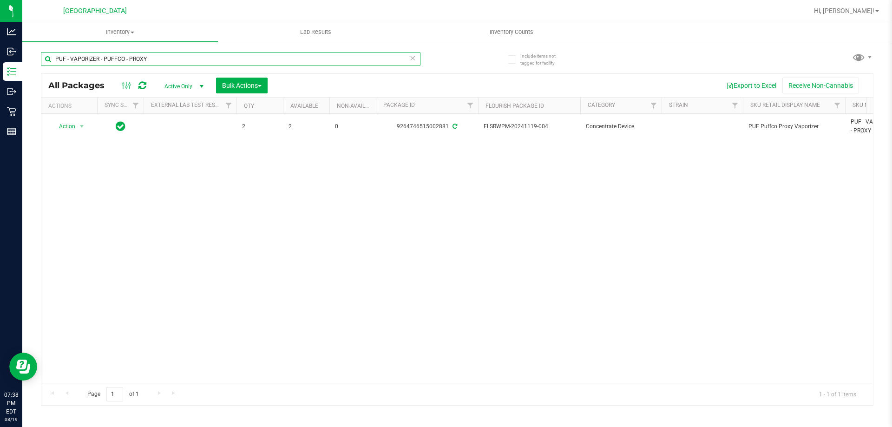
click at [162, 59] on input "PUF - VAPORIZER - PUFFCO - PROXY" at bounding box center [230, 59] width 379 height 14
paste input "ACCESSORY - PUFFCO - PROXY FLOWER BOWL"
click at [195, 58] on input "PUF - VAPORIZER ACCESSORY - PUFFCO - PROXY FLOWER BOWL" at bounding box center [230, 59] width 379 height 14
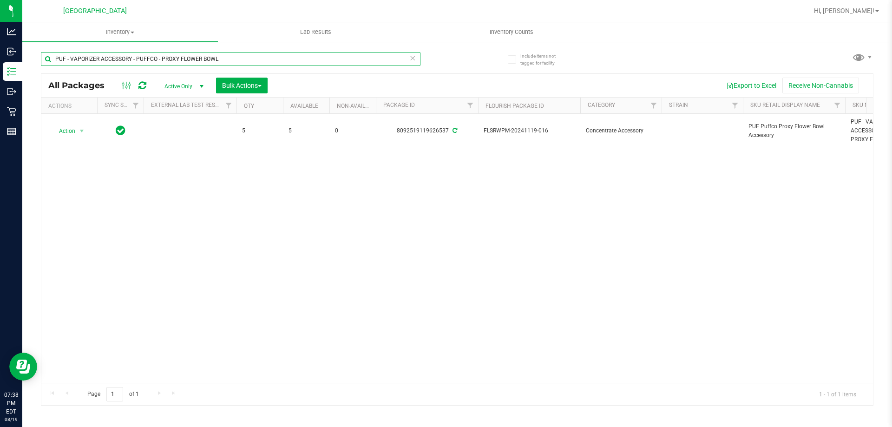
click at [195, 58] on input "PUF - VAPORIZER ACCESSORY - PUFFCO - PROXY FLOWER BOWL" at bounding box center [230, 59] width 379 height 14
paste input "RAW - ROLLING PAPER - RAW - CLASSIC - 1.25""
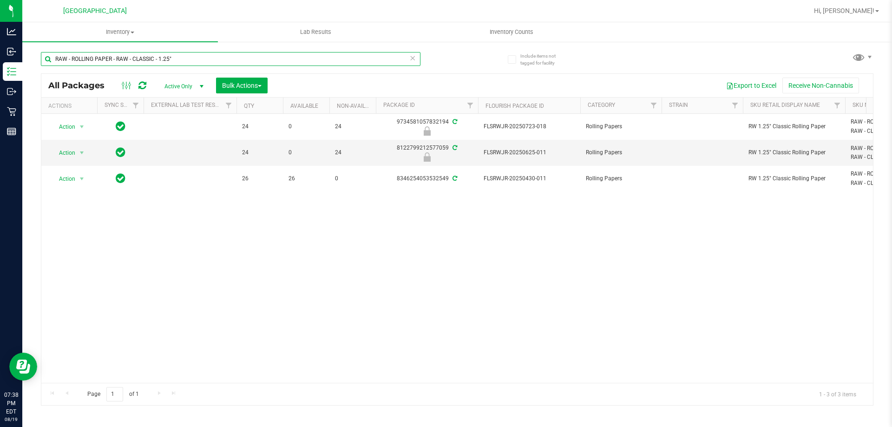
click at [179, 58] on input "RAW - ROLLING PAPER - RAW - CLASSIC - 1.25"" at bounding box center [230, 59] width 379 height 14
paste input "W - CONE PAPERS - RAW - CLASSIC - 1.25IN"
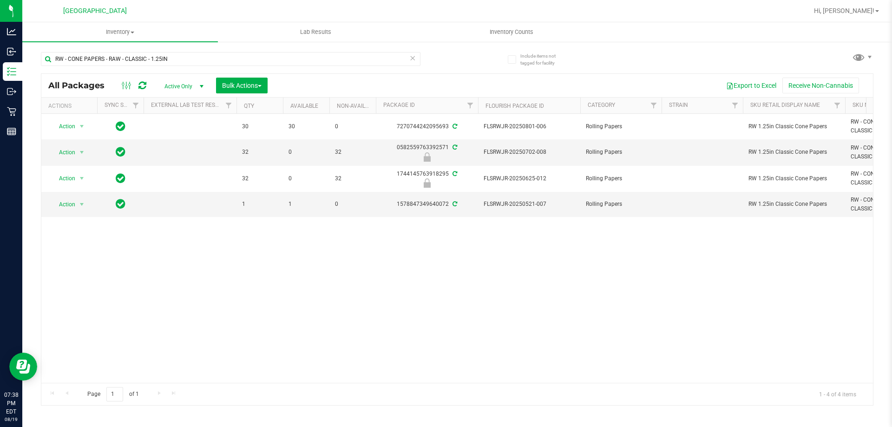
click at [203, 68] on div "RW - CONE PAPERS - RAW - CLASSIC - 1.25IN" at bounding box center [230, 62] width 379 height 21
click at [203, 58] on input "RW - CONE PAPERS - RAW - CLASSIC - 1.25IN" at bounding box center [230, 59] width 379 height 14
click at [202, 58] on input "RW - CONE PAPERS - RAW - CLASSIC - 1.25IN" at bounding box center [230, 59] width 379 height 14
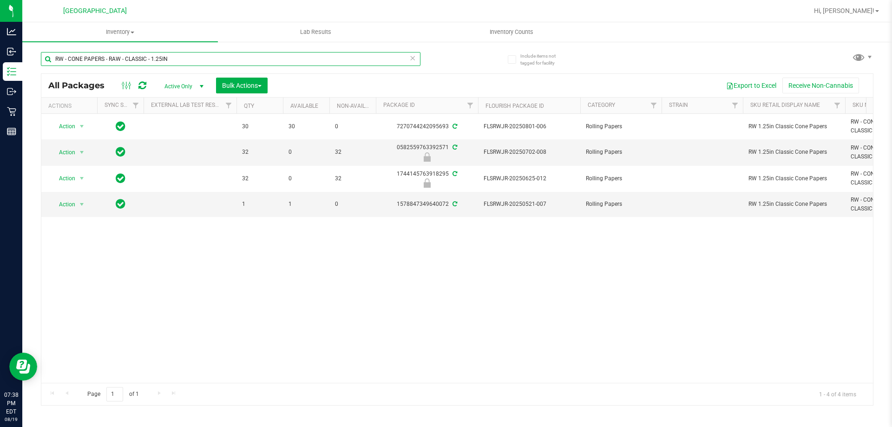
paste input "SW - DISTILLATE APPLICATOR - 1G - RLF - 1CBD-9THC"
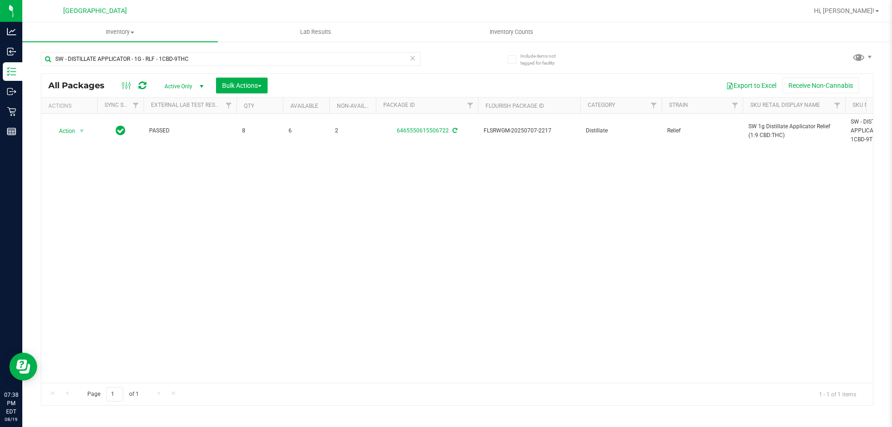
click at [142, 68] on div "SW - DISTILLATE APPLICATOR - 1G - RLF - 1CBD-9THC" at bounding box center [230, 62] width 379 height 21
click at [145, 65] on input "SW - DISTILLATE APPLICATOR - 1G - RLF - 1CBD-9THC" at bounding box center [230, 59] width 379 height 14
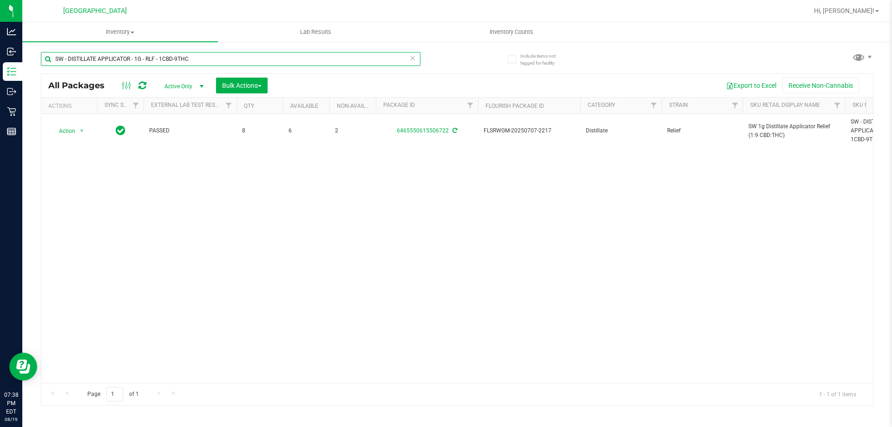
paste input "SOO - 1CBD-1"
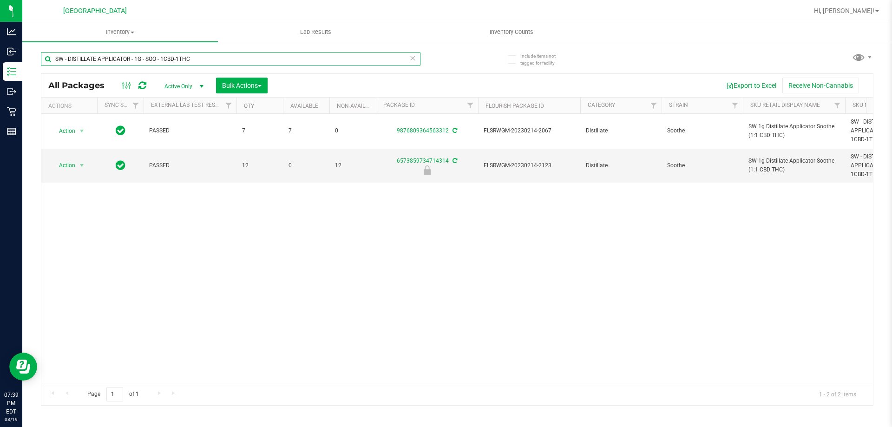
click at [192, 57] on input "SW - DISTILLATE APPLICATOR - 1G - SOO - 1CBD-1THC" at bounding box center [230, 59] width 379 height 14
paste input "https://app.flourishsoftware.com/inventory/5d4a3ca1cd5c5d681b4a8573/counts/2879…"
type input "https://app.flourishsoftware.com/inventory/5d4a3ca1cd5c5d681b4a8573/counts/2879…"
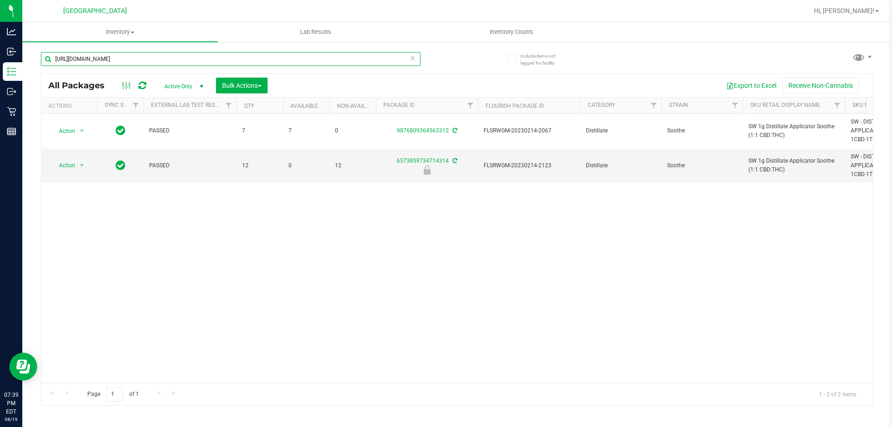
scroll to position [0, 246]
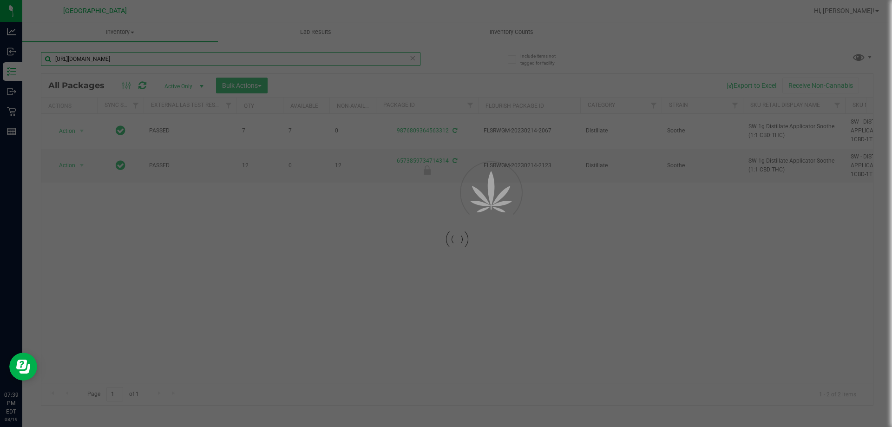
click at [188, 59] on input "https://app.flourishsoftware.com/inventory/5d4a3ca1cd5c5d681b4a8573/counts/2879…" at bounding box center [230, 59] width 379 height 14
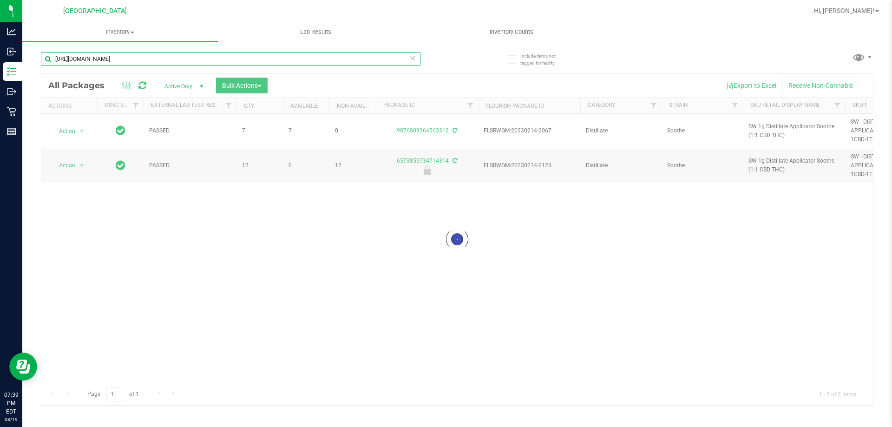
click at [188, 59] on input "https://app.flourishsoftware.com/inventory/5d4a3ca1cd5c5d681b4a8573/counts/2879…" at bounding box center [230, 59] width 379 height 14
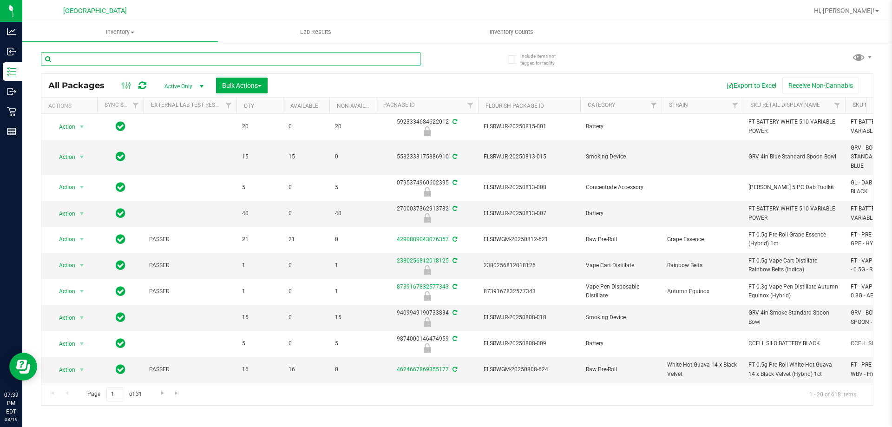
paste input "SW - DISTILLATE APPLICATOR - 1G - ZEN - 1CBD-4THC"
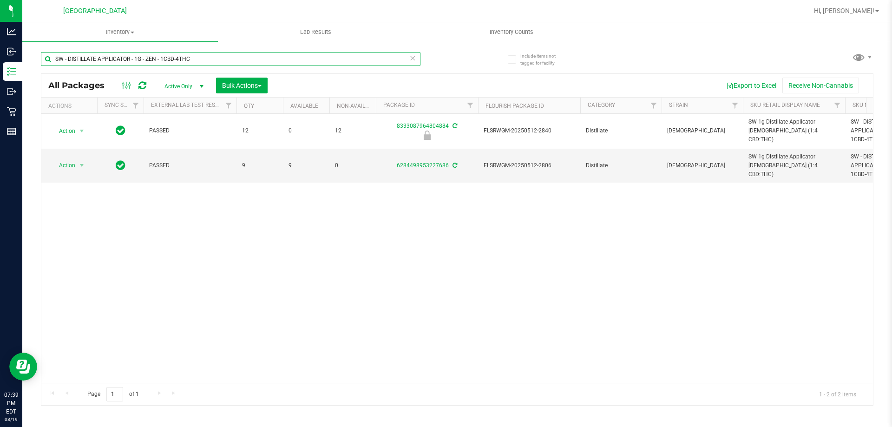
click at [150, 53] on input "SW - DISTILLATE APPLICATOR - 1G - ZEN - 1CBD-4THC" at bounding box center [230, 59] width 379 height 14
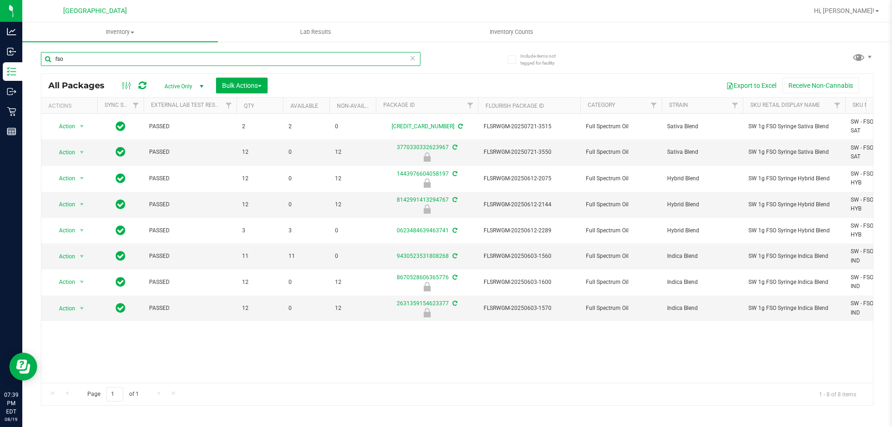
click at [178, 55] on input "fso" at bounding box center [230, 59] width 379 height 14
paste input "SW - LIGHTER - BIC - MAXI - BLACK"
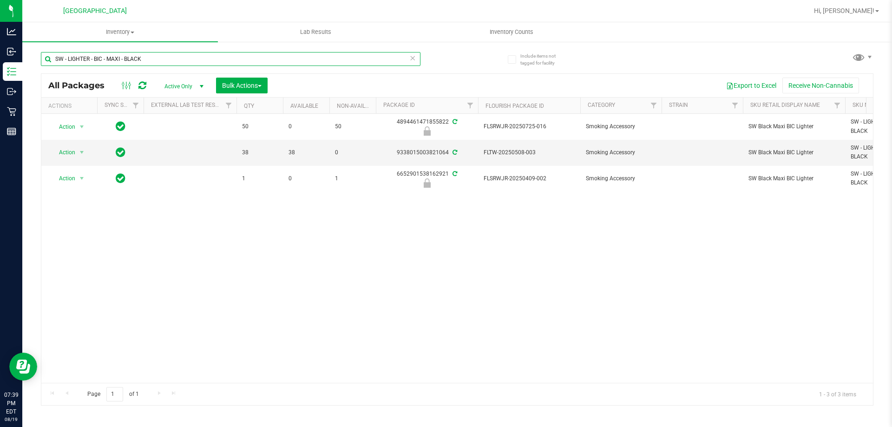
click at [189, 60] on input "SW - LIGHTER - BIC - MAXI - BLACK" at bounding box center [230, 59] width 379 height 14
paste input "OTION - 360MG - SOO - 1CBD-1THC"
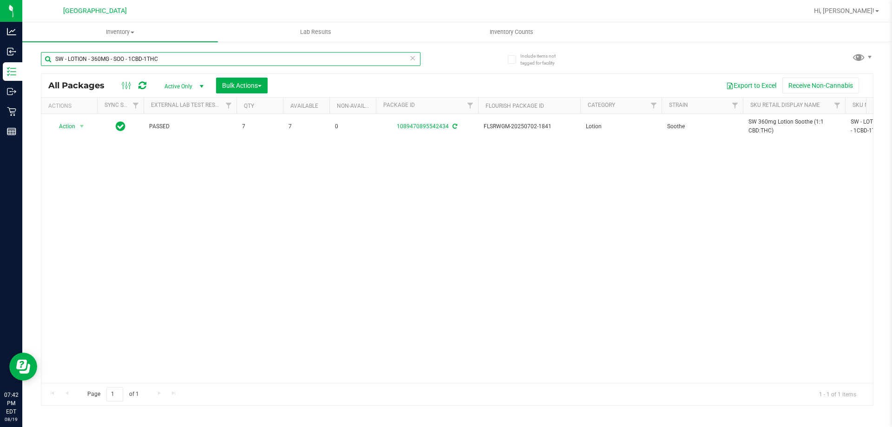
click at [181, 55] on input "SW - LOTION - 360MG - SOO - 1CBD-1THC" at bounding box center [230, 59] width 379 height 14
paste input "ZENGE - 5MG - 20CT - CAL - 12.5CBD-1THC - ORANGE"
click at [147, 52] on input "SW - LOZENGE - 5MG - 20CT - CAL - 12.5CBD-1THC - ORANGE" at bounding box center [230, 59] width 379 height 14
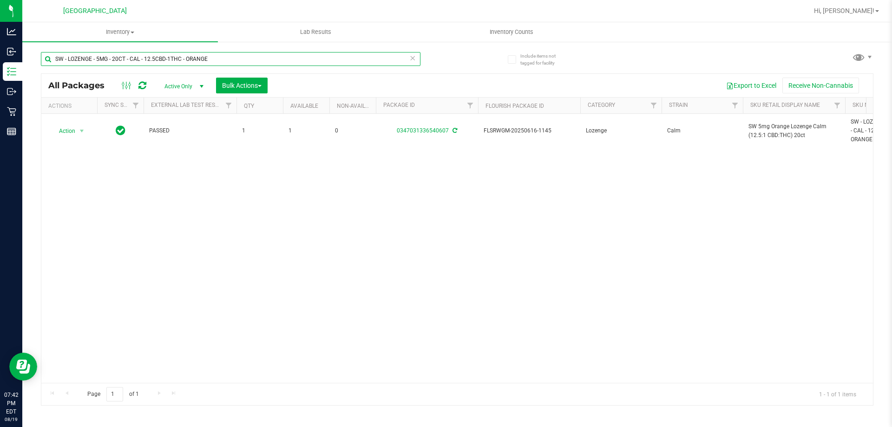
click at [147, 52] on input "SW - LOZENGE - 5MG - 20CT - CAL - 12.5CBD-1THC - ORANGE" at bounding box center [230, 59] width 379 height 14
paste input "RLF - 1CBD-9THC - WATERMELON"
click at [170, 65] on input "SW - LOZENGE - 5MG - 20CT - RLF - 1CBD-9THC - WATERMELON" at bounding box center [230, 59] width 379 height 14
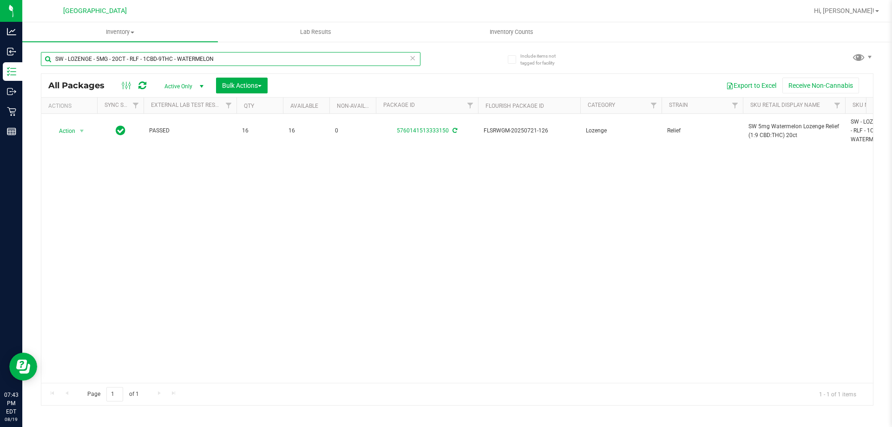
click at [170, 65] on input "SW - LOZENGE - 5MG - 20CT - RLF - 1CBD-9THC - WATERMELON" at bounding box center [230, 59] width 379 height 14
paste input "SOO - 1CBD-1THC - LEM"
click at [190, 59] on input "SW - LOZENGE - 5MG - 20CT - SOO - 1CBD-1THC - LEMON" at bounding box center [230, 59] width 379 height 14
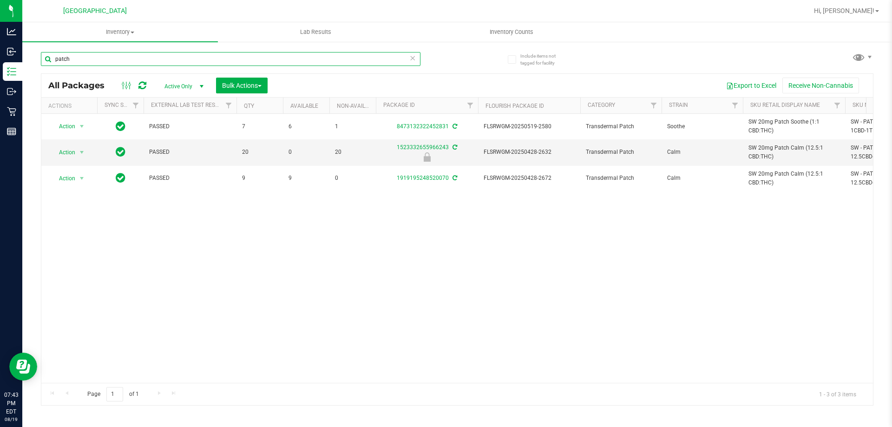
click at [220, 55] on input "patch" at bounding box center [230, 59] width 379 height 14
paste input "Softgel"
type input "Softgel"
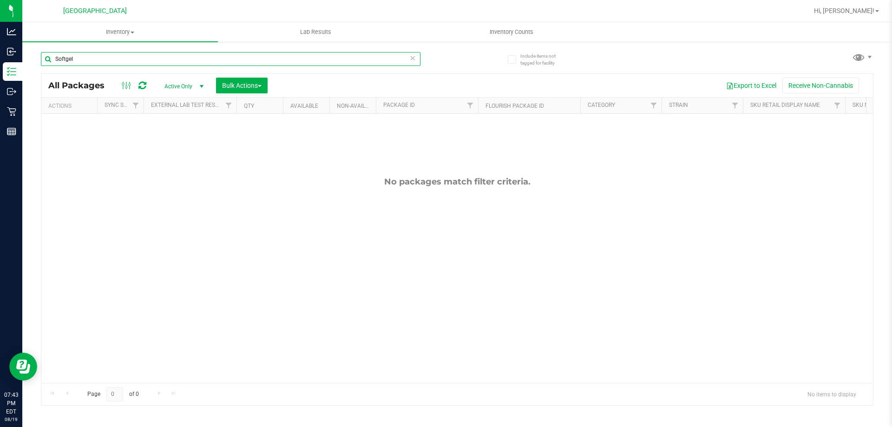
click at [88, 58] on input "Softgel" at bounding box center [230, 59] width 379 height 14
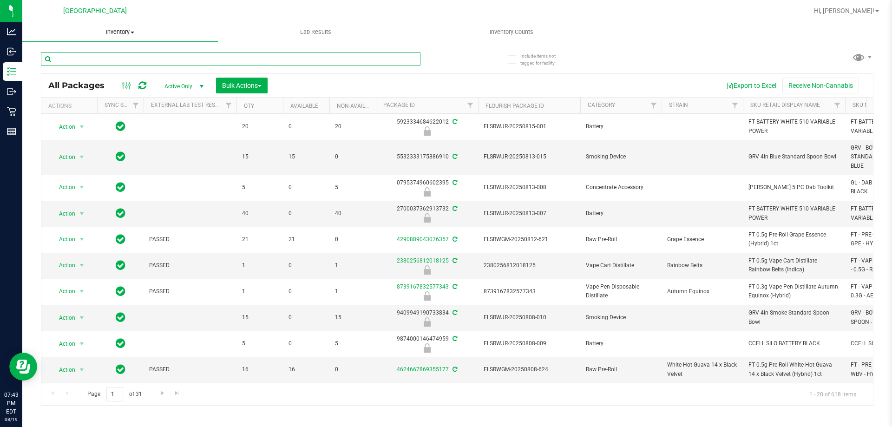
paste input "SW - THERAGELS - 10MG - 40CT - CAL - 9CBD-1THC"
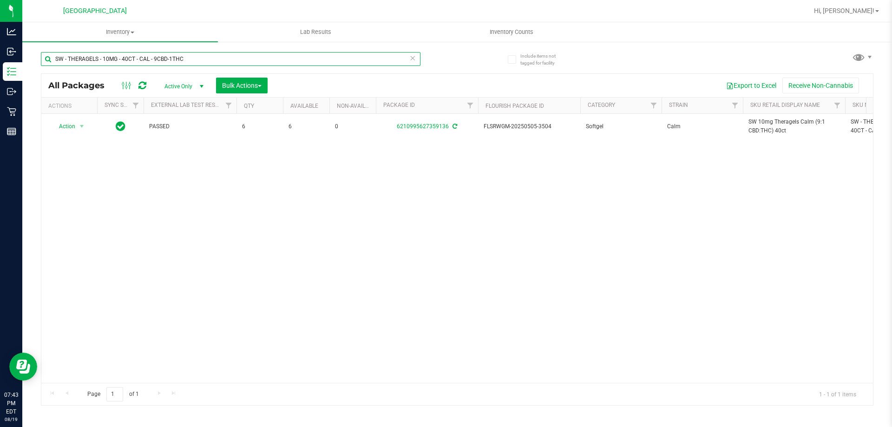
click at [173, 61] on input "SW - THERAGELS - 10MG - 40CT - CAL - 9CBD-1THC" at bounding box center [230, 59] width 379 height 14
click at [174, 61] on input "SW - THERAGELS - 10MG - 40CT - CAL - 9CBD-1THC" at bounding box center [230, 59] width 379 height 14
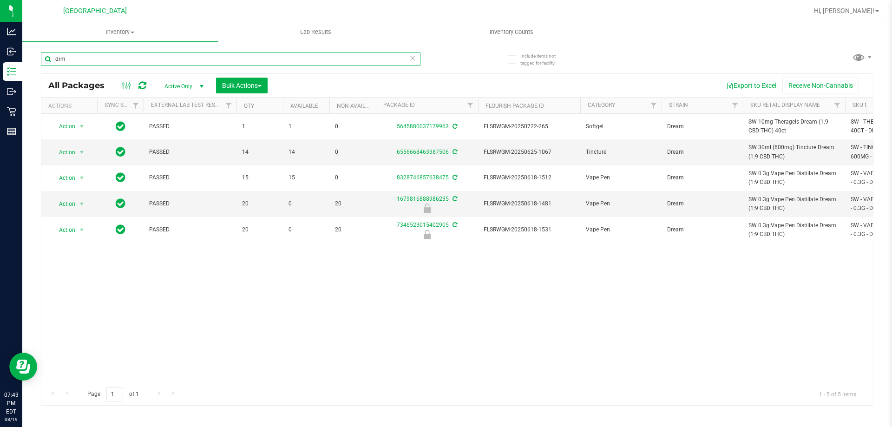
click at [169, 57] on input "drm" at bounding box center [230, 59] width 379 height 14
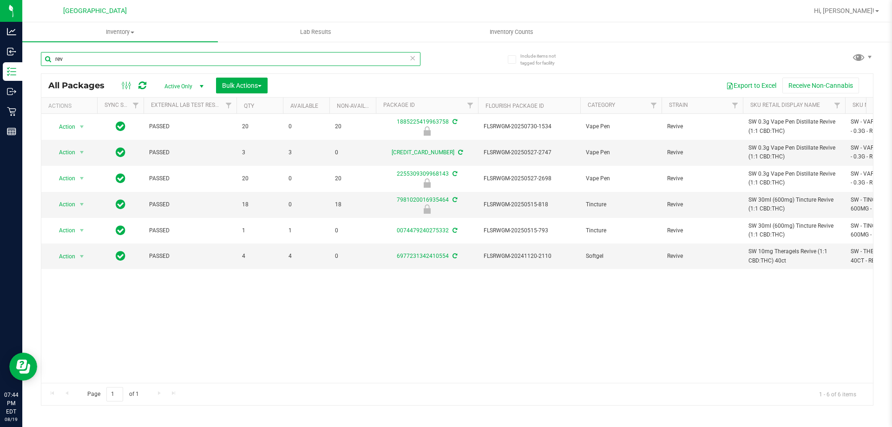
click at [139, 64] on input "rev" at bounding box center [230, 59] width 379 height 14
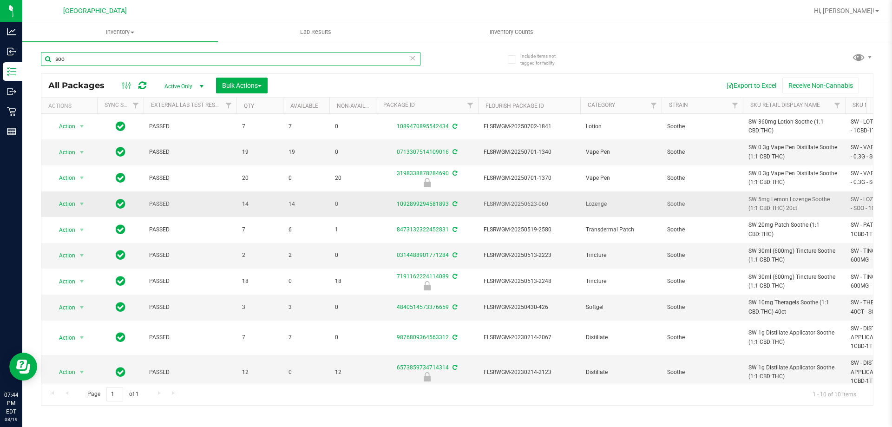
scroll to position [22, 0]
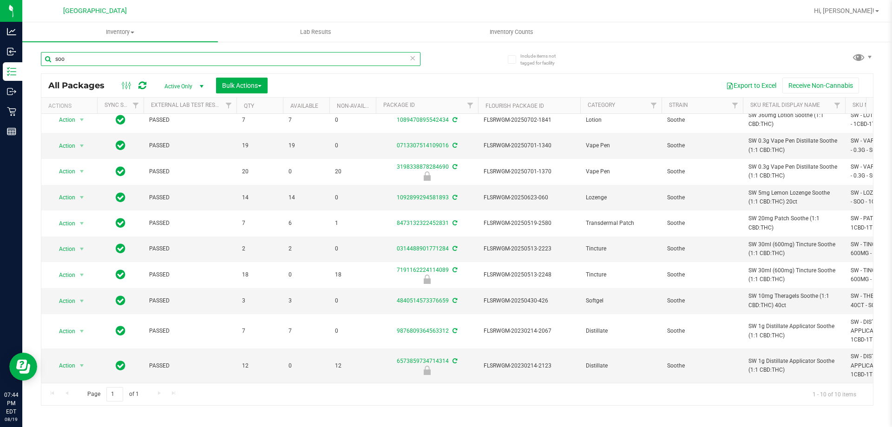
click at [157, 65] on input "soo" at bounding box center [230, 59] width 379 height 14
click at [156, 64] on input "soo" at bounding box center [230, 59] width 379 height 14
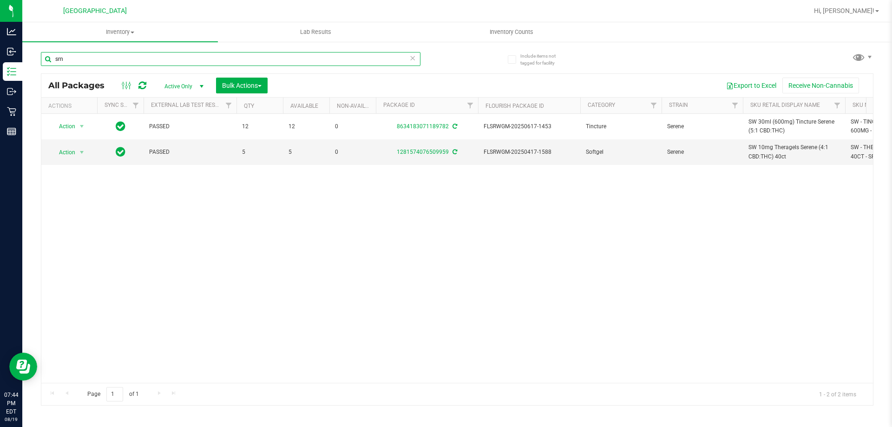
type input "srn"
click at [104, 59] on input "srn" at bounding box center [230, 59] width 379 height 14
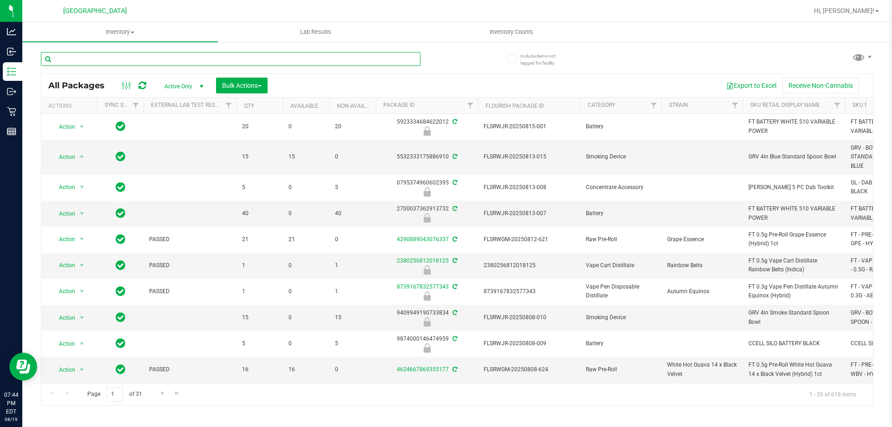
click at [135, 61] on input "text" at bounding box center [230, 59] width 379 height 14
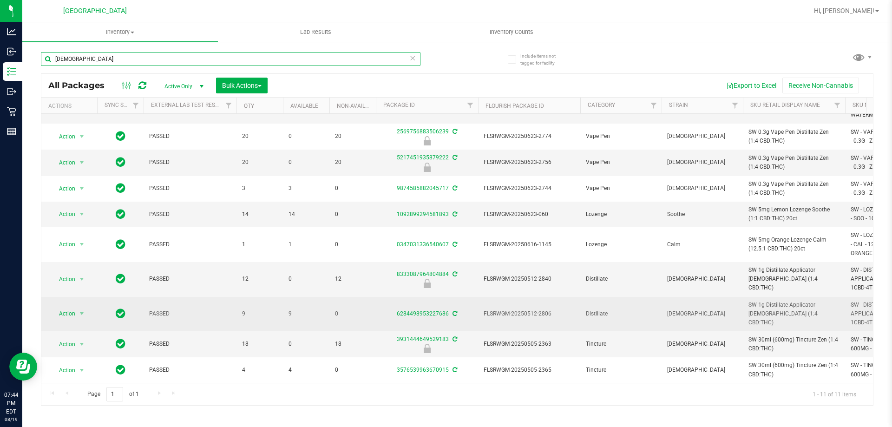
scroll to position [66, 0]
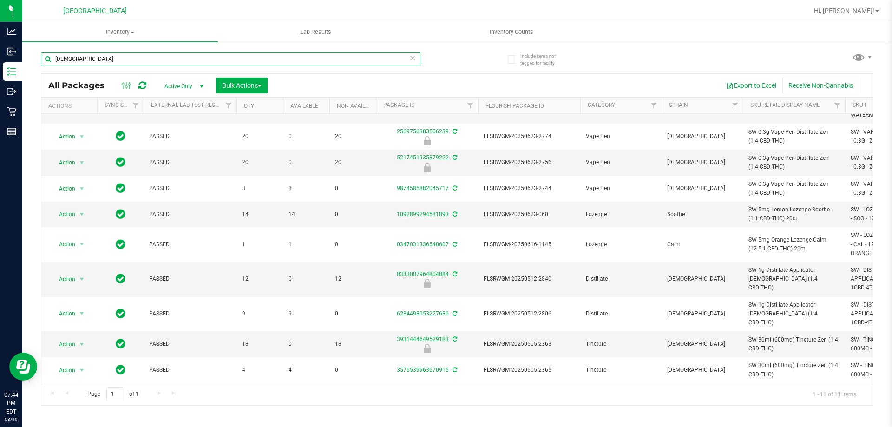
click at [191, 59] on input "zen" at bounding box center [230, 59] width 379 height 14
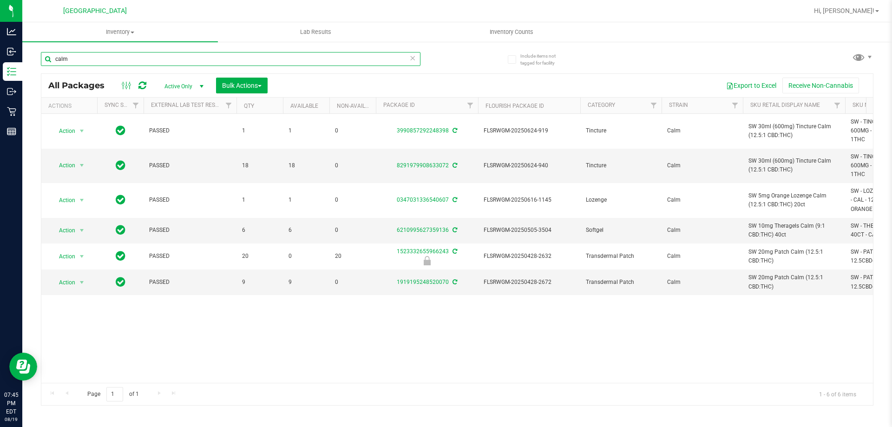
click at [122, 58] on input "calm" at bounding box center [230, 59] width 379 height 14
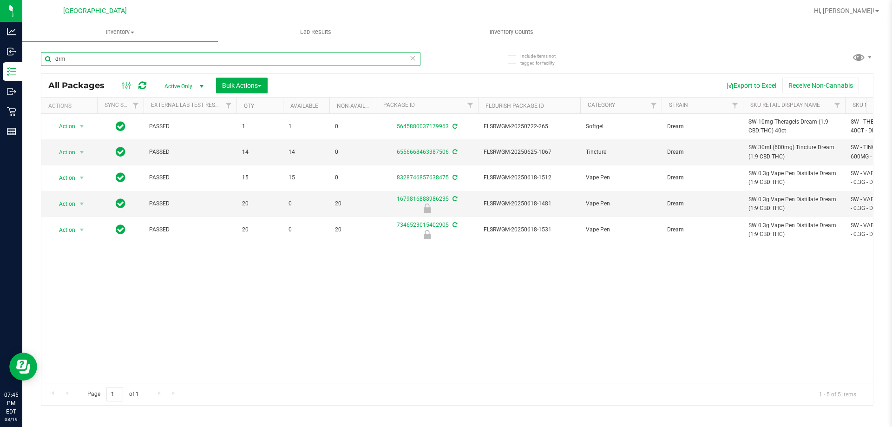
click at [145, 57] on input "drm" at bounding box center [230, 59] width 379 height 14
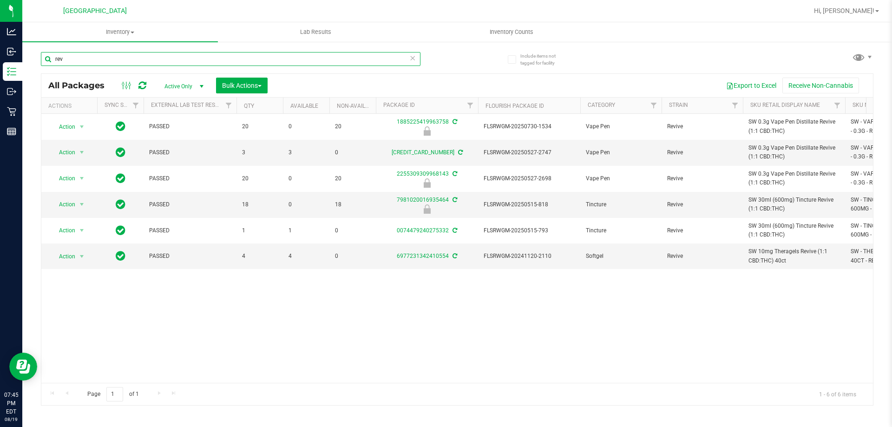
click at [114, 63] on input "rev" at bounding box center [230, 59] width 379 height 14
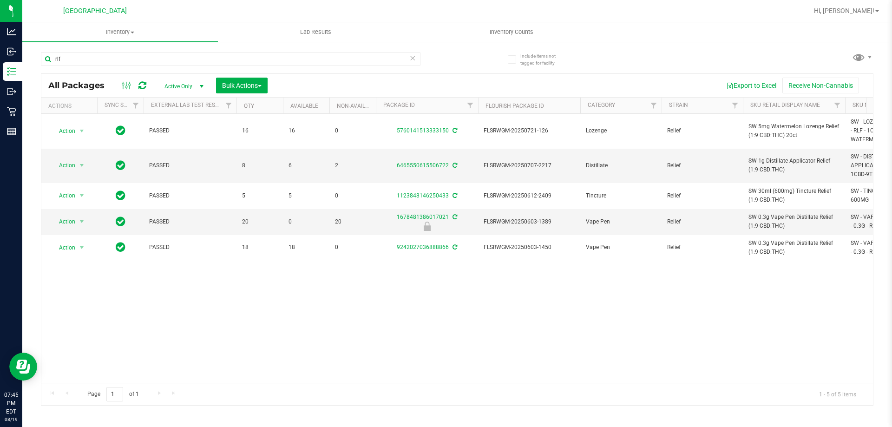
click at [172, 51] on div "rlf" at bounding box center [249, 59] width 416 height 30
click at [175, 52] on input "rlf" at bounding box center [230, 59] width 379 height 14
click at [172, 52] on input "rlf" at bounding box center [230, 59] width 379 height 14
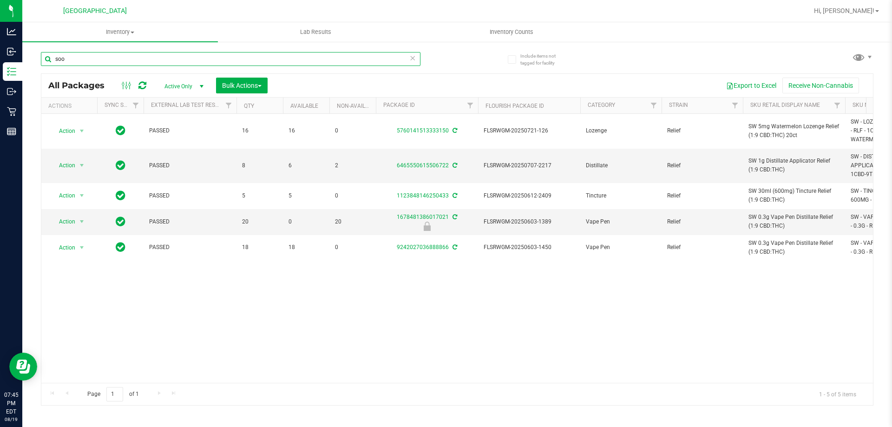
type input "soo"
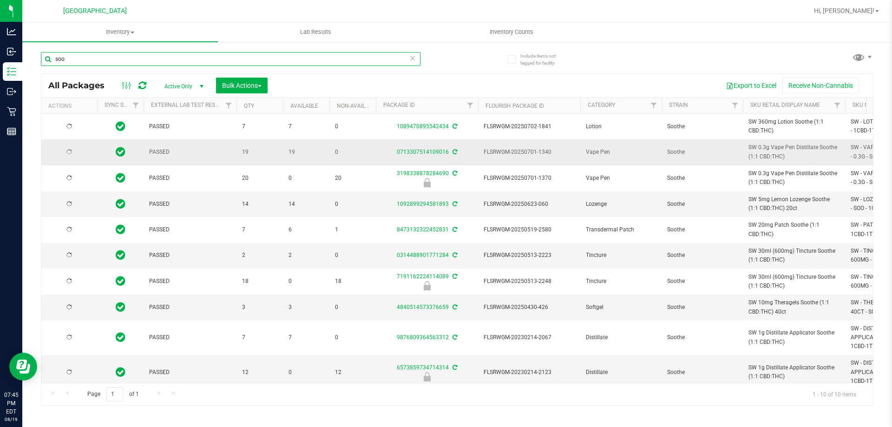
type input "2025-12-14"
click at [163, 56] on input "soo" at bounding box center [230, 59] width 379 height 14
paste input "SW - VAPE PEN DISTILLATE - 0.3G - DRM - 1CBD-9THC"
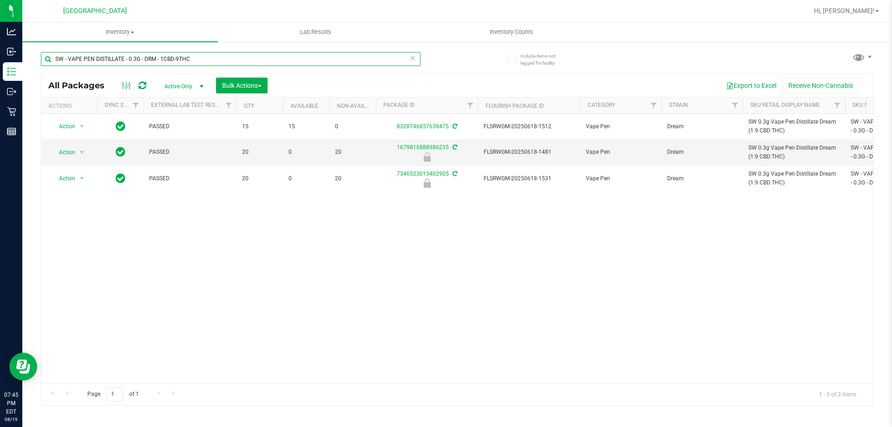
type input "SW - VAPE PEN DISTILLATE - 0.3G - DRM - 1CBD-9THC"
click at [185, 66] on div "SW - VAPE PEN DISTILLATE - 0.3G - DRM - 1CBD-9THC" at bounding box center [230, 62] width 379 height 21
copy div
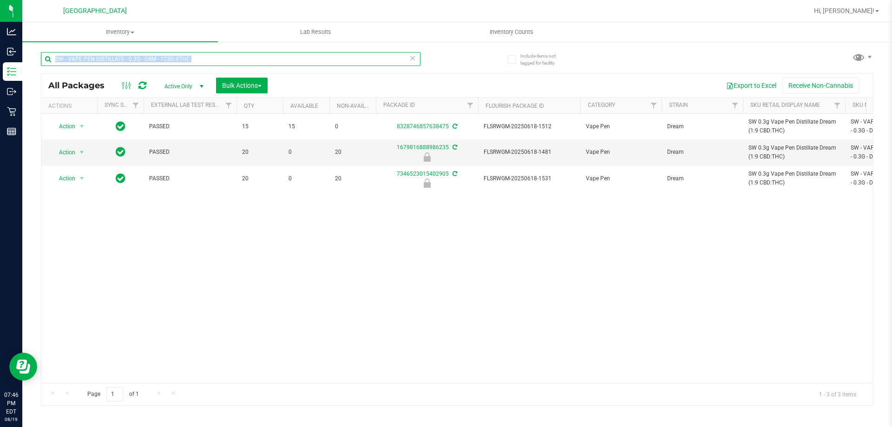
click at [233, 60] on input "SW - VAPE PEN DISTILLATE - 0.3G - DRM - 1CBD-9THC" at bounding box center [230, 59] width 379 height 14
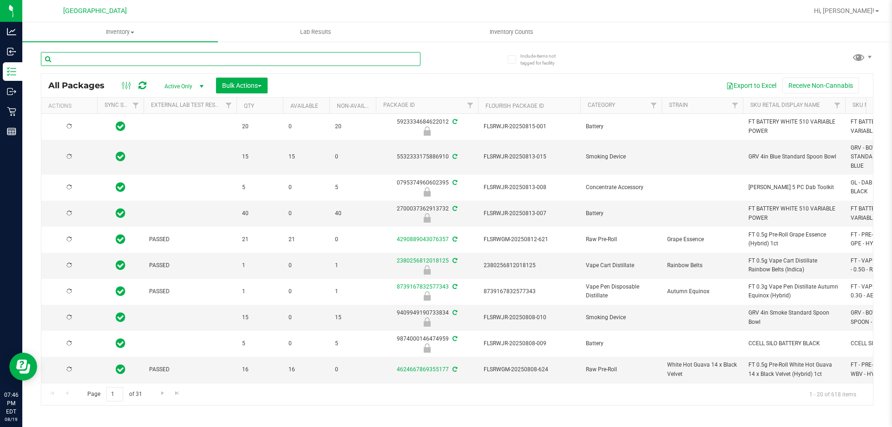
click at [180, 53] on input "text" at bounding box center [230, 59] width 379 height 14
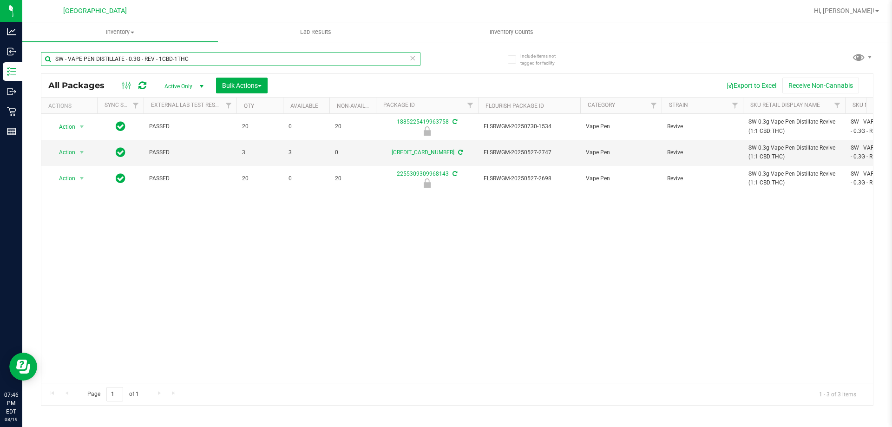
type input "SW - VAPE PEN DISTILLATE - 0.3G - REV - 1CBD-1THC"
click at [191, 66] on div "SW - VAPE PEN DISTILLATE - 0.3G - REV - 1CBD-1THC" at bounding box center [230, 62] width 379 height 21
click at [190, 67] on div "SW - VAPE PEN DISTILLATE - 0.3G - REV - 1CBD-1THC" at bounding box center [230, 62] width 379 height 21
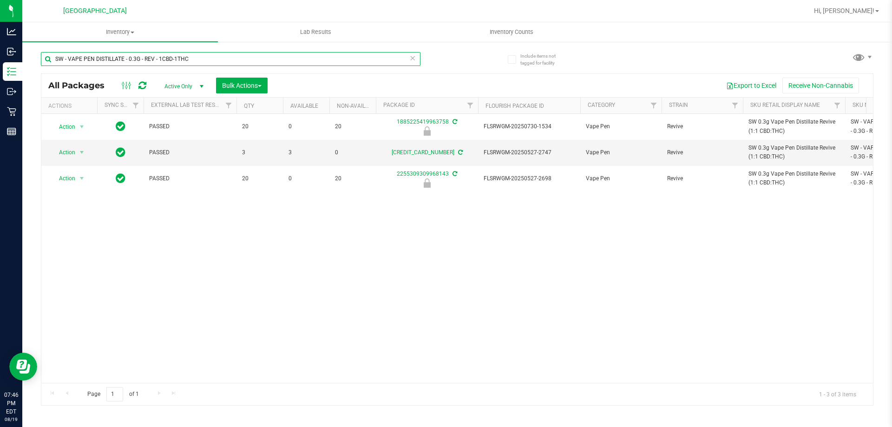
click at [196, 62] on input "SW - VAPE PEN DISTILLATE - 0.3G - REV - 1CBD-1THC" at bounding box center [230, 59] width 379 height 14
paste input "SW - VAPE PEN DISTILLATE - 0.3G - RLF - 1CBD-9THC"
click at [176, 65] on input "SW - VAPE PEN DISTILLATE - 0.3G - RLF - 1CBD-9THC" at bounding box center [230, 59] width 379 height 14
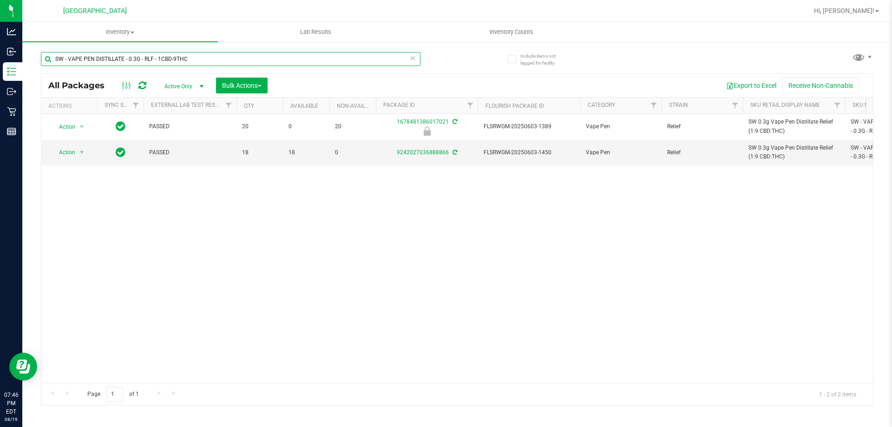
click at [176, 65] on input "SW - VAPE PEN DISTILLATE - 0.3G - RLF - 1CBD-9THC" at bounding box center [230, 59] width 379 height 14
paste input "SOO - 1CBD-1"
click at [187, 60] on input "SW - VAPE PEN DISTILLATE - 0.3G - SOO - 1CBD-1THC" at bounding box center [230, 59] width 379 height 14
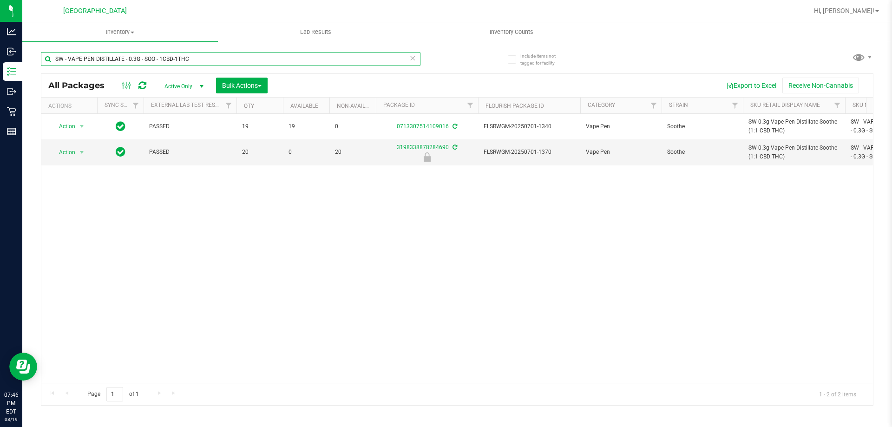
click at [187, 60] on input "SW - VAPE PEN DISTILLATE - 0.3G - SOO - 1CBD-1THC" at bounding box center [230, 59] width 379 height 14
paste input "ZEN - 1CBD-4"
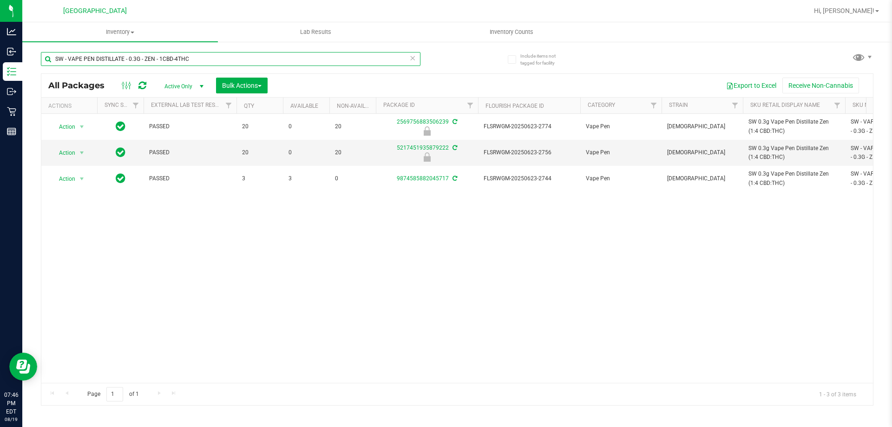
click at [215, 59] on input "SW - VAPE PEN DISTILLATE - 0.3G - ZEN - 1CBD-4THC" at bounding box center [230, 59] width 379 height 14
paste input "VBS - ROLLING PAPERS - VIBES - RICE BLUE - 1.25IN"
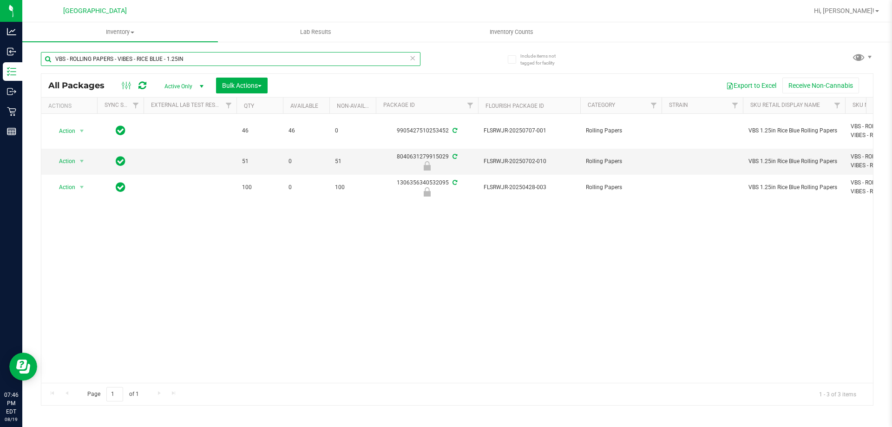
click at [141, 55] on input "VBS - ROLLING PAPERS - VIBES - RICE BLUE - 1.25IN" at bounding box center [230, 59] width 379 height 14
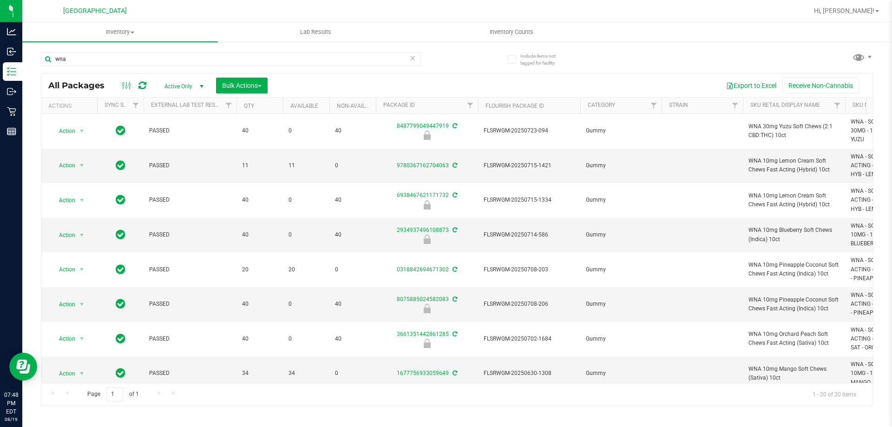
click at [369, 47] on div "wna" at bounding box center [249, 59] width 416 height 30
click at [372, 58] on input "wna" at bounding box center [230, 59] width 379 height 14
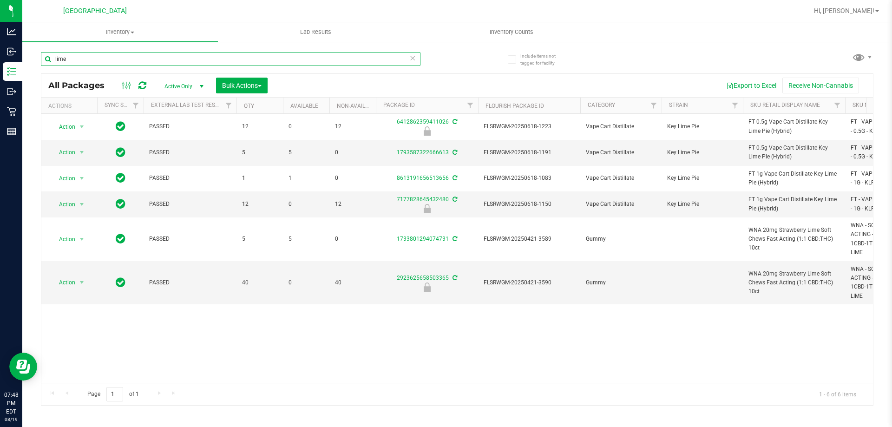
type input "lime"
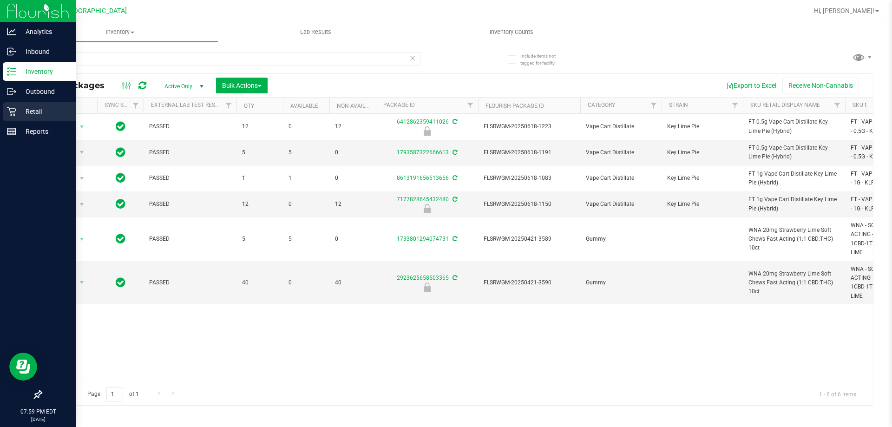
click at [16, 108] on icon at bounding box center [11, 111] width 9 height 9
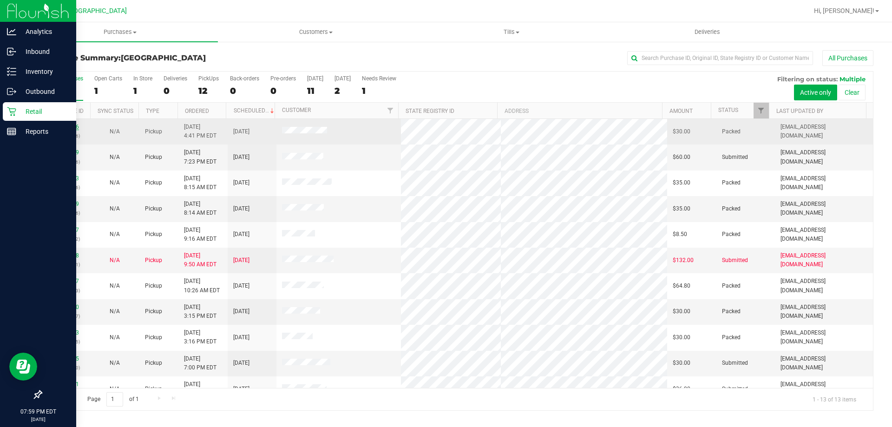
click at [75, 128] on link "11814546" at bounding box center [66, 127] width 26 height 7
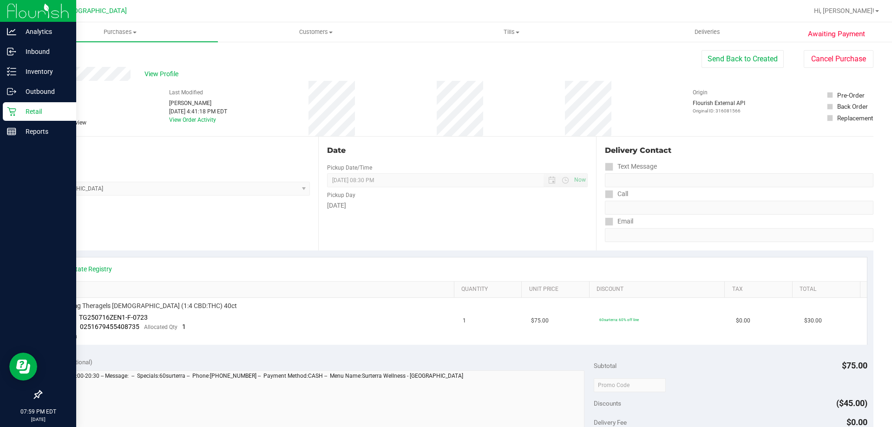
click at [836, 49] on div "Awaiting Payment Back Send Back to Created Cancel Purchase View Profile # 11814…" at bounding box center [456, 397] width 869 height 712
click at [832, 51] on button "Cancel Purchase" at bounding box center [838, 59] width 70 height 18
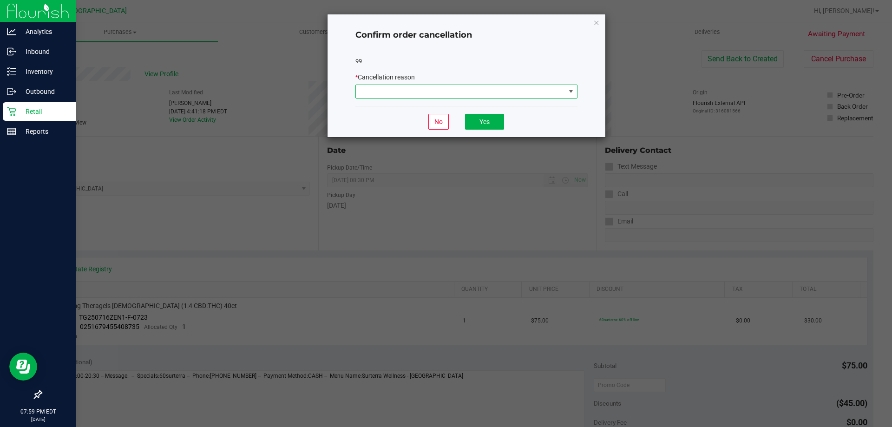
drag, startPoint x: 495, startPoint y: 89, endPoint x: 490, endPoint y: 93, distance: 5.9
click at [494, 89] on span at bounding box center [460, 91] width 209 height 13
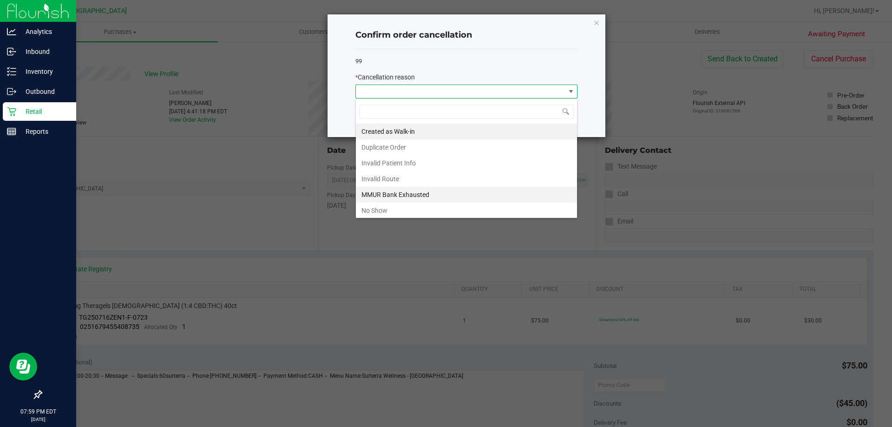
scroll to position [14, 222]
click at [414, 203] on li "No Show" at bounding box center [466, 210] width 221 height 16
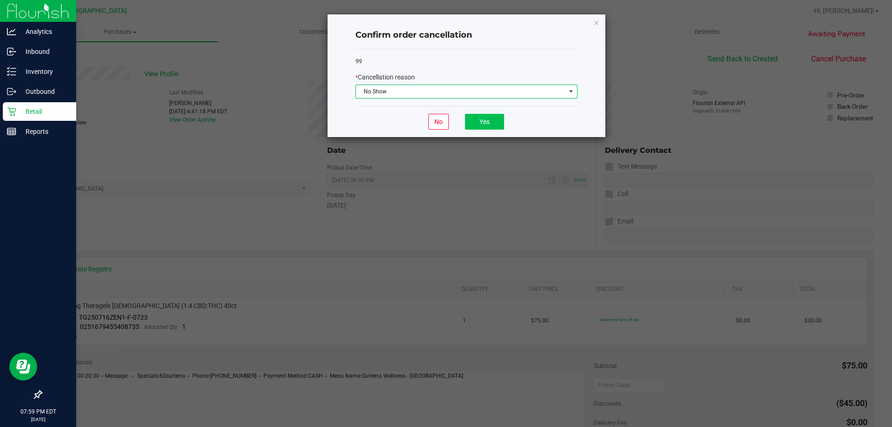
drag, startPoint x: 490, startPoint y: 130, endPoint x: 490, endPoint y: 123, distance: 7.0
click at [490, 129] on div "No Yes" at bounding box center [466, 121] width 222 height 31
click at [490, 118] on button "Yes" at bounding box center [484, 122] width 39 height 16
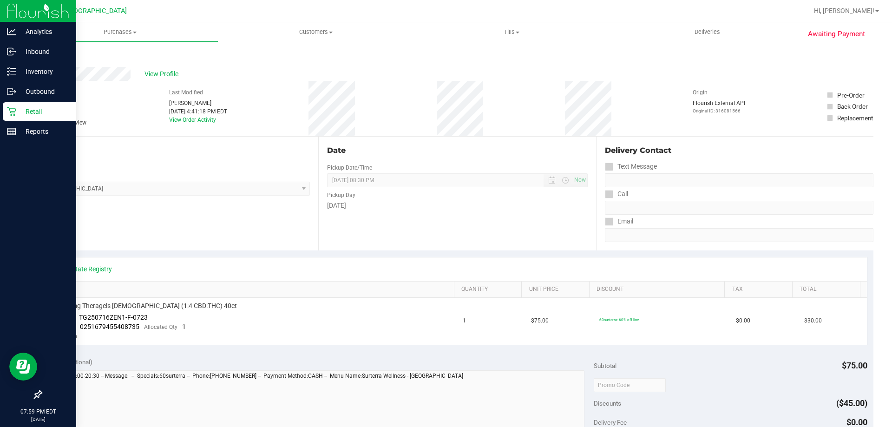
click at [36, 113] on p "Retail" at bounding box center [44, 111] width 56 height 11
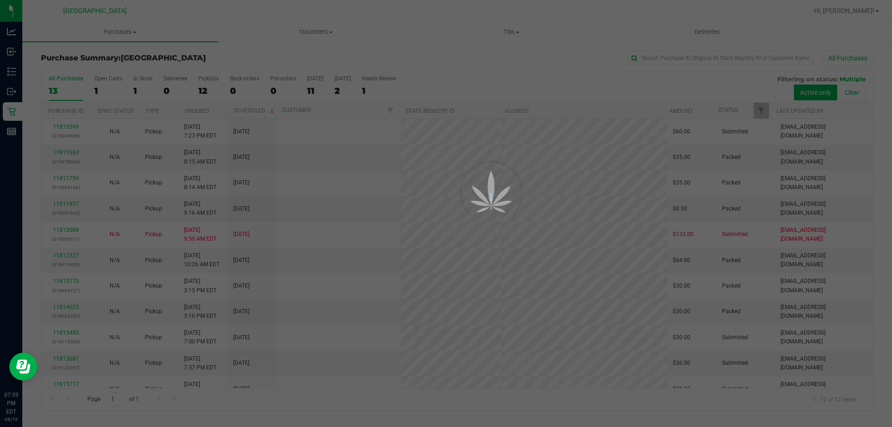
click at [66, 127] on div at bounding box center [446, 213] width 892 height 427
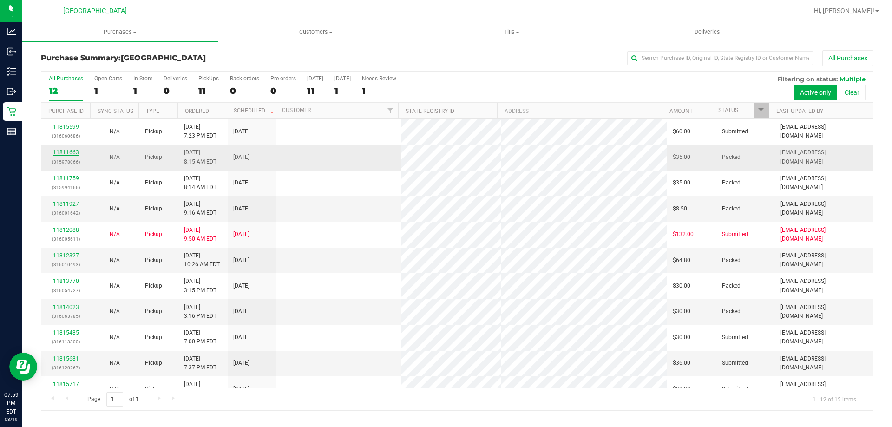
click at [63, 151] on link "11811663" at bounding box center [66, 152] width 26 height 7
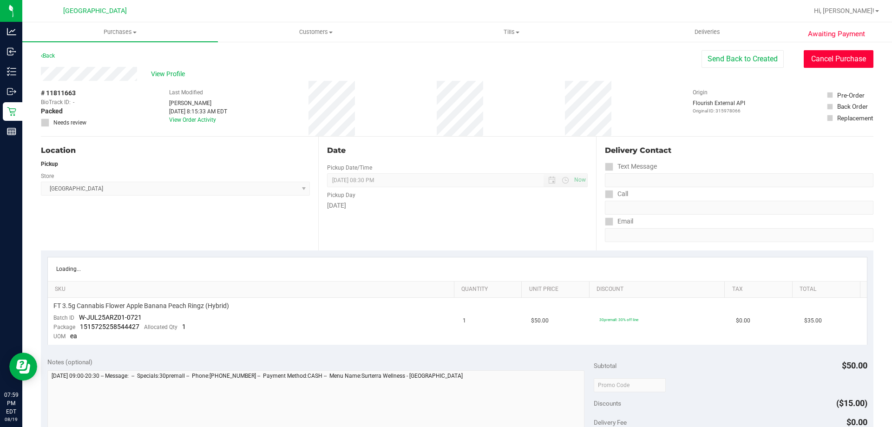
click at [822, 65] on button "Cancel Purchase" at bounding box center [838, 59] width 70 height 18
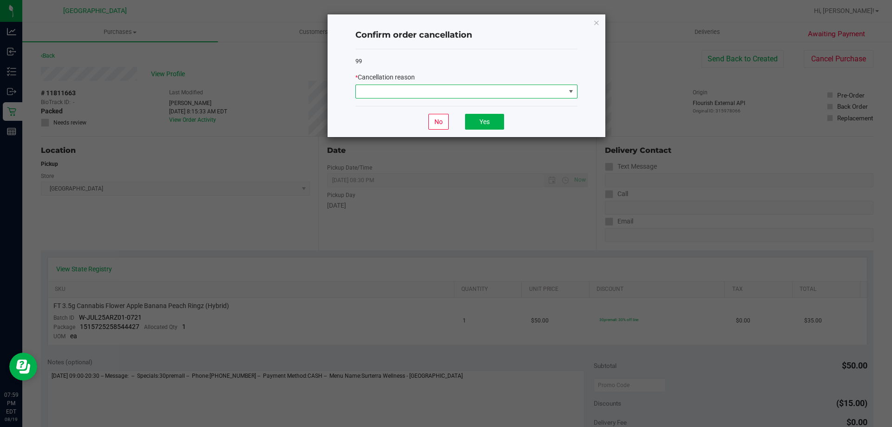
click at [473, 88] on span at bounding box center [460, 91] width 209 height 13
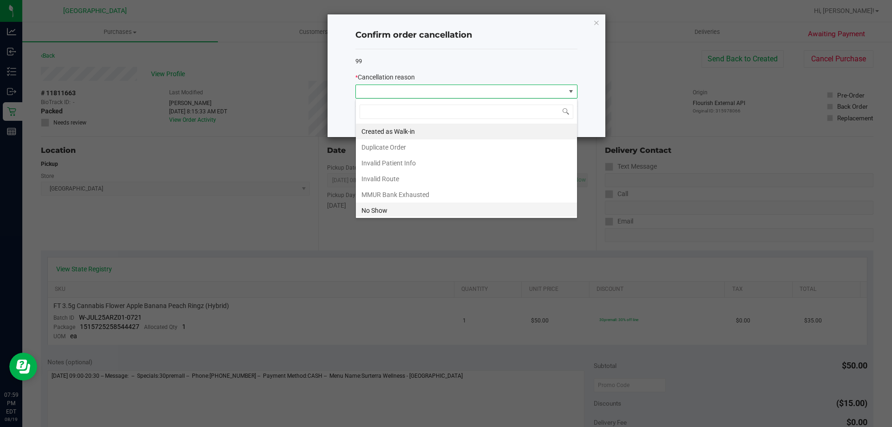
scroll to position [14, 222]
click at [442, 209] on li "No Show" at bounding box center [466, 210] width 221 height 16
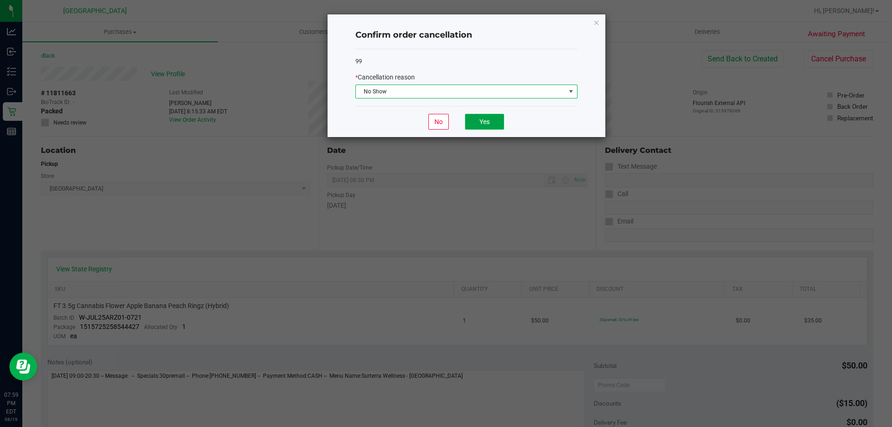
click at [476, 125] on button "Yes" at bounding box center [484, 122] width 39 height 16
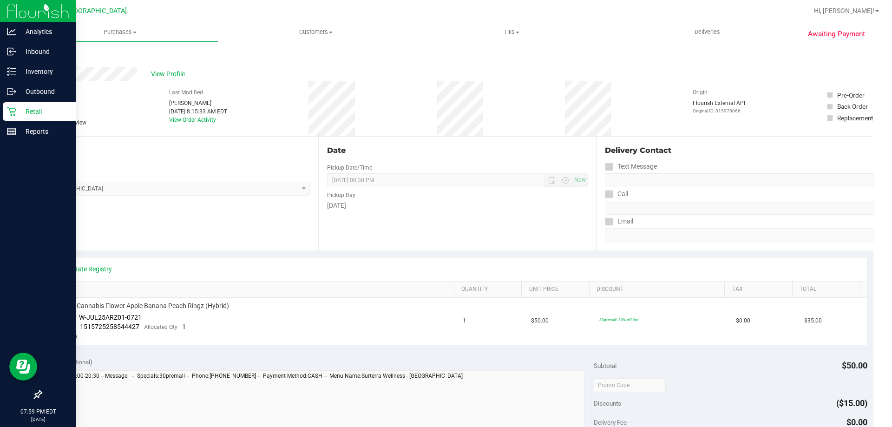
click at [25, 113] on p "Retail" at bounding box center [44, 111] width 56 height 11
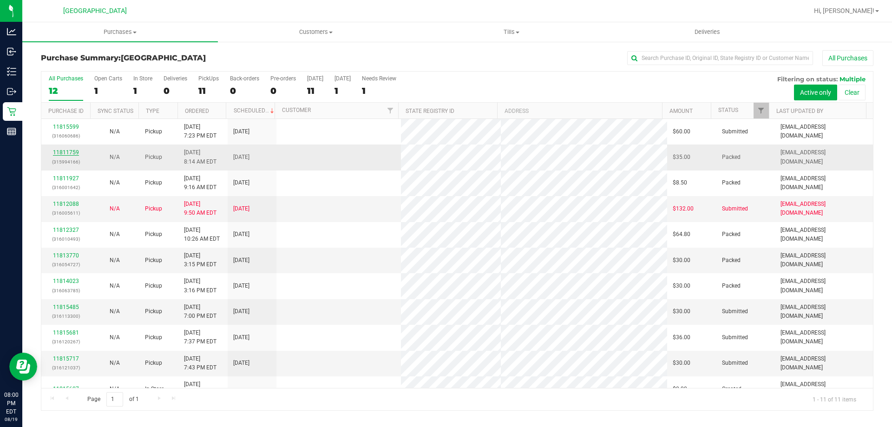
click at [65, 154] on link "11811759" at bounding box center [66, 152] width 26 height 7
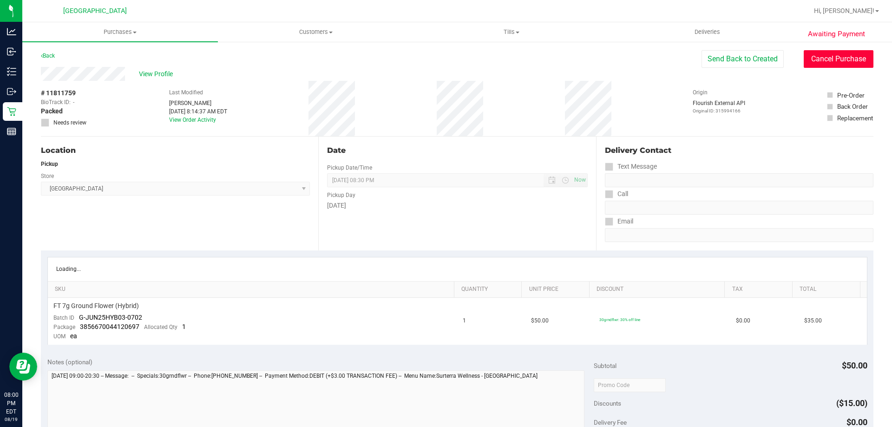
click at [848, 55] on button "Cancel Purchase" at bounding box center [838, 59] width 70 height 18
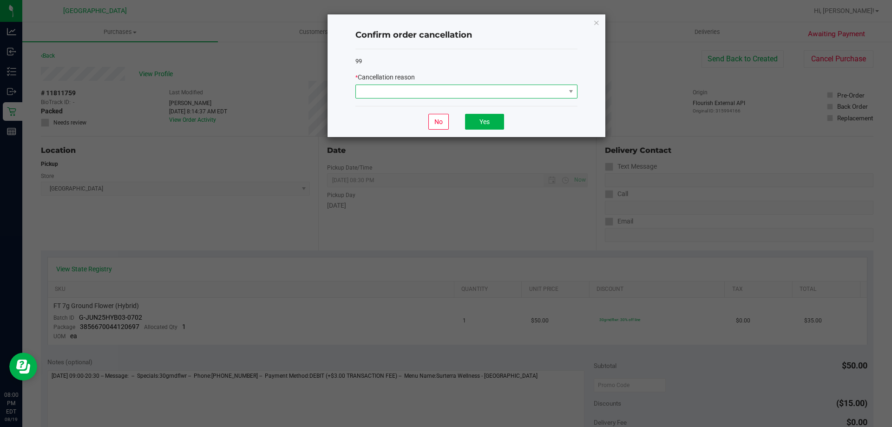
click at [460, 86] on span at bounding box center [460, 91] width 209 height 13
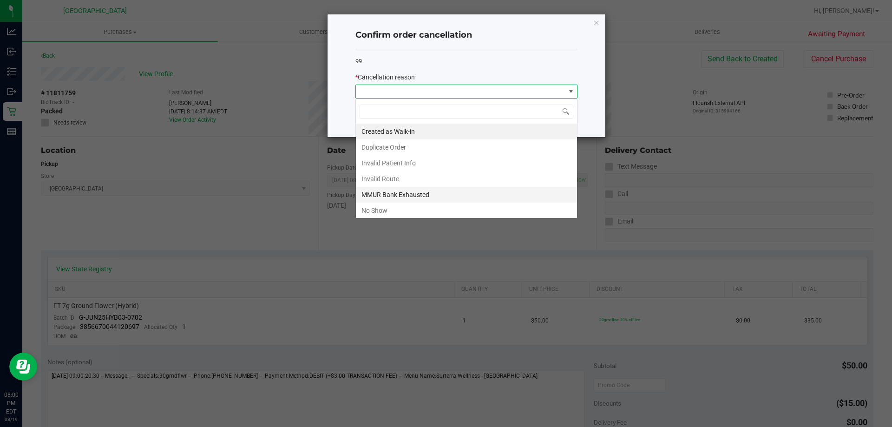
scroll to position [14, 222]
click at [371, 214] on li "No Show" at bounding box center [466, 210] width 221 height 16
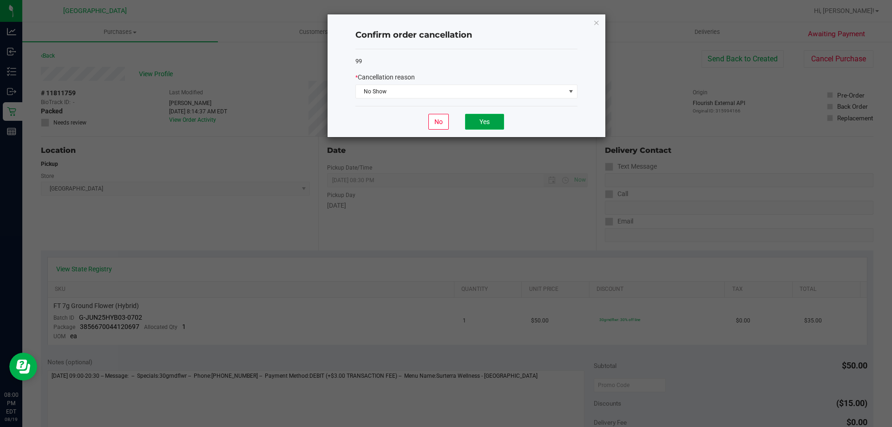
click at [478, 120] on button "Yes" at bounding box center [484, 122] width 39 height 16
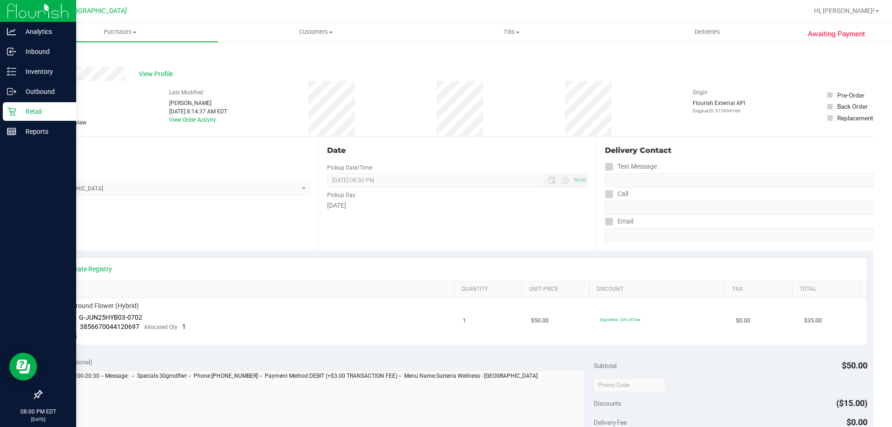
click at [30, 113] on p "Retail" at bounding box center [44, 111] width 56 height 11
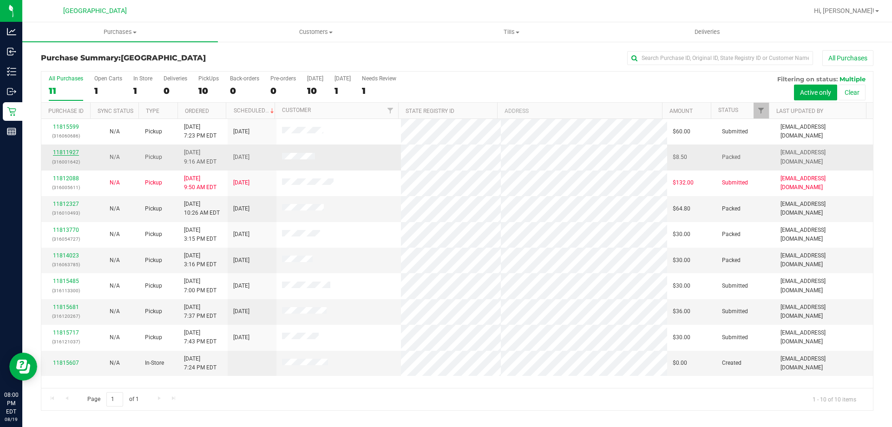
click at [70, 151] on link "11811927" at bounding box center [66, 152] width 26 height 7
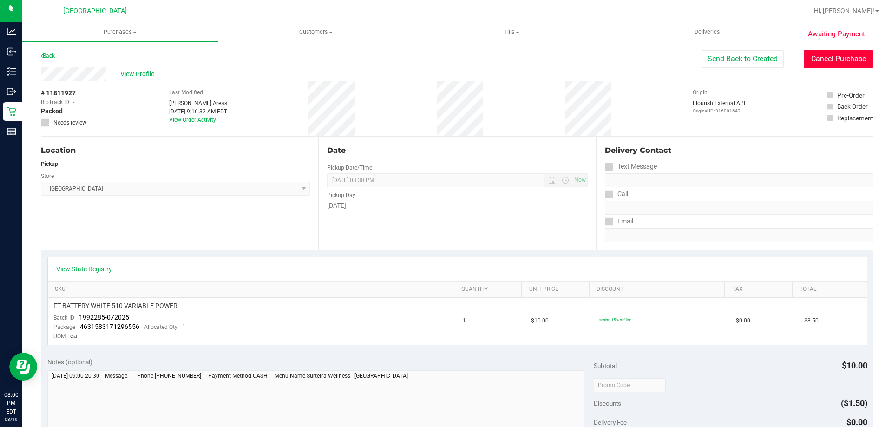
click at [817, 55] on button "Cancel Purchase" at bounding box center [838, 59] width 70 height 18
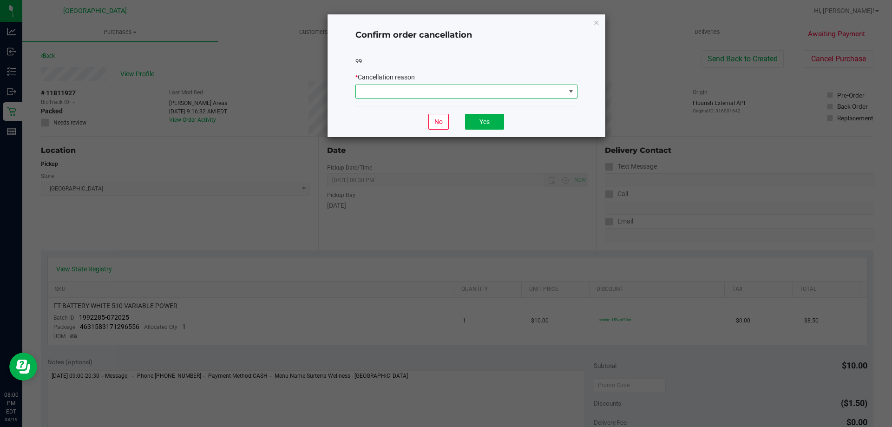
click at [481, 93] on span at bounding box center [460, 91] width 209 height 13
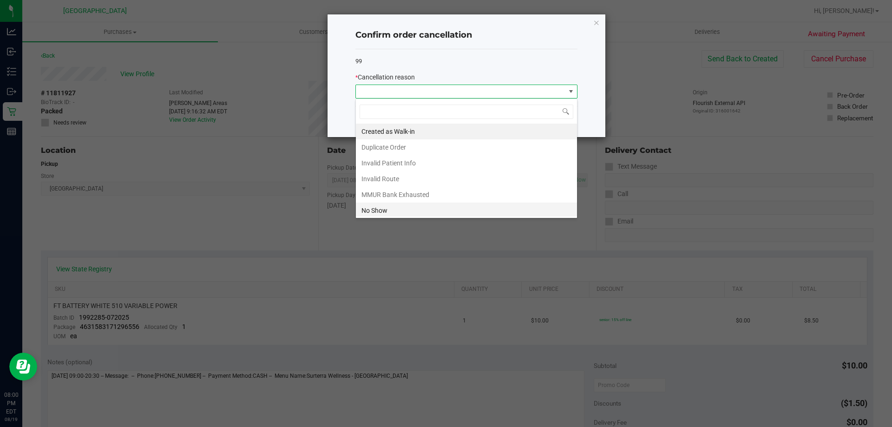
scroll to position [14, 222]
click at [383, 213] on li "No Show" at bounding box center [466, 210] width 221 height 16
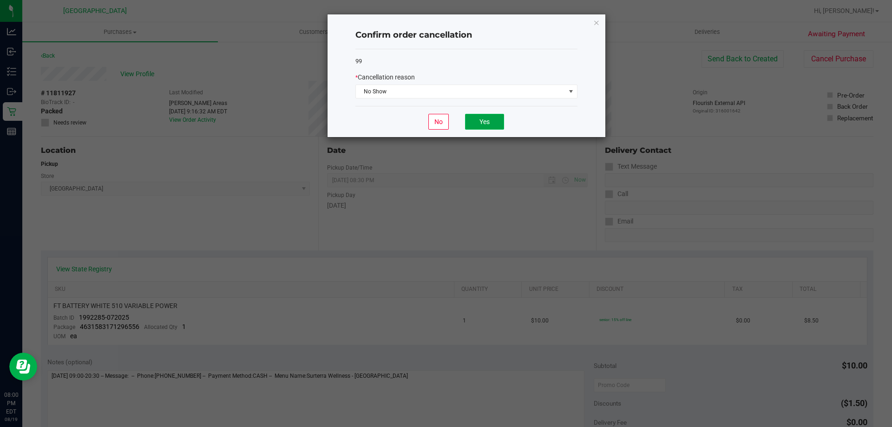
click at [485, 119] on button "Yes" at bounding box center [484, 122] width 39 height 16
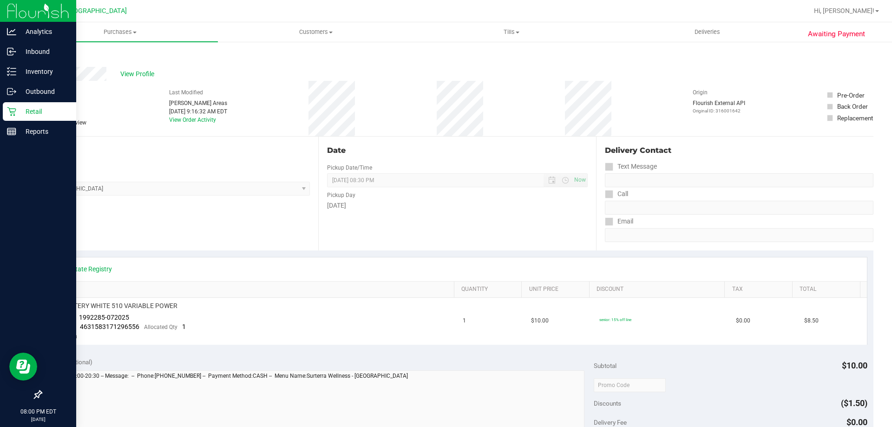
click at [26, 111] on p "Retail" at bounding box center [44, 111] width 56 height 11
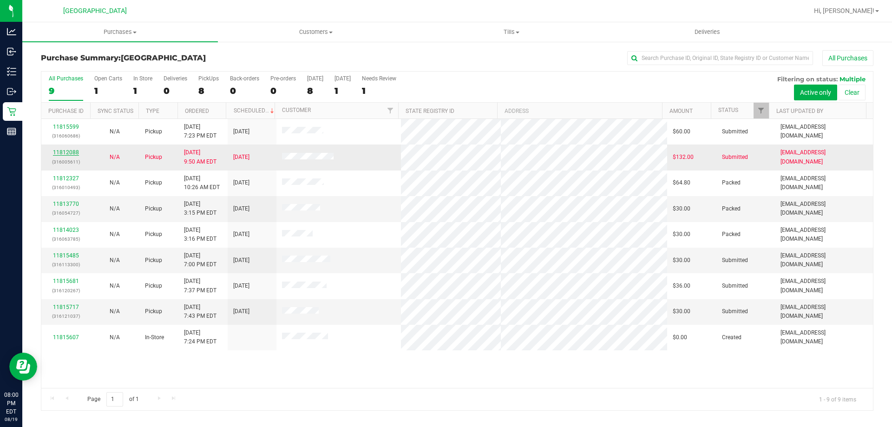
click at [72, 153] on link "11812088" at bounding box center [66, 152] width 26 height 7
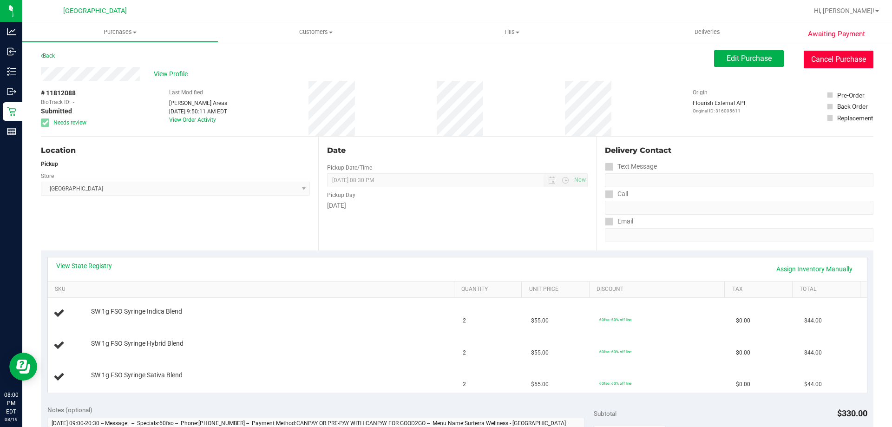
click at [826, 56] on button "Cancel Purchase" at bounding box center [838, 60] width 70 height 18
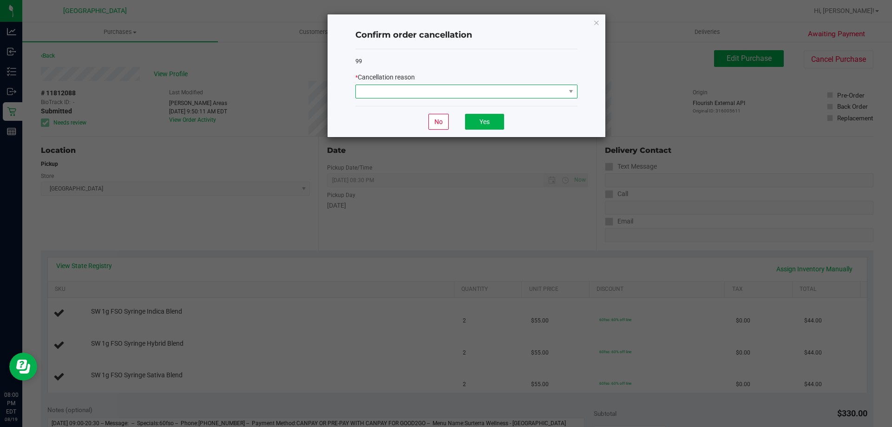
click at [483, 90] on span at bounding box center [460, 91] width 209 height 13
click at [483, 91] on span at bounding box center [460, 91] width 209 height 13
click at [508, 85] on span at bounding box center [466, 92] width 222 height 14
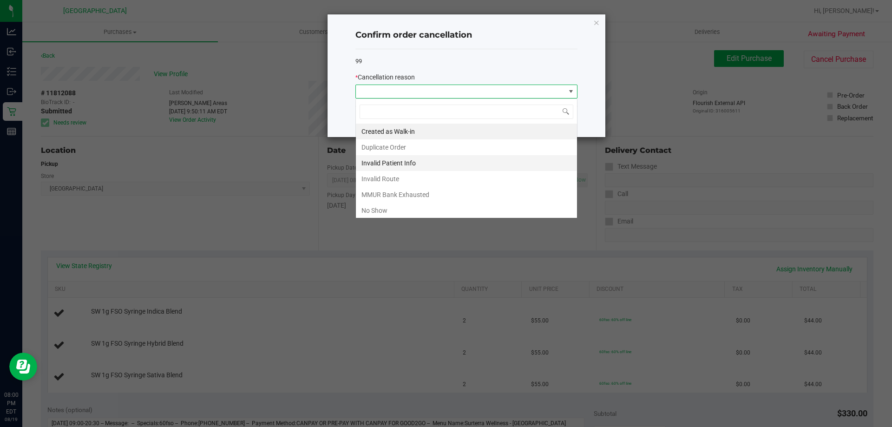
scroll to position [14, 222]
click at [437, 196] on li "MMUR Bank Exhausted" at bounding box center [466, 195] width 221 height 16
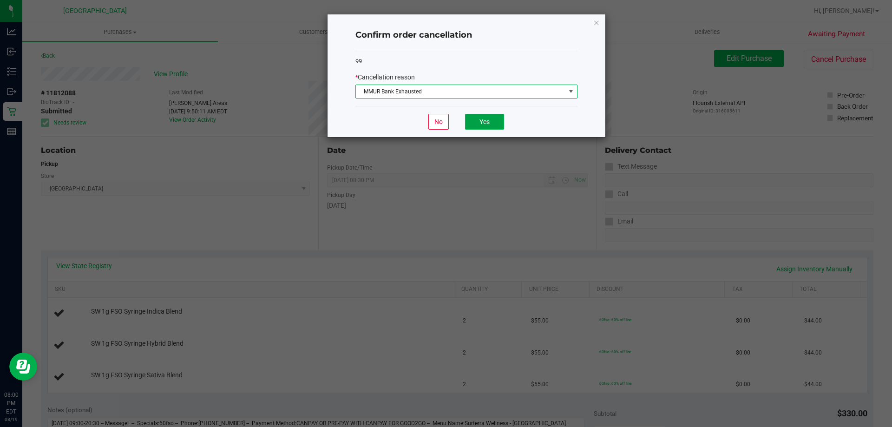
click at [478, 129] on button "Yes" at bounding box center [484, 122] width 39 height 16
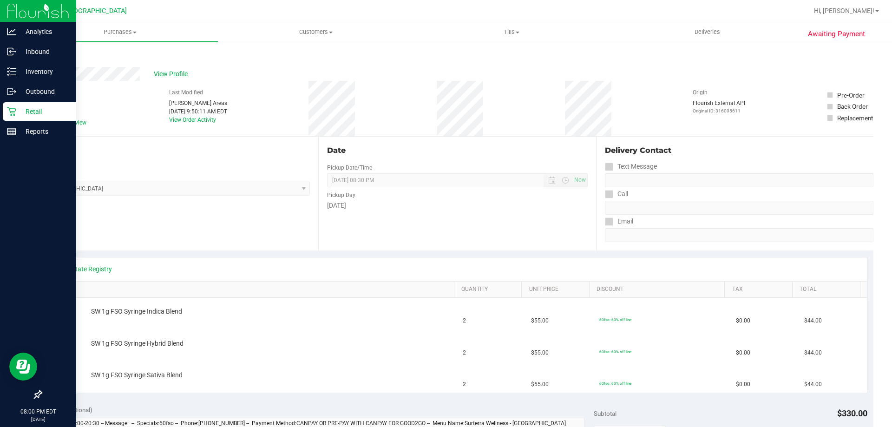
click at [19, 115] on p "Retail" at bounding box center [44, 111] width 56 height 11
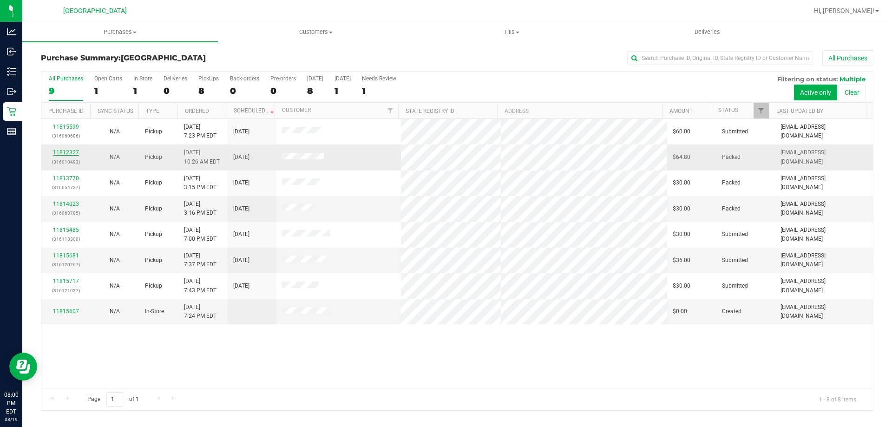
click at [75, 152] on link "11812327" at bounding box center [66, 152] width 26 height 7
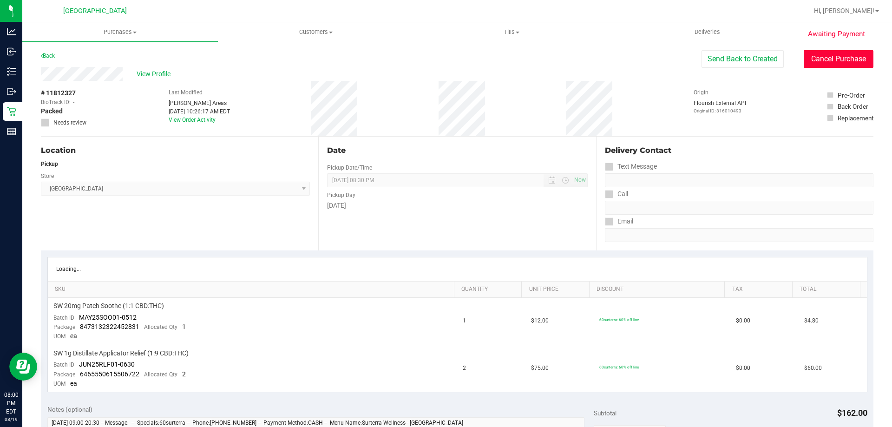
click at [822, 64] on button "Cancel Purchase" at bounding box center [838, 59] width 70 height 18
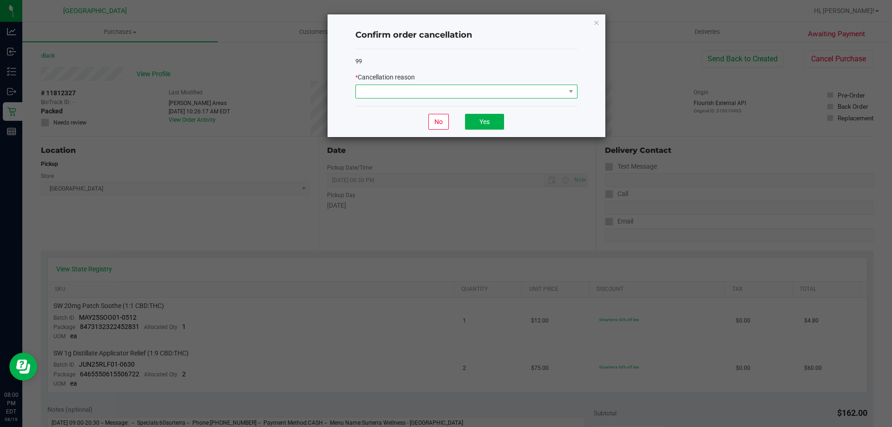
click at [405, 93] on span at bounding box center [460, 91] width 209 height 13
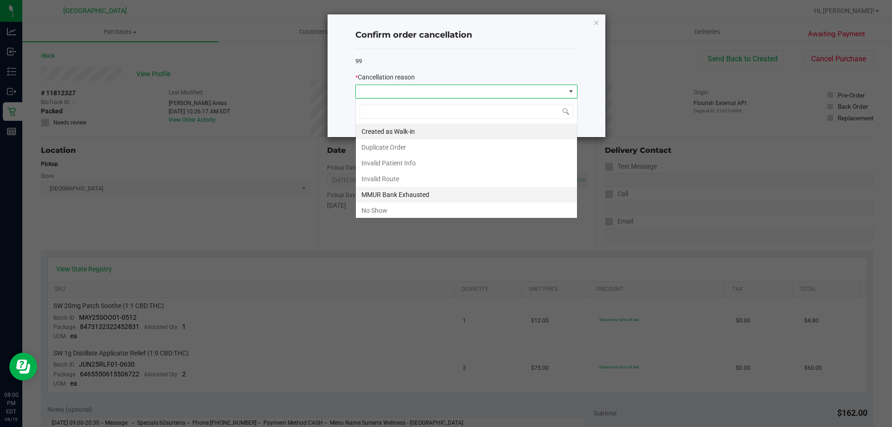
scroll to position [14, 222]
click at [391, 209] on li "No Show" at bounding box center [466, 210] width 221 height 16
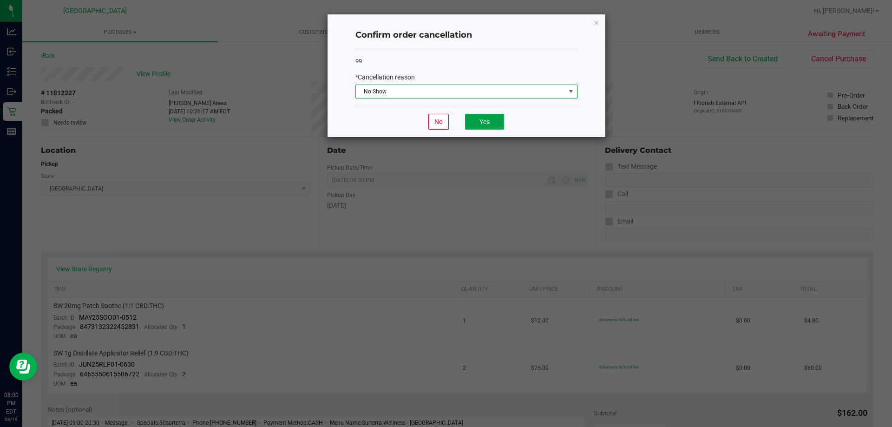
drag, startPoint x: 483, startPoint y: 121, endPoint x: 499, endPoint y: 124, distance: 17.0
click at [483, 121] on button "Yes" at bounding box center [484, 122] width 39 height 16
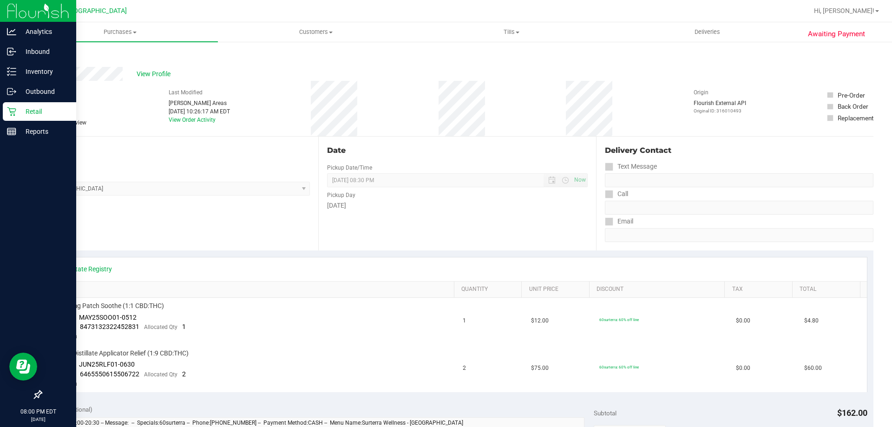
click at [16, 115] on icon at bounding box center [11, 111] width 9 height 9
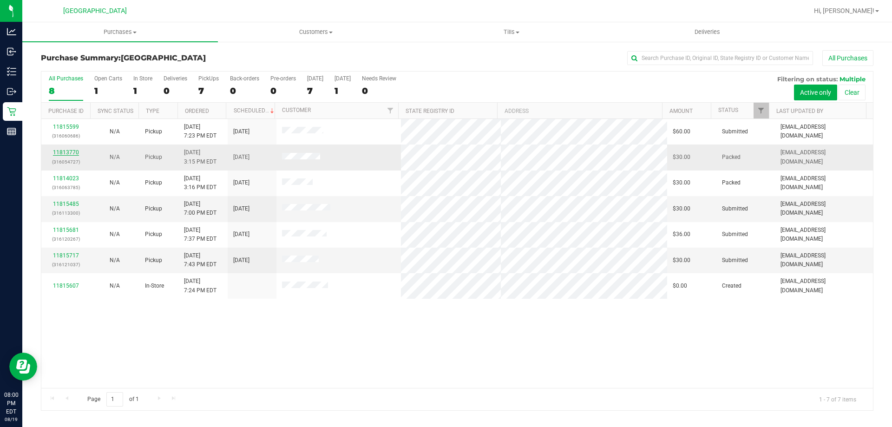
click at [72, 153] on link "11813770" at bounding box center [66, 152] width 26 height 7
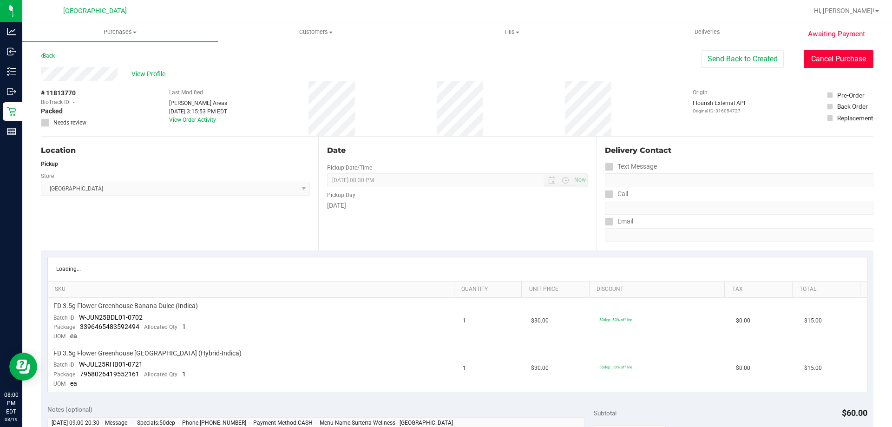
click at [862, 57] on button "Cancel Purchase" at bounding box center [838, 59] width 70 height 18
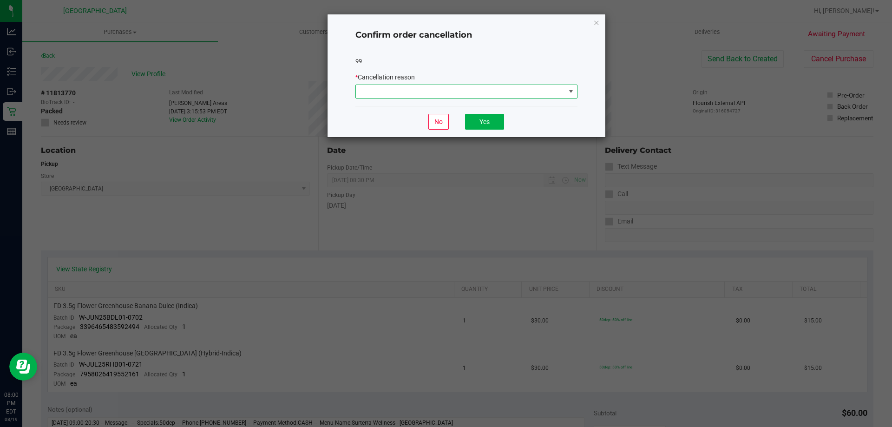
click at [419, 88] on span at bounding box center [460, 91] width 209 height 13
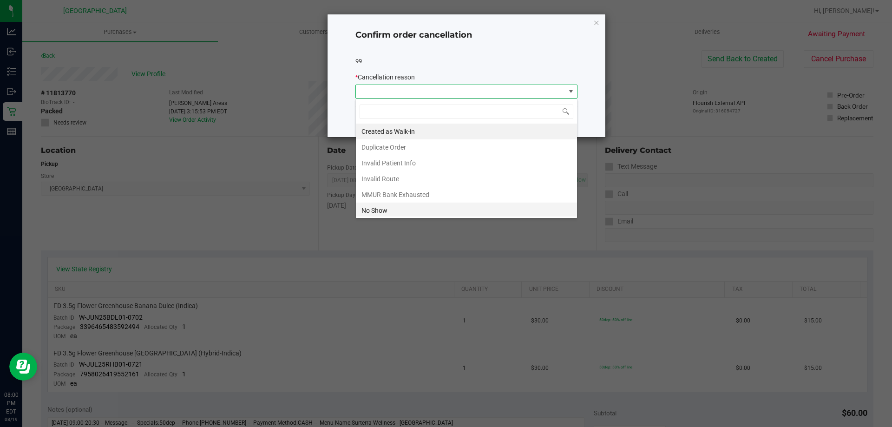
scroll to position [14, 222]
drag, startPoint x: 393, startPoint y: 206, endPoint x: 449, endPoint y: 159, distance: 73.5
click at [393, 207] on li "No Show" at bounding box center [466, 210] width 221 height 16
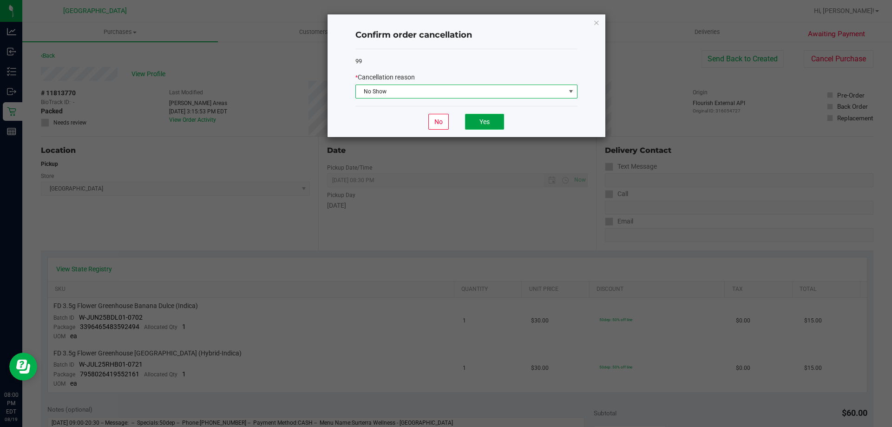
click at [487, 120] on button "Yes" at bounding box center [484, 122] width 39 height 16
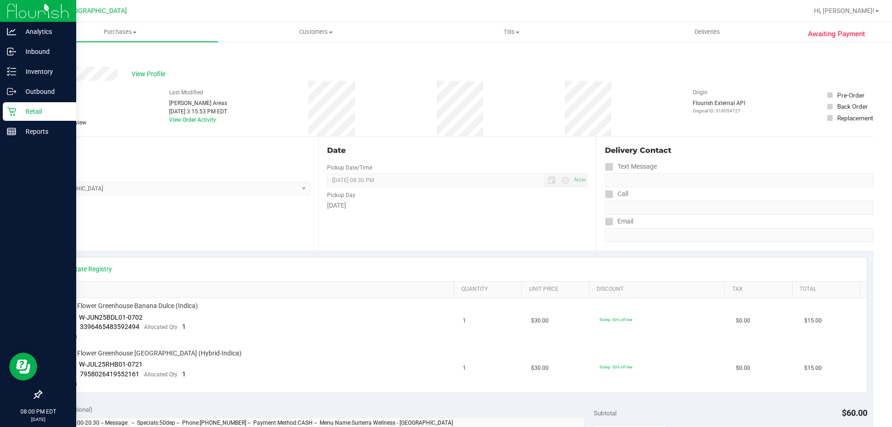
click at [18, 115] on p "Retail" at bounding box center [44, 111] width 56 height 11
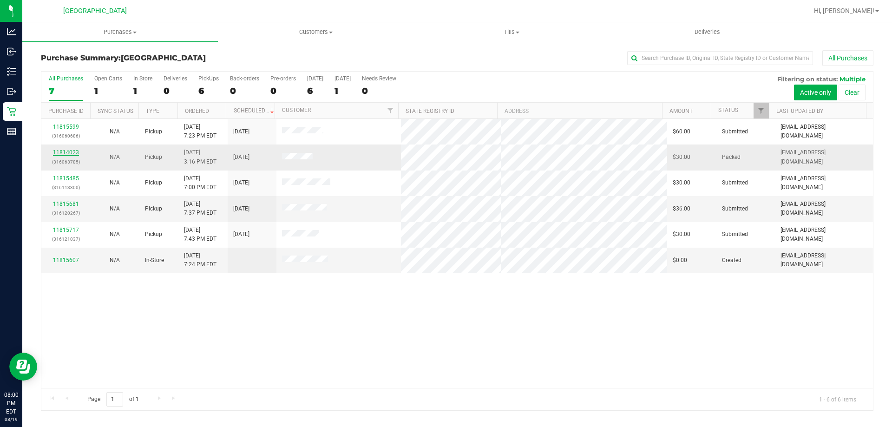
click at [69, 153] on link "11814023" at bounding box center [66, 152] width 26 height 7
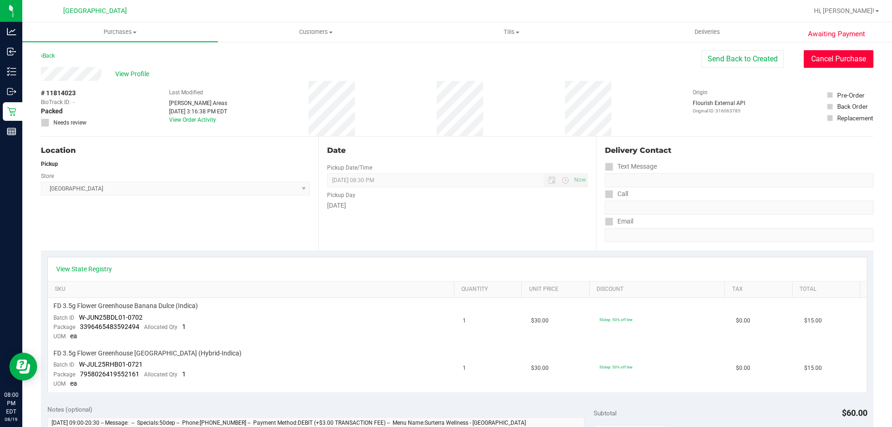
click at [813, 57] on button "Cancel Purchase" at bounding box center [838, 59] width 70 height 18
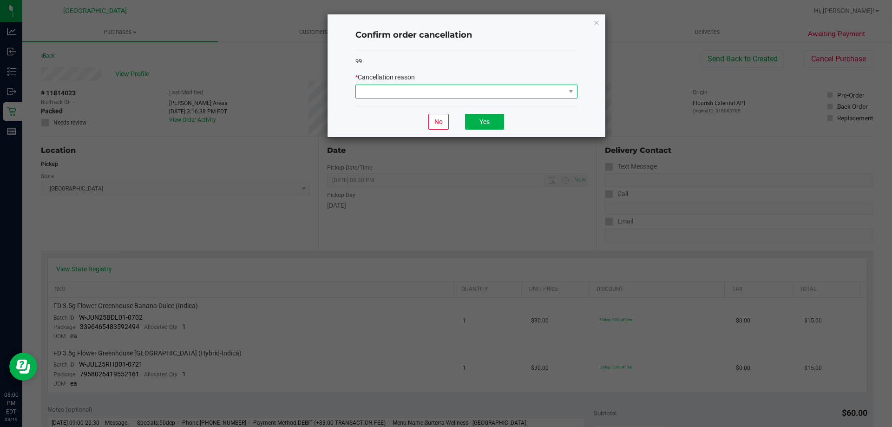
click at [398, 88] on span at bounding box center [460, 91] width 209 height 13
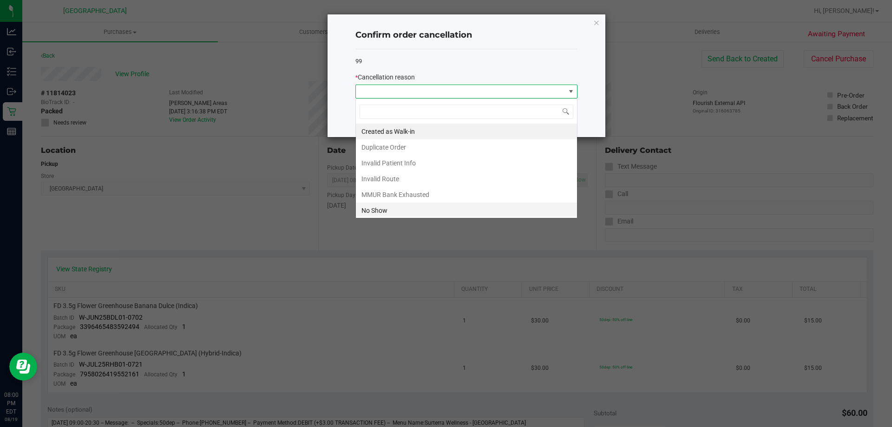
scroll to position [14, 222]
click at [372, 207] on li "No Show" at bounding box center [466, 210] width 221 height 16
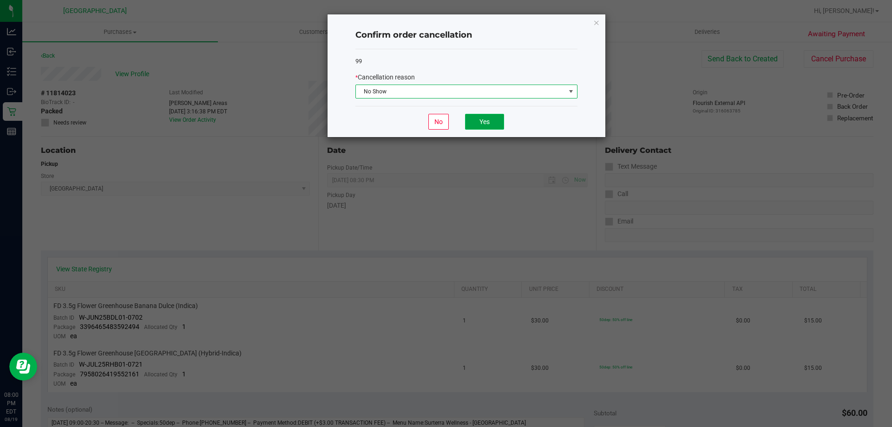
click at [492, 116] on button "Yes" at bounding box center [484, 122] width 39 height 16
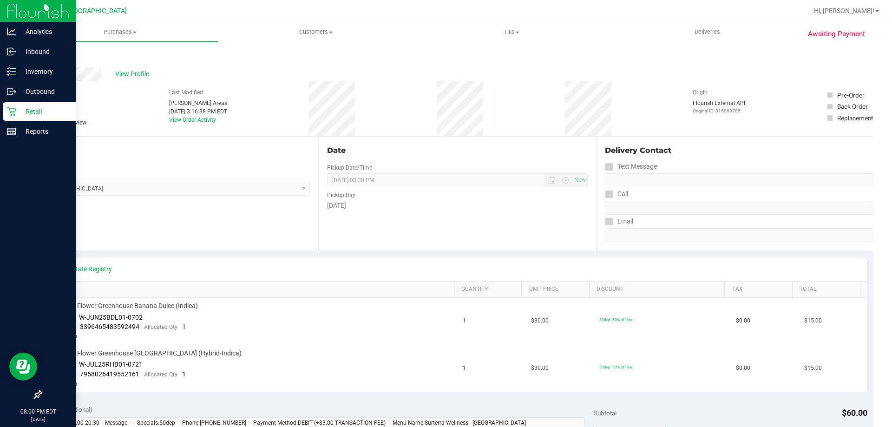
click at [13, 118] on div "Retail" at bounding box center [39, 111] width 73 height 19
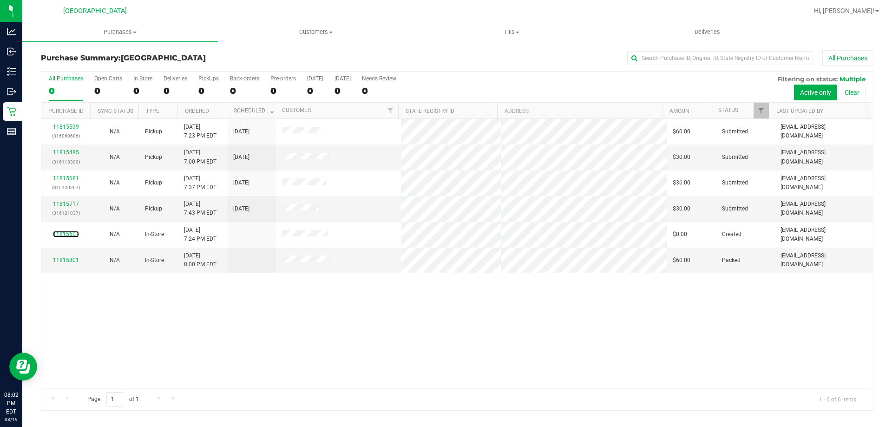
click at [65, 233] on link "11815607" at bounding box center [66, 234] width 26 height 7
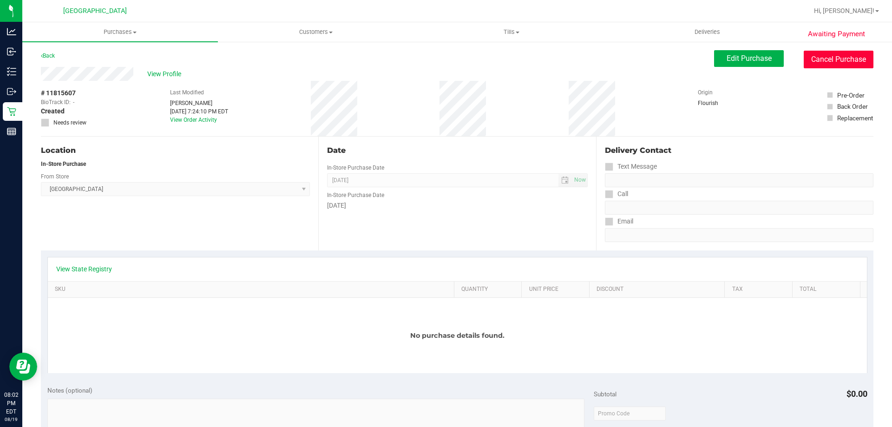
click at [818, 57] on button "Cancel Purchase" at bounding box center [838, 60] width 70 height 18
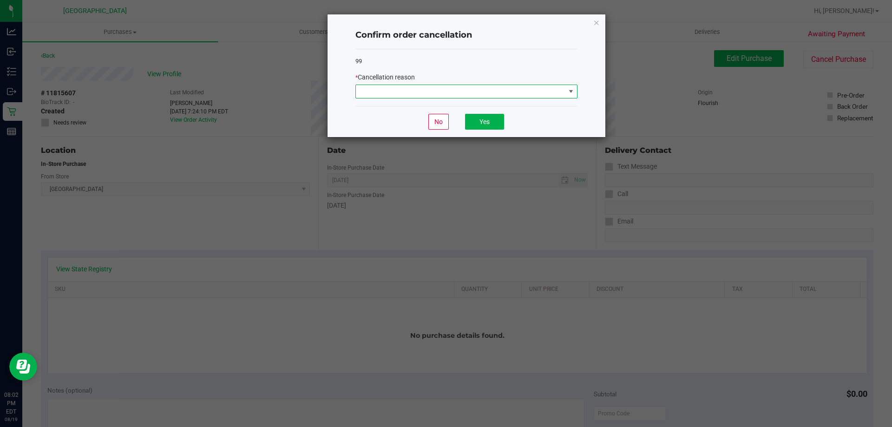
click at [408, 97] on span at bounding box center [460, 91] width 209 height 13
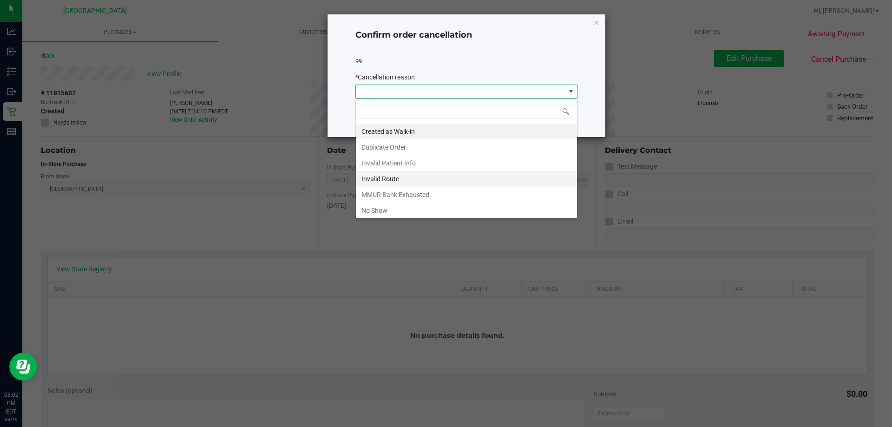
scroll to position [14, 222]
drag, startPoint x: 386, startPoint y: 150, endPoint x: 513, endPoint y: 138, distance: 127.3
click at [387, 150] on li "Duplicate Order" at bounding box center [466, 147] width 221 height 16
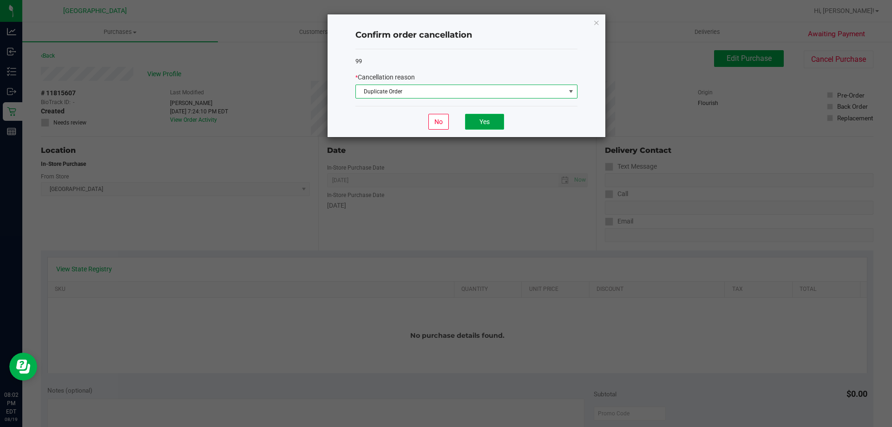
click at [480, 127] on button "Yes" at bounding box center [484, 122] width 39 height 16
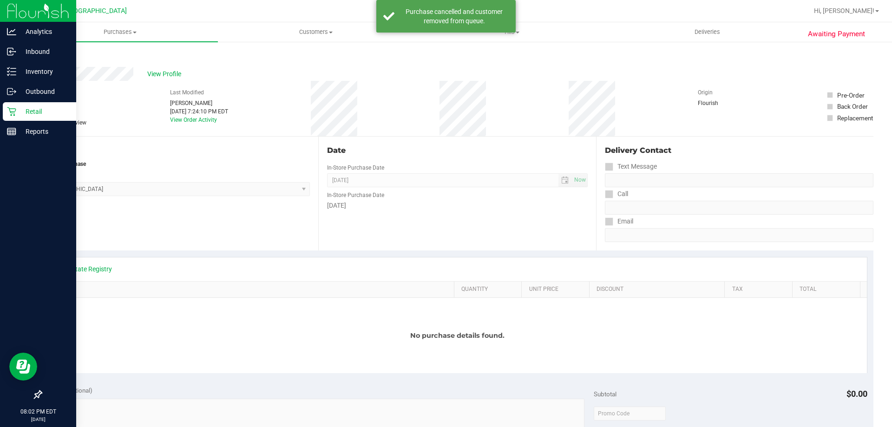
click at [20, 115] on p "Retail" at bounding box center [44, 111] width 56 height 11
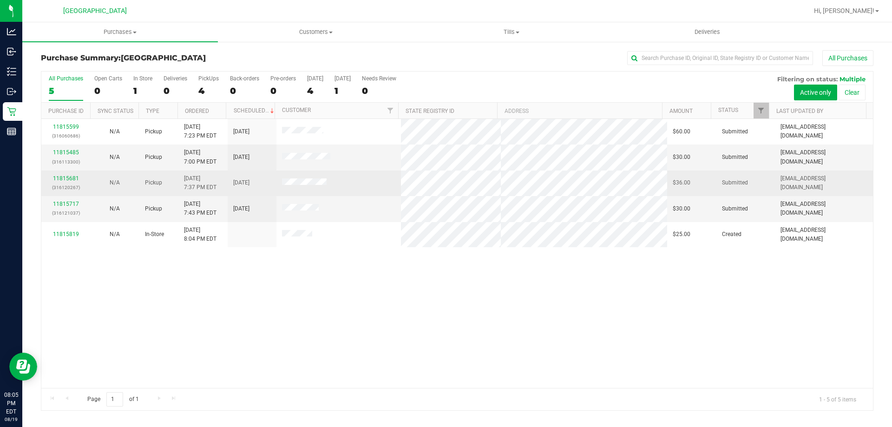
click at [66, 174] on div "11815681 (316120267)" at bounding box center [66, 183] width 38 height 18
click at [67, 179] on link "11815681" at bounding box center [66, 178] width 26 height 7
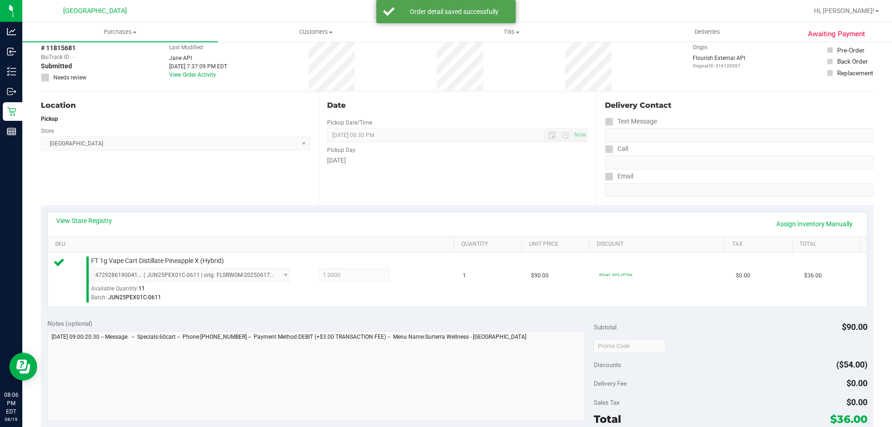
scroll to position [232, 0]
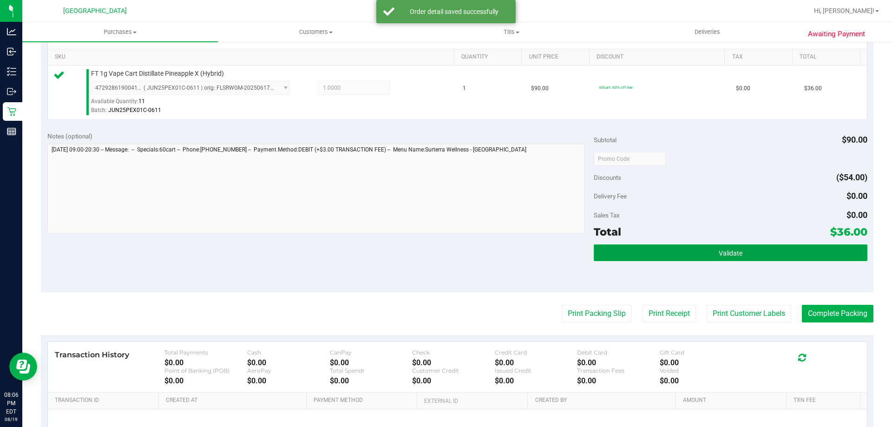
click at [680, 252] on button "Validate" at bounding box center [730, 252] width 273 height 17
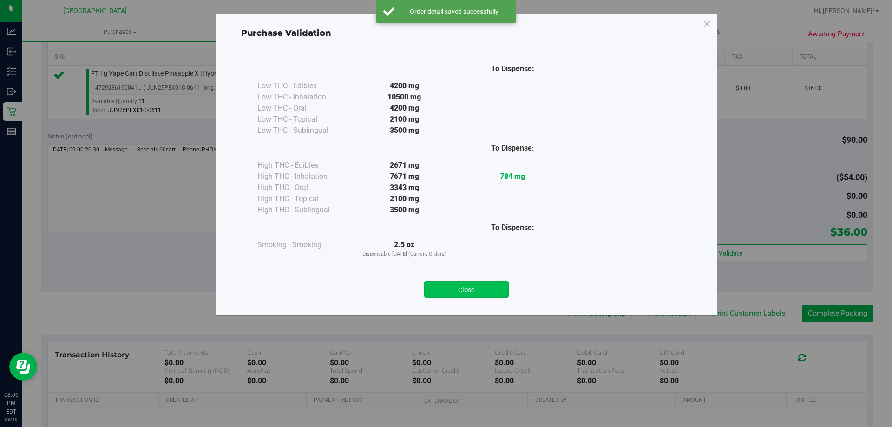
click at [464, 289] on button "Close" at bounding box center [466, 289] width 85 height 17
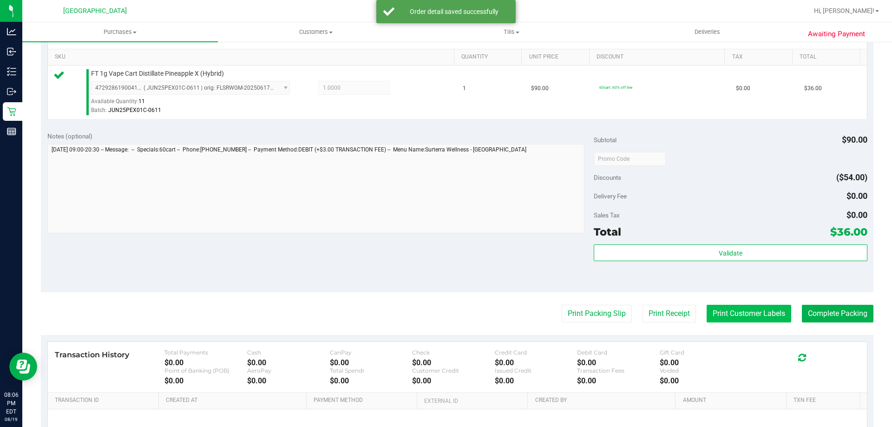
click at [757, 314] on button "Print Customer Labels" at bounding box center [748, 314] width 85 height 18
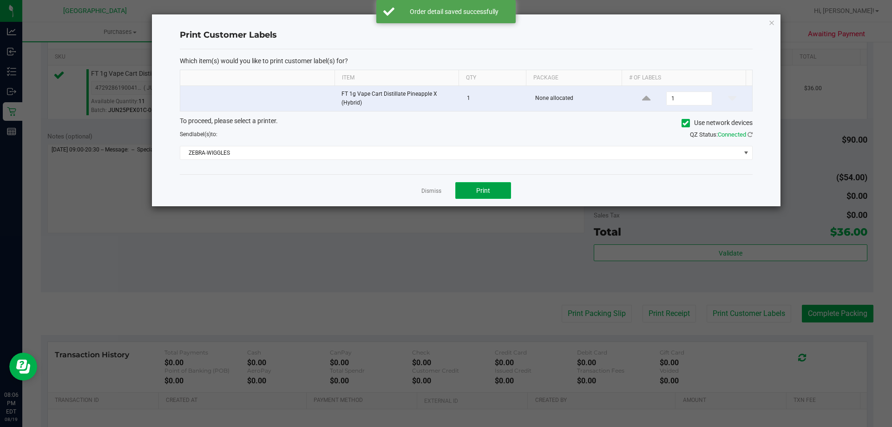
click at [481, 183] on button "Print" at bounding box center [483, 190] width 56 height 17
click at [771, 24] on icon "button" at bounding box center [771, 22] width 7 height 11
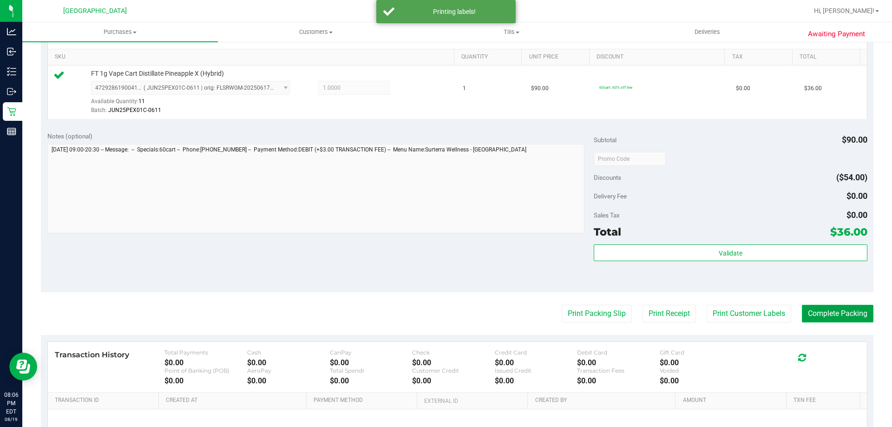
click at [851, 320] on button "Complete Packing" at bounding box center [838, 314] width 72 height 18
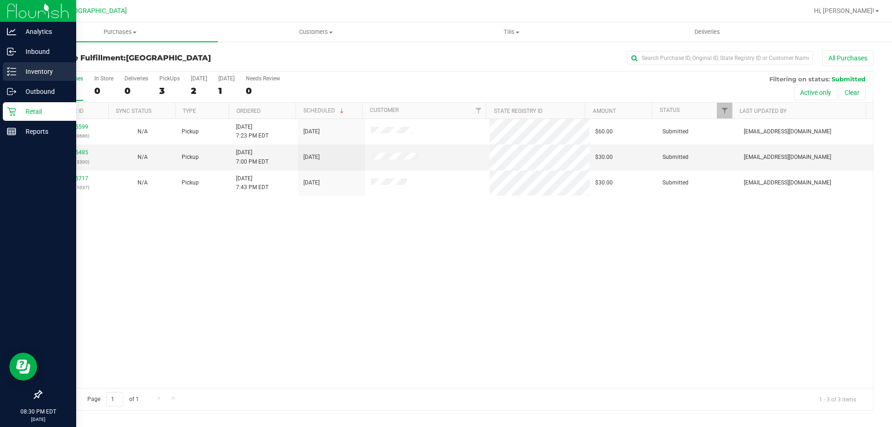
click at [45, 70] on p "Inventory" at bounding box center [44, 71] width 56 height 11
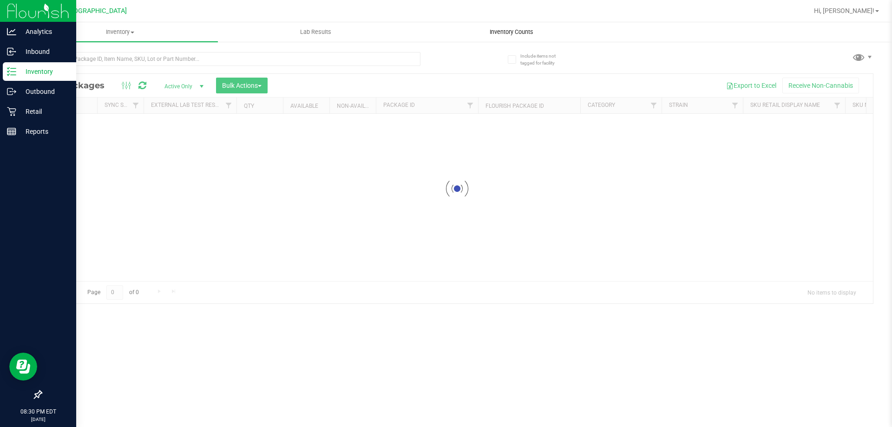
click at [517, 32] on span "Inventory Counts" at bounding box center [511, 32] width 69 height 8
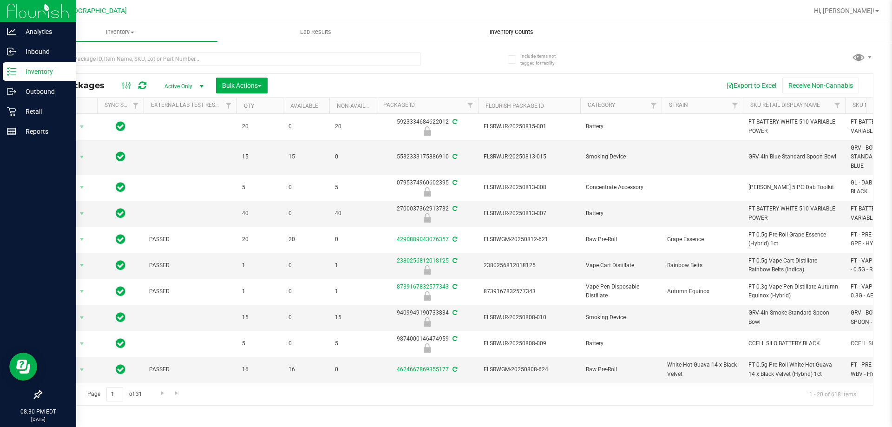
click at [517, 32] on span "Inventory Counts" at bounding box center [511, 32] width 69 height 8
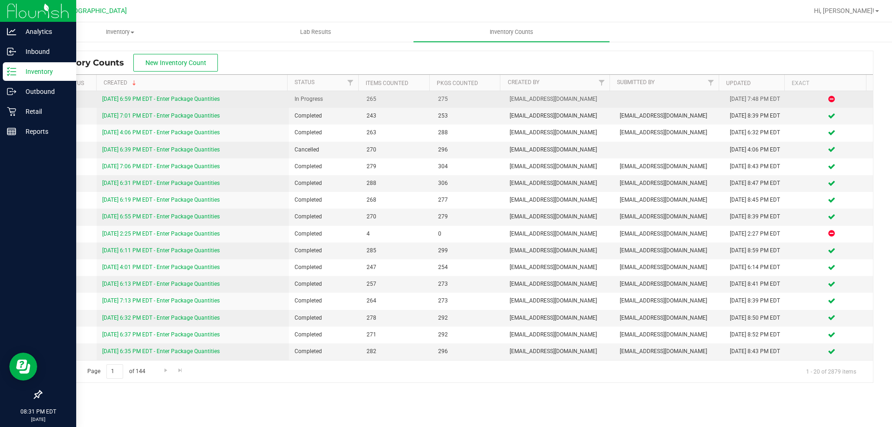
click at [186, 102] on link "[DATE] 6:59 PM EDT - Enter Package Quantities" at bounding box center [161, 99] width 118 height 7
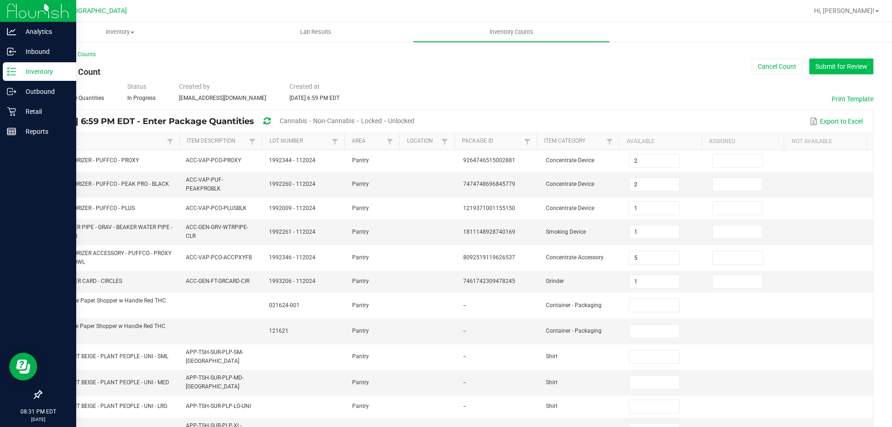
click at [819, 69] on button "Submit for Review" at bounding box center [841, 67] width 64 height 16
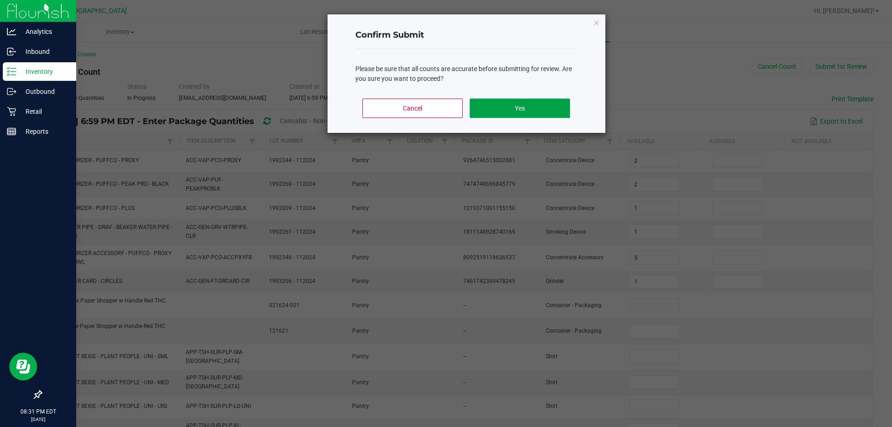
click at [500, 110] on button "Yes" at bounding box center [520, 108] width 100 height 20
